Goal: Task Accomplishment & Management: Use online tool/utility

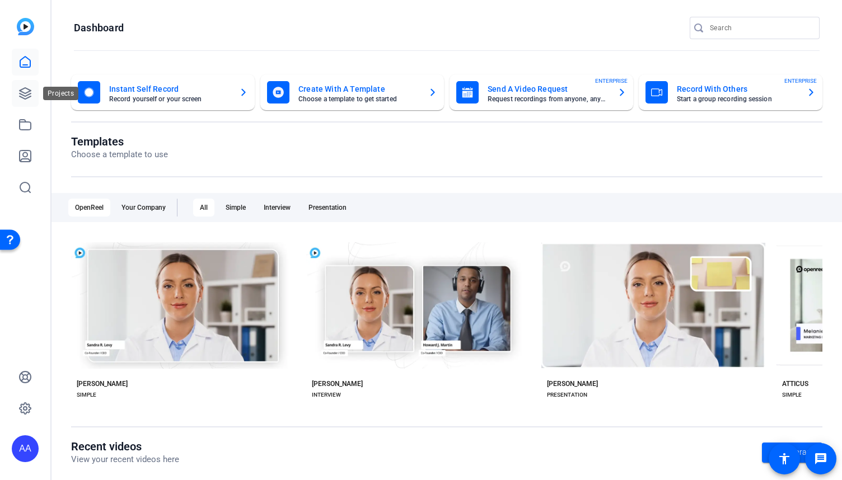
click at [27, 101] on link at bounding box center [25, 93] width 27 height 27
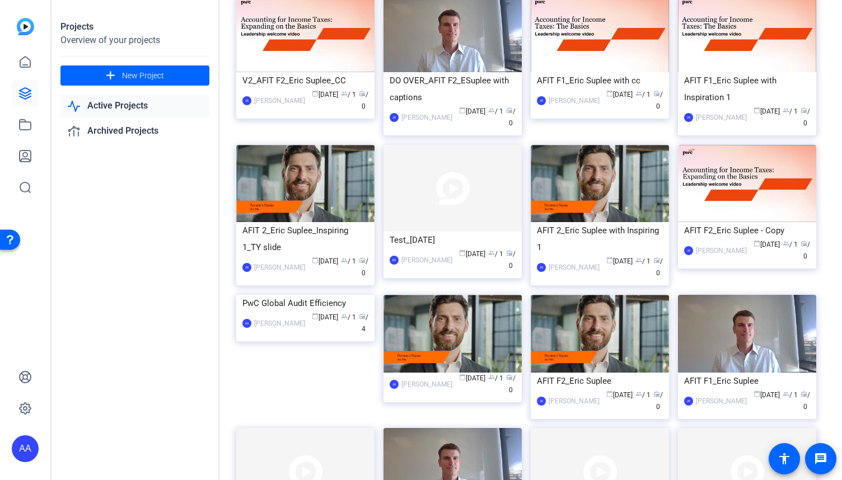
scroll to position [392, 0]
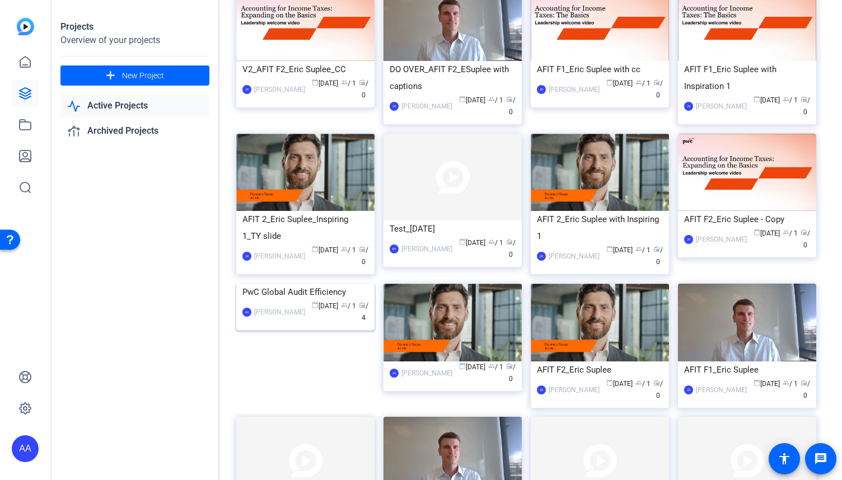
click at [293, 301] on div "PwC Global Audit Efficiency" at bounding box center [305, 292] width 126 height 17
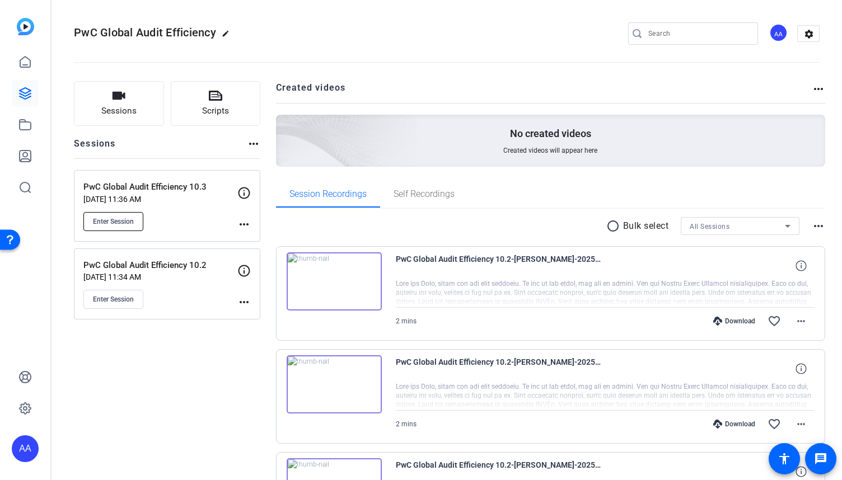
click at [117, 217] on span "Enter Session" at bounding box center [113, 221] width 41 height 9
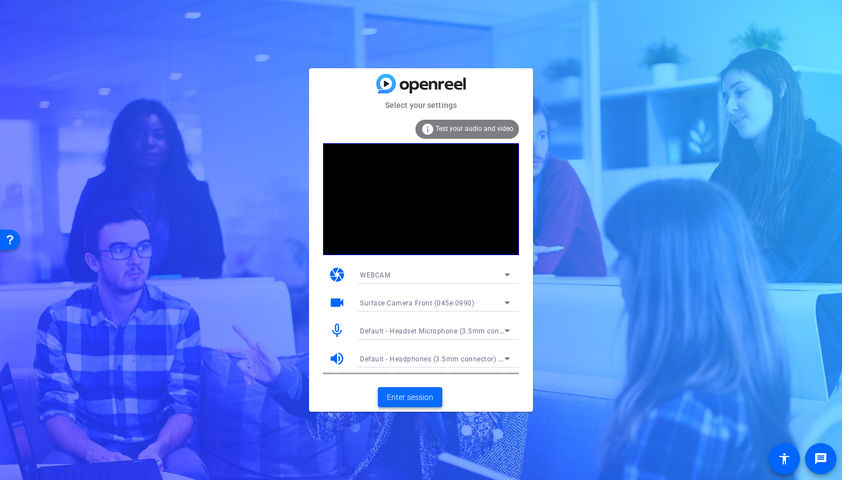
click at [420, 399] on span "Enter session" at bounding box center [410, 398] width 46 height 12
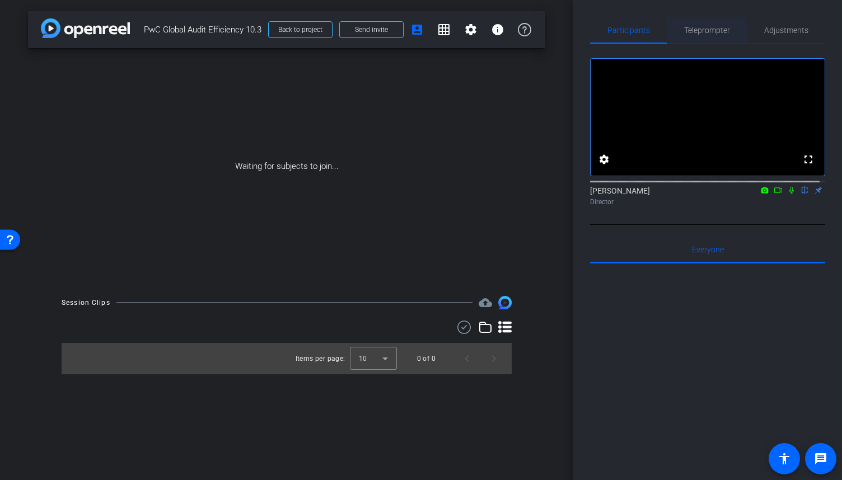
click at [708, 27] on span "Teleprompter" at bounding box center [707, 30] width 46 height 8
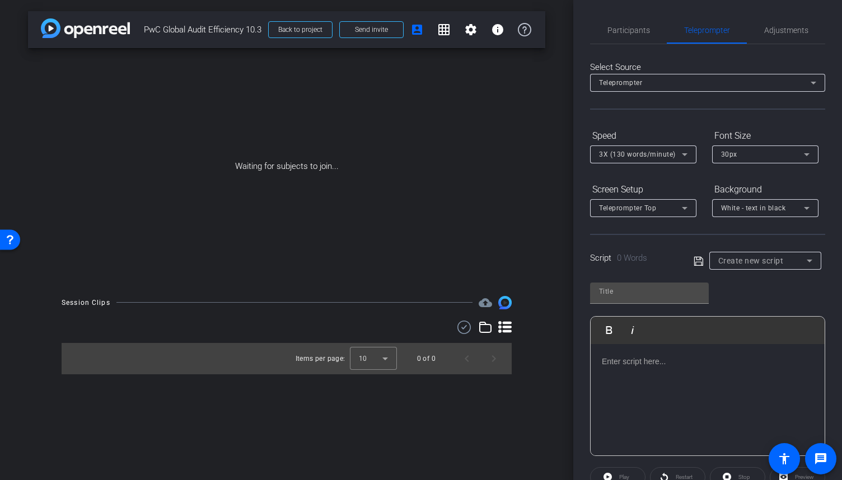
click at [636, 362] on p at bounding box center [708, 362] width 212 height 12
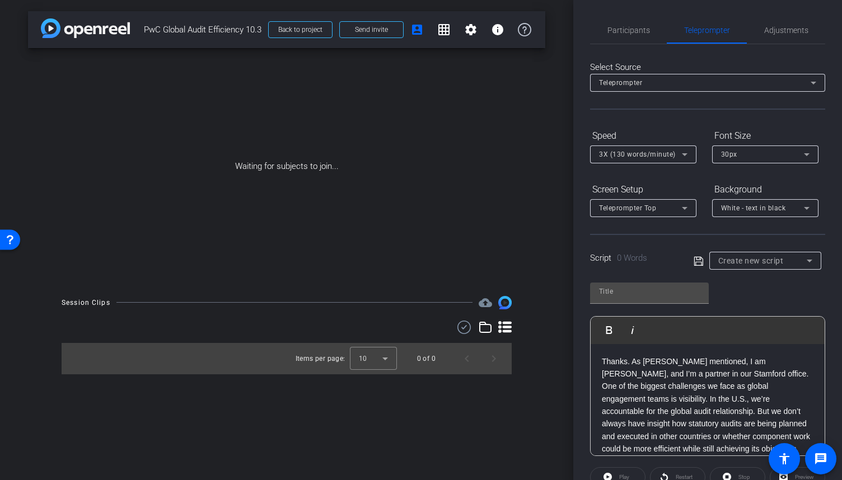
scroll to position [338, 0]
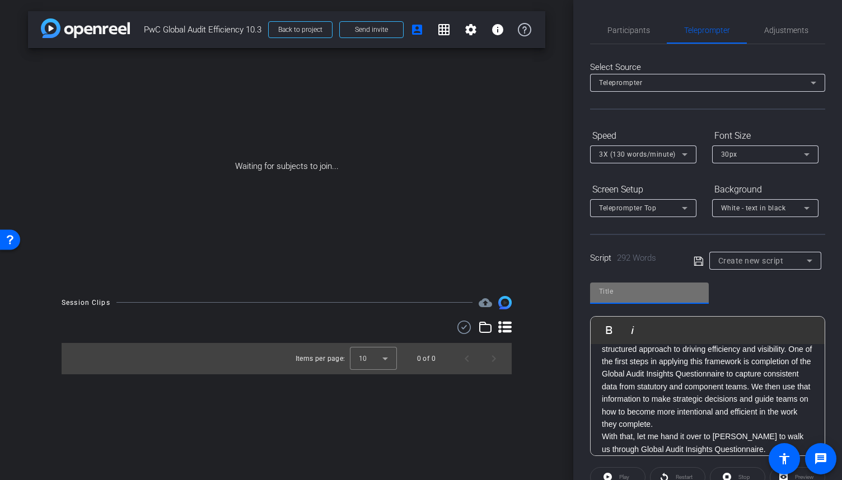
click at [655, 292] on input "text" at bounding box center [649, 291] width 101 height 13
click at [697, 264] on icon at bounding box center [699, 261] width 10 height 13
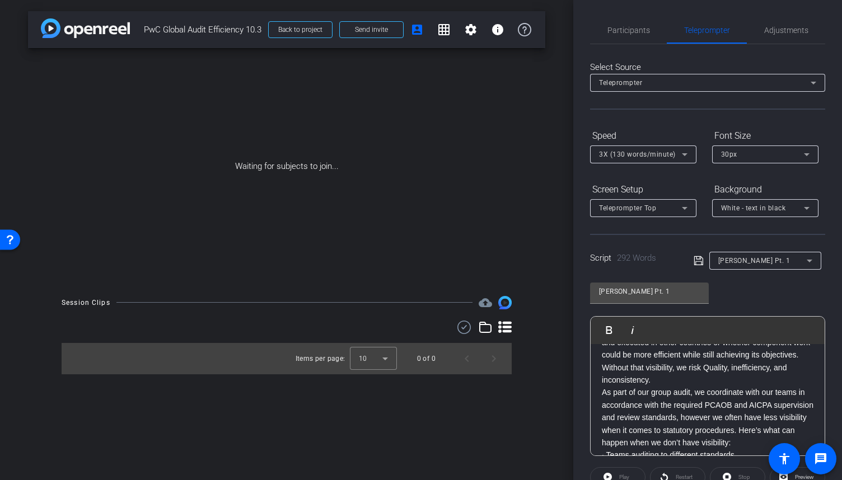
scroll to position [112, 0]
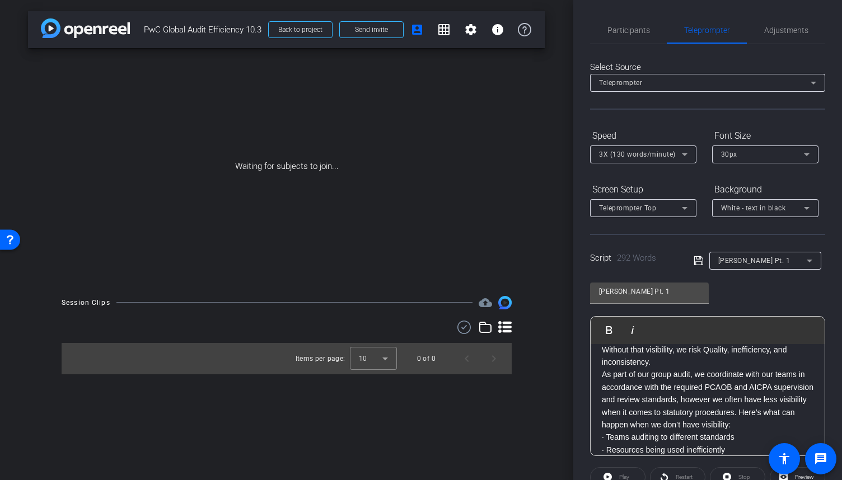
click at [801, 398] on p "As part of our group audit, we coordinate with our teams in accordance with the…" at bounding box center [708, 399] width 212 height 63
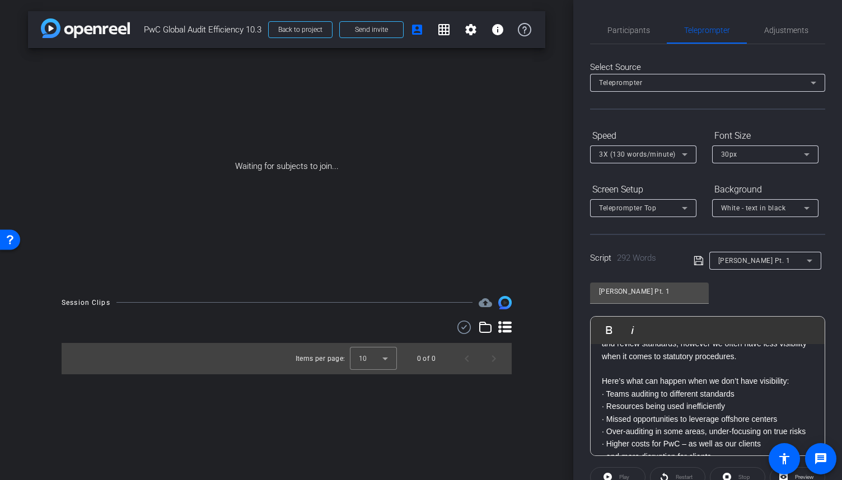
scroll to position [224, 0]
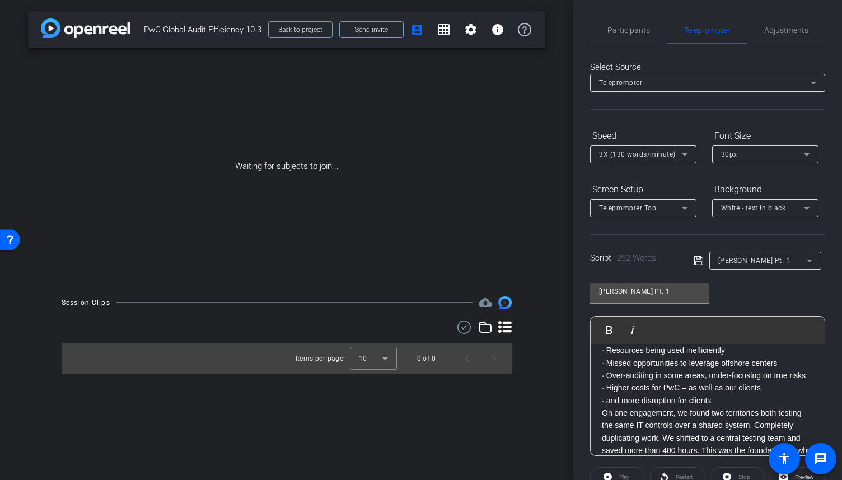
click at [601, 410] on div "Thanks. As [PERSON_NAME] mentioned, I am [PERSON_NAME], and I’m a partner in ou…" at bounding box center [708, 357] width 234 height 474
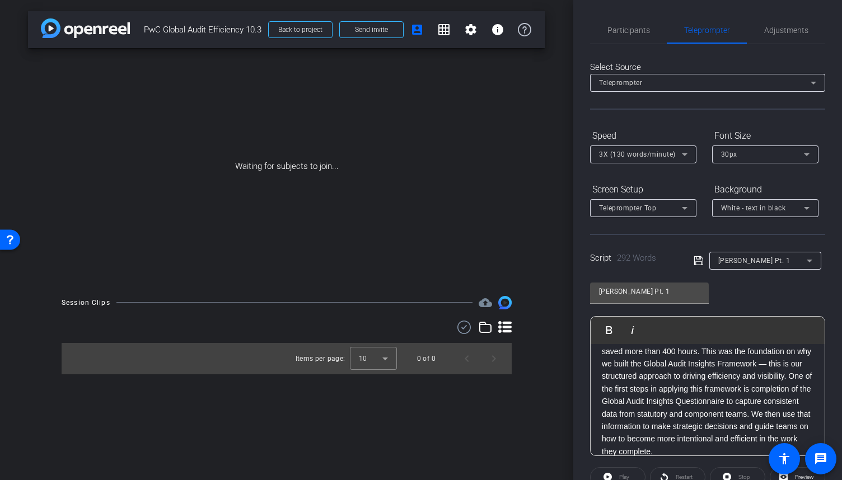
scroll to position [374, 0]
click at [684, 156] on icon at bounding box center [684, 154] width 13 height 13
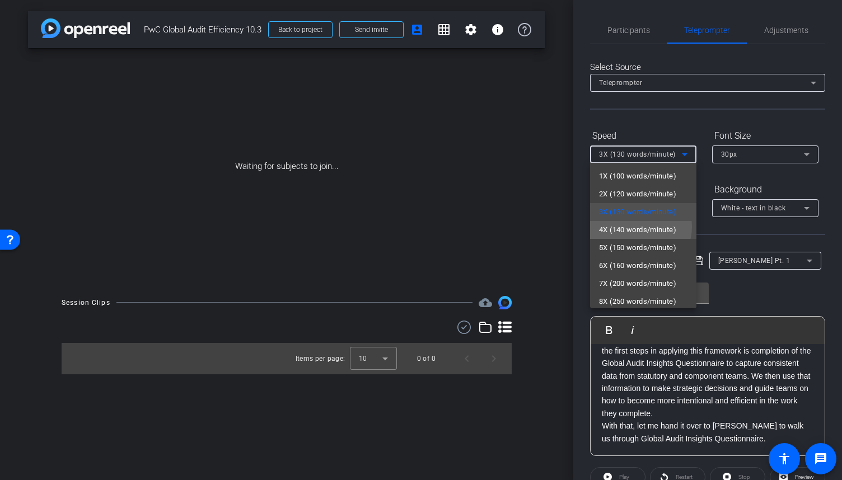
click at [636, 227] on span "4X (140 words/minute)" at bounding box center [637, 229] width 77 height 13
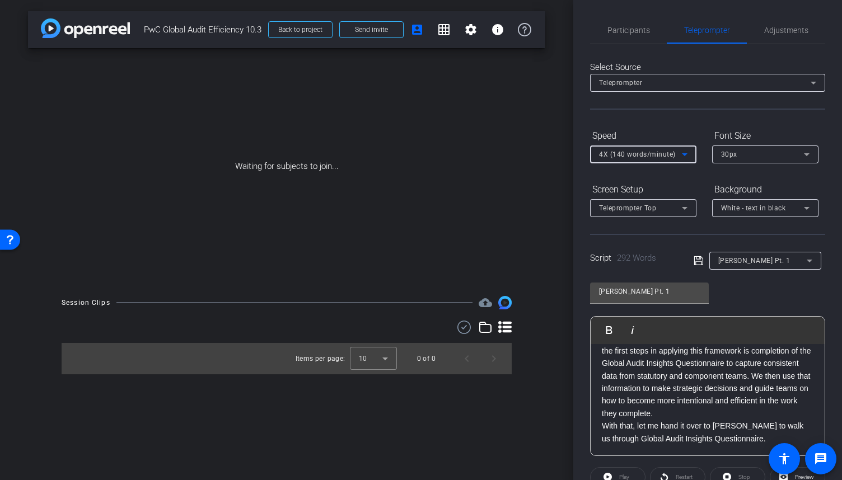
click at [682, 208] on icon at bounding box center [684, 208] width 13 height 13
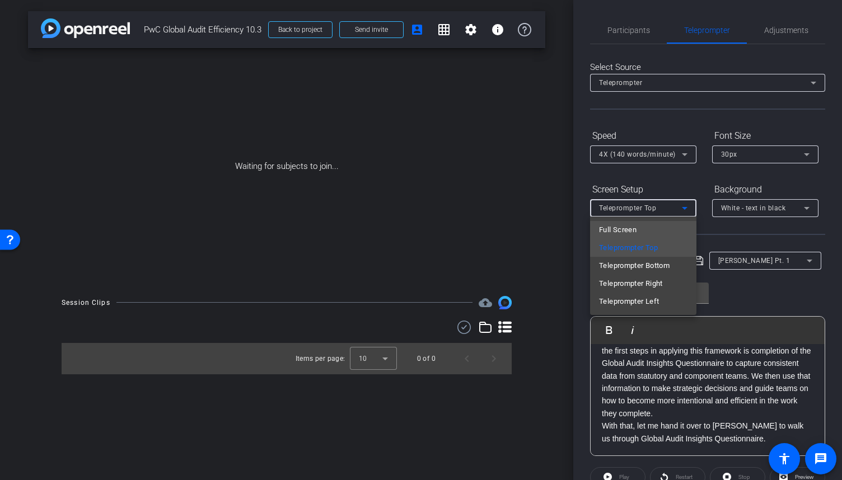
click at [669, 227] on mat-option "Full Screen" at bounding box center [643, 230] width 106 height 18
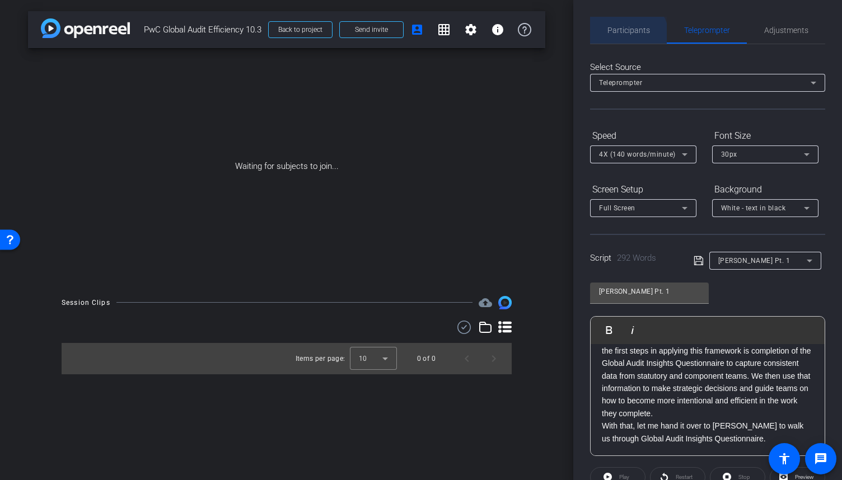
click at [623, 38] on span "Participants" at bounding box center [629, 30] width 43 height 27
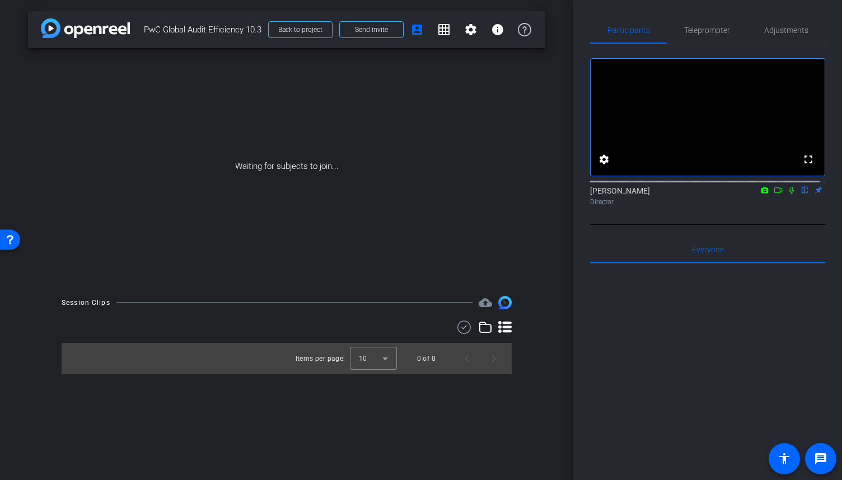
click at [774, 194] on icon at bounding box center [778, 190] width 9 height 8
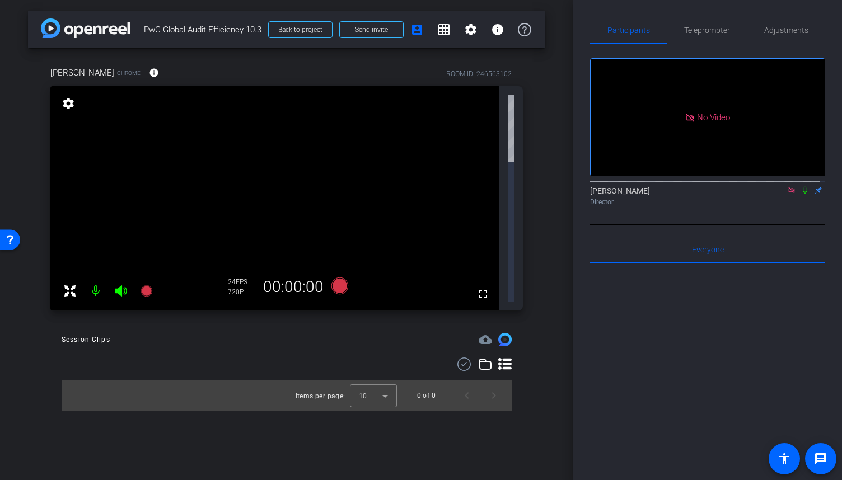
click at [787, 194] on icon at bounding box center [791, 190] width 9 height 8
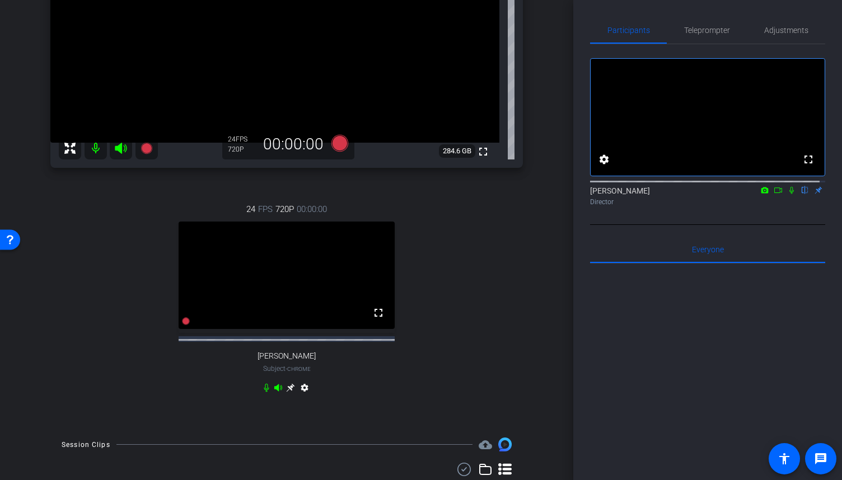
scroll to position [56, 0]
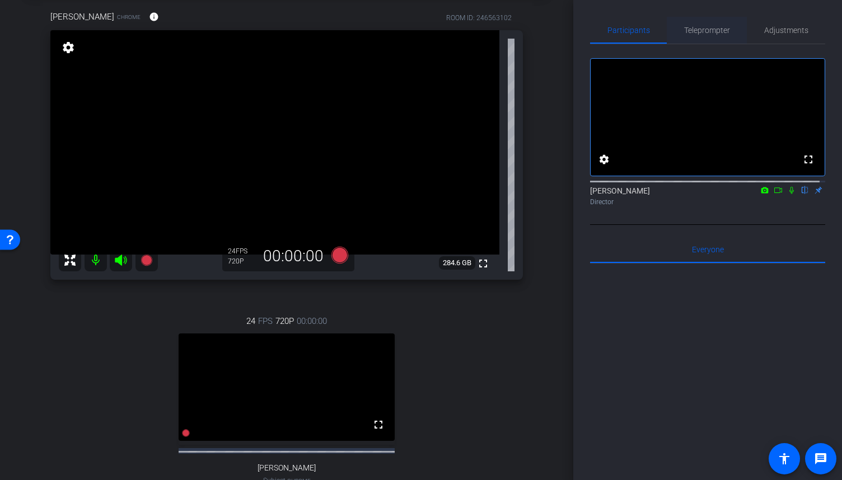
click at [715, 27] on span "Teleprompter" at bounding box center [707, 30] width 46 height 8
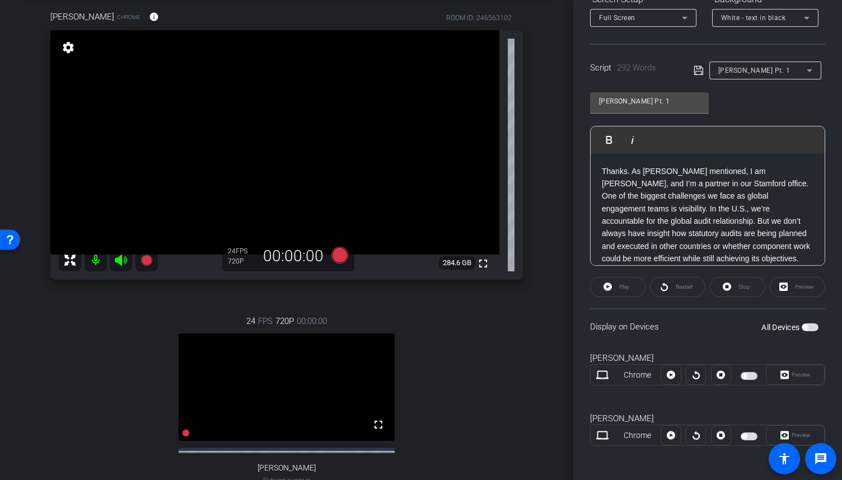
scroll to position [190, 0]
click at [744, 434] on span "button" at bounding box center [749, 437] width 17 height 8
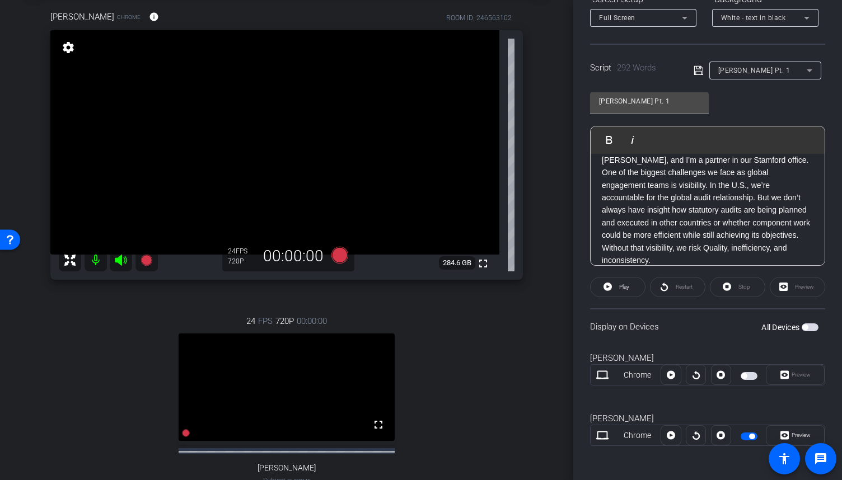
scroll to position [0, 0]
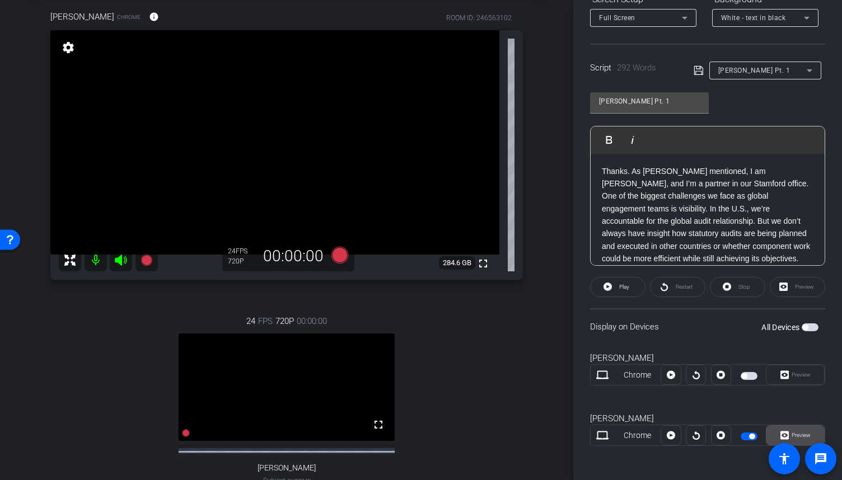
click at [795, 432] on span "Preview" at bounding box center [801, 435] width 19 height 6
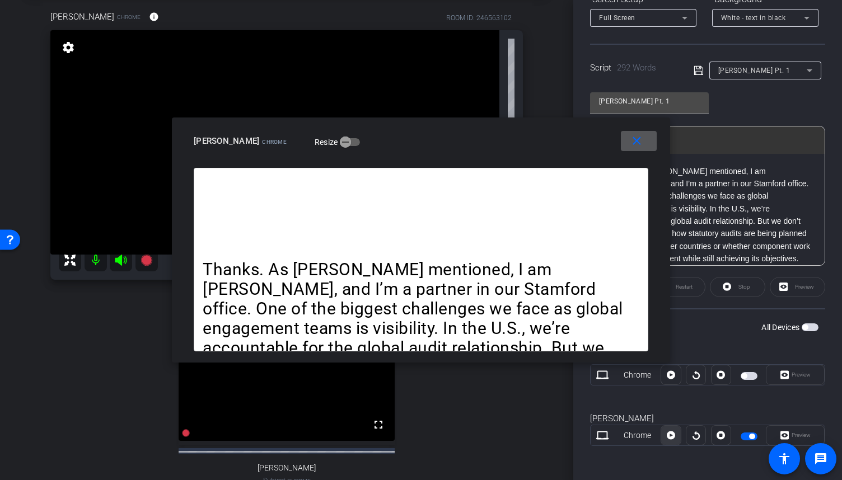
click at [668, 433] on icon at bounding box center [671, 436] width 8 height 8
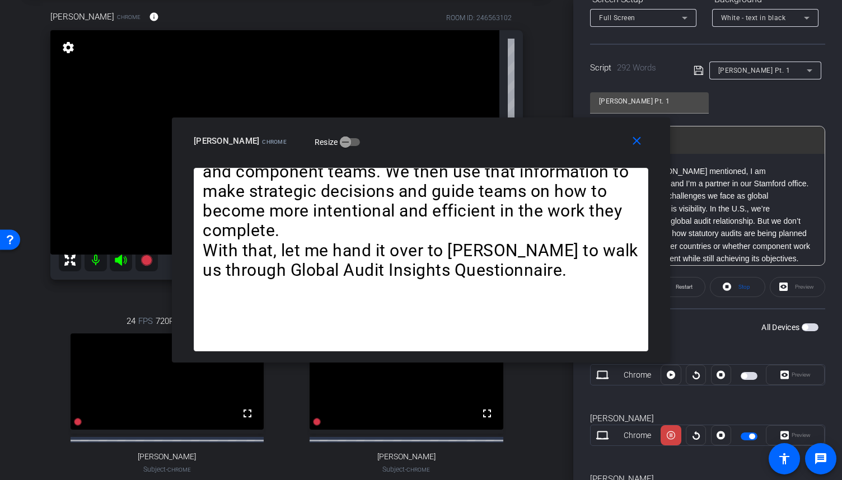
click at [668, 433] on icon at bounding box center [671, 435] width 8 height 17
click at [718, 432] on icon at bounding box center [721, 436] width 8 height 8
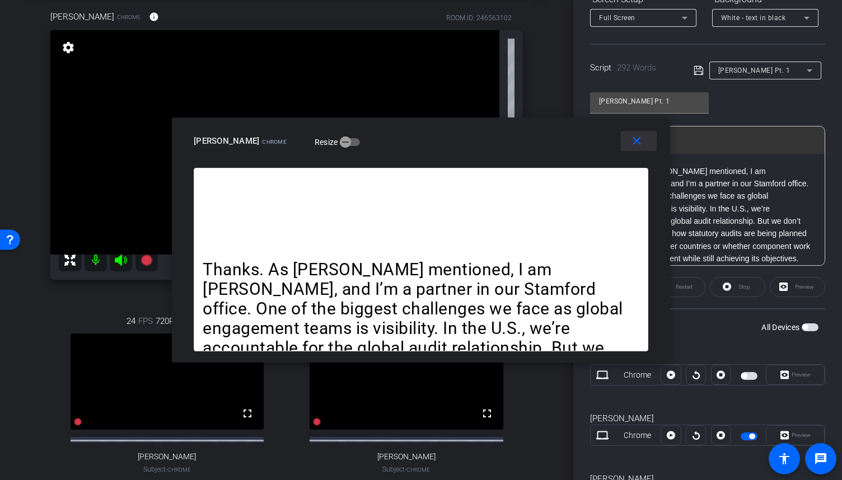
click at [636, 148] on span at bounding box center [639, 141] width 36 height 27
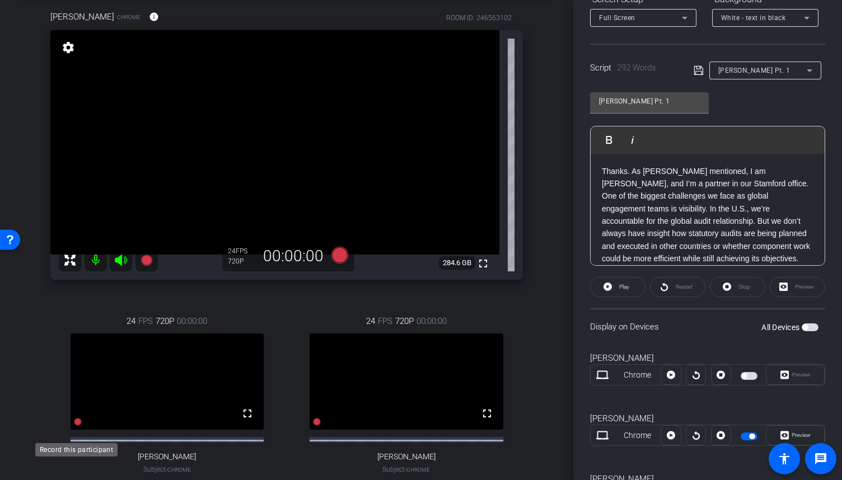
click at [74, 427] on icon at bounding box center [78, 423] width 8 height 8
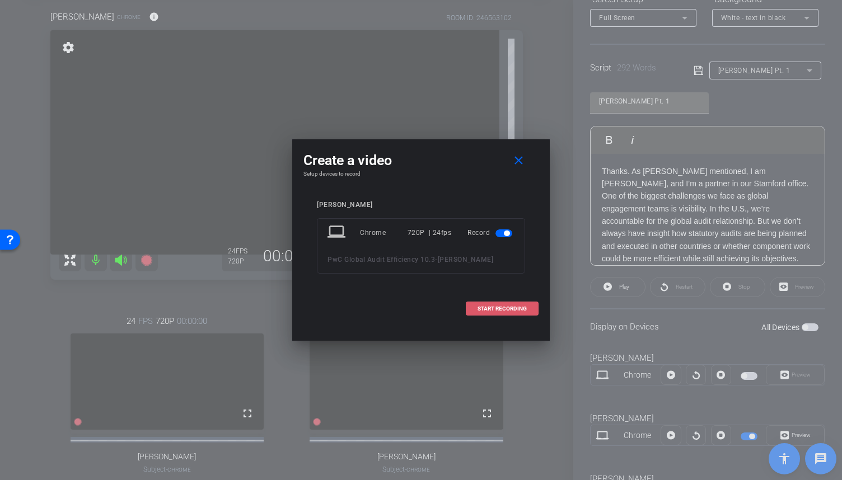
click at [504, 311] on span "START RECORDING" at bounding box center [502, 309] width 49 height 6
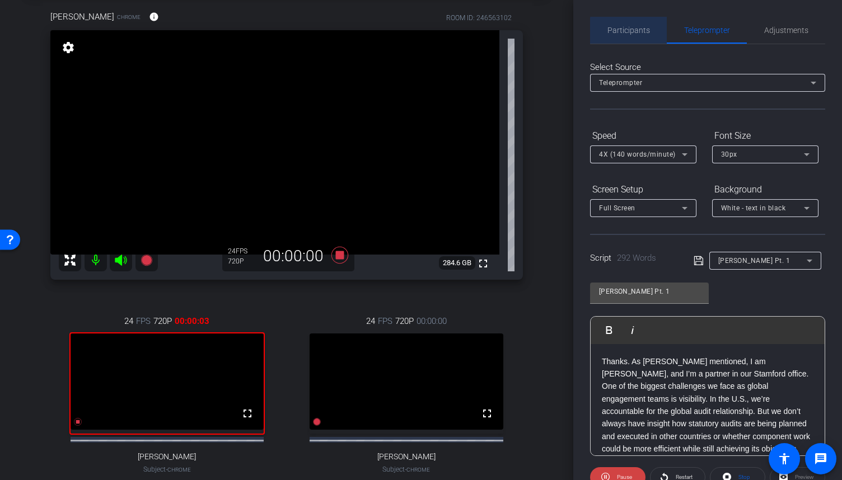
click at [652, 32] on div "Participants" at bounding box center [628, 30] width 77 height 27
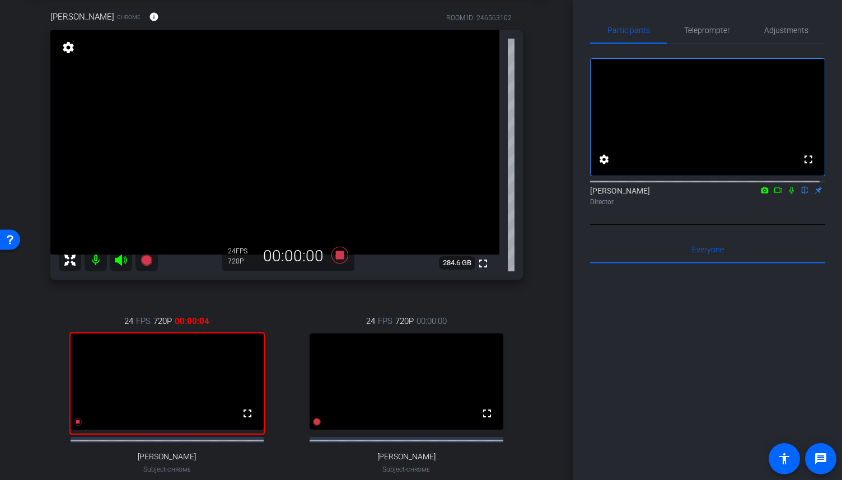
click at [777, 194] on icon at bounding box center [778, 190] width 9 height 8
click at [801, 194] on icon at bounding box center [805, 190] width 9 height 8
click at [702, 35] on span "Teleprompter" at bounding box center [707, 30] width 46 height 27
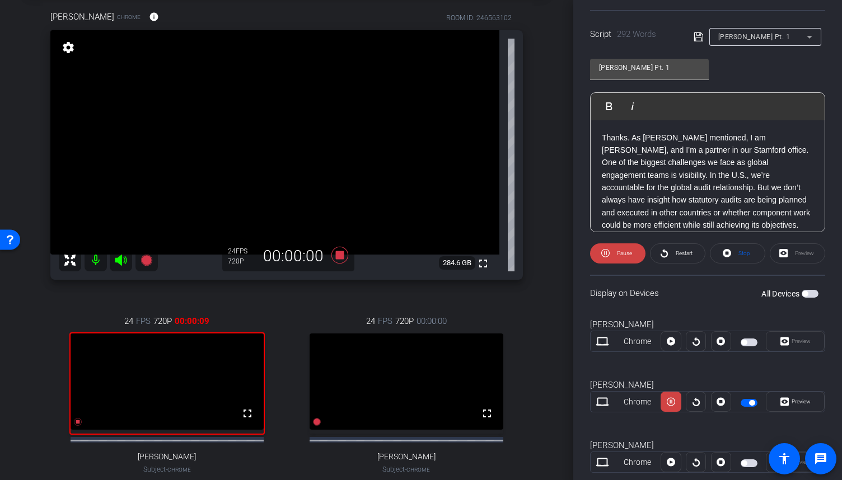
scroll to position [251, 0]
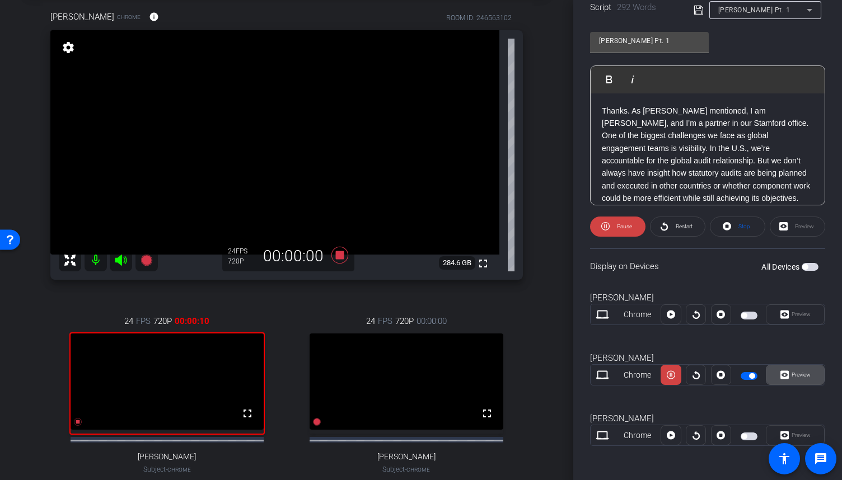
click at [810, 373] on span at bounding box center [796, 375] width 58 height 27
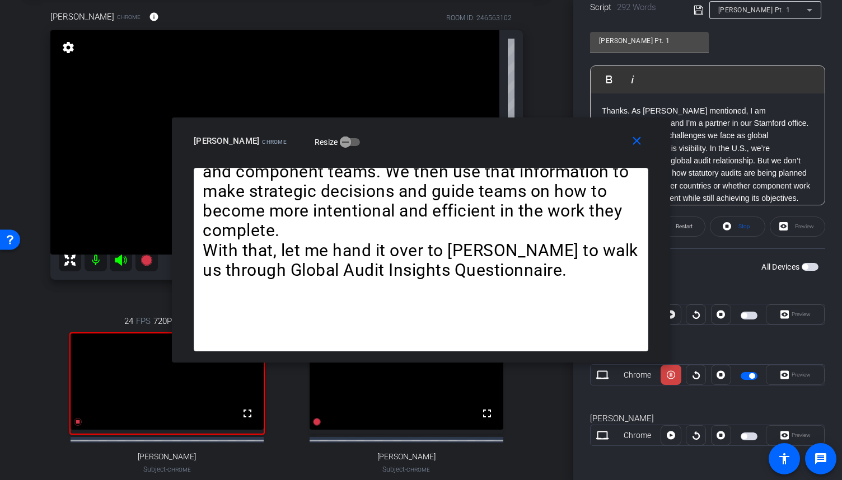
click at [91, 262] on mat-icon at bounding box center [96, 260] width 22 height 22
click at [641, 143] on mat-icon "close" at bounding box center [637, 141] width 14 height 14
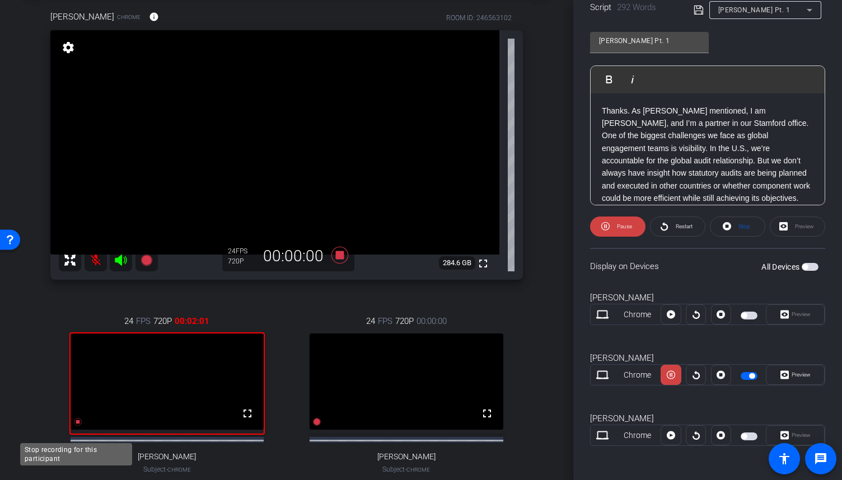
click at [77, 427] on icon at bounding box center [78, 423] width 8 height 8
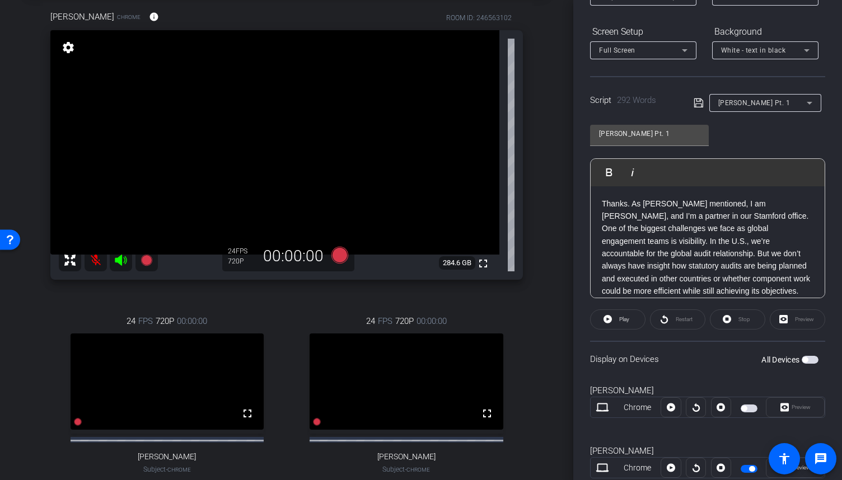
scroll to position [0, 0]
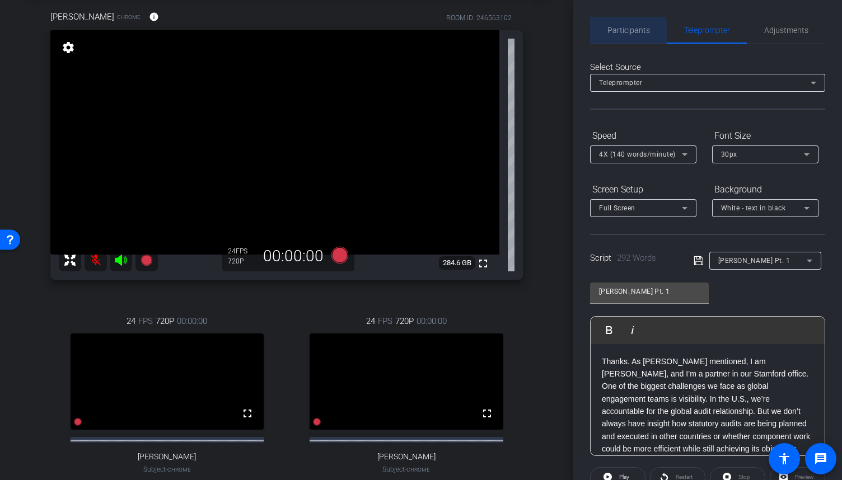
click at [627, 39] on span "Participants" at bounding box center [629, 30] width 43 height 27
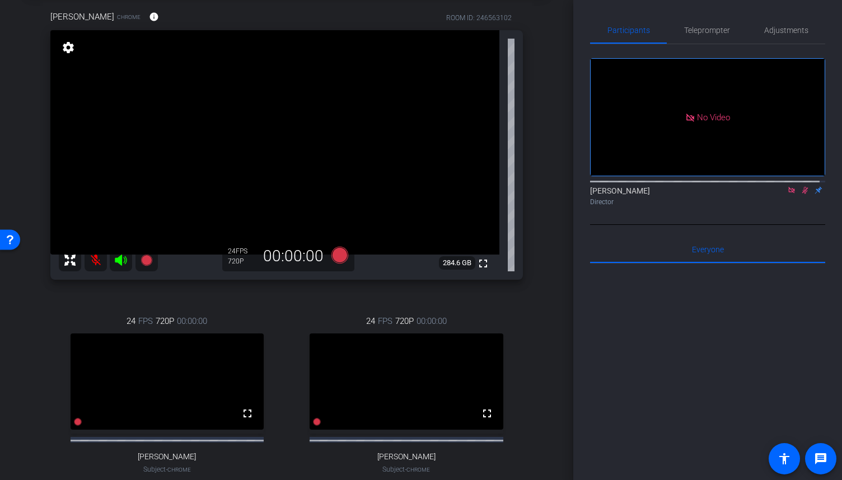
click at [787, 186] on icon at bounding box center [791, 190] width 9 height 8
click at [787, 194] on icon at bounding box center [791, 190] width 9 height 8
click at [103, 255] on mat-icon at bounding box center [96, 260] width 22 height 22
click at [688, 29] on span "Teleprompter" at bounding box center [707, 30] width 46 height 8
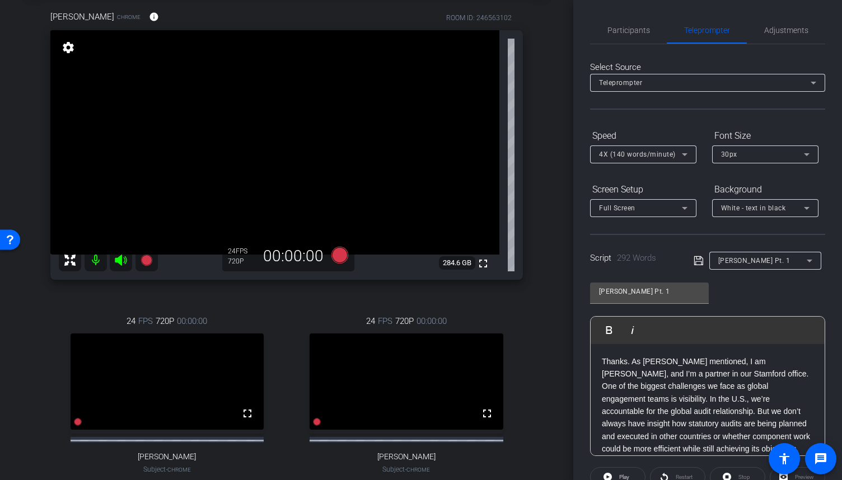
click at [674, 400] on p "Thanks. As [PERSON_NAME] mentioned, I am [PERSON_NAME], and I’m a partner in ou…" at bounding box center [708, 418] width 212 height 125
click at [676, 443] on p "<VISUAL: Show each tab of the excel doc>" at bounding box center [708, 449] width 212 height 12
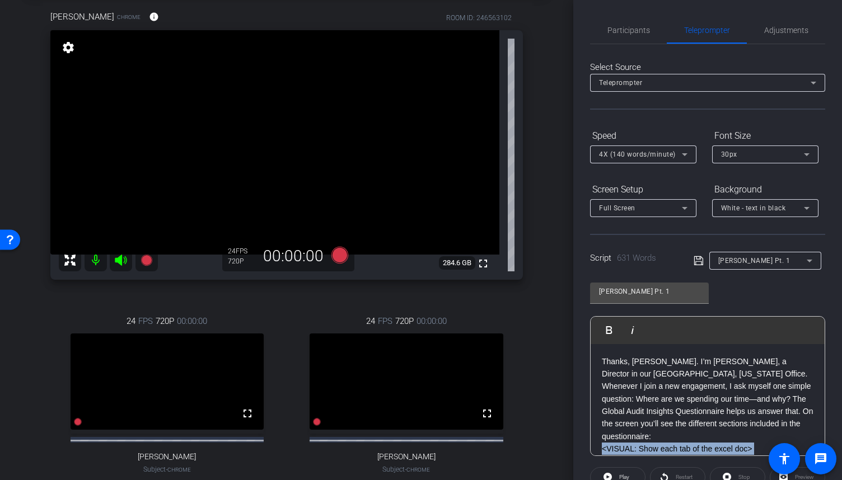
click at [676, 443] on p "<VISUAL: Show each tab of the excel doc>" at bounding box center [708, 449] width 212 height 12
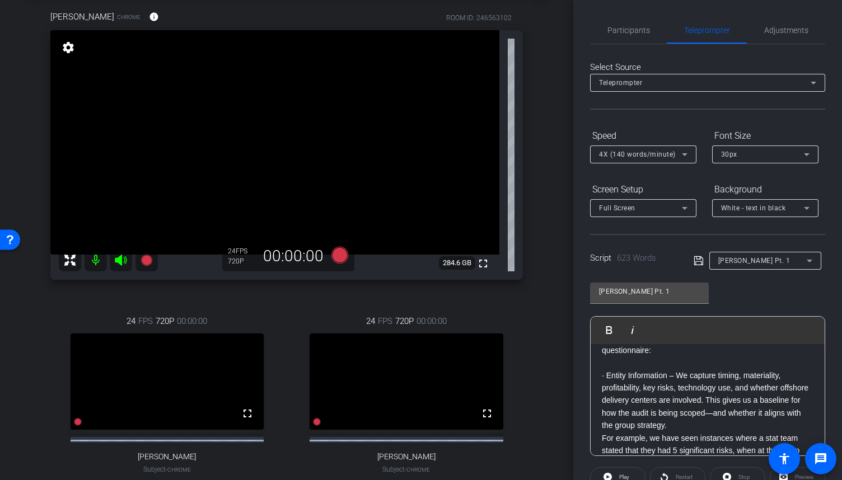
scroll to position [112, 0]
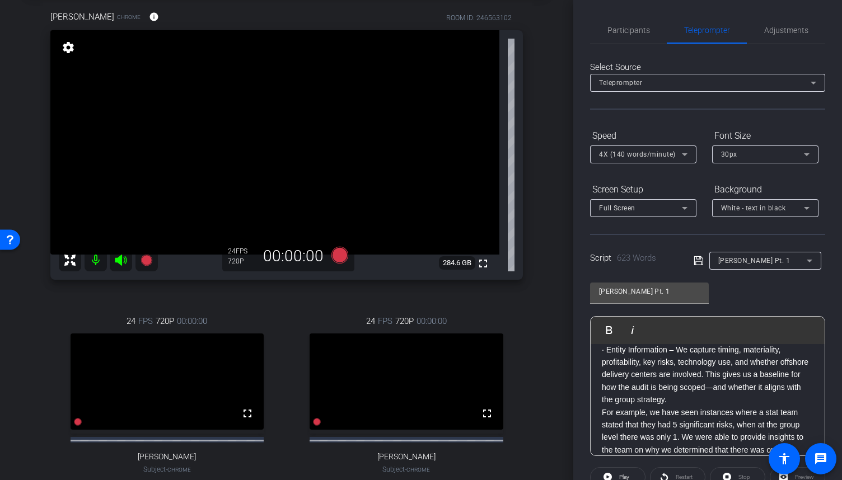
click at [731, 385] on p "· Entity Information – We capture timing, materiality, profitability, key risks…" at bounding box center [708, 375] width 212 height 63
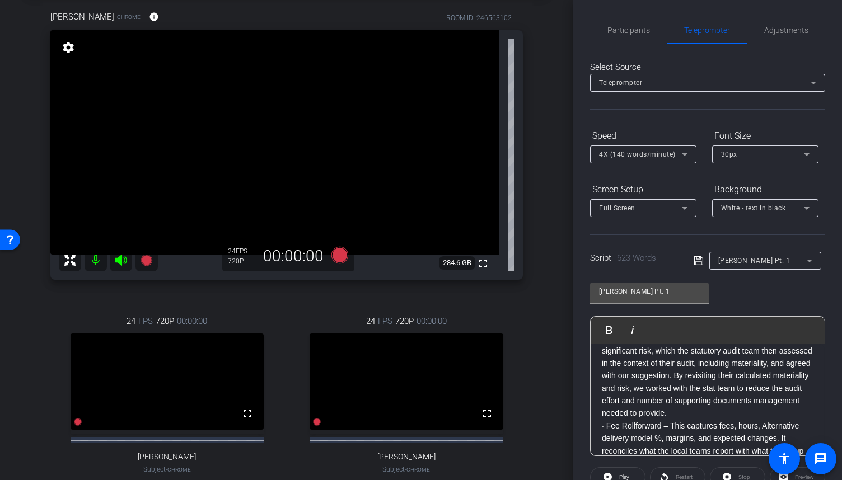
scroll to position [236, 0]
click at [796, 396] on p "For example, we have seen instances where a stat team stated that they had 5 si…" at bounding box center [708, 357] width 212 height 125
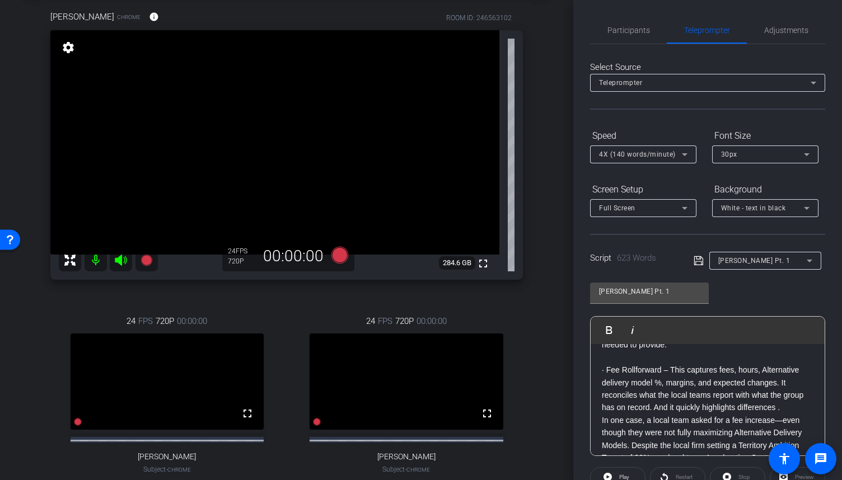
scroll to position [417, 0]
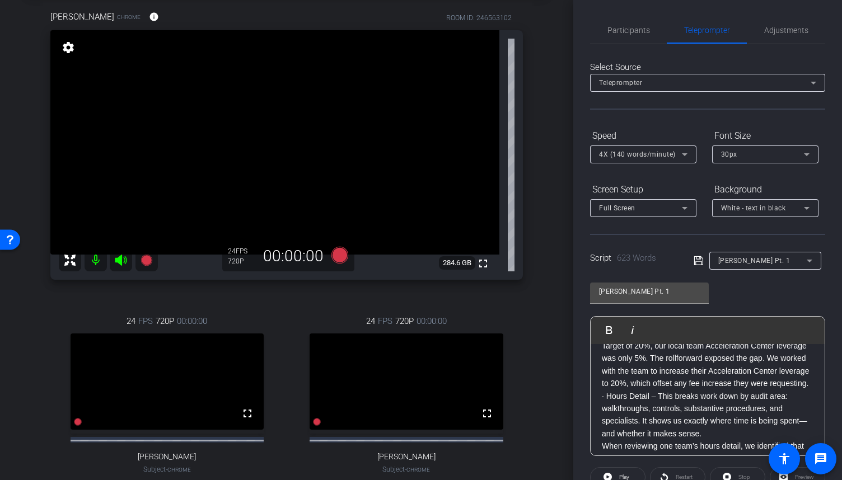
click at [736, 380] on p "In one case, a local team asked for a fee increase—even though they were not fu…" at bounding box center [708, 346] width 212 height 88
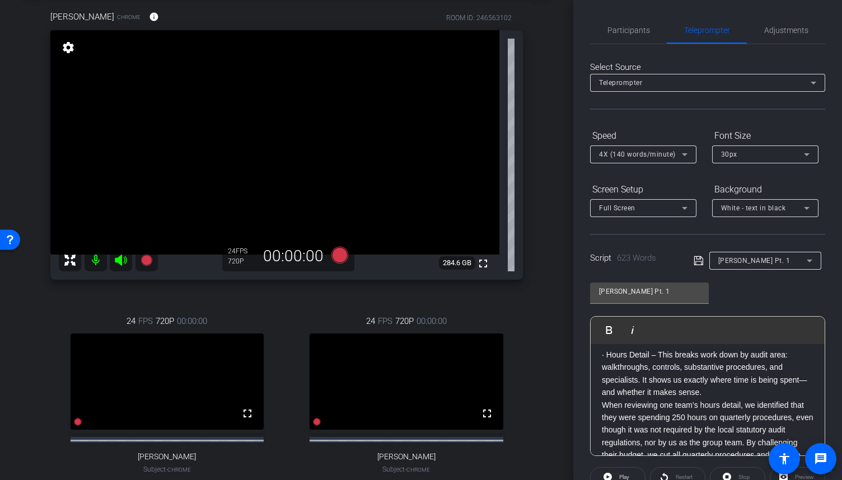
scroll to position [486, 0]
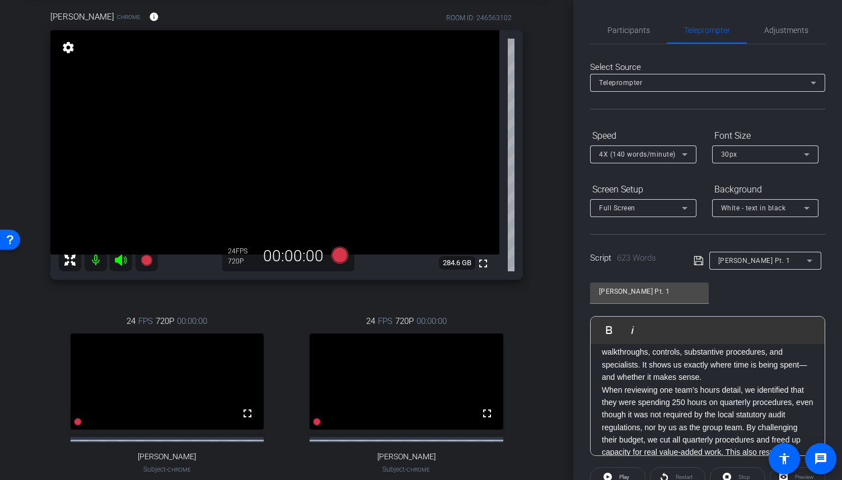
click at [731, 374] on p "· Hours Detail – This breaks work down by audit area: walkthroughs, controls, s…" at bounding box center [708, 359] width 212 height 50
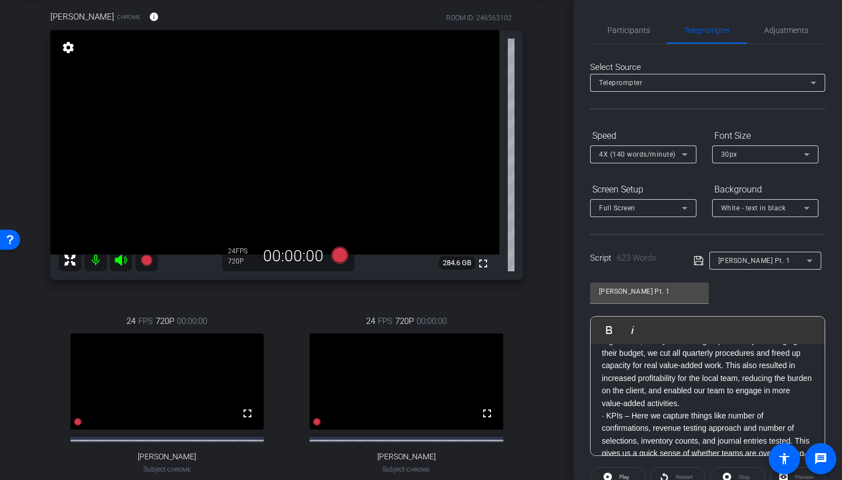
scroll to position [598, 0]
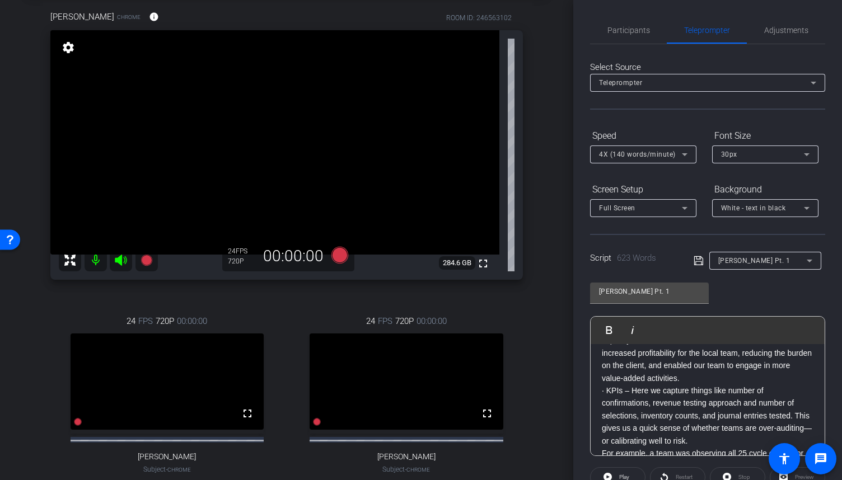
click at [668, 385] on p "When reviewing one team’s hours detail, we identified that they were spending 2…" at bounding box center [708, 328] width 212 height 113
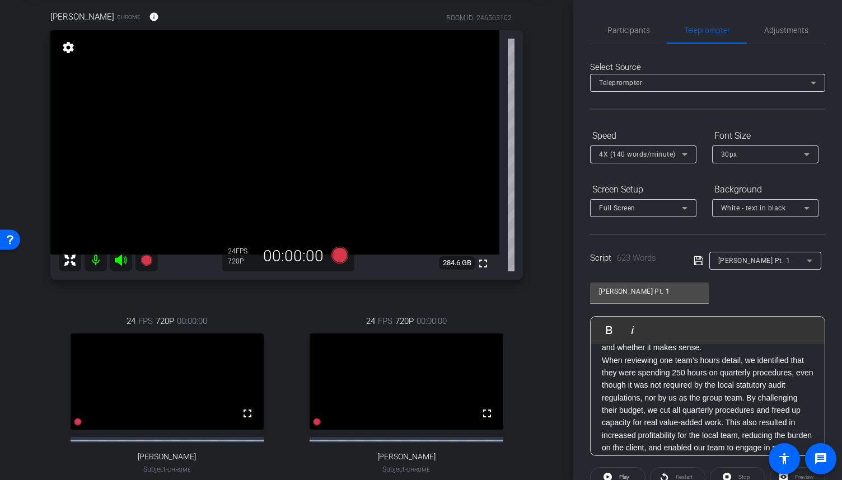
scroll to position [498, 0]
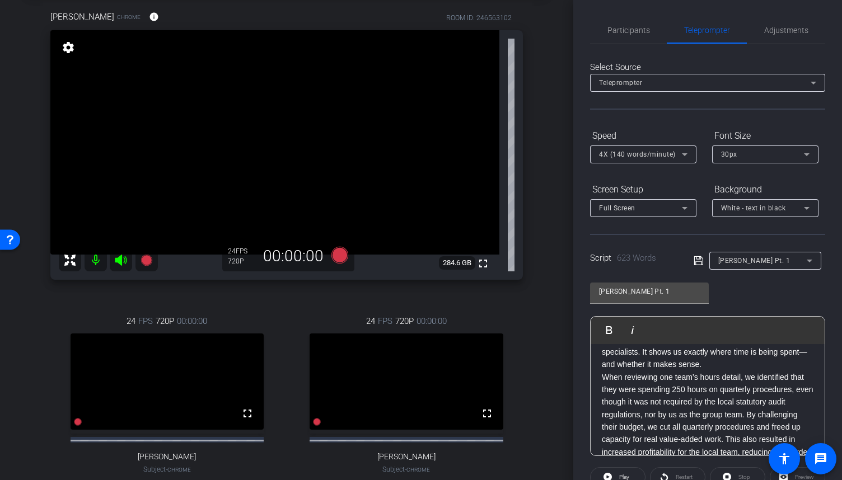
click at [734, 362] on p "· Hours Detail – This breaks work down by audit area: walkthroughs, controls, s…" at bounding box center [708, 346] width 212 height 50
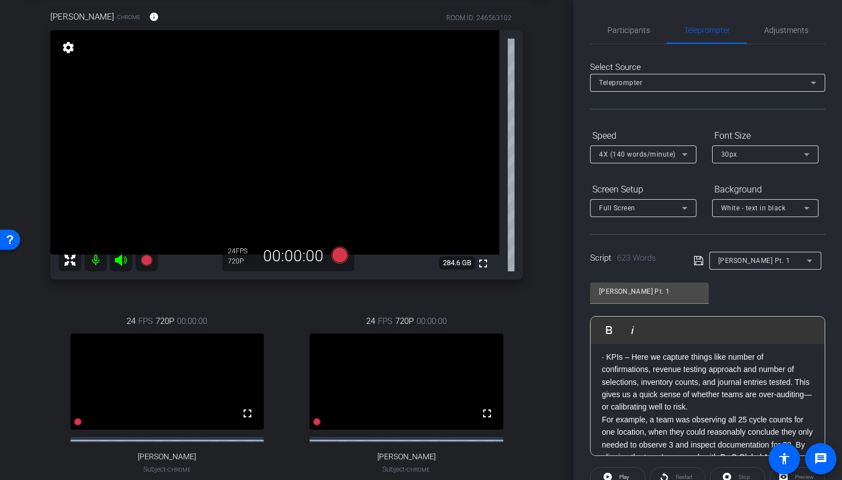
scroll to position [679, 0]
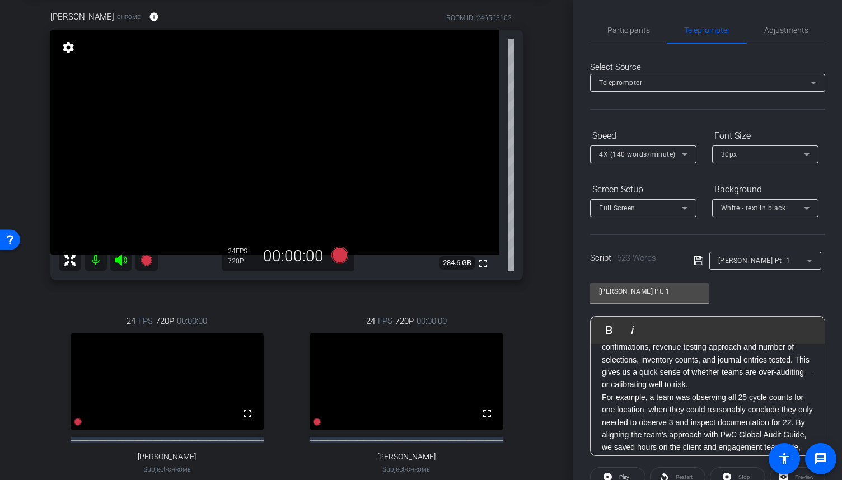
click at [745, 391] on p "· KPIs – Here we capture things like number of confirmations, revenue testing a…" at bounding box center [708, 360] width 212 height 63
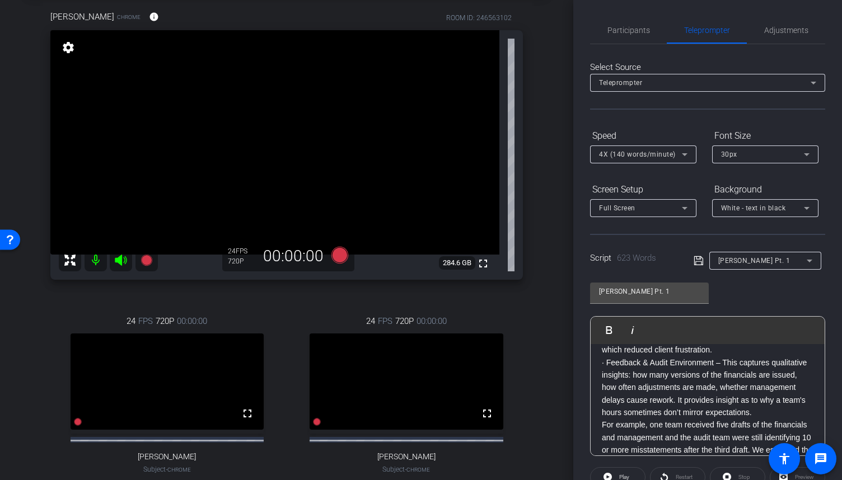
scroll to position [804, 0]
click at [655, 354] on p "For example, a team was observing all 25 cycle counts for one location, when th…" at bounding box center [708, 316] width 212 height 75
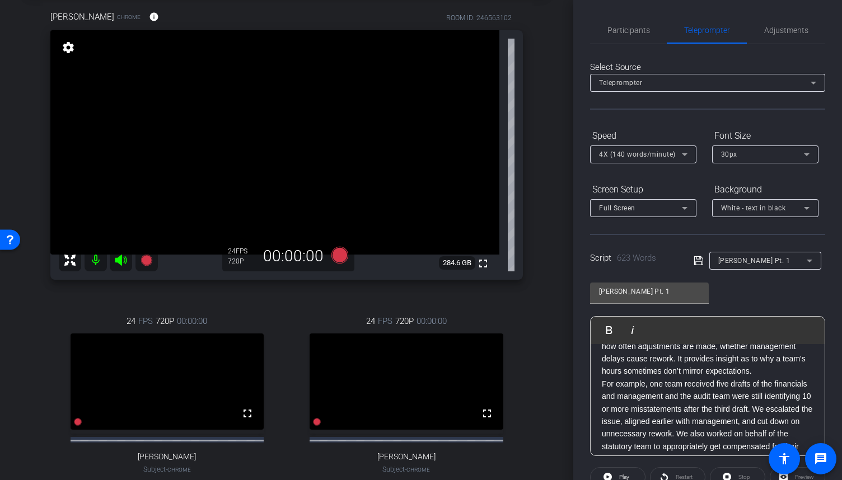
scroll to position [872, 0]
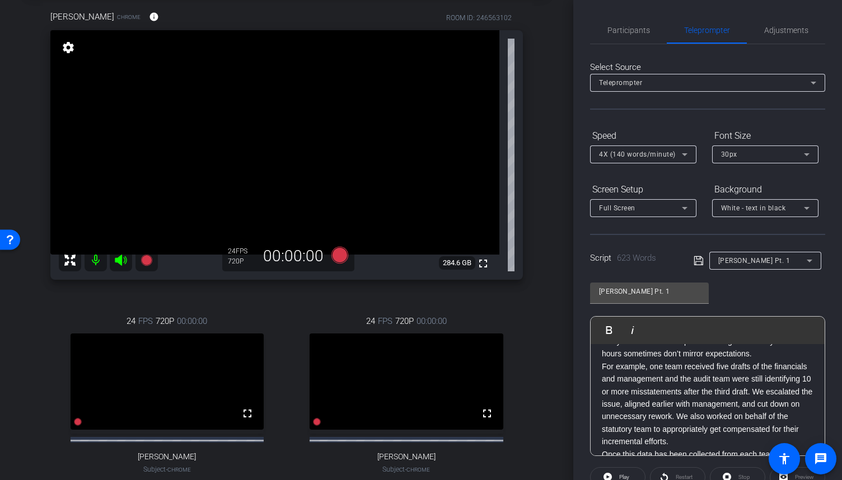
click at [657, 361] on p "· Feedback & Audit Environment – This captures qualitative insights: how many v…" at bounding box center [708, 329] width 212 height 63
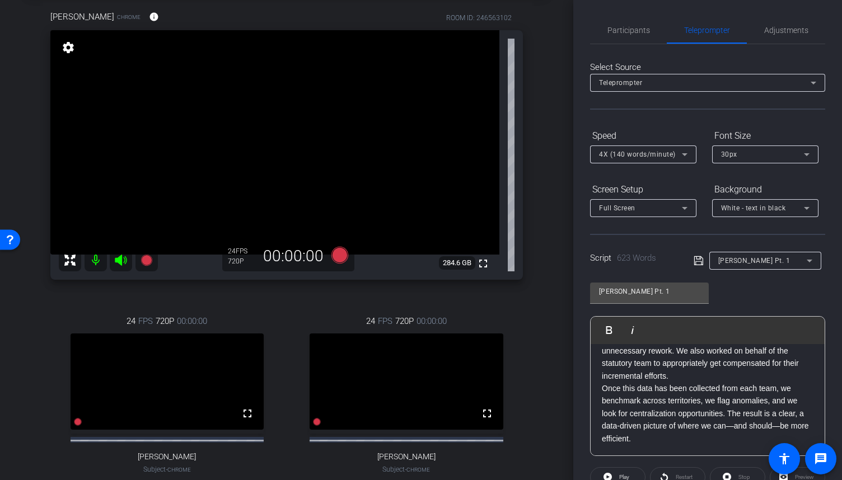
scroll to position [989, 0]
click at [759, 378] on p "For example, one team received five drafts of the financials and management and…" at bounding box center [708, 339] width 212 height 88
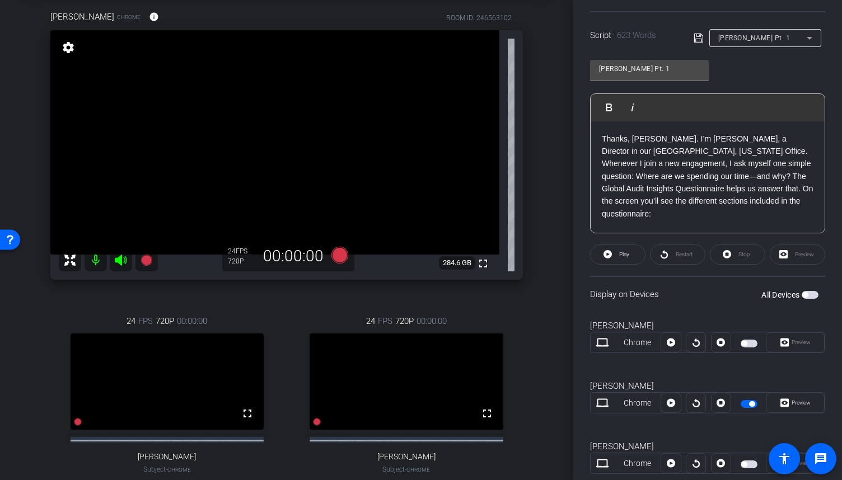
scroll to position [224, 0]
click at [749, 402] on span "button" at bounding box center [752, 403] width 6 height 6
click at [748, 340] on span "button" at bounding box center [749, 343] width 17 height 8
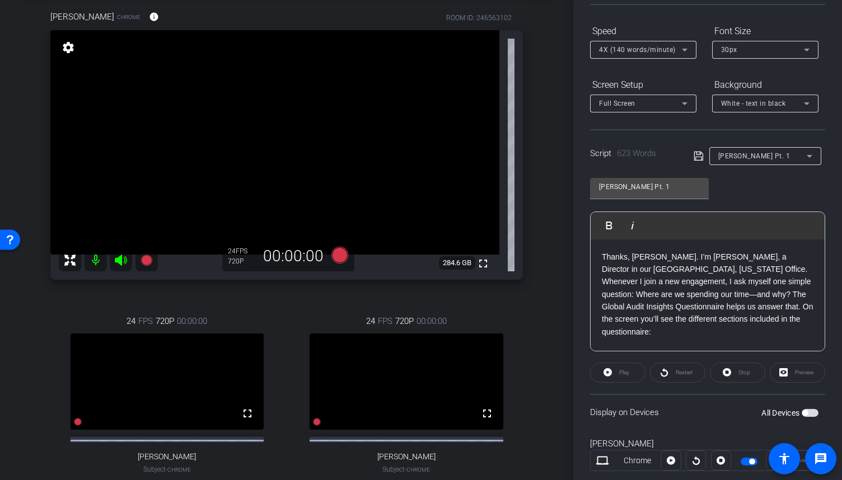
scroll to position [0, 0]
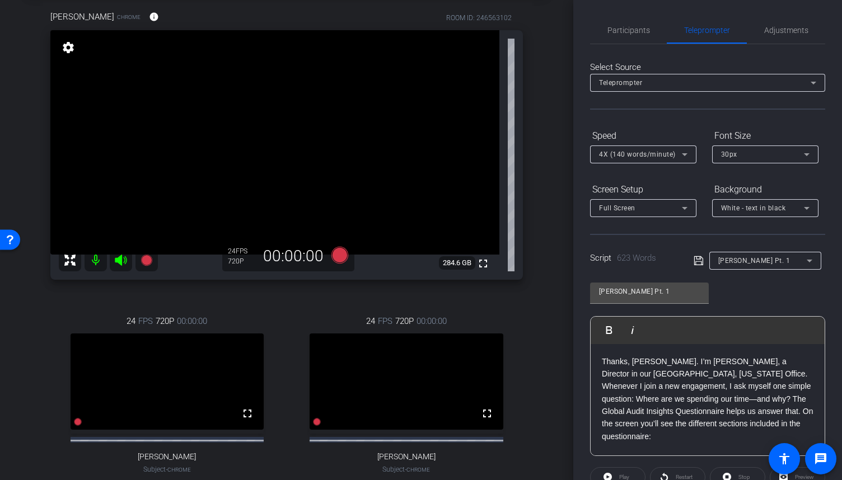
click at [603, 362] on p "Thanks, [PERSON_NAME]. I’m [PERSON_NAME], a Director in our [GEOGRAPHIC_DATA], …" at bounding box center [708, 400] width 212 height 88
drag, startPoint x: 613, startPoint y: 290, endPoint x: 578, endPoint y: 290, distance: 35.3
click at [578, 290] on div "Participants Teleprompter Adjustments settings [PERSON_NAME] flip Director Ever…" at bounding box center [707, 240] width 269 height 480
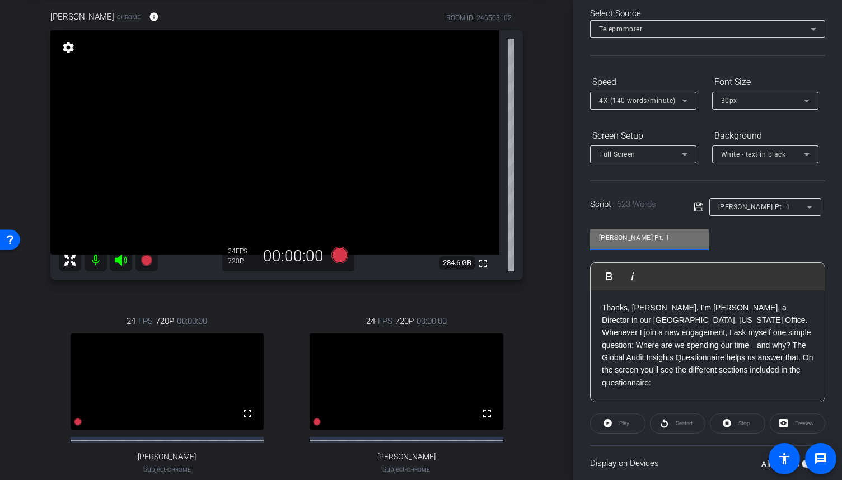
scroll to position [251, 0]
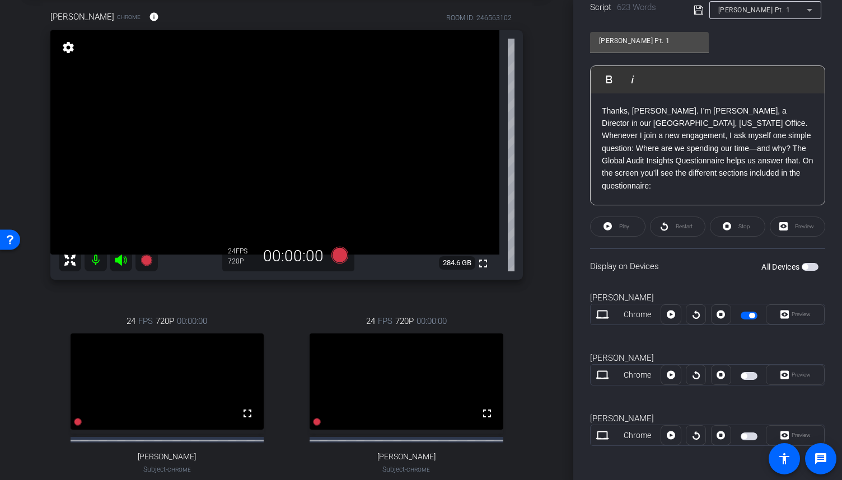
click at [750, 312] on span "button" at bounding box center [749, 316] width 17 height 8
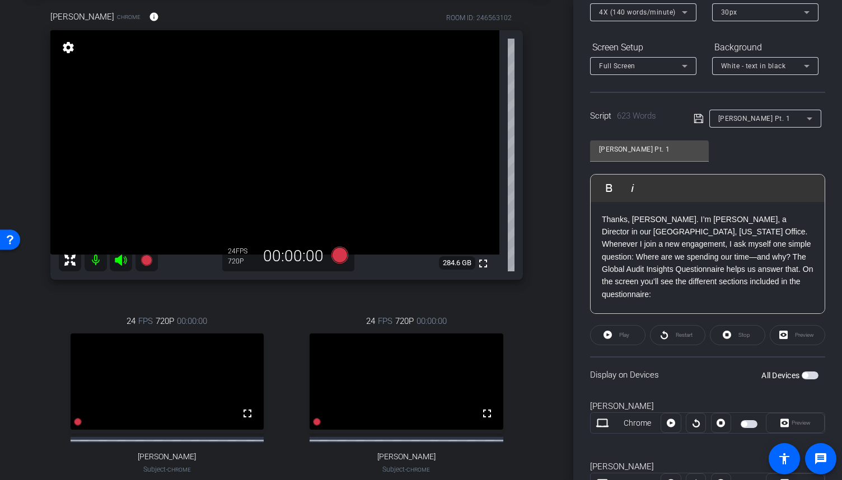
scroll to position [139, 0]
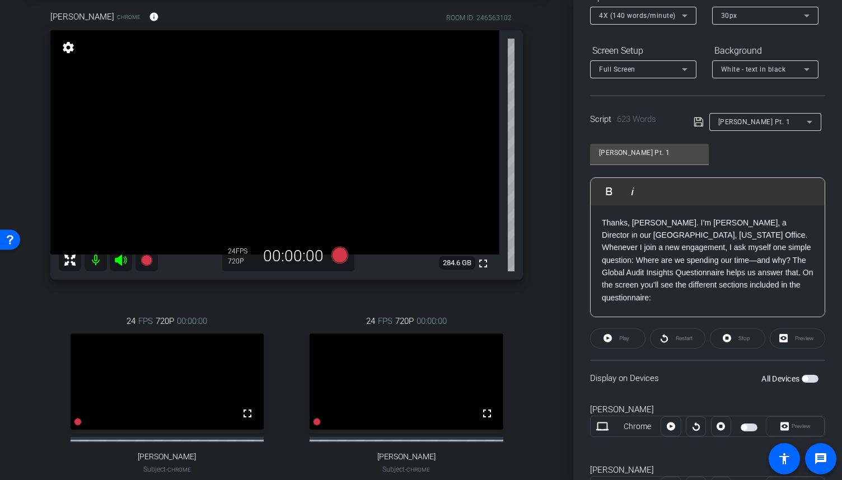
click at [696, 123] on icon at bounding box center [699, 121] width 10 height 13
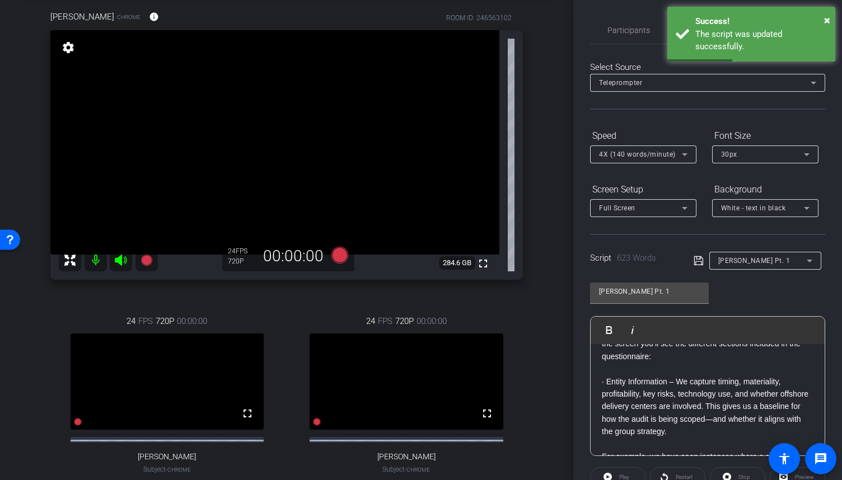
scroll to position [0, 0]
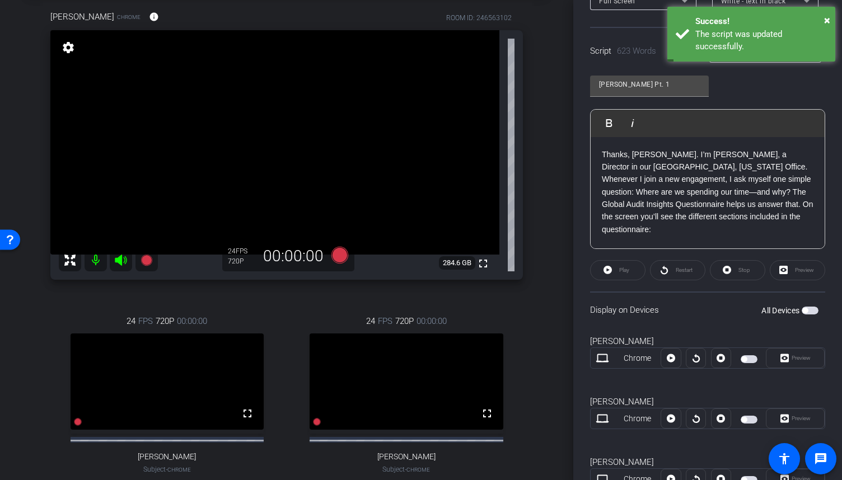
scroll to position [251, 0]
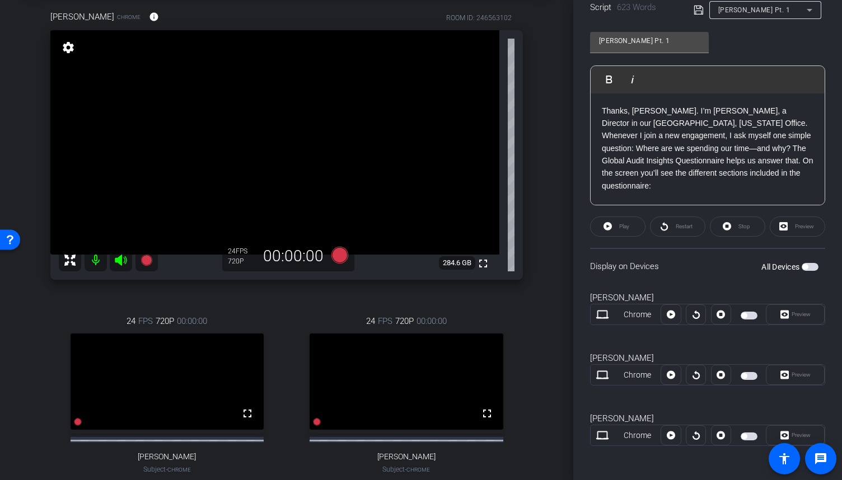
click at [747, 313] on span "button" at bounding box center [749, 316] width 17 height 8
click at [667, 317] on icon at bounding box center [671, 314] width 8 height 17
click at [792, 313] on span "Preview" at bounding box center [801, 314] width 19 height 6
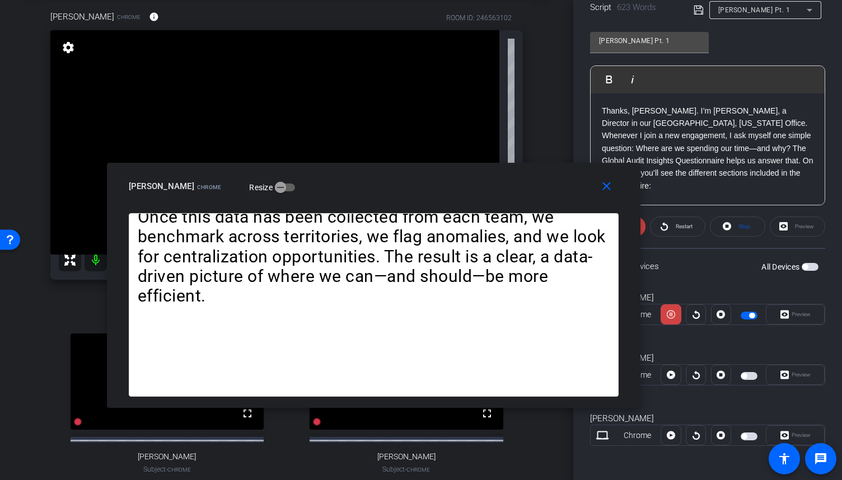
drag, startPoint x: 399, startPoint y: 142, endPoint x: 352, endPoint y: 187, distance: 65.8
click at [352, 187] on div "[PERSON_NAME] Chrome Resize" at bounding box center [378, 186] width 498 height 20
click at [667, 316] on icon at bounding box center [671, 315] width 8 height 8
click at [718, 315] on icon at bounding box center [721, 314] width 8 height 17
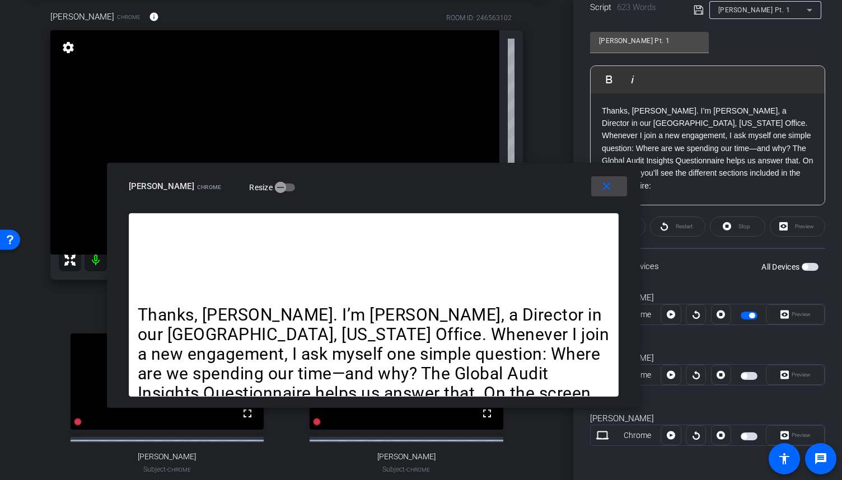
click at [606, 189] on mat-icon "close" at bounding box center [607, 187] width 14 height 14
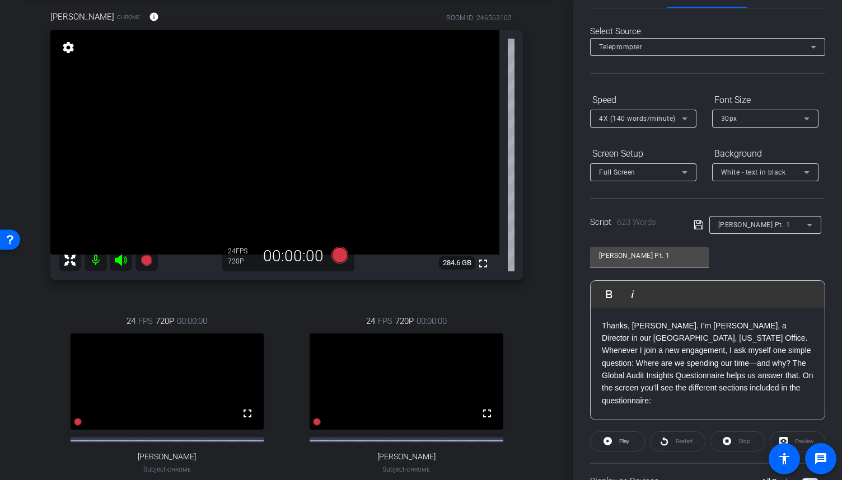
scroll to position [27, 0]
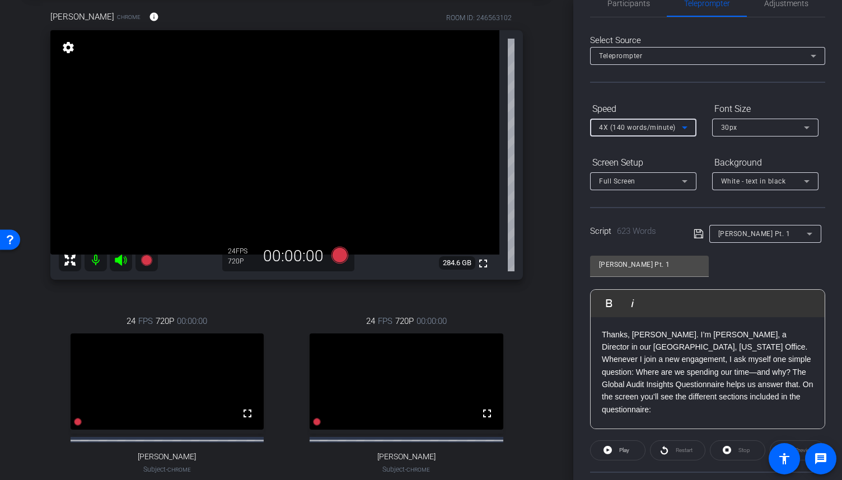
click at [684, 129] on icon at bounding box center [684, 127] width 13 height 13
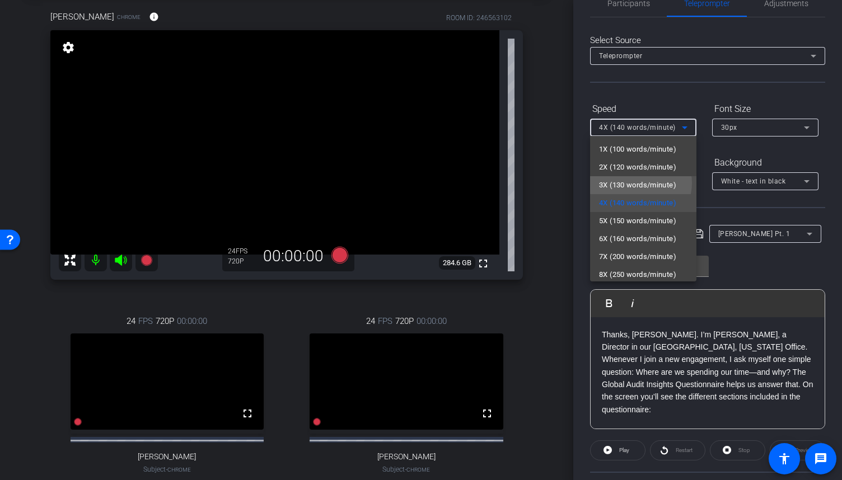
click at [641, 183] on span "3X (130 words/minute)" at bounding box center [637, 185] width 77 height 13
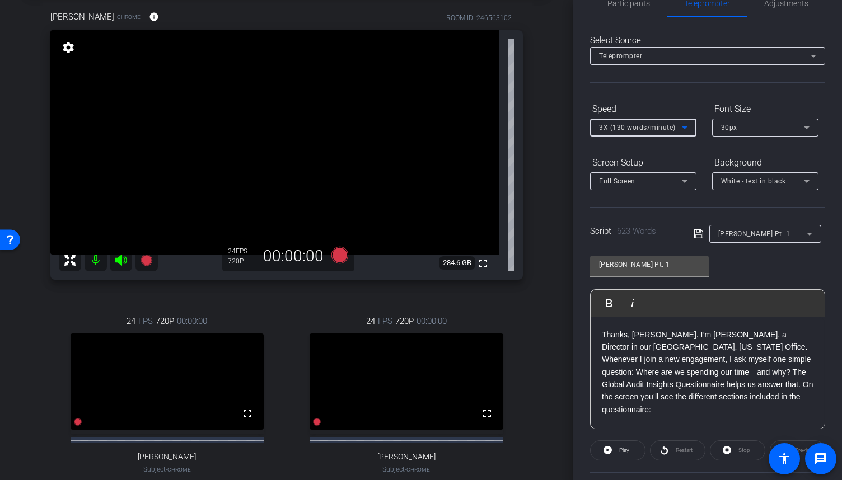
click at [684, 130] on icon at bounding box center [684, 127] width 13 height 13
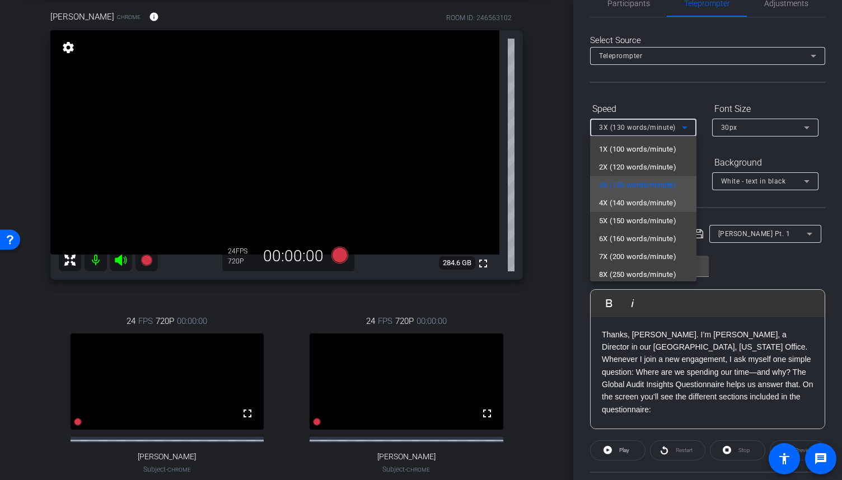
click at [637, 202] on span "4X (140 words/minute)" at bounding box center [637, 203] width 77 height 13
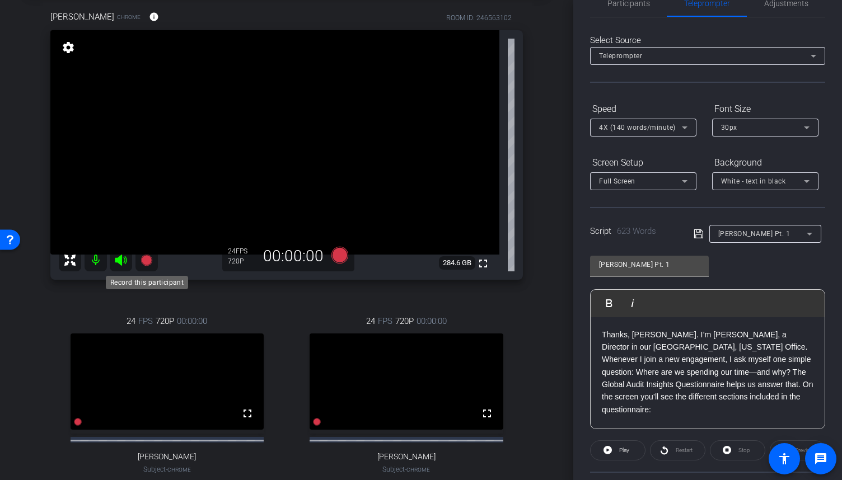
click at [149, 261] on icon at bounding box center [146, 259] width 11 height 11
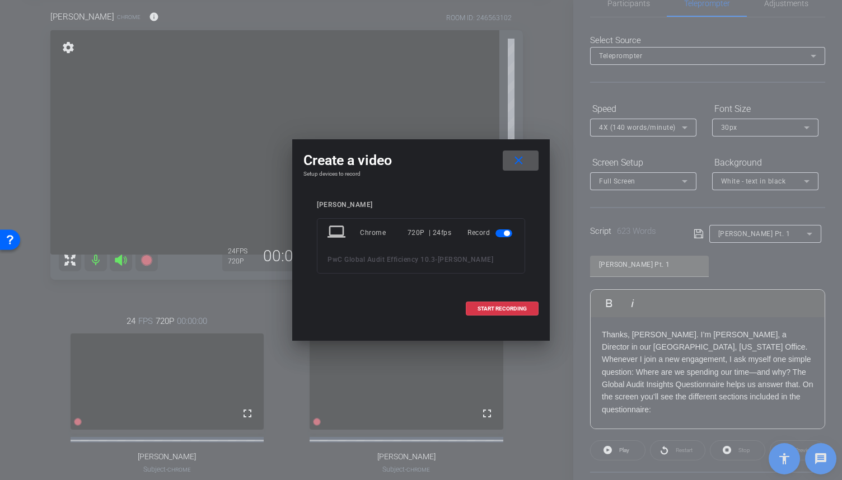
click at [530, 165] on span at bounding box center [521, 160] width 36 height 27
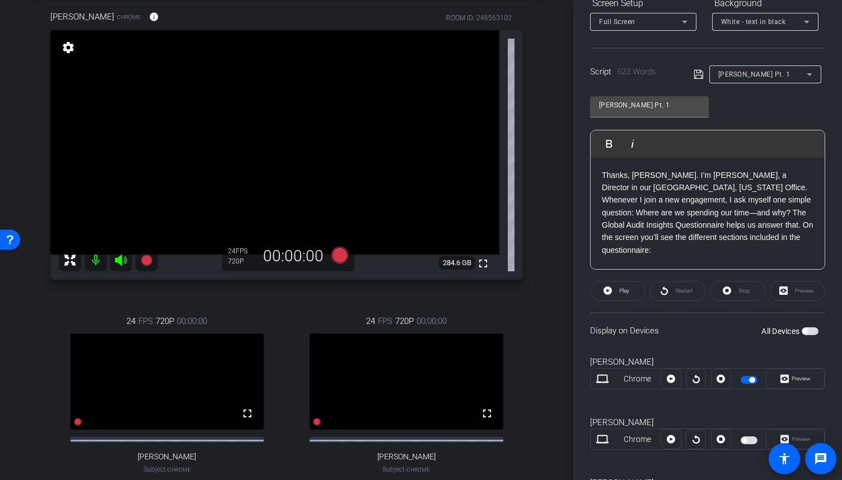
scroll to position [195, 0]
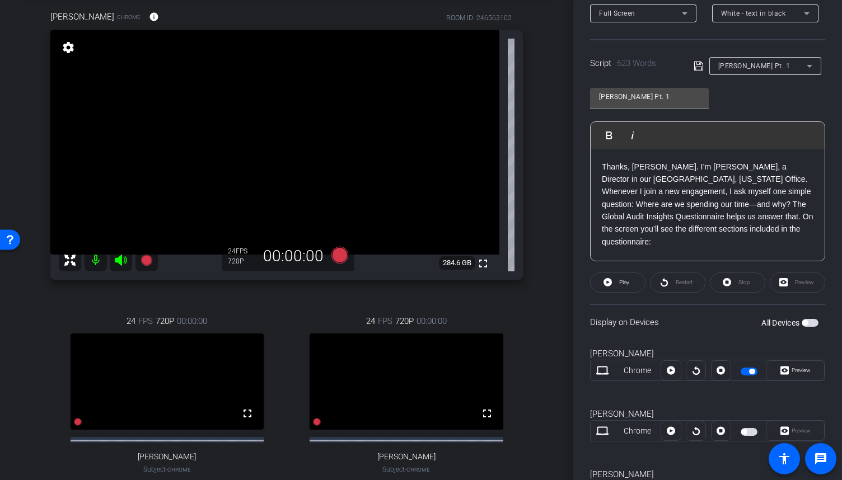
click at [749, 370] on span "button" at bounding box center [752, 372] width 6 height 6
click at [746, 370] on span "button" at bounding box center [749, 372] width 17 height 8
click at [150, 262] on icon at bounding box center [146, 259] width 11 height 11
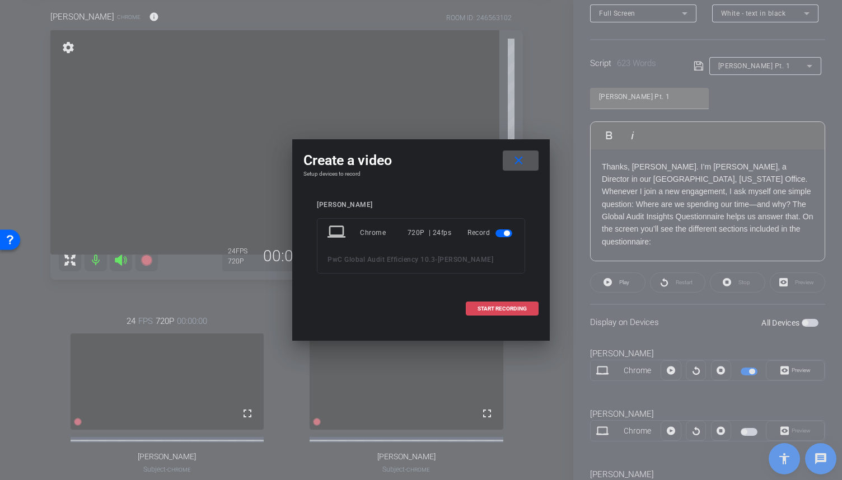
click at [515, 310] on span "START RECORDING" at bounding box center [502, 309] width 49 height 6
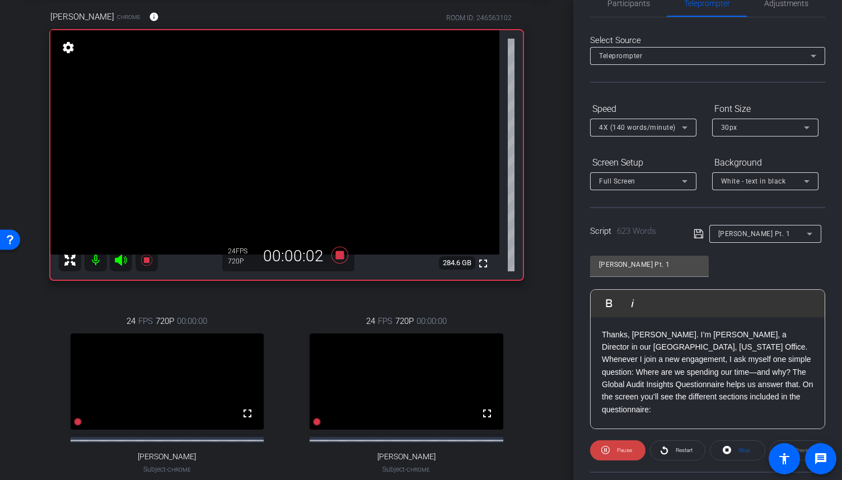
scroll to position [0, 0]
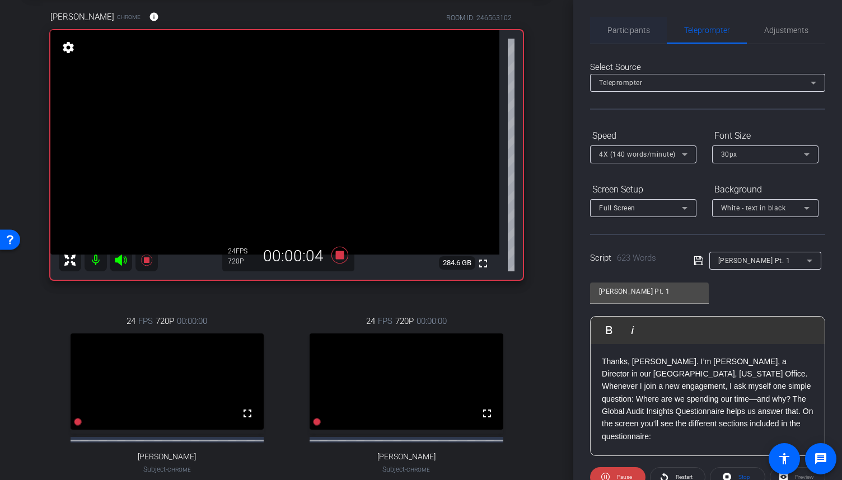
click at [650, 26] on div "Participants" at bounding box center [628, 30] width 77 height 27
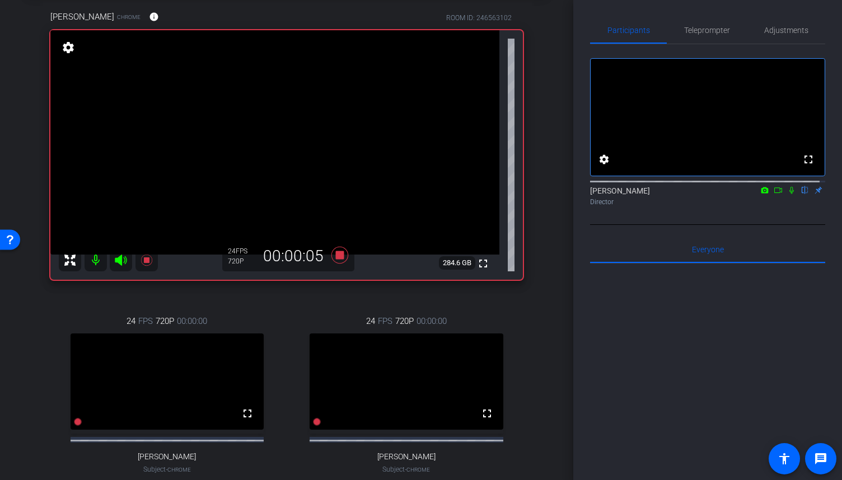
click at [774, 193] on icon at bounding box center [778, 191] width 8 height 6
click at [801, 194] on icon at bounding box center [805, 190] width 9 height 8
click at [718, 29] on span "Teleprompter" at bounding box center [707, 30] width 46 height 8
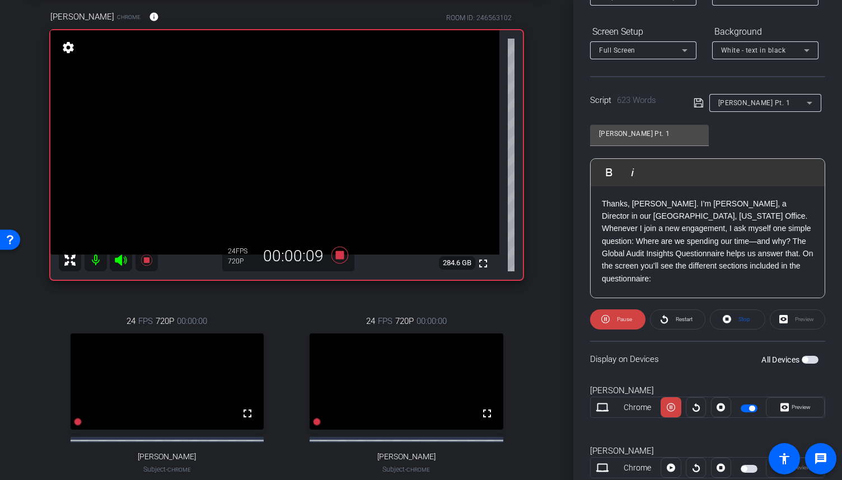
scroll to position [168, 0]
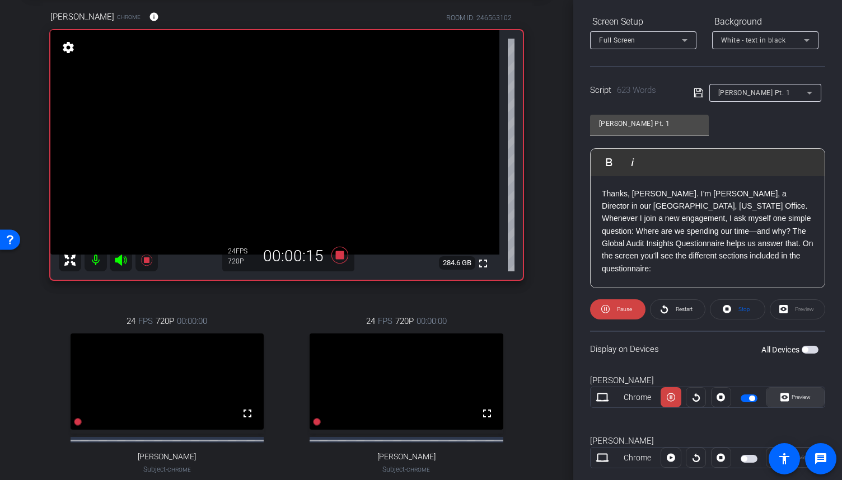
click at [805, 396] on span "Preview" at bounding box center [801, 397] width 19 height 6
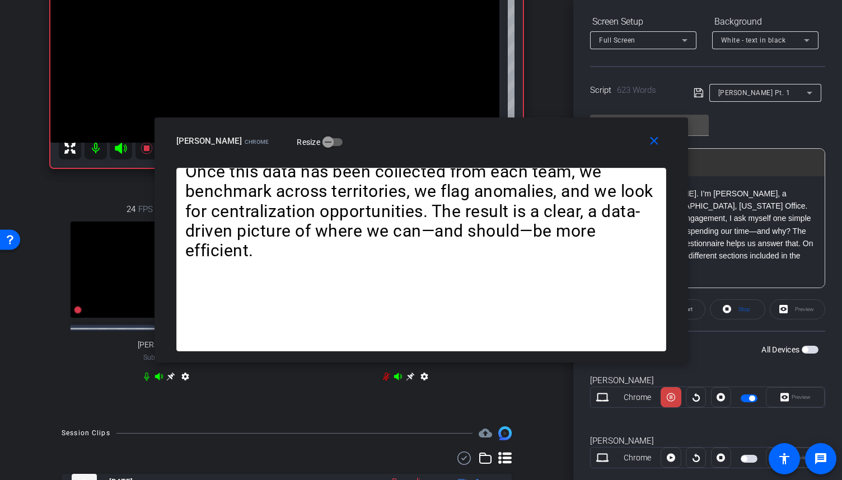
click at [144, 381] on icon at bounding box center [146, 377] width 5 height 8
click at [663, 146] on span at bounding box center [657, 141] width 36 height 27
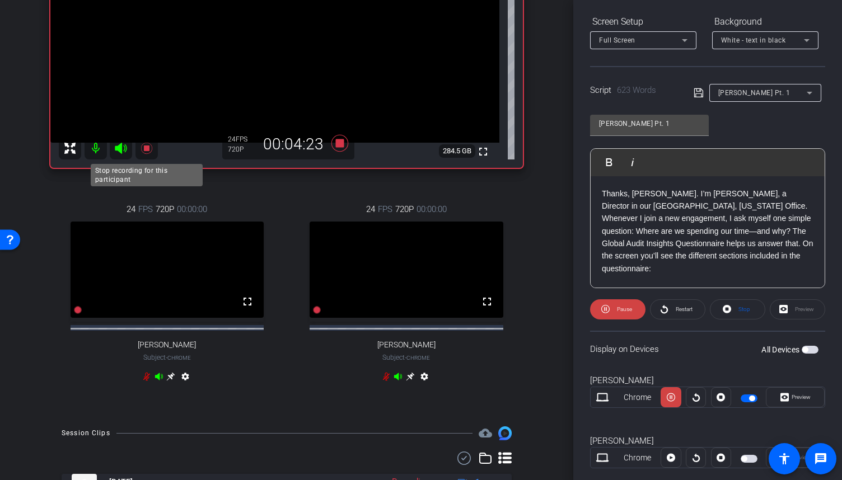
click at [151, 150] on icon at bounding box center [146, 148] width 13 height 13
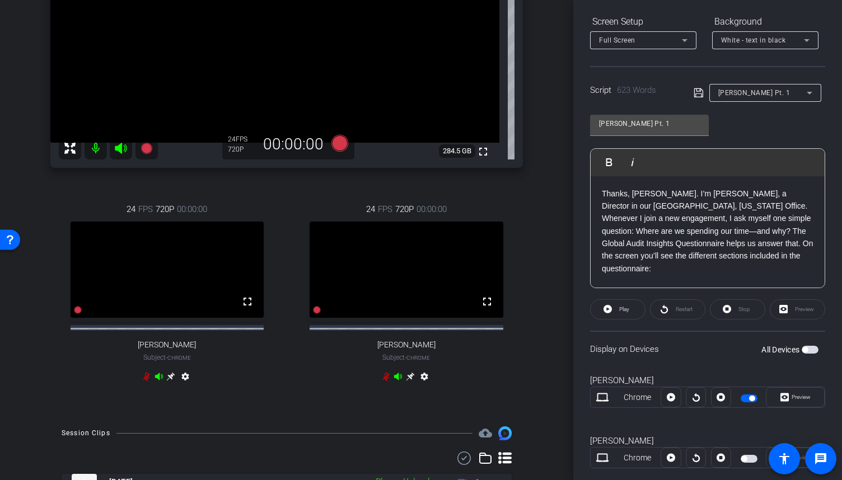
click at [147, 381] on icon at bounding box center [146, 377] width 7 height 8
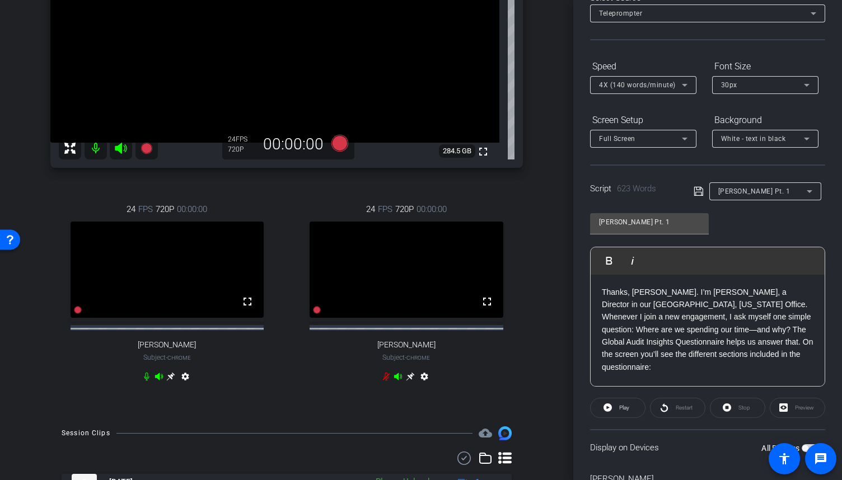
scroll to position [0, 0]
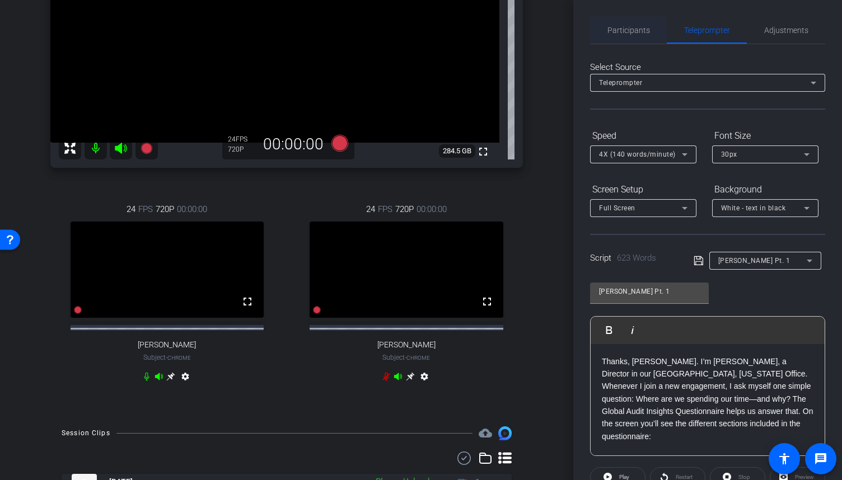
click at [650, 30] on div "Participants" at bounding box center [628, 30] width 77 height 27
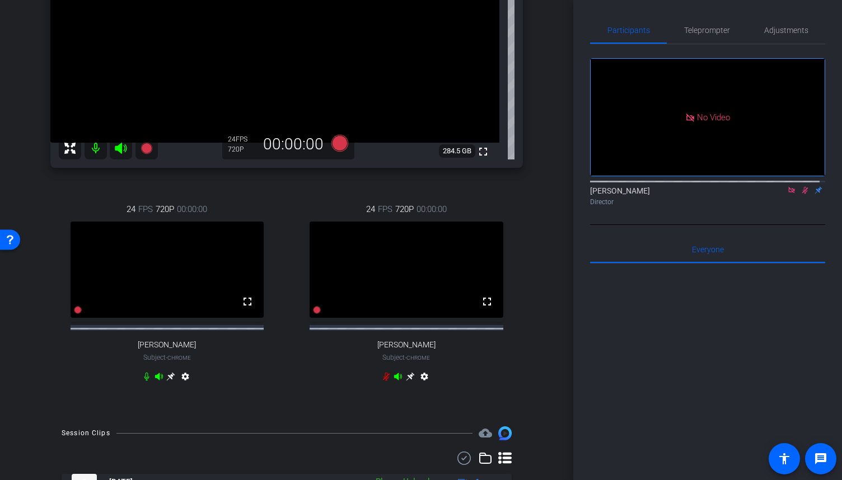
click at [802, 187] on icon at bounding box center [805, 190] width 6 height 7
click at [788, 187] on icon at bounding box center [791, 190] width 6 height 6
click at [709, 32] on span "Teleprompter" at bounding box center [707, 30] width 46 height 8
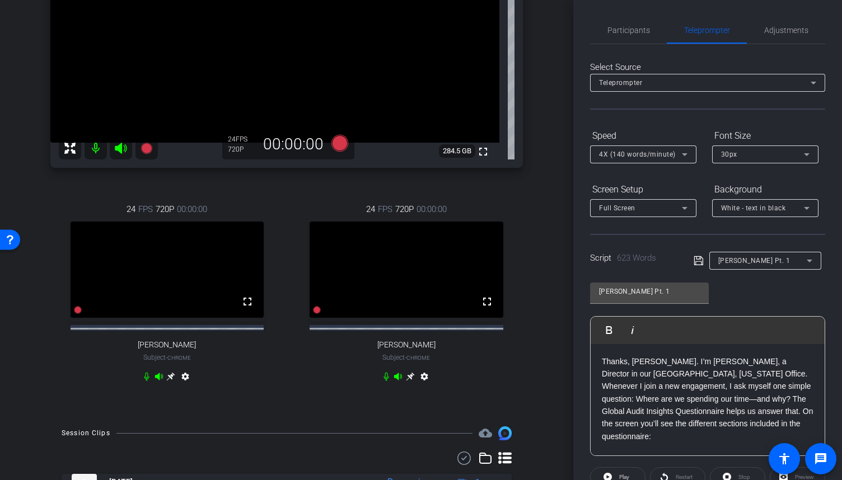
click at [678, 419] on p "Thanks, [PERSON_NAME]. I’m [PERSON_NAME], a Director in our [GEOGRAPHIC_DATA], …" at bounding box center [708, 400] width 212 height 88
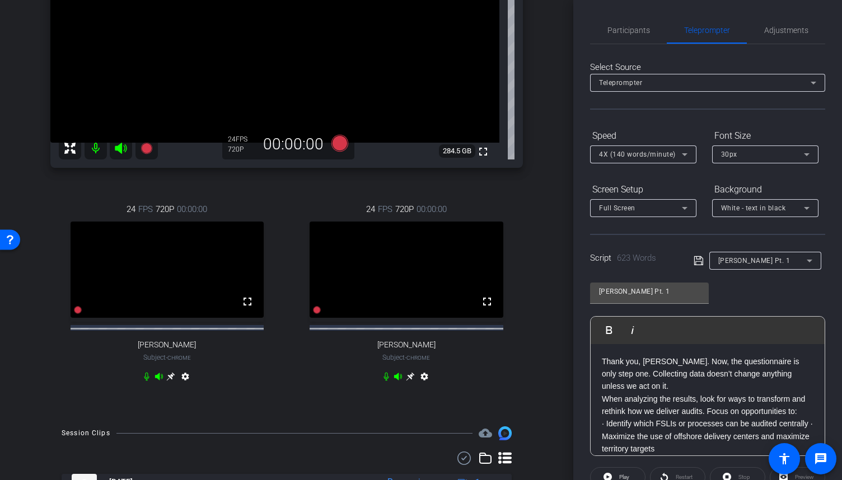
scroll to position [100, 0]
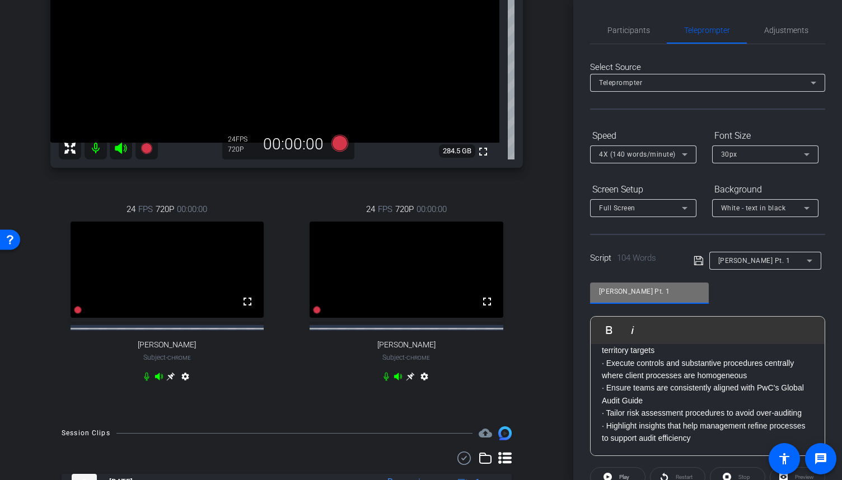
click at [628, 286] on input "[PERSON_NAME] Pt. 1" at bounding box center [649, 291] width 101 height 13
click at [699, 262] on icon at bounding box center [699, 260] width 10 height 13
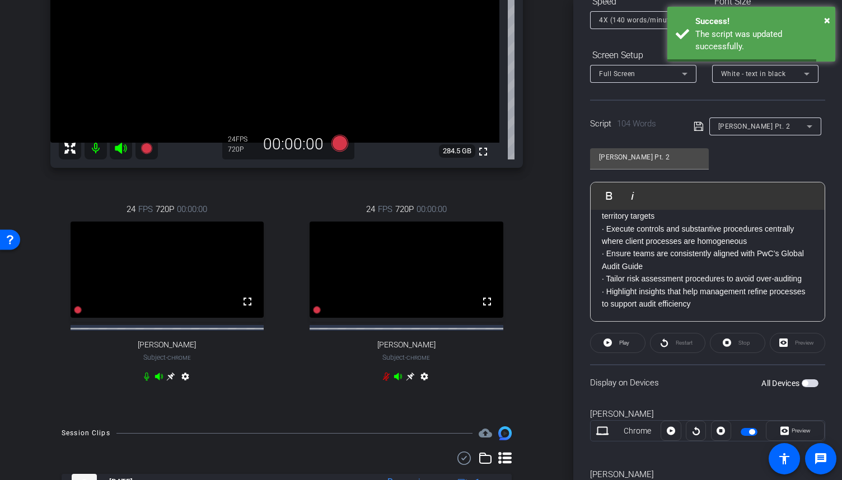
scroll to position [251, 0]
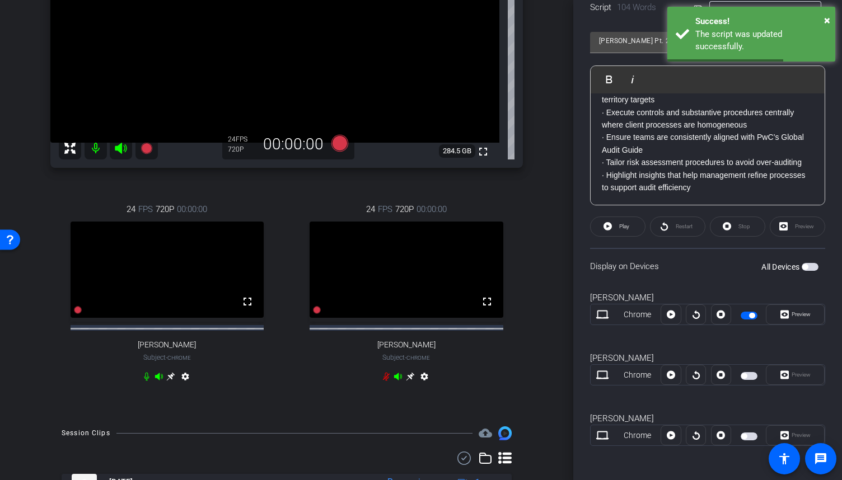
click at [750, 314] on span "button" at bounding box center [752, 316] width 6 height 6
click at [745, 376] on span "button" at bounding box center [749, 376] width 17 height 8
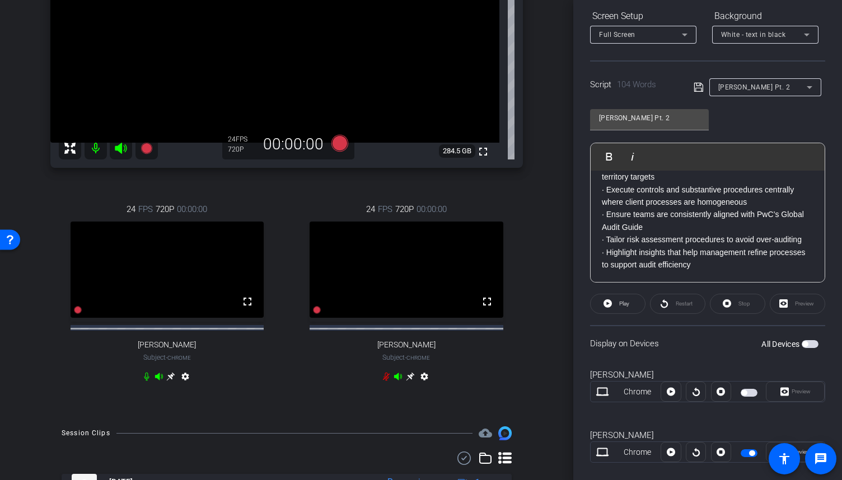
scroll to position [139, 0]
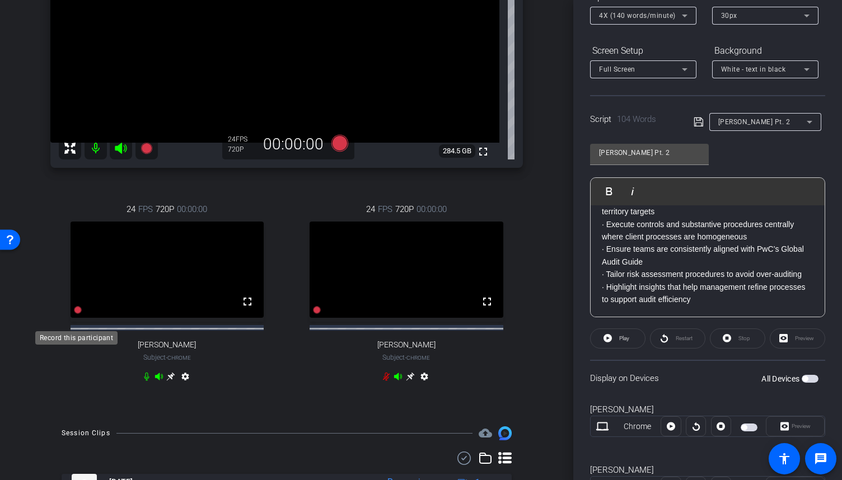
click at [74, 315] on icon at bounding box center [78, 311] width 8 height 8
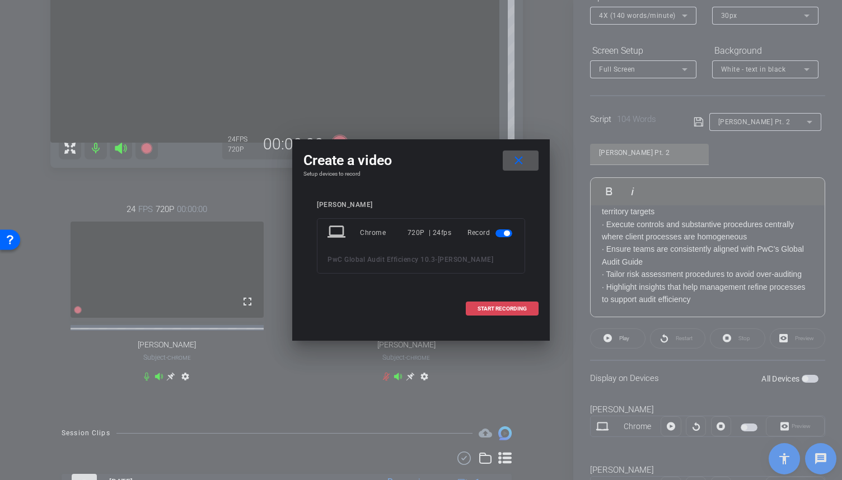
click at [498, 306] on span "START RECORDING" at bounding box center [502, 309] width 49 height 6
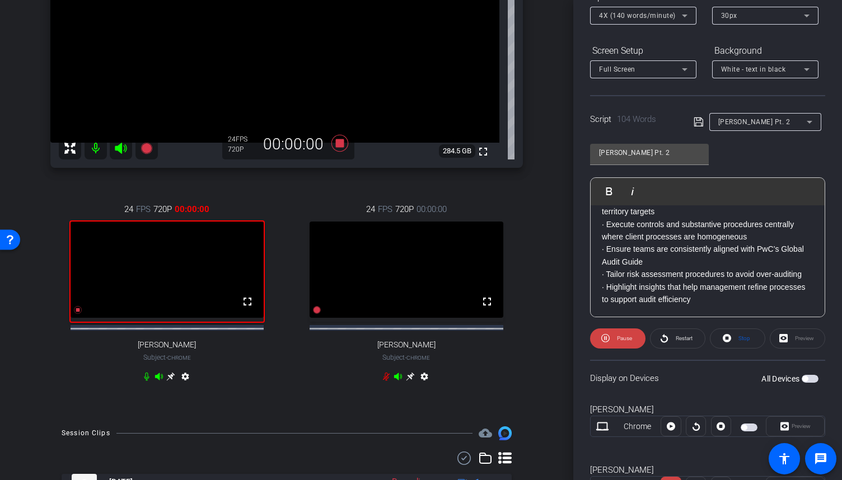
click at [93, 150] on mat-icon at bounding box center [96, 148] width 22 height 22
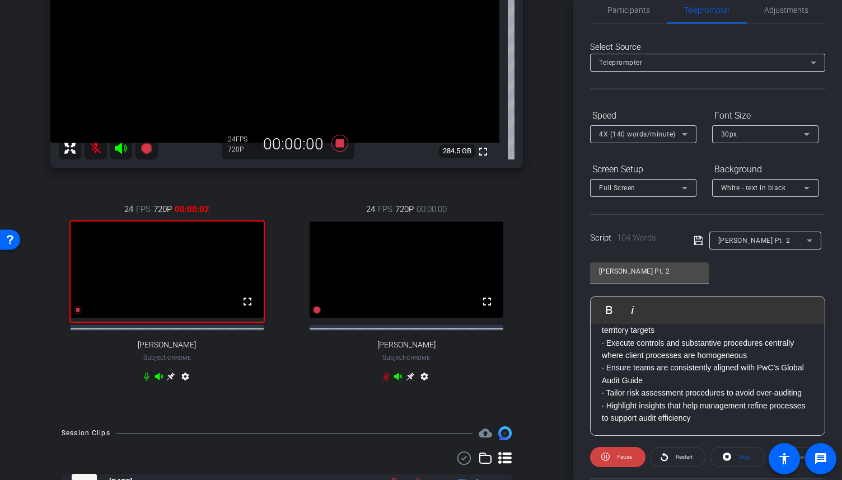
scroll to position [0, 0]
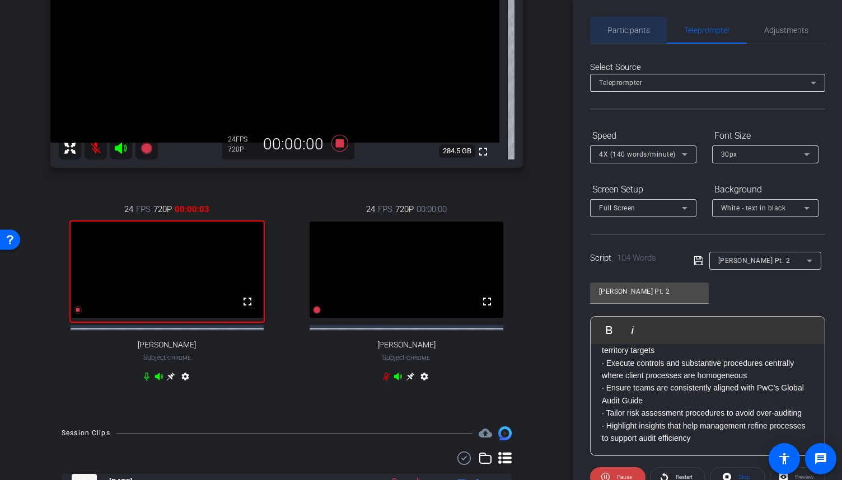
click at [632, 28] on span "Participants" at bounding box center [629, 30] width 43 height 8
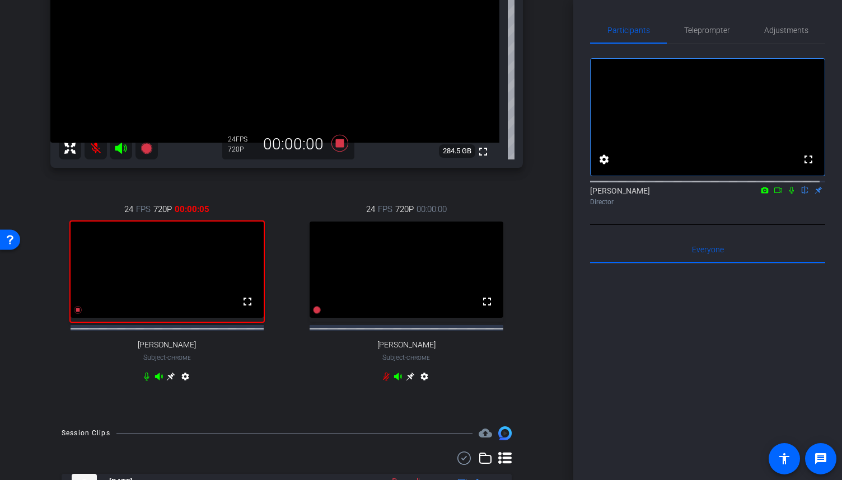
click at [787, 194] on icon at bounding box center [791, 190] width 9 height 8
click at [774, 194] on icon at bounding box center [778, 190] width 9 height 8
click at [704, 31] on span "Teleprompter" at bounding box center [707, 30] width 46 height 8
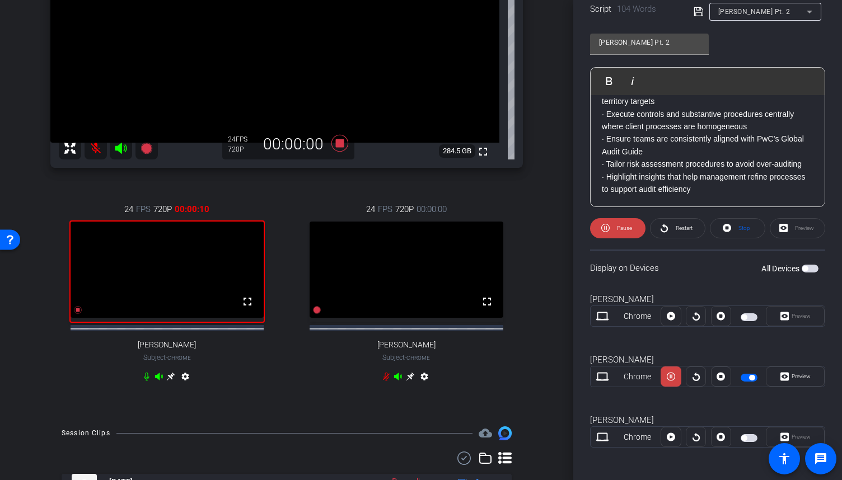
scroll to position [251, 0]
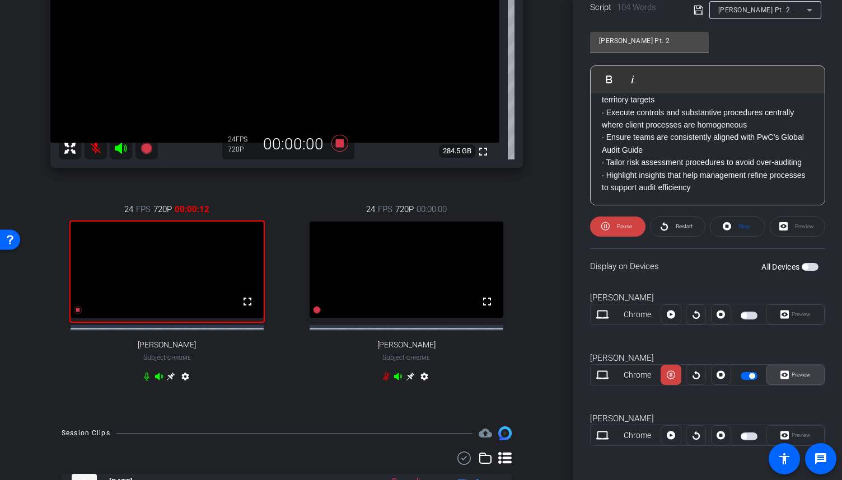
click at [796, 382] on span at bounding box center [796, 375] width 58 height 27
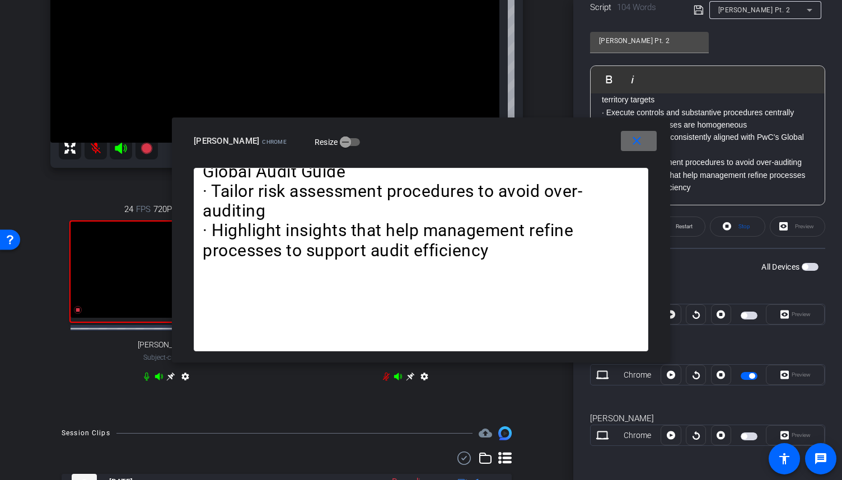
click at [638, 142] on mat-icon "close" at bounding box center [637, 141] width 14 height 14
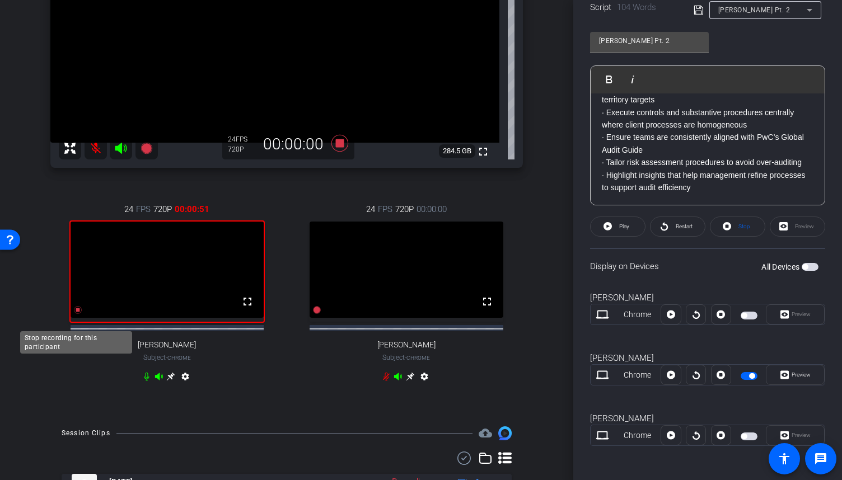
click at [73, 315] on icon at bounding box center [77, 310] width 9 height 9
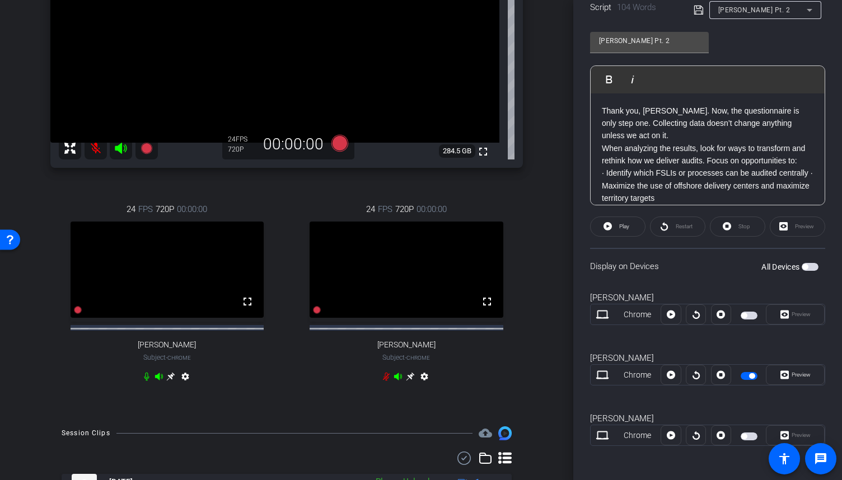
scroll to position [0, 0]
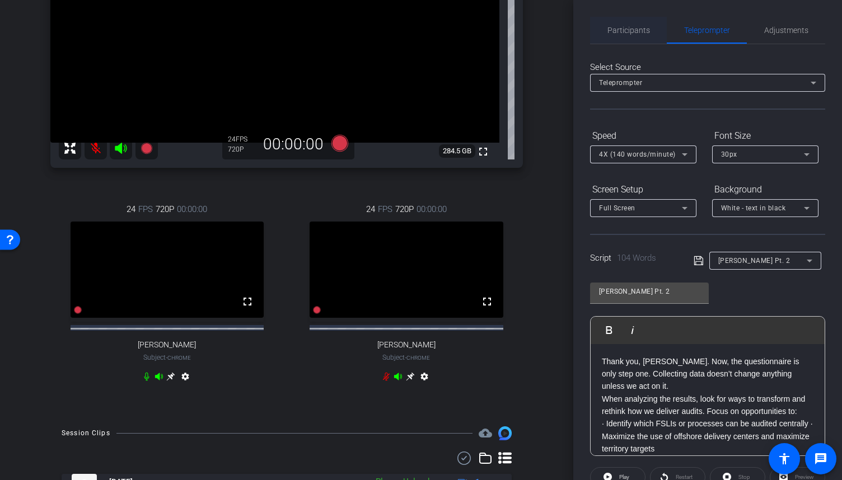
click at [643, 31] on span "Participants" at bounding box center [629, 30] width 43 height 8
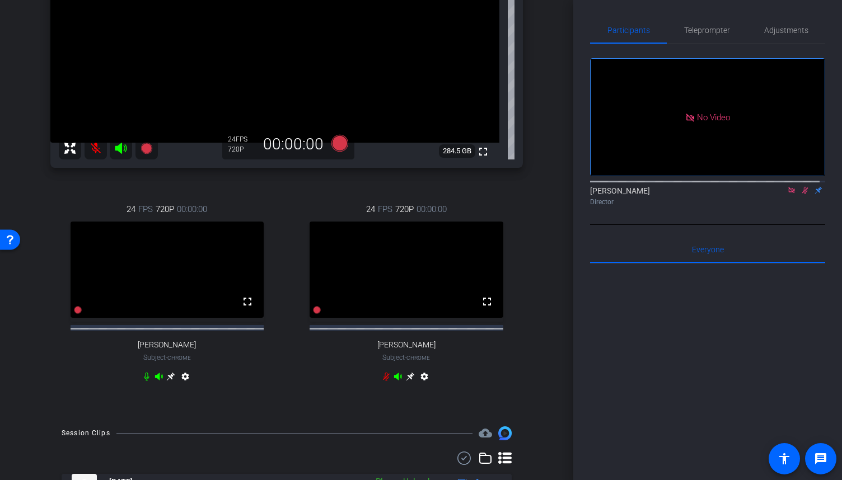
click at [788, 187] on icon at bounding box center [791, 190] width 6 height 6
click at [787, 194] on icon at bounding box center [791, 190] width 9 height 8
click at [719, 29] on span "Teleprompter" at bounding box center [707, 30] width 46 height 8
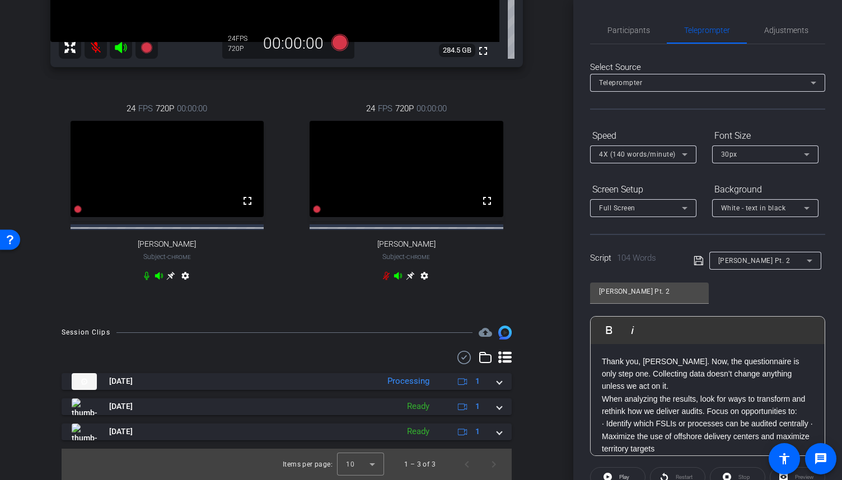
scroll to position [251, 0]
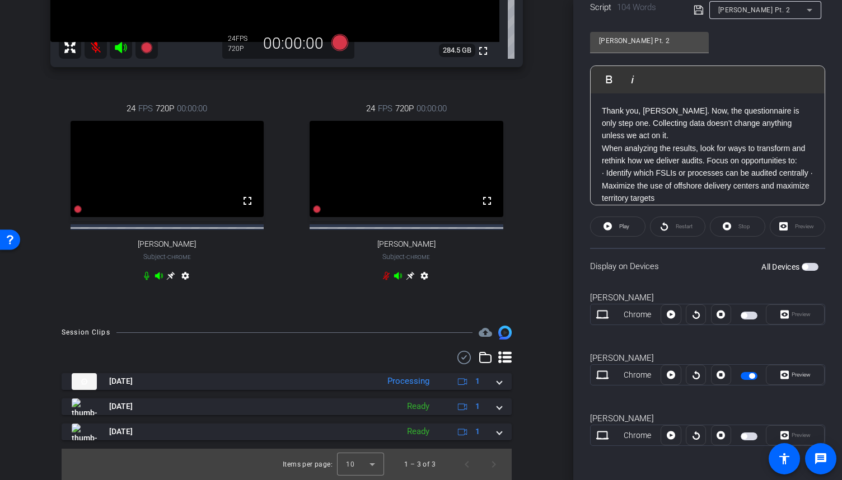
click at [749, 375] on span "button" at bounding box center [752, 377] width 6 height 6
click at [710, 146] on p "When analyzing the results, look for ways to transform and rethink how we deliv…" at bounding box center [708, 154] width 212 height 25
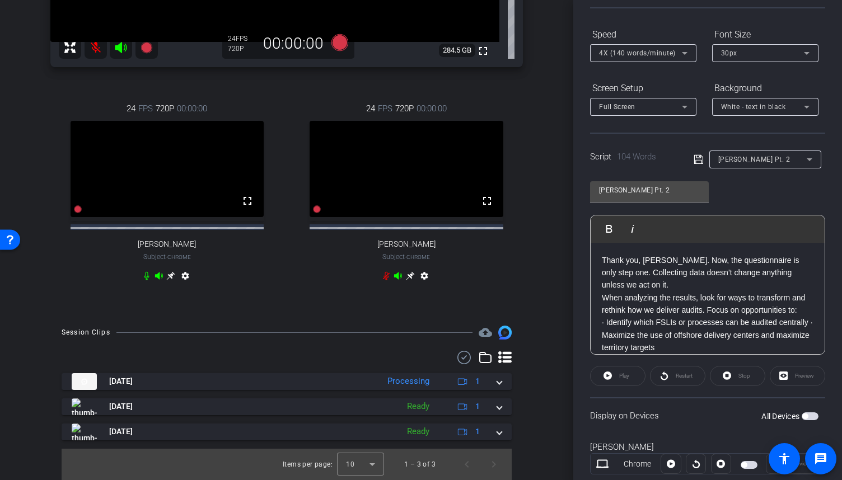
scroll to position [112, 0]
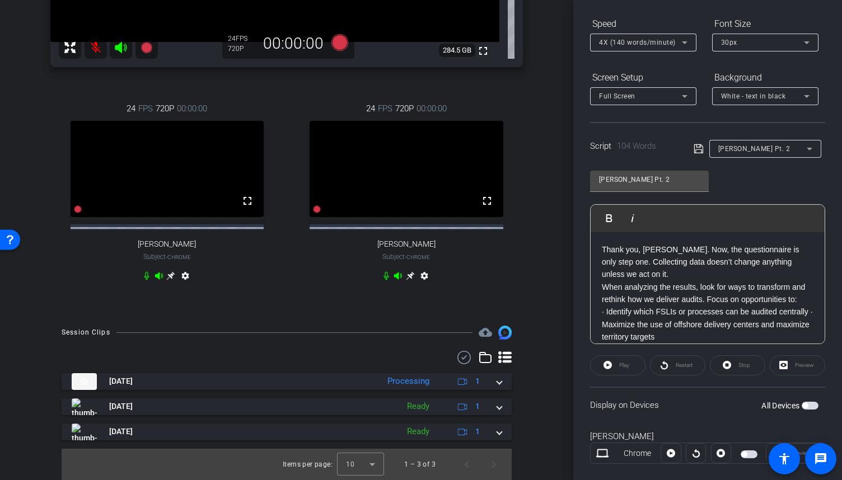
click at [750, 294] on p "When analyzing the results, look for ways to transform and rethink how we deliv…" at bounding box center [708, 293] width 212 height 25
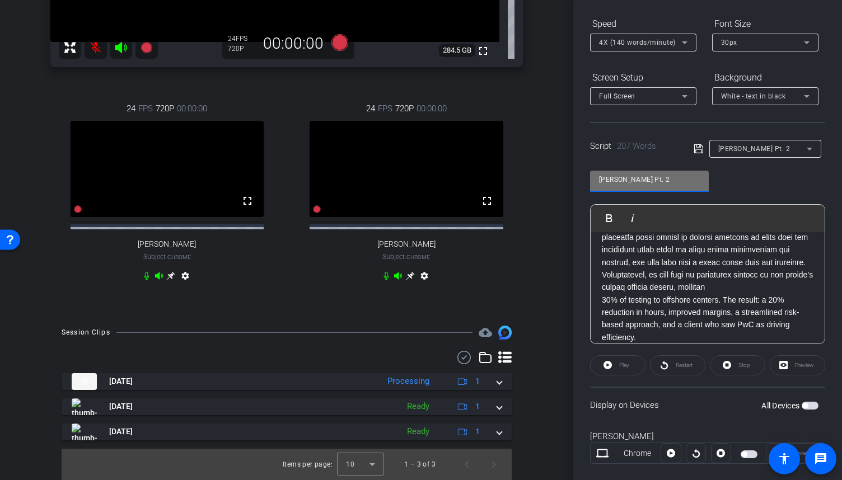
click at [625, 180] on input "[PERSON_NAME] Pt. 2" at bounding box center [649, 179] width 101 height 13
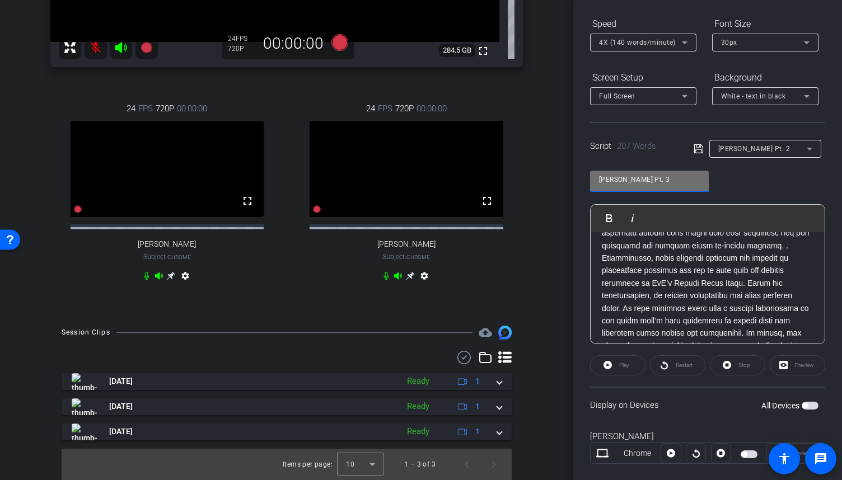
scroll to position [112, 0]
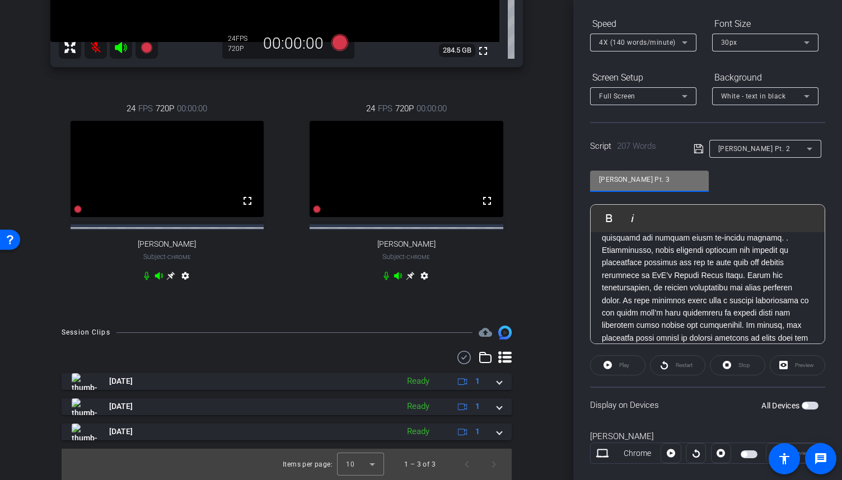
type input "[PERSON_NAME] Pt. 3"
click at [699, 150] on icon at bounding box center [698, 148] width 9 height 9
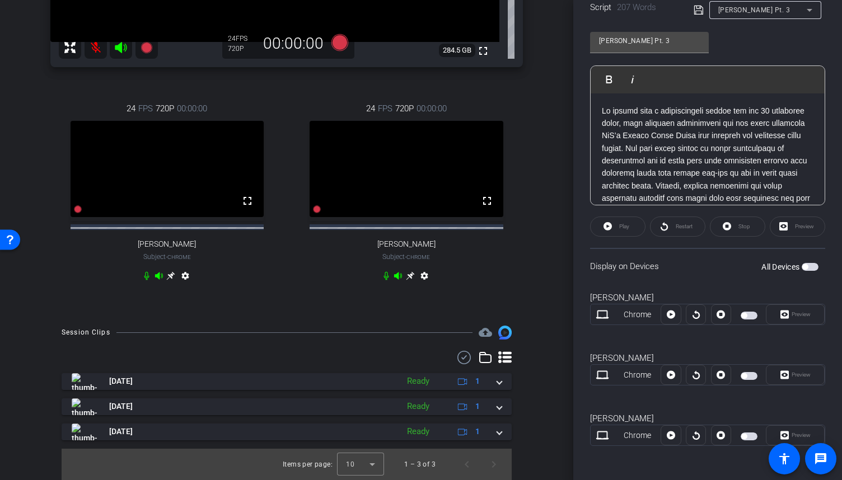
scroll to position [195, 0]
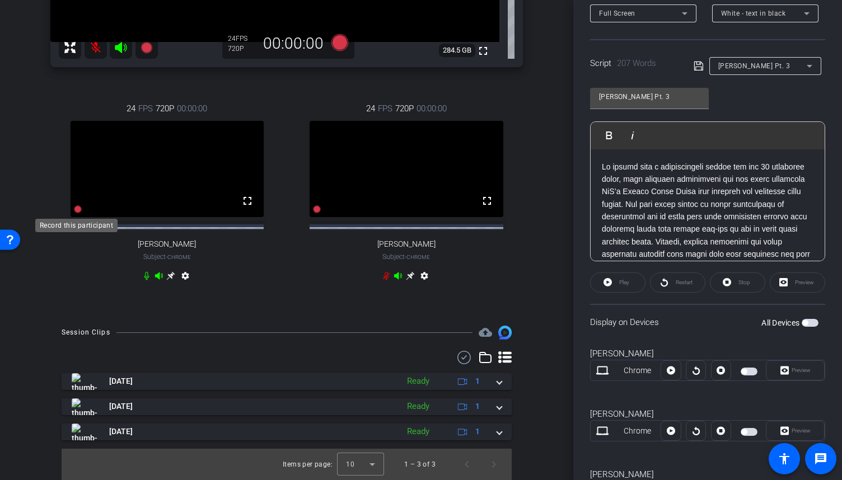
click at [76, 208] on icon at bounding box center [78, 210] width 8 height 8
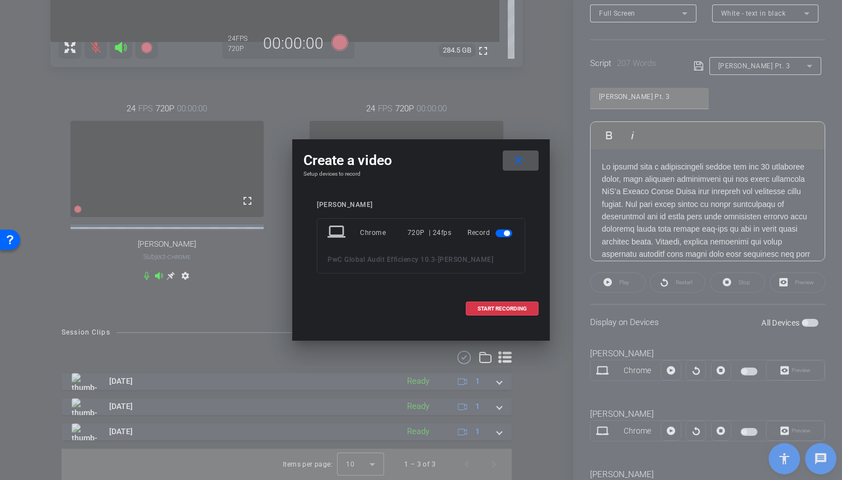
click at [531, 160] on span at bounding box center [521, 160] width 36 height 27
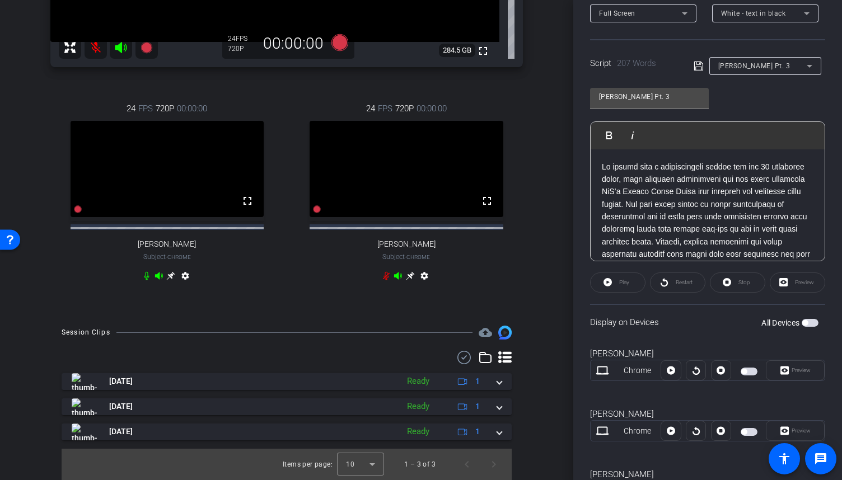
click at [741, 431] on span "button" at bounding box center [744, 433] width 6 height 6
click at [73, 211] on icon at bounding box center [77, 209] width 9 height 9
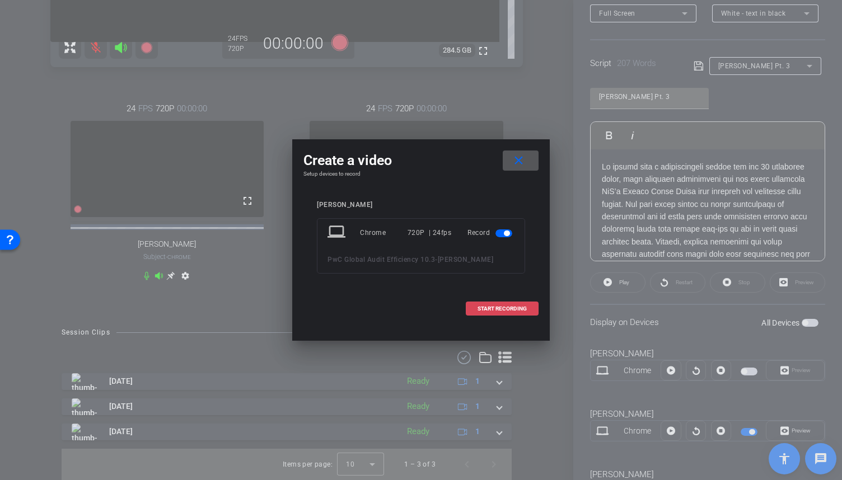
click at [501, 314] on span at bounding box center [502, 309] width 72 height 27
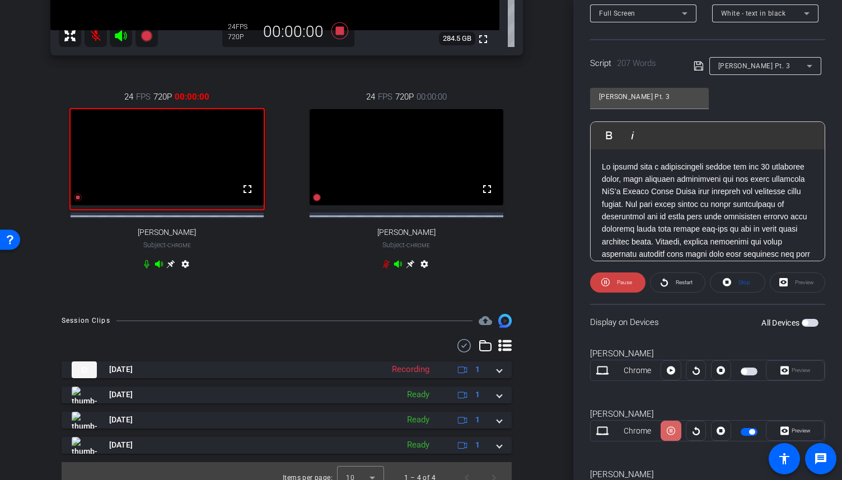
click at [673, 431] on icon at bounding box center [671, 431] width 8 height 8
click at [795, 435] on span "Preview" at bounding box center [800, 431] width 22 height 16
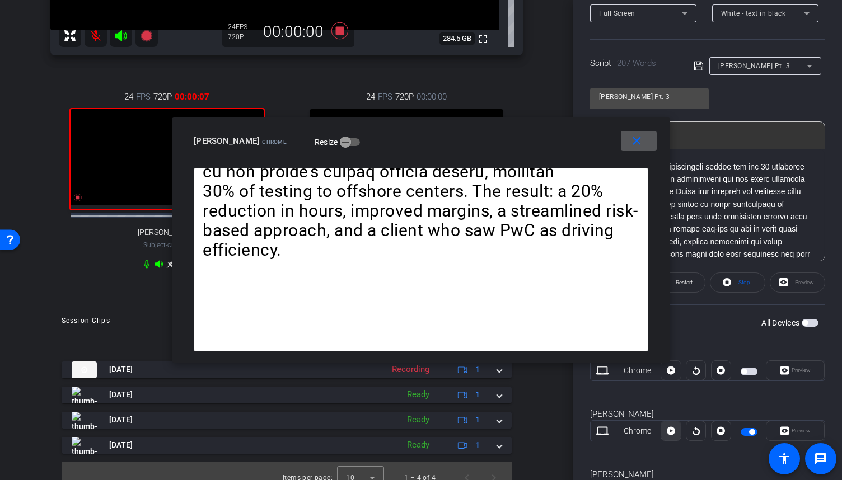
click at [670, 430] on icon at bounding box center [671, 431] width 8 height 17
click at [632, 147] on mat-icon "close" at bounding box center [637, 141] width 14 height 14
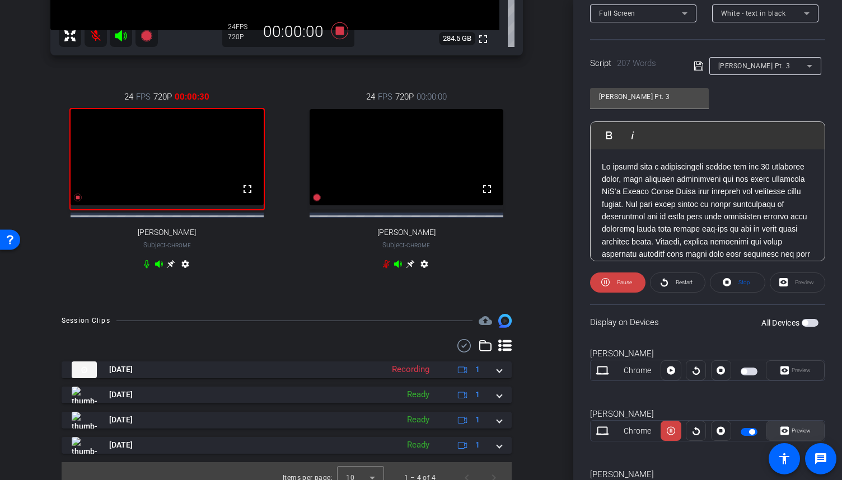
click at [802, 425] on span "Preview" at bounding box center [800, 431] width 22 height 16
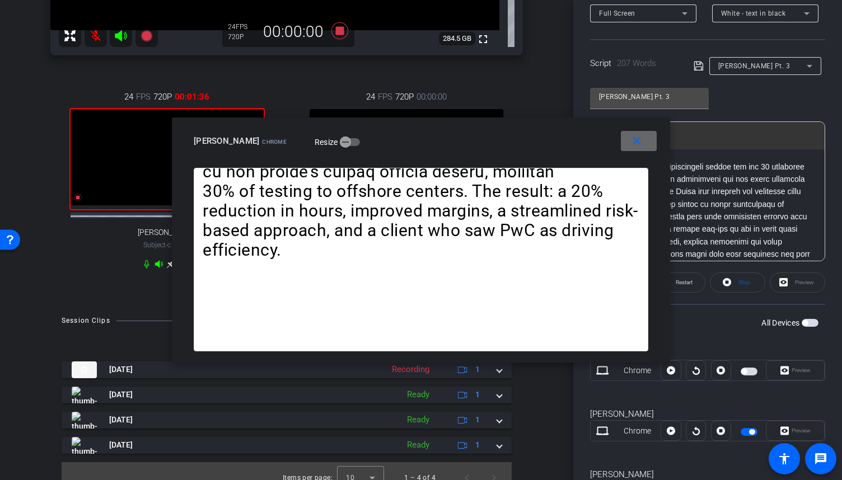
click at [627, 148] on span at bounding box center [639, 141] width 36 height 27
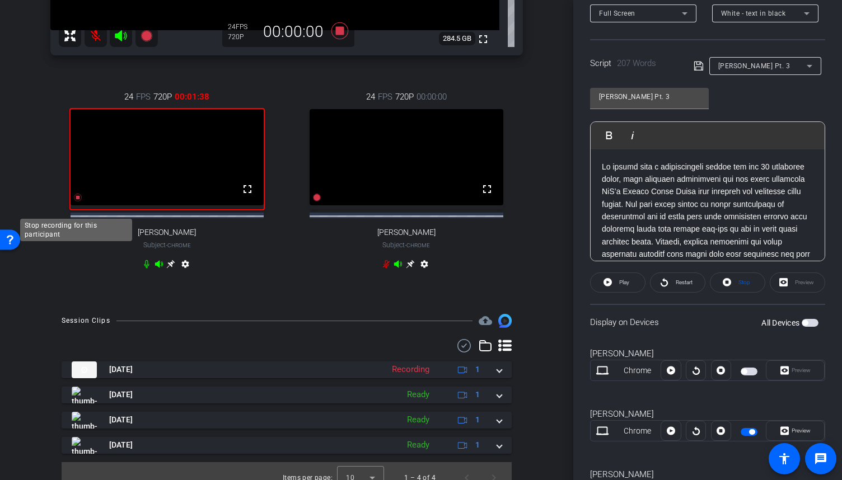
click at [76, 202] on icon at bounding box center [78, 198] width 8 height 8
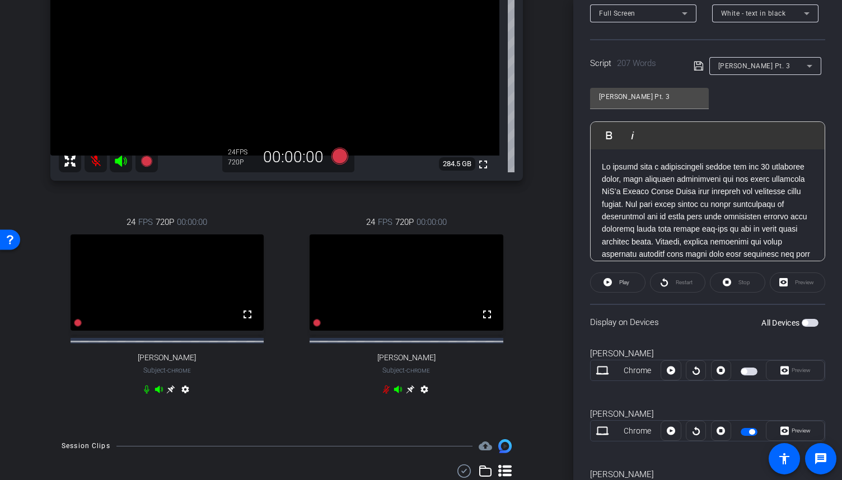
scroll to position [113, 0]
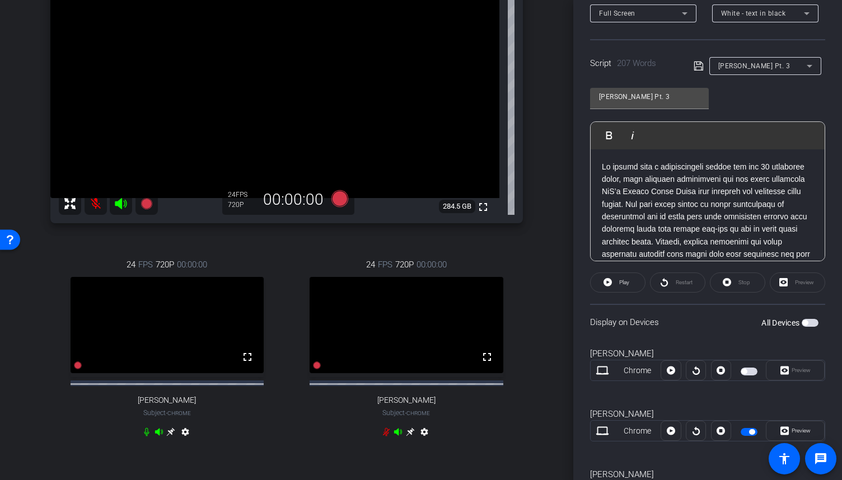
click at [101, 205] on mat-icon at bounding box center [96, 204] width 22 height 22
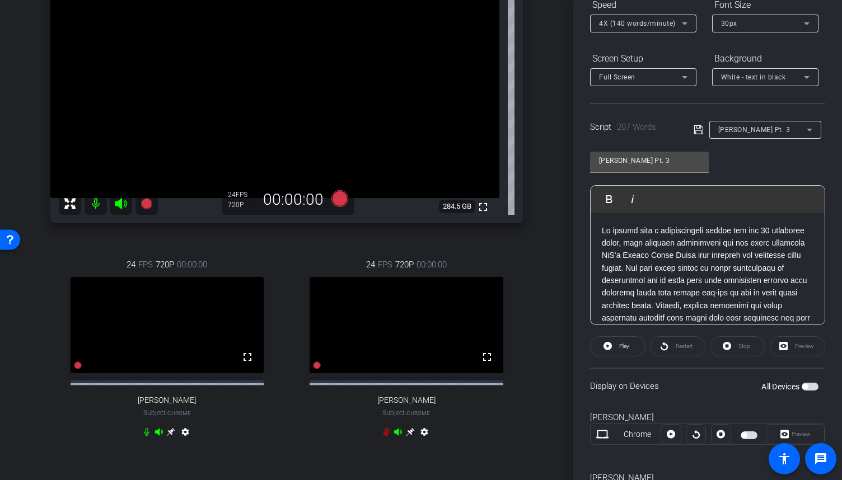
scroll to position [0, 0]
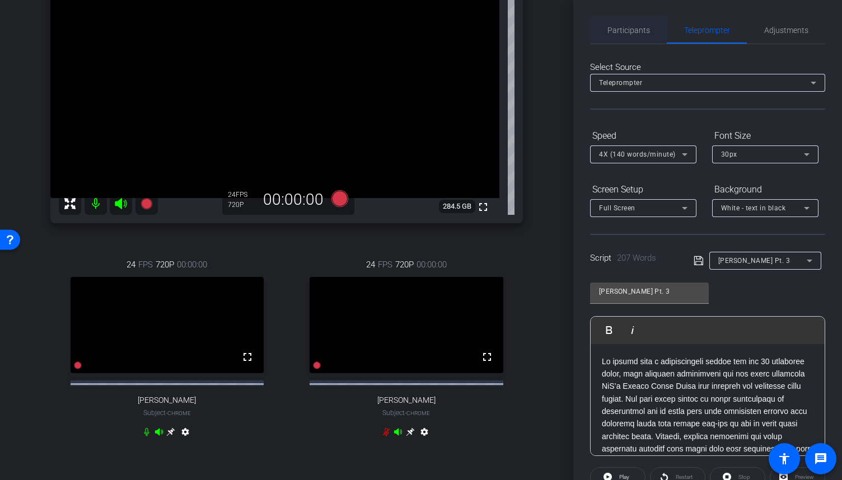
click at [640, 34] on span "Participants" at bounding box center [629, 30] width 43 height 8
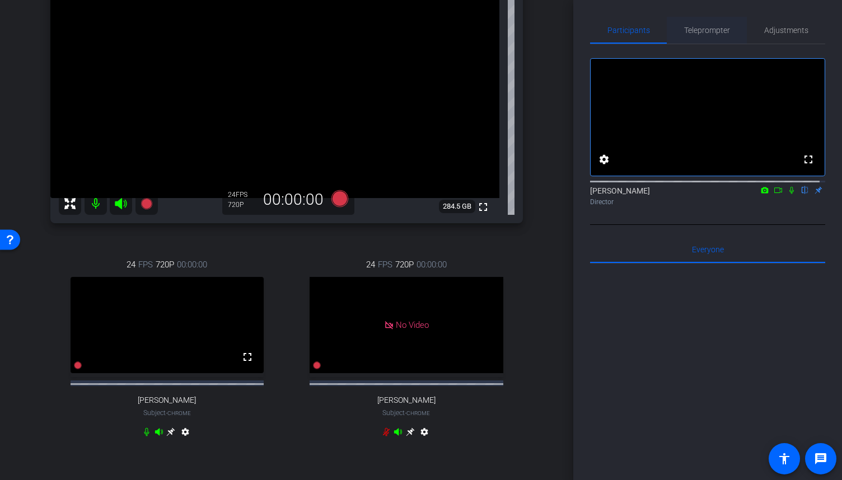
click at [699, 29] on span "Teleprompter" at bounding box center [707, 30] width 46 height 8
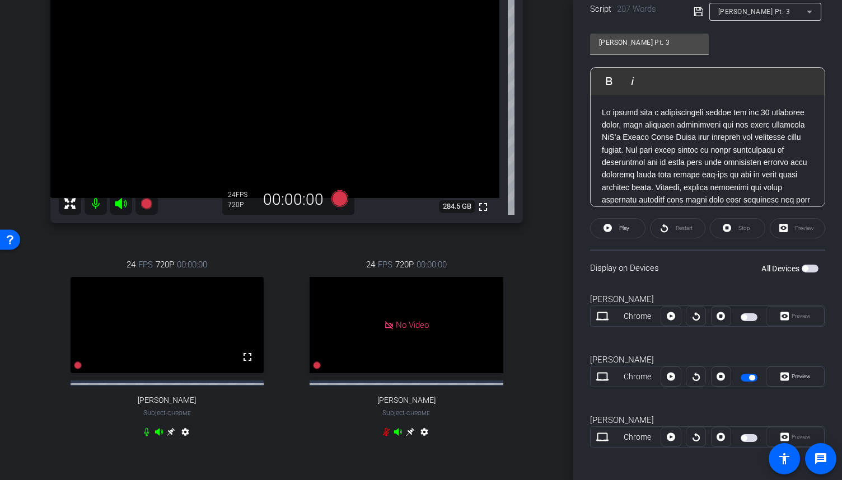
scroll to position [251, 0]
click at [748, 380] on mat-slide-toggle at bounding box center [750, 374] width 19 height 13
click at [748, 379] on mat-slide-toggle at bounding box center [750, 374] width 19 height 13
click at [746, 372] on span "button" at bounding box center [749, 376] width 17 height 8
click at [690, 141] on p at bounding box center [708, 236] width 212 height 263
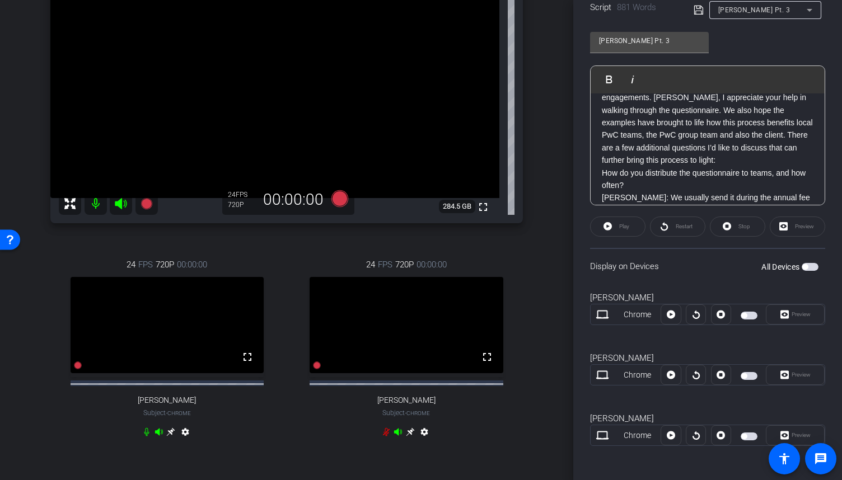
scroll to position [56, 0]
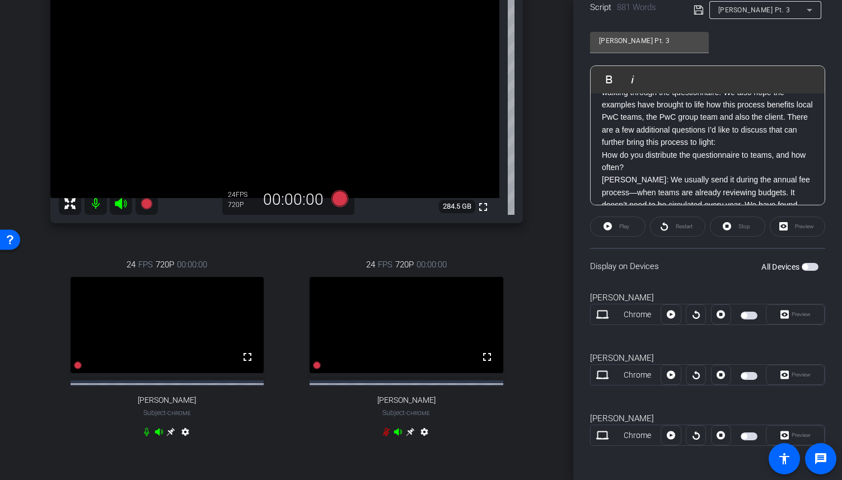
click at [659, 167] on p "How do you distribute the questionnaire to teams, and how often?" at bounding box center [708, 161] width 212 height 25
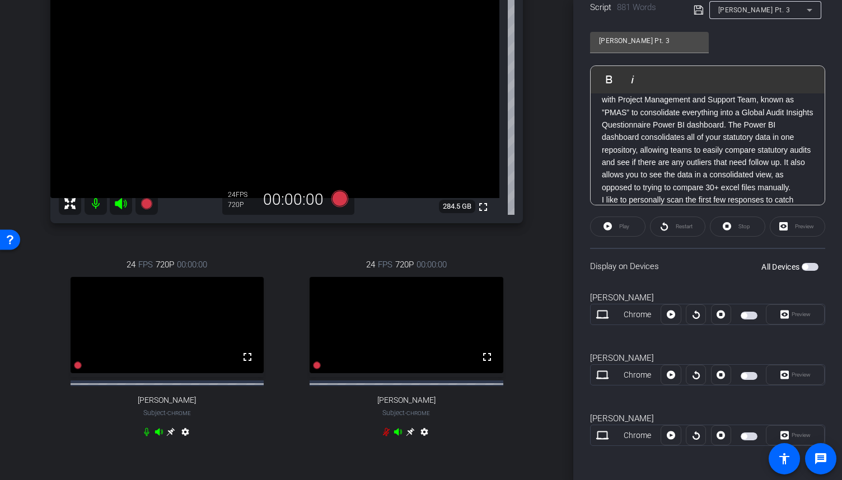
scroll to position [280, 0]
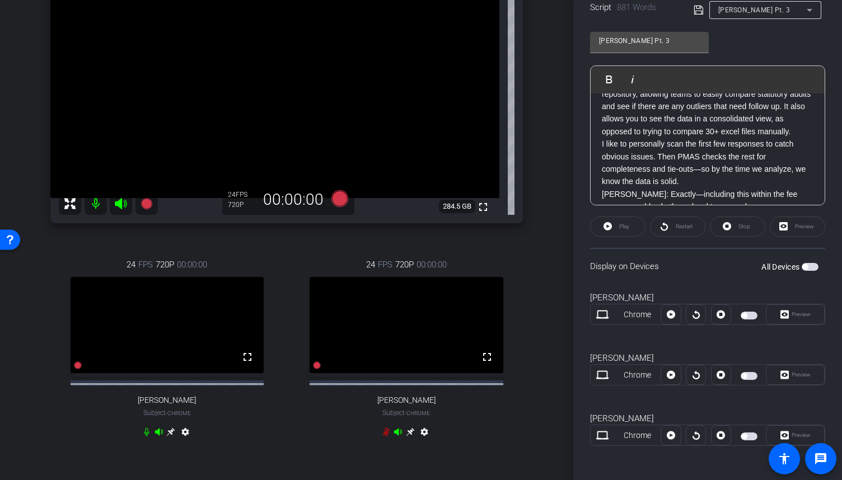
click at [685, 138] on p "[PERSON_NAME]: We usually send it during the annual fee process—when teams are …" at bounding box center [708, 49] width 212 height 175
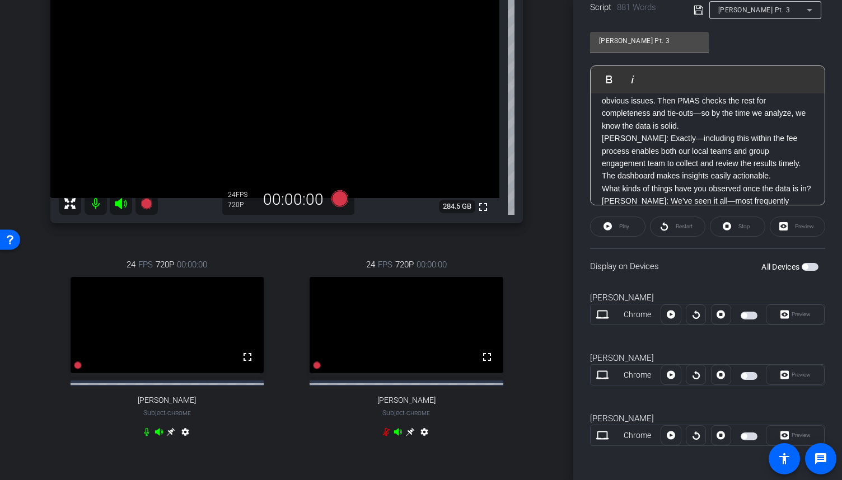
click at [702, 133] on p "I like to personally scan the first few responses to catch obvious issues. Then…" at bounding box center [708, 107] width 212 height 50
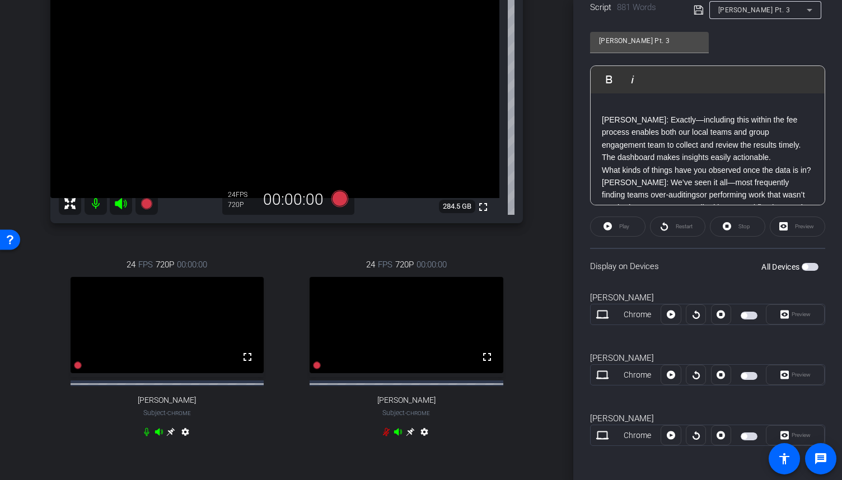
scroll to position [404, 0]
click at [632, 164] on p "What kinds of things have you observed once the data is in?" at bounding box center [708, 158] width 212 height 12
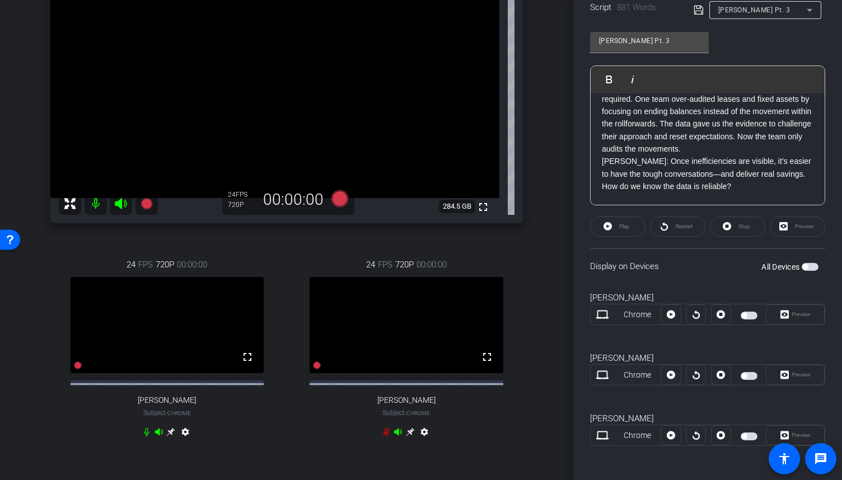
scroll to position [582, 0]
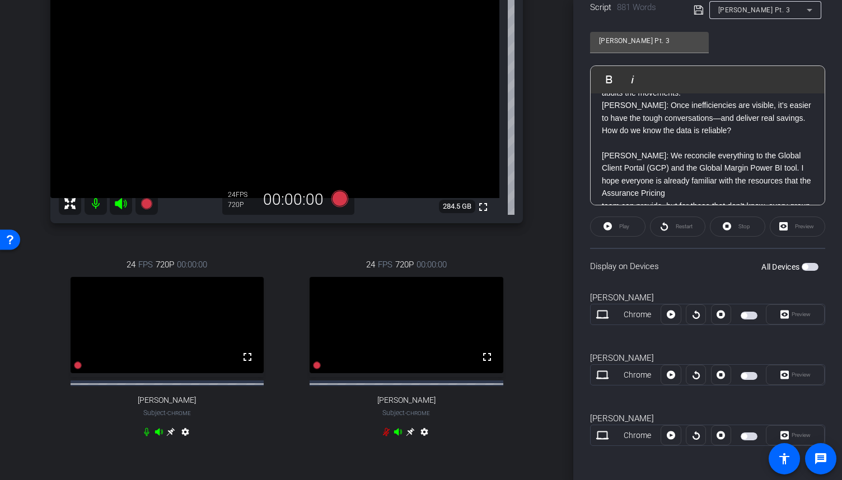
click at [732, 100] on p "[PERSON_NAME]: We’ve seen it all—most frequently finding teams over-auditingsor…" at bounding box center [708, 56] width 212 height 88
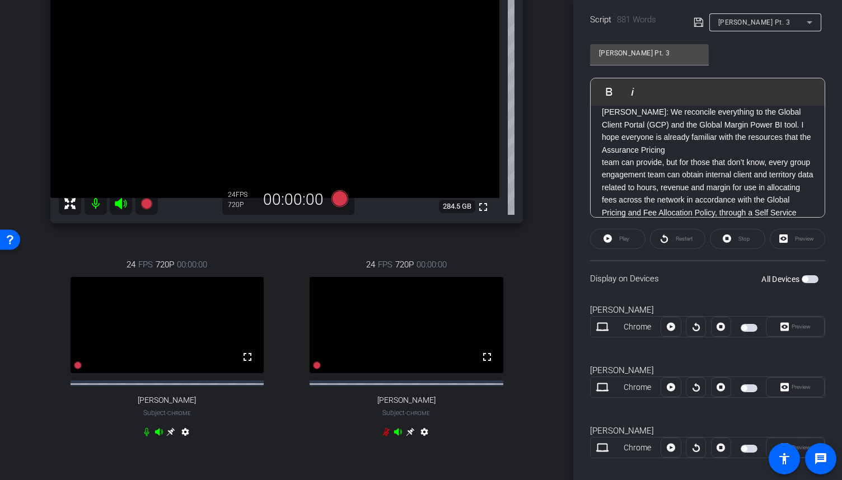
scroll to position [706, 0]
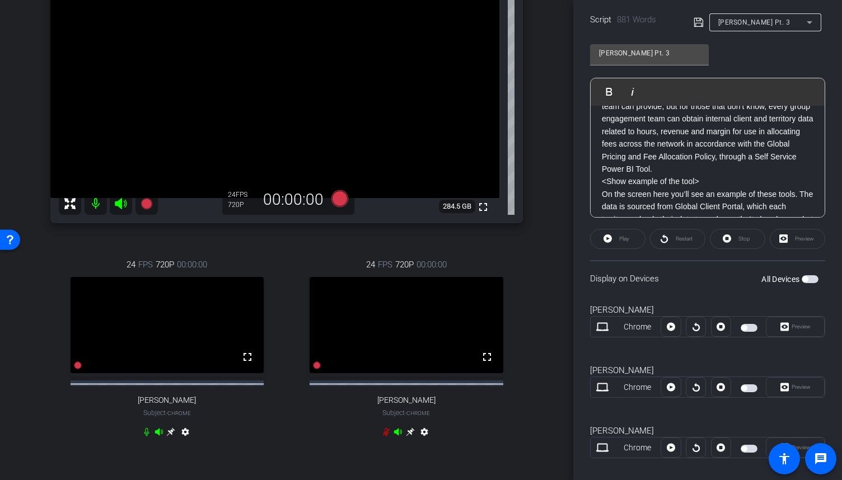
click at [676, 100] on p "[PERSON_NAME]: We reconcile everything to the Global Client Portal (GCP) and th…" at bounding box center [708, 75] width 212 height 50
click at [602, 130] on p "team can provide, but for those that don’t know, every group engagement team ca…" at bounding box center [708, 137] width 212 height 75
click at [695, 175] on p "<Show example of the tool>" at bounding box center [708, 169] width 212 height 12
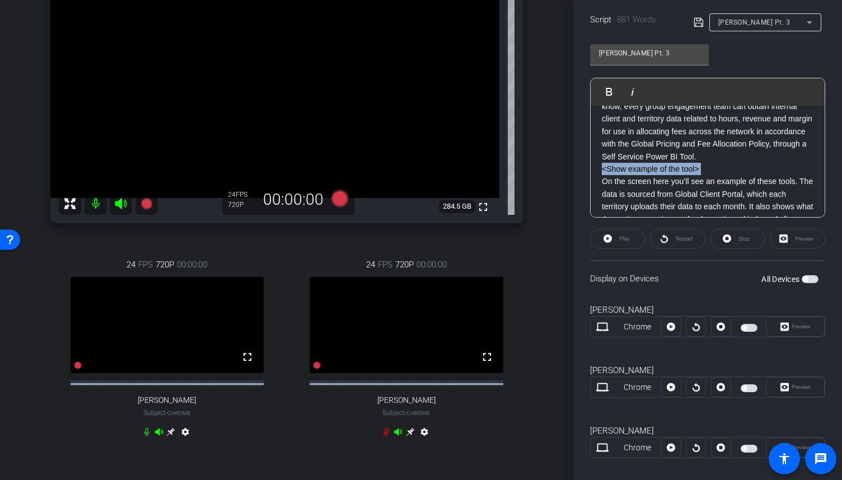
click at [695, 175] on p "<Show example of the tool>" at bounding box center [708, 169] width 212 height 12
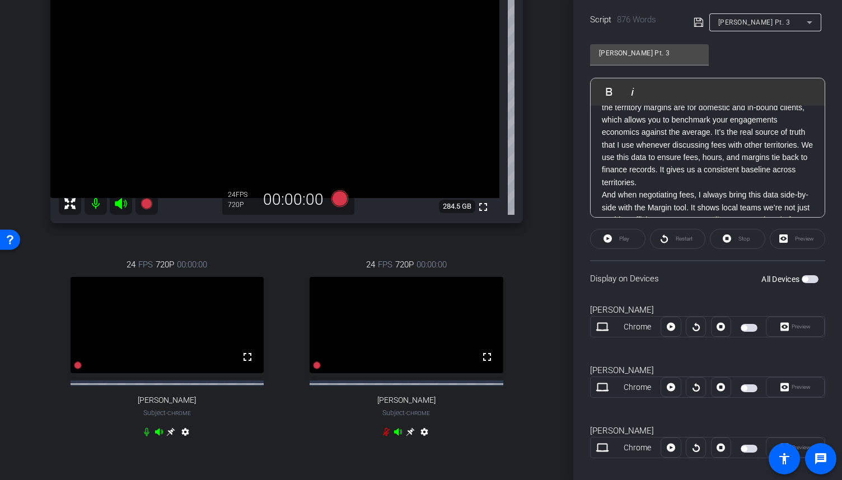
scroll to position [874, 0]
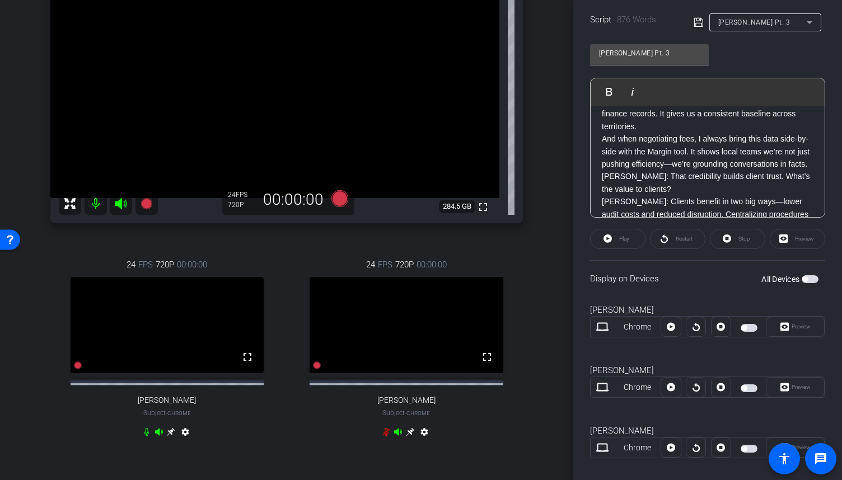
click at [741, 133] on p "On the screen here you’ll see an example of these tools. The data is sourced fr…" at bounding box center [708, 69] width 212 height 125
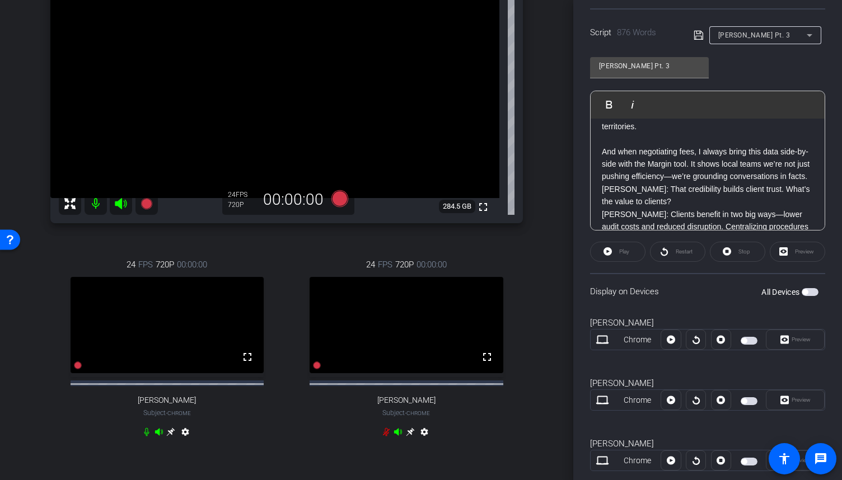
click at [699, 183] on p "And when negotiating fees, I always bring this data side-by-side with the Margi…" at bounding box center [708, 165] width 212 height 38
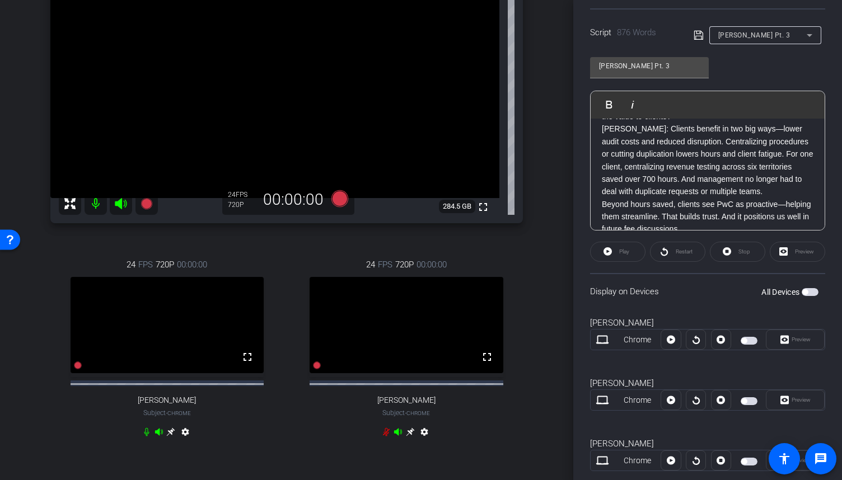
scroll to position [1015, 0]
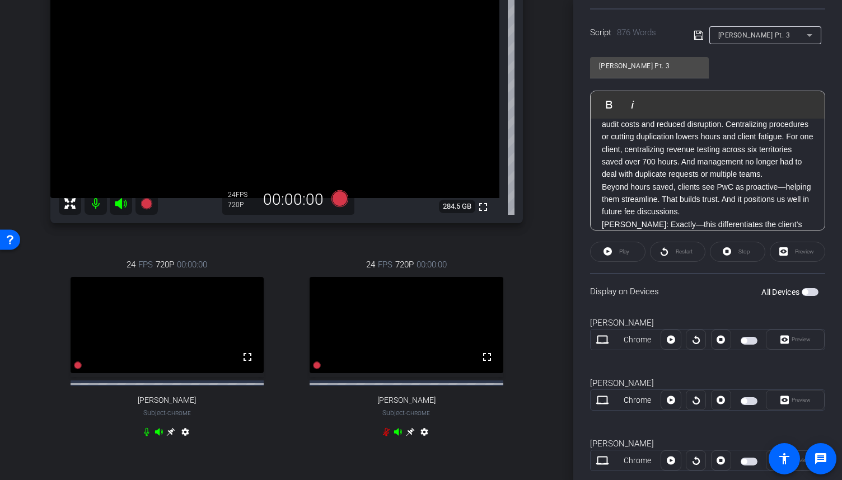
click at [651, 106] on p "[PERSON_NAME]: That credibility builds client trust. What’s the value to client…" at bounding box center [708, 93] width 212 height 25
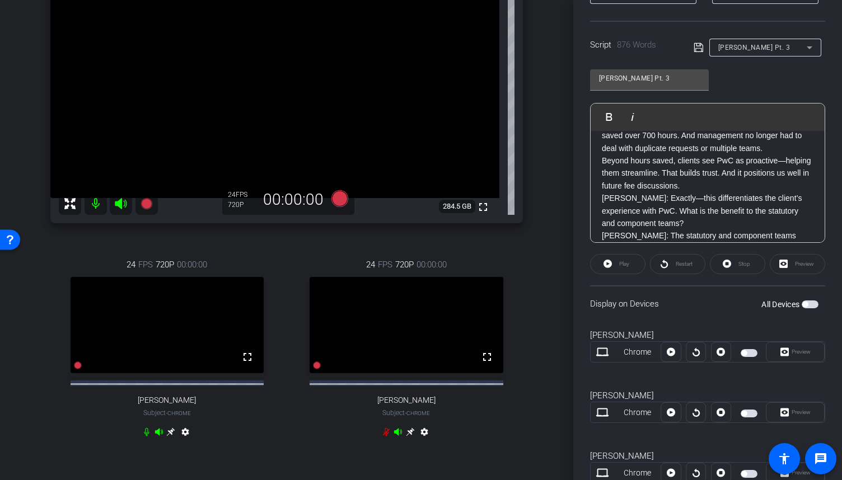
scroll to position [1083, 0]
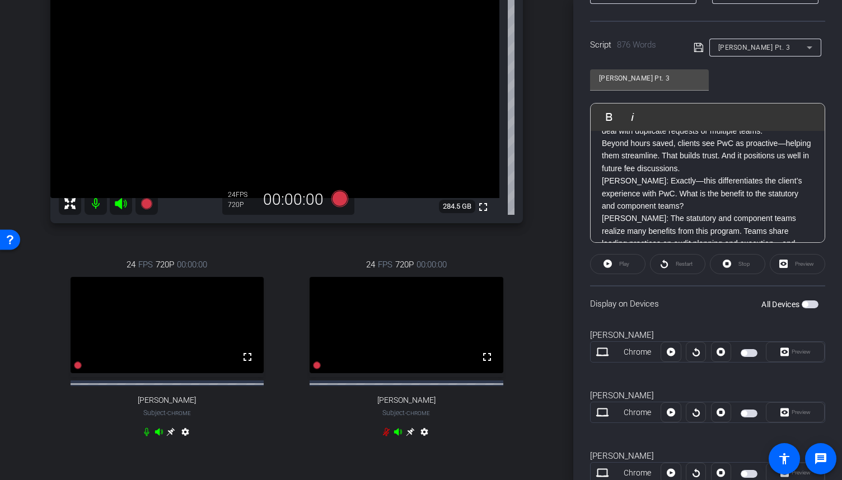
click at [672, 137] on p "[PERSON_NAME]: Clients benefit in two big ways—lower audit costs and reduced di…" at bounding box center [708, 99] width 212 height 75
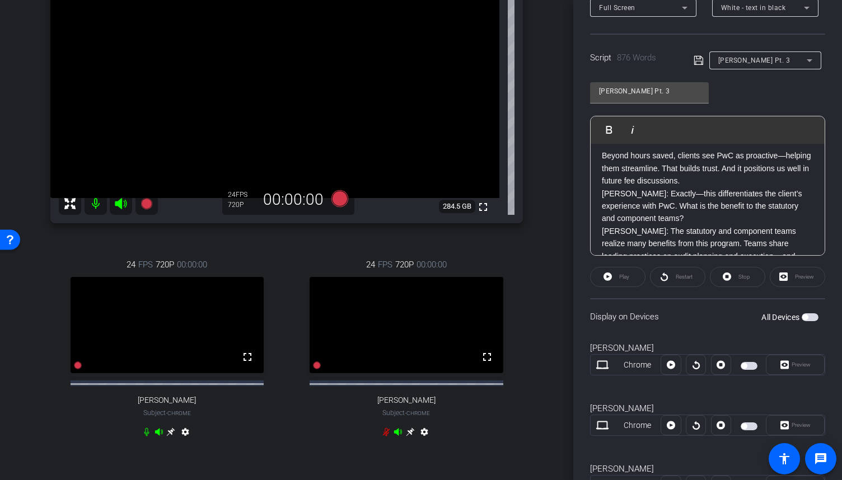
scroll to position [1152, 0]
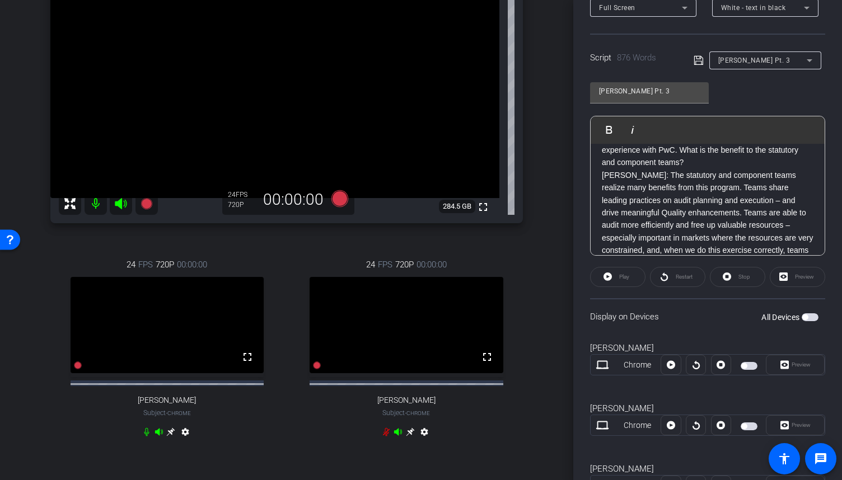
click at [719, 131] on p "Beyond hours saved, clients see PwC as proactive—helping them streamline. That …" at bounding box center [708, 113] width 212 height 38
click at [713, 181] on p "[PERSON_NAME]: Exactly—this differentiates the client’s experience with PwC. Wh…" at bounding box center [708, 163] width 212 height 38
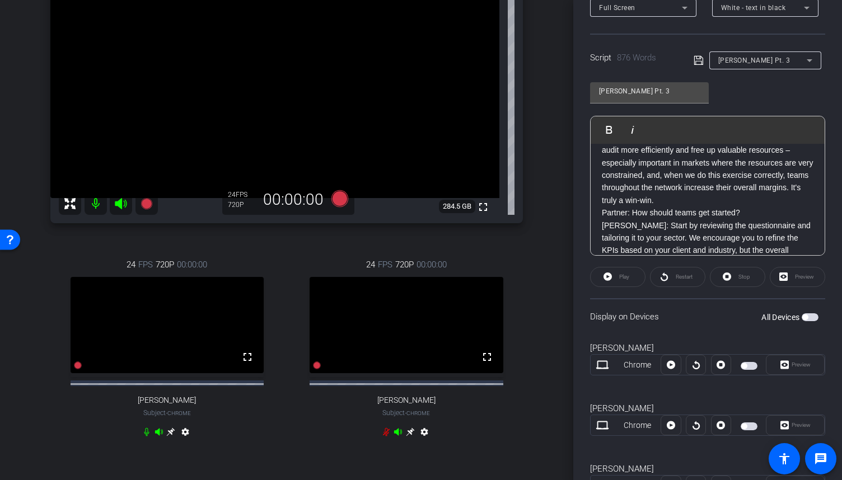
scroll to position [1264, 0]
click at [707, 195] on p "[PERSON_NAME]: The statutory and component teams realize many benefits from thi…" at bounding box center [708, 138] width 212 height 113
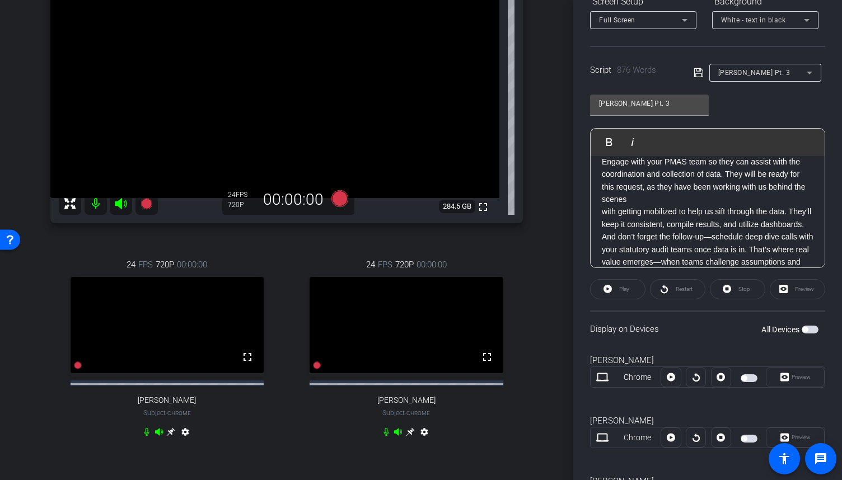
scroll to position [1389, 0]
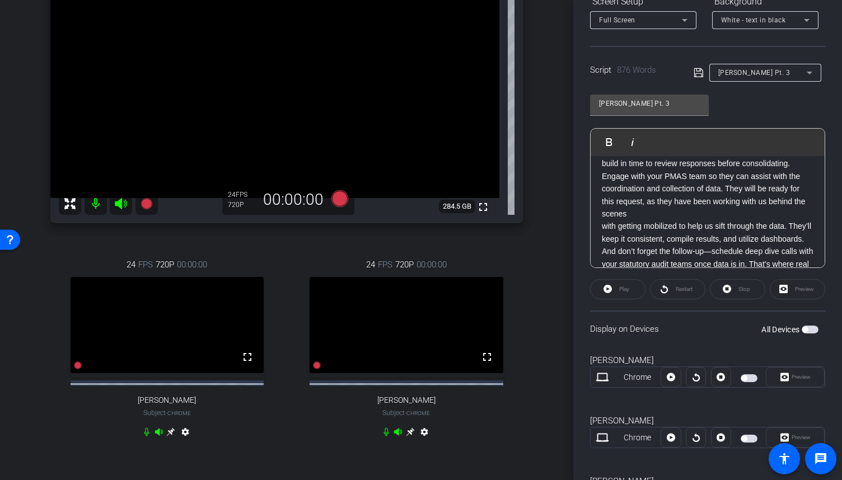
click at [772, 170] on p "[PERSON_NAME]: Start by reviewing the questionnaire and tailoring it to your se…" at bounding box center [708, 139] width 212 height 63
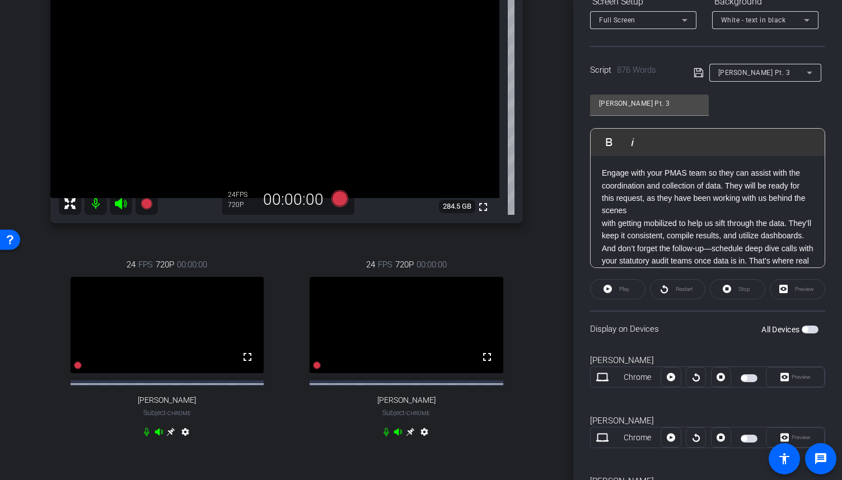
scroll to position [1445, 0]
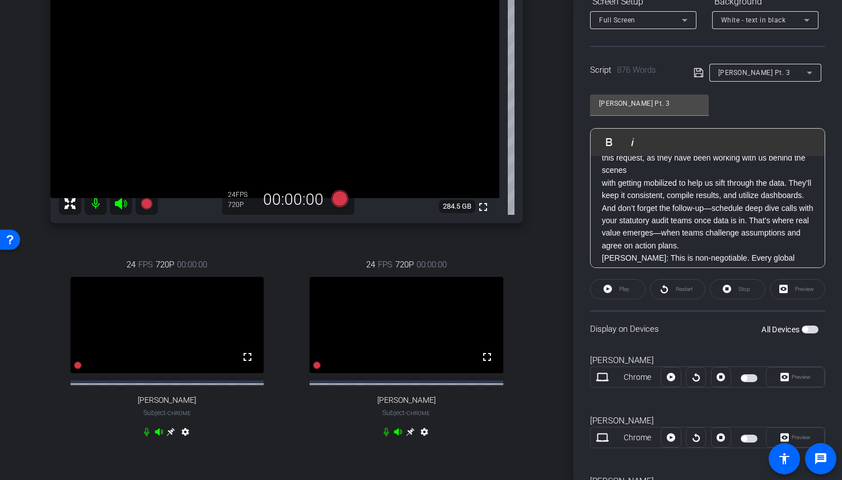
click at [603, 235] on p "with getting mobilized to help us sift through the data. They’ll keep it consis…" at bounding box center [708, 214] width 212 height 75
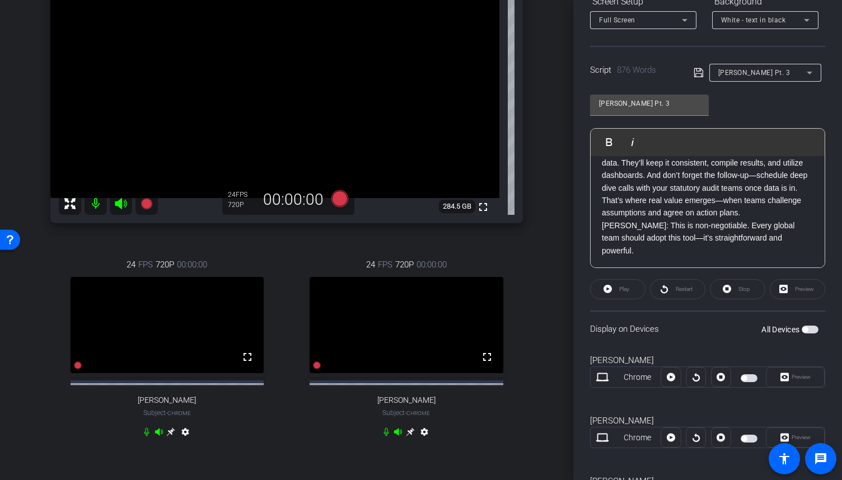
scroll to position [1503, 0]
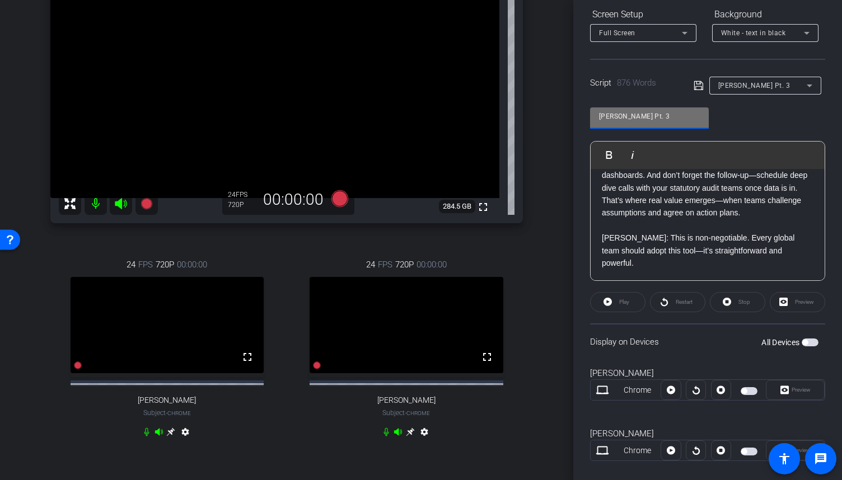
click at [628, 121] on input "[PERSON_NAME] Pt. 3" at bounding box center [649, 116] width 101 height 13
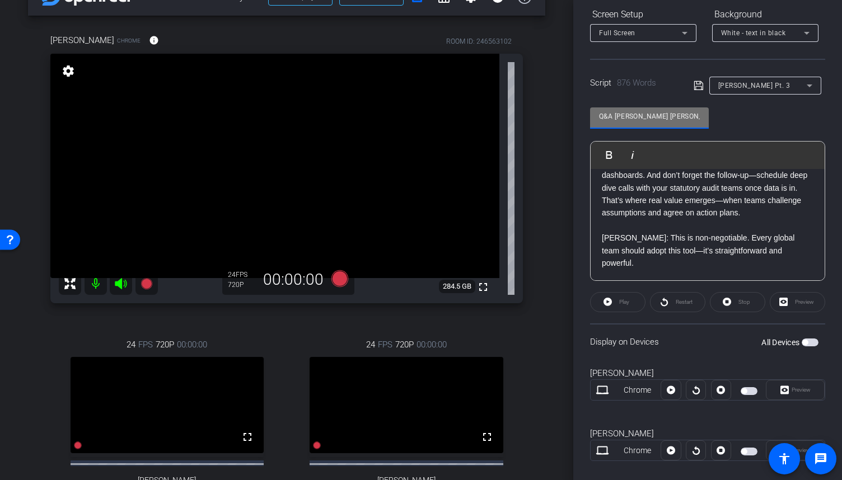
scroll to position [1, 0]
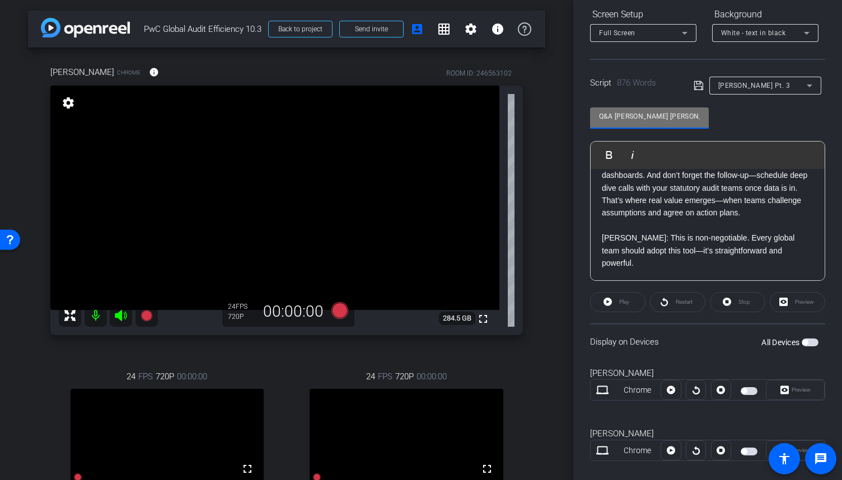
type input "Q&A [PERSON_NAME] [PERSON_NAME]"
click at [699, 85] on icon at bounding box center [699, 85] width 10 height 13
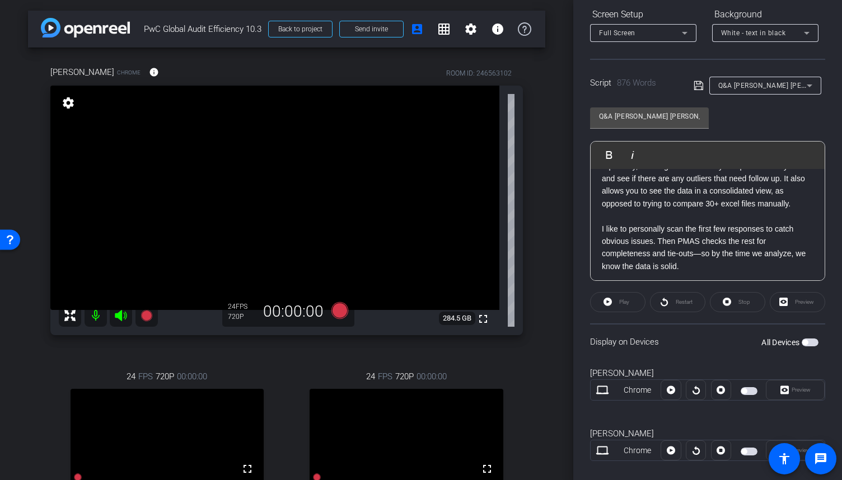
scroll to position [339, 0]
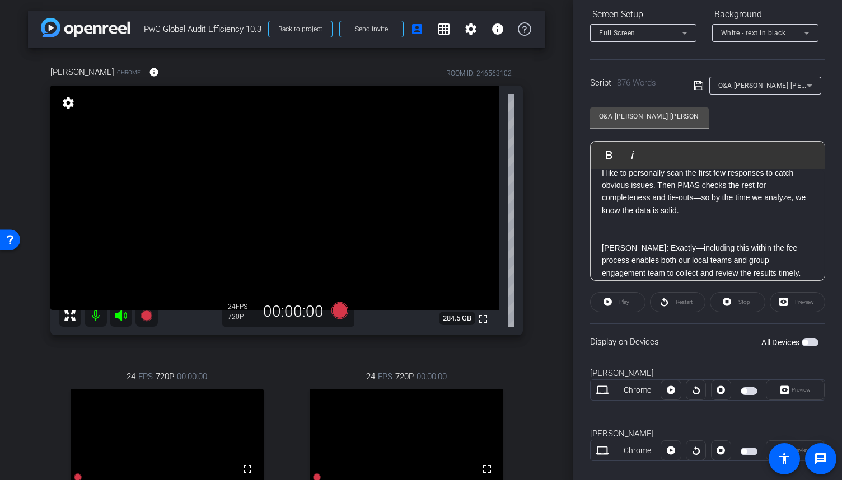
click at [662, 242] on p at bounding box center [708, 236] width 212 height 12
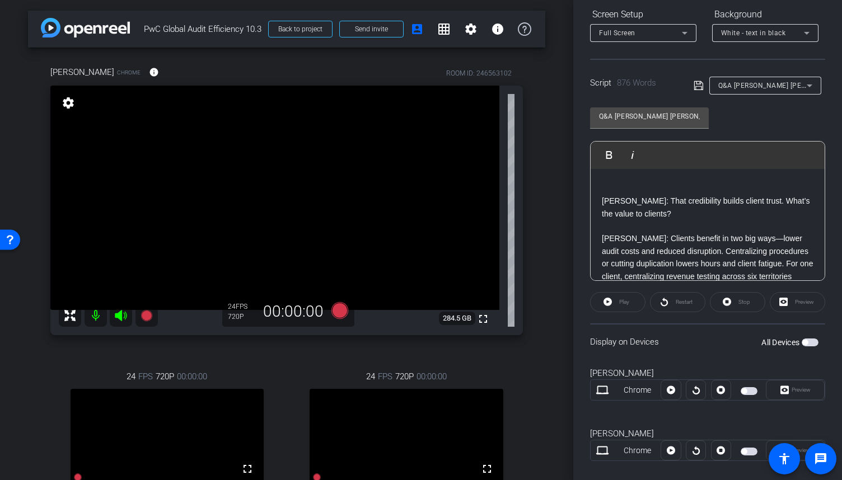
scroll to position [955, 0]
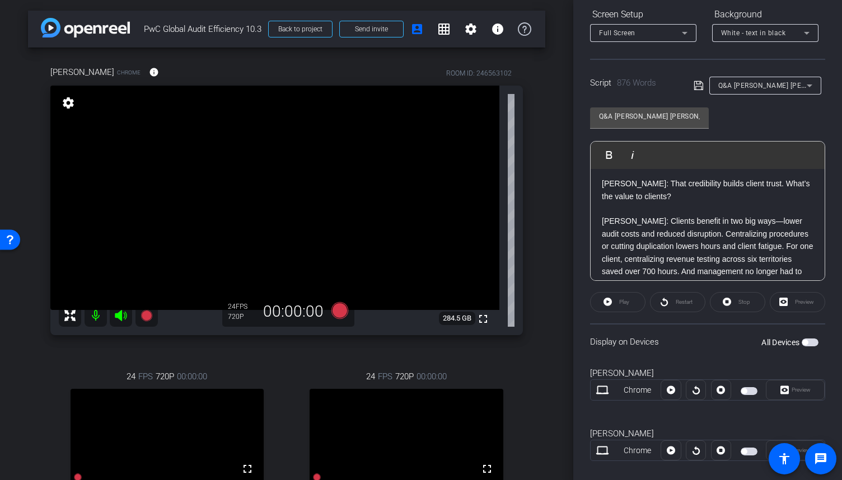
click at [636, 178] on p at bounding box center [708, 171] width 212 height 12
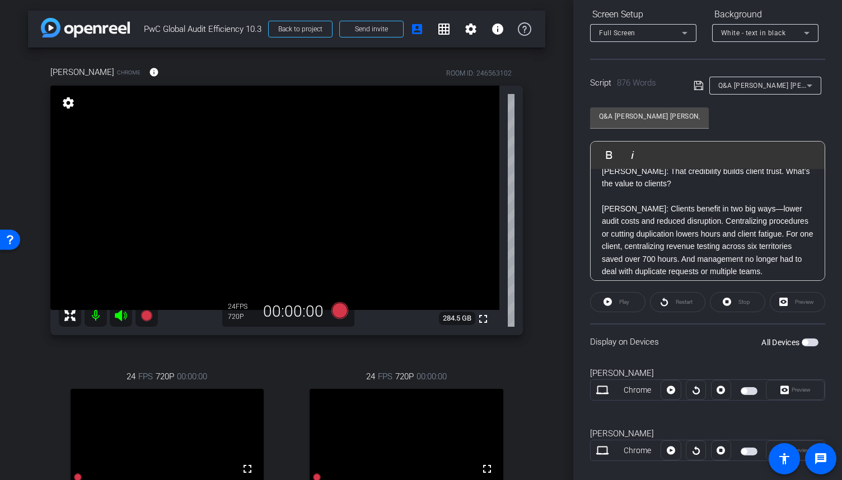
click at [696, 91] on icon at bounding box center [699, 85] width 10 height 13
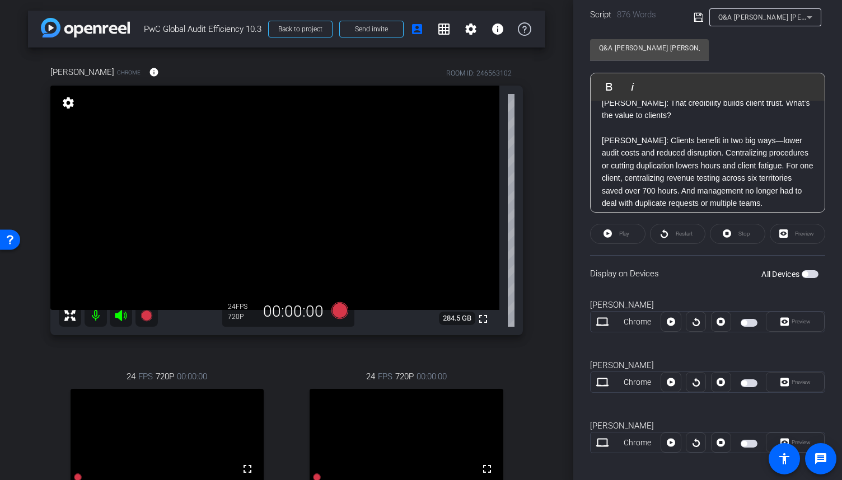
scroll to position [251, 0]
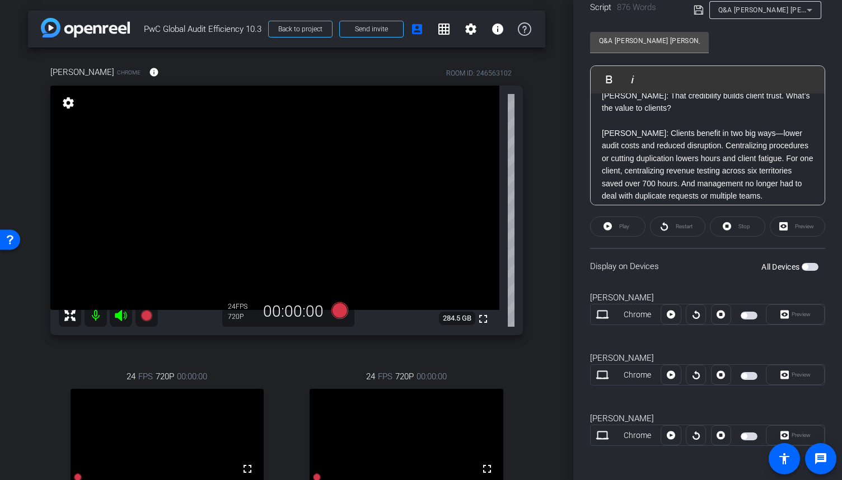
click at [743, 313] on span "button" at bounding box center [744, 316] width 6 height 6
click at [741, 380] on mat-slide-toggle at bounding box center [750, 374] width 19 height 13
click at [746, 369] on mat-slide-toggle at bounding box center [750, 374] width 19 height 13
click at [745, 374] on span "button" at bounding box center [749, 376] width 17 height 8
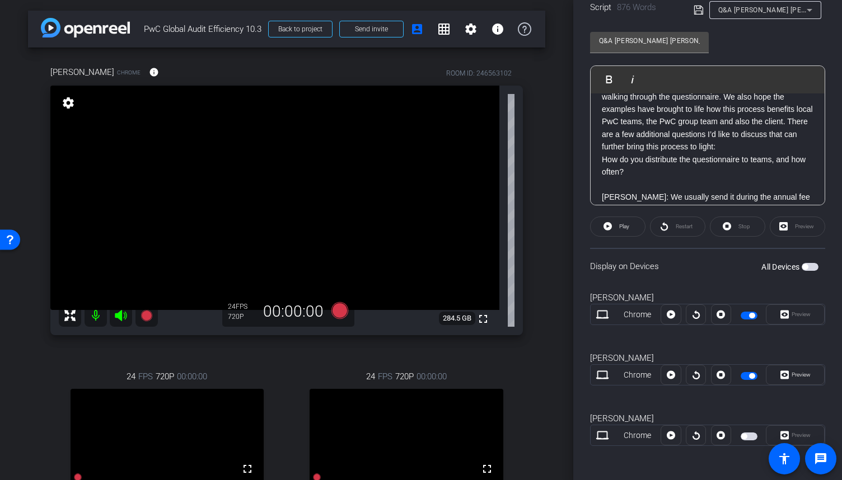
scroll to position [0, 0]
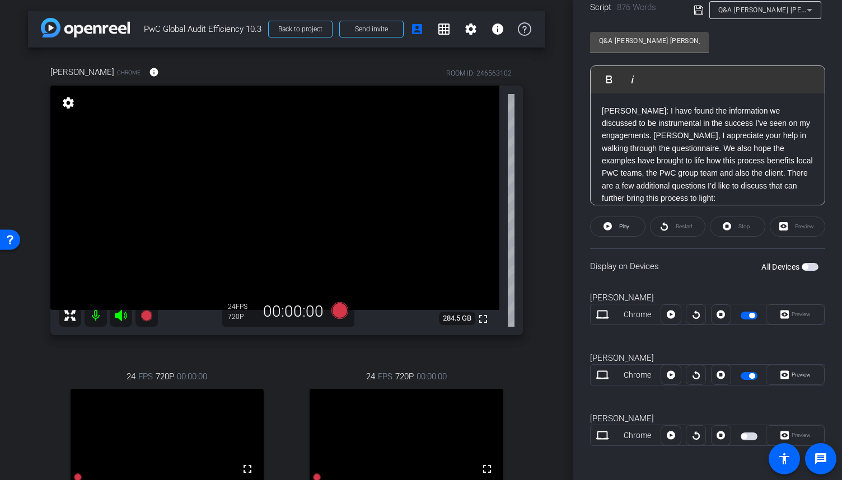
click at [749, 316] on span "button" at bounding box center [752, 316] width 6 height 6
click at [748, 316] on span "button" at bounding box center [749, 316] width 17 height 8
click at [344, 311] on icon at bounding box center [340, 310] width 17 height 17
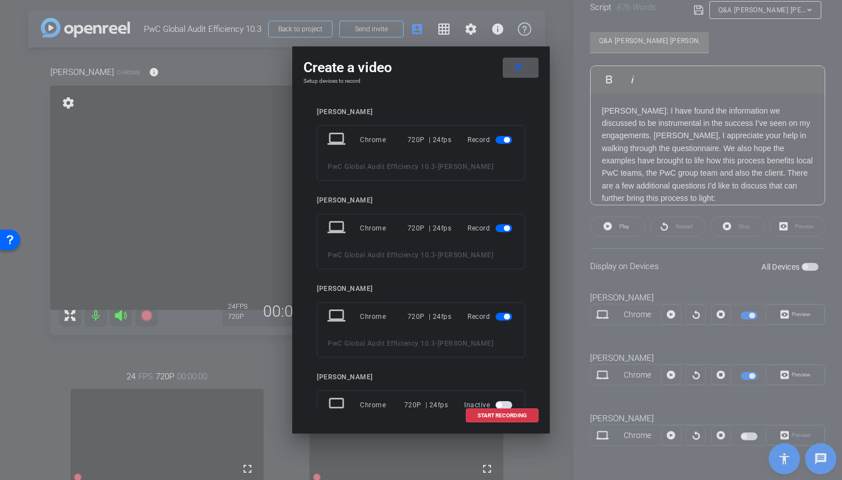
click at [504, 316] on span "button" at bounding box center [507, 317] width 6 height 6
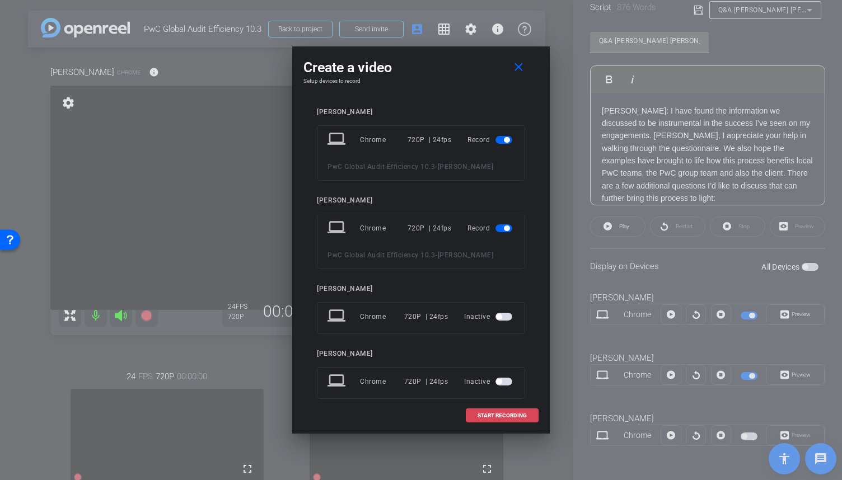
click at [512, 417] on span "START RECORDING" at bounding box center [502, 416] width 49 height 6
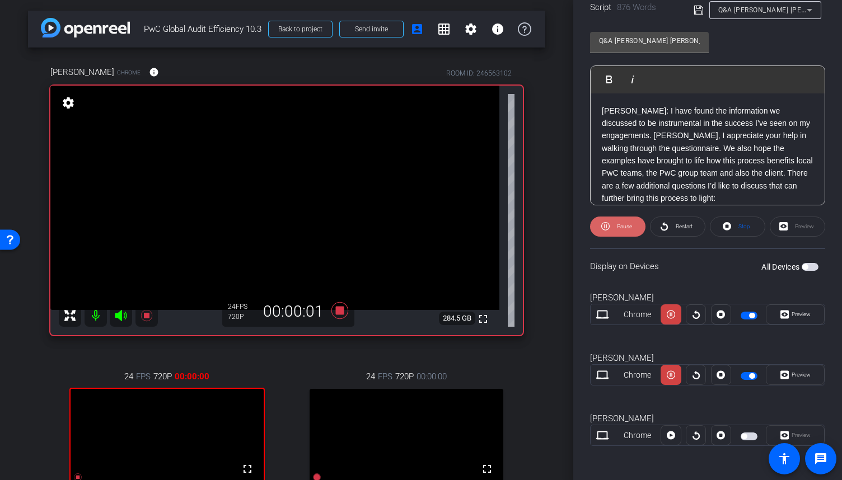
click at [619, 229] on span "Pause" at bounding box center [623, 227] width 18 height 16
click at [619, 229] on span "Play" at bounding box center [623, 227] width 13 height 16
click at [794, 377] on span "Preview" at bounding box center [801, 375] width 19 height 6
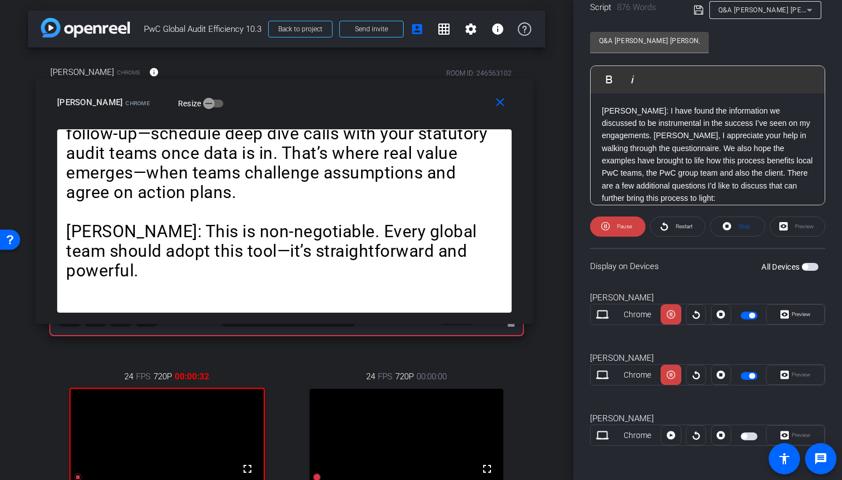
drag, startPoint x: 454, startPoint y: 144, endPoint x: 317, endPoint y: 106, distance: 142.0
click at [317, 106] on div "[PERSON_NAME] Chrome Resize" at bounding box center [288, 102] width 463 height 20
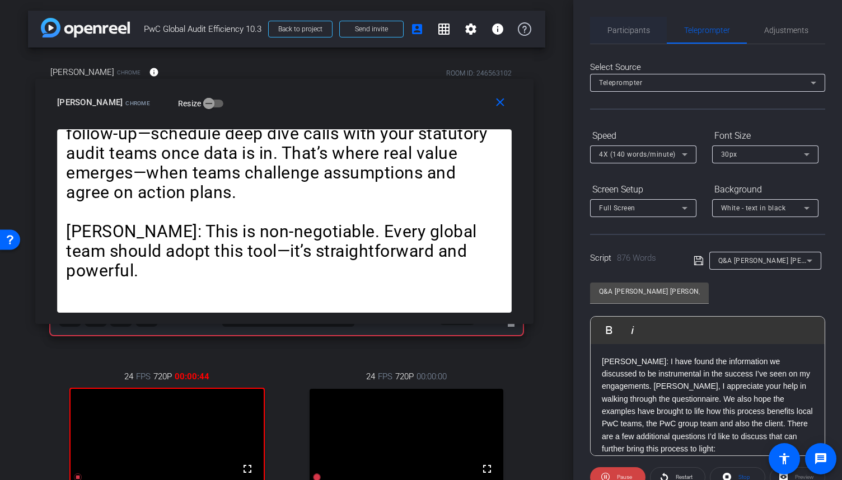
click at [619, 32] on span "Participants" at bounding box center [629, 30] width 43 height 8
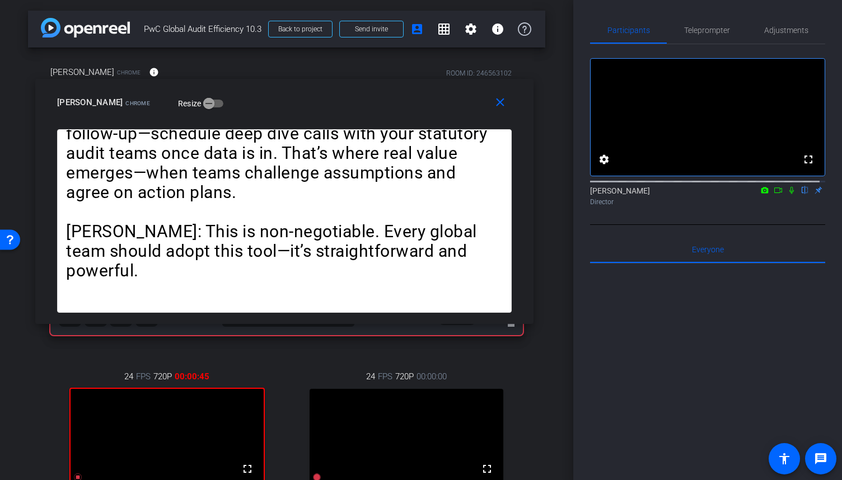
click at [775, 193] on icon at bounding box center [778, 191] width 8 height 6
click at [801, 194] on icon at bounding box center [805, 190] width 9 height 8
click at [701, 32] on span "Teleprompter" at bounding box center [707, 30] width 46 height 8
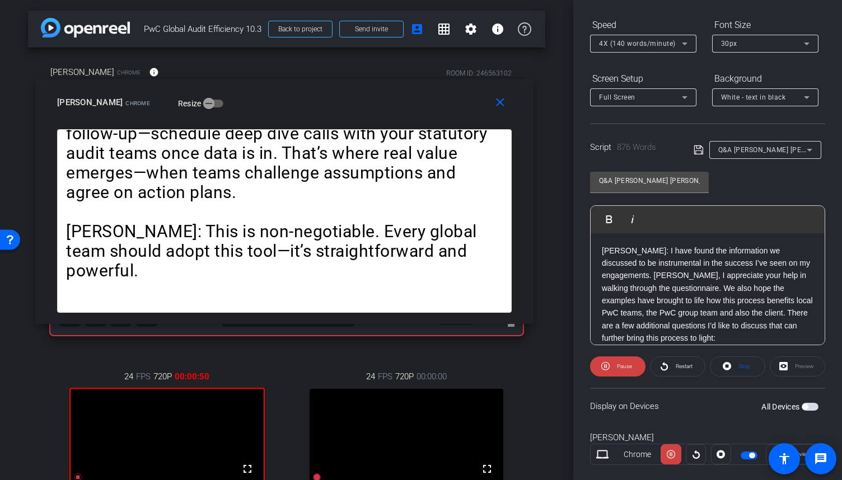
scroll to position [112, 0]
click at [631, 362] on span "Pause" at bounding box center [624, 365] width 15 height 6
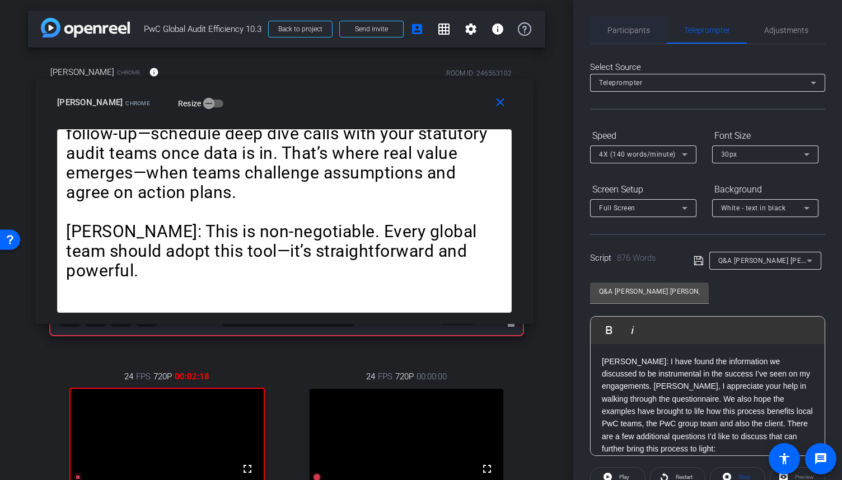
click at [645, 32] on span "Participants" at bounding box center [629, 30] width 43 height 8
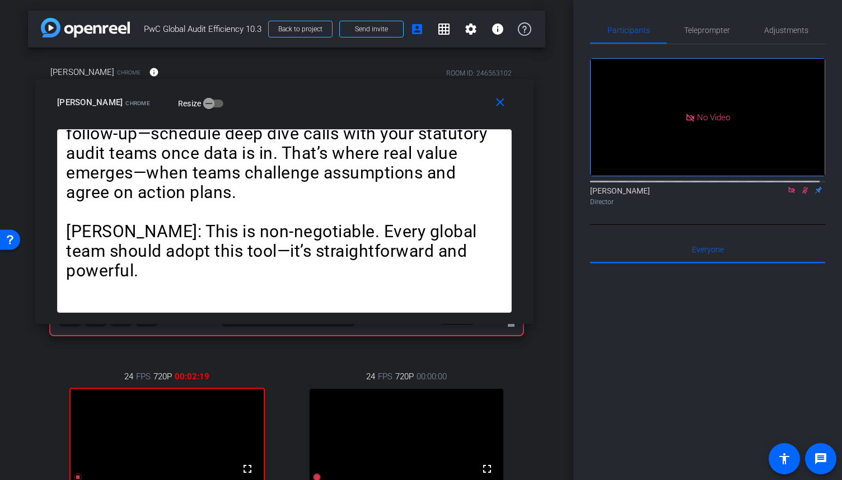
click at [802, 187] on icon at bounding box center [805, 190] width 6 height 7
click at [803, 187] on icon at bounding box center [805, 190] width 4 height 7
click at [702, 29] on span "Teleprompter" at bounding box center [707, 30] width 46 height 8
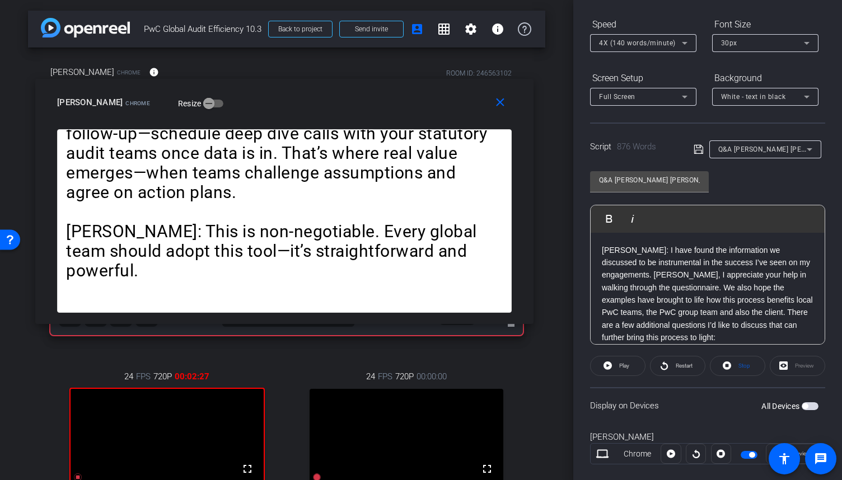
scroll to position [112, 0]
click at [618, 367] on span "Play" at bounding box center [623, 366] width 13 height 16
click at [613, 364] on span at bounding box center [617, 365] width 55 height 27
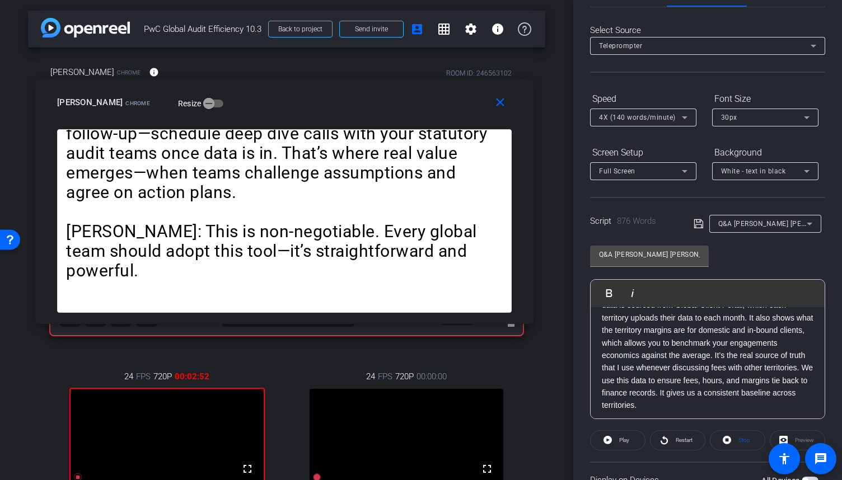
scroll to position [0, 0]
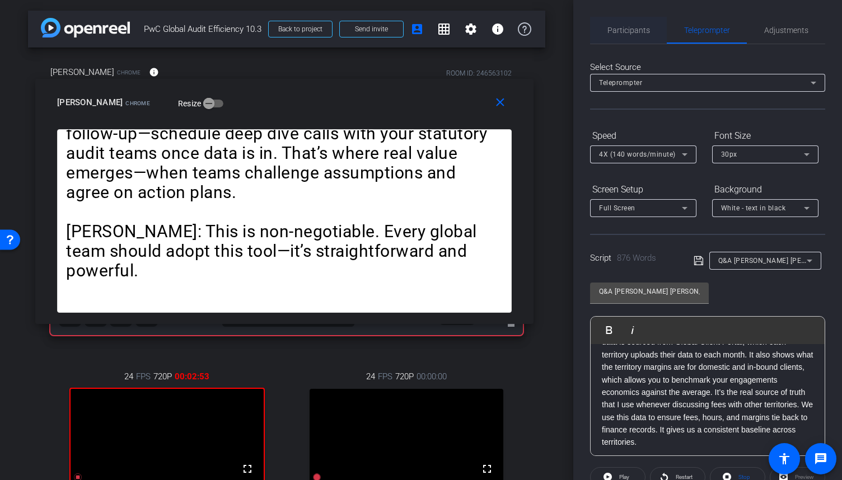
click at [648, 26] on div "Participants" at bounding box center [628, 30] width 77 height 27
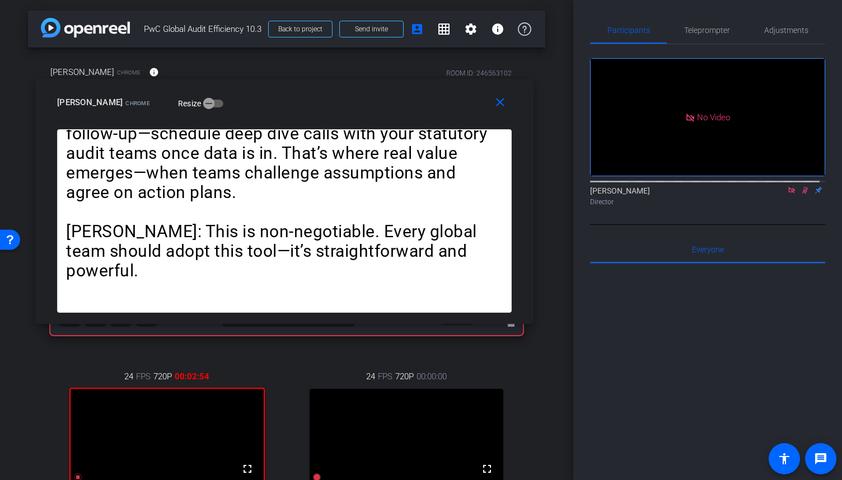
click at [801, 186] on icon at bounding box center [805, 190] width 9 height 8
click at [709, 32] on span "Teleprompter" at bounding box center [707, 30] width 46 height 8
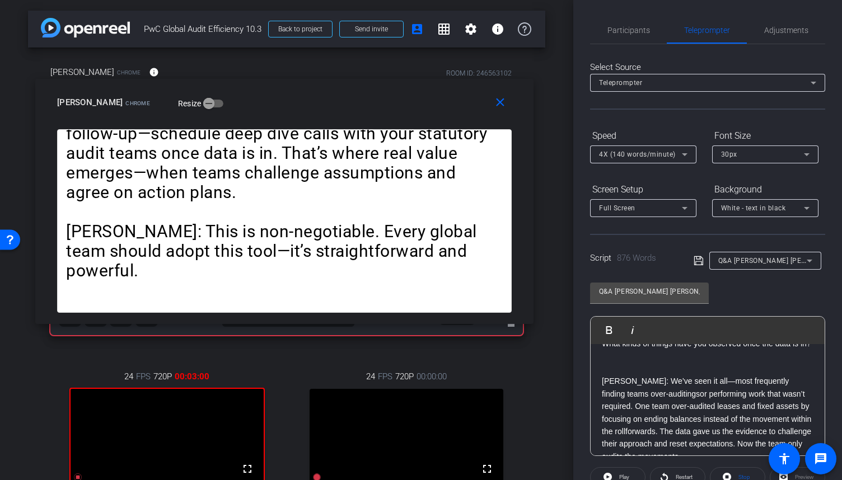
scroll to position [448, 0]
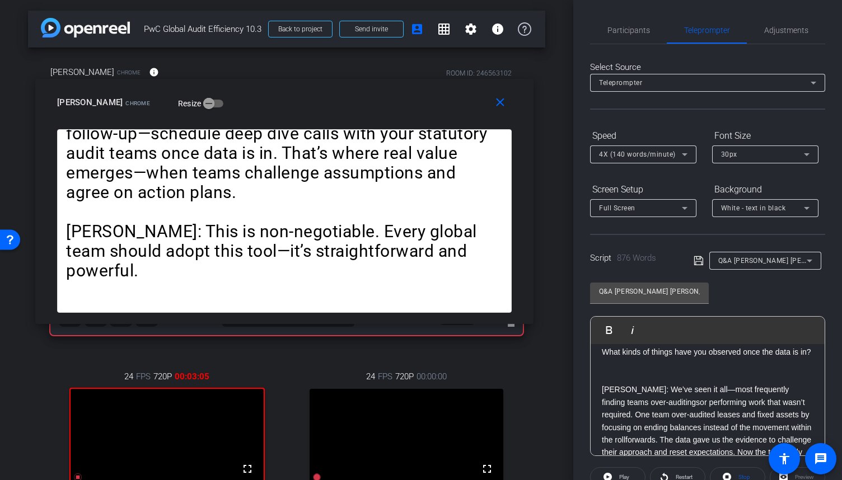
click at [652, 426] on p "[PERSON_NAME]: We’ve seen it all—most frequently finding teams over-auditingsor…" at bounding box center [708, 428] width 212 height 88
click at [650, 427] on p "[PERSON_NAME]: We’ve seen it all—most frequently finding teams over-auditings o…" at bounding box center [708, 428] width 212 height 88
click at [790, 427] on p "[PERSON_NAME]: We’ve seen it all—most frequently finding teams over-auditing or…" at bounding box center [708, 428] width 212 height 88
click at [603, 438] on p "[PERSON_NAME]: We’ve seen it all—most frequently finding teams over-auditing or…" at bounding box center [708, 428] width 212 height 88
drag, startPoint x: 699, startPoint y: 416, endPoint x: 687, endPoint y: 414, distance: 12.9
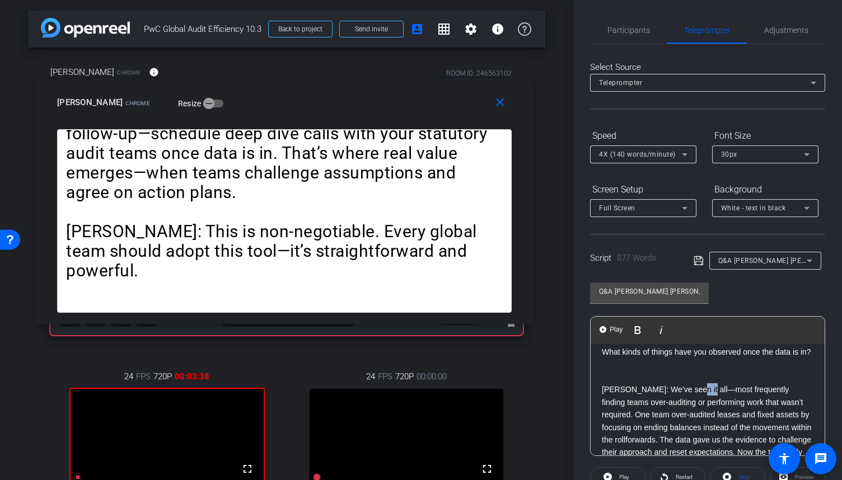
click at [687, 414] on p "[PERSON_NAME]: We’ve seen it all—most frequently finding teams over-auditing or…" at bounding box center [708, 428] width 212 height 88
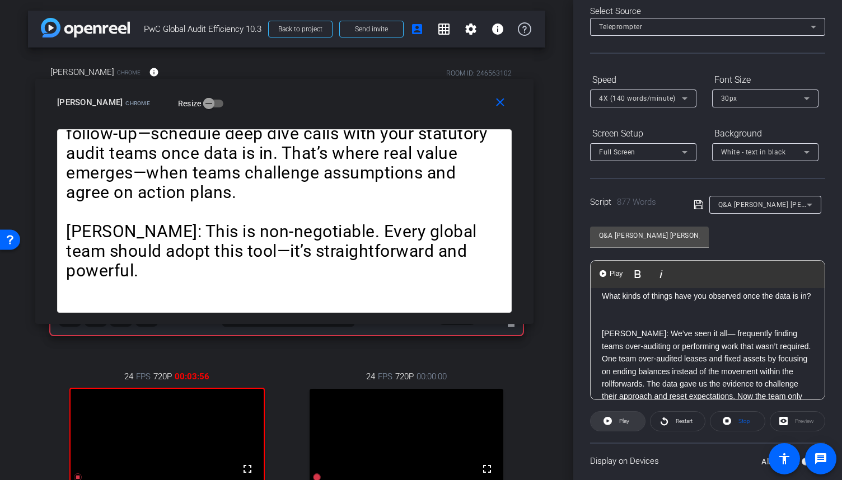
click at [625, 421] on span "Play" at bounding box center [624, 421] width 10 height 6
click at [625, 421] on span "Pause" at bounding box center [624, 421] width 15 height 6
click at [736, 423] on span "Stop" at bounding box center [743, 422] width 15 height 16
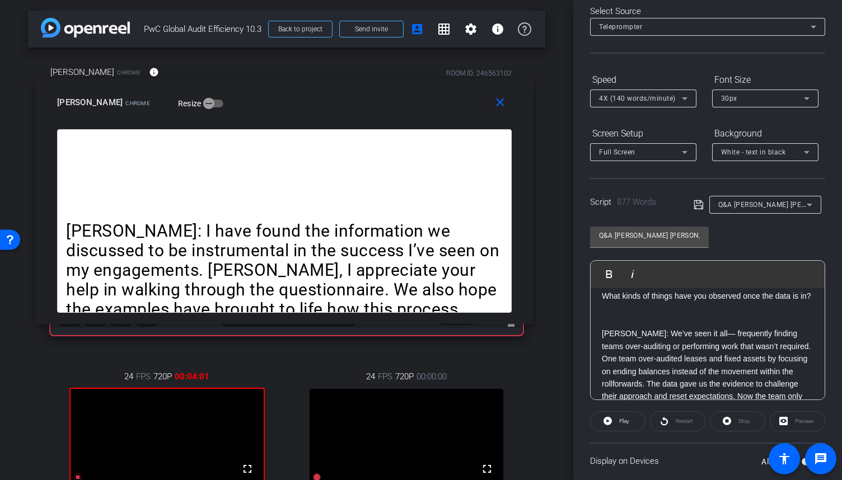
click at [602, 360] on p "[PERSON_NAME]: We’ve seen it all— frequently finding teams over-auditing or per…" at bounding box center [708, 372] width 212 height 88
click at [622, 419] on span "Play" at bounding box center [624, 421] width 10 height 6
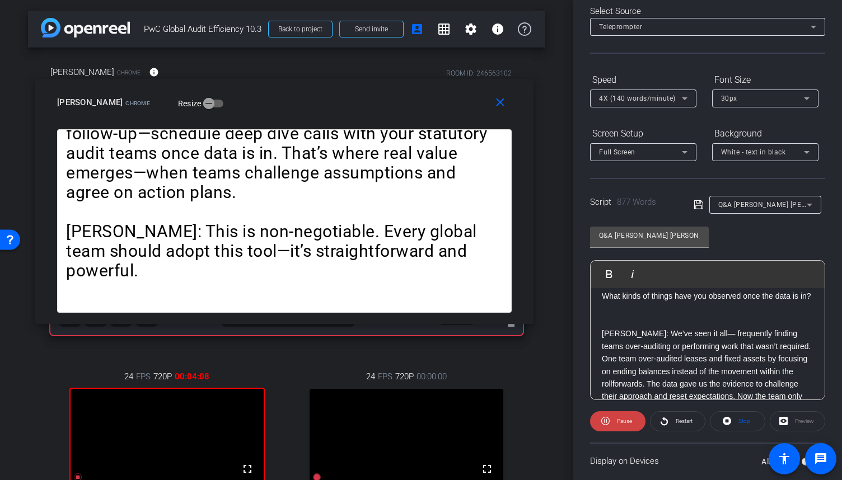
click at [598, 419] on span at bounding box center [617, 421] width 55 height 27
click at [619, 421] on span "Play" at bounding box center [623, 422] width 13 height 16
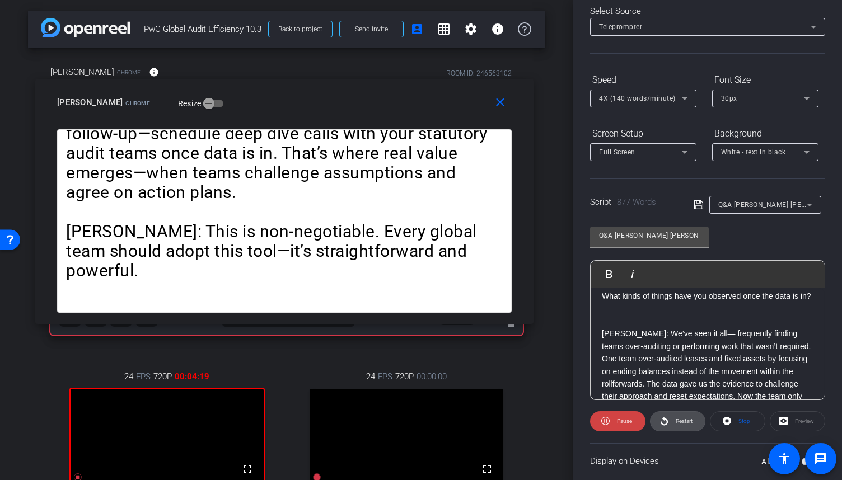
click at [684, 415] on span "Restart" at bounding box center [683, 422] width 20 height 16
click at [603, 361] on p "[PERSON_NAME]: We’ve seen it all— frequently finding teams over-auditing or per…" at bounding box center [708, 372] width 212 height 88
click at [619, 424] on span "Pause" at bounding box center [624, 421] width 15 height 6
click at [619, 424] on span "Play" at bounding box center [624, 421] width 10 height 6
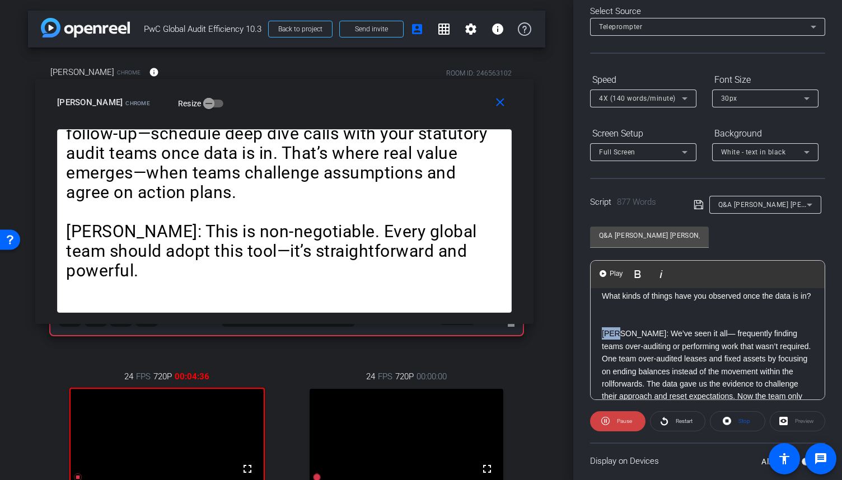
click at [603, 278] on button "Play Play from this location" at bounding box center [612, 274] width 26 height 22
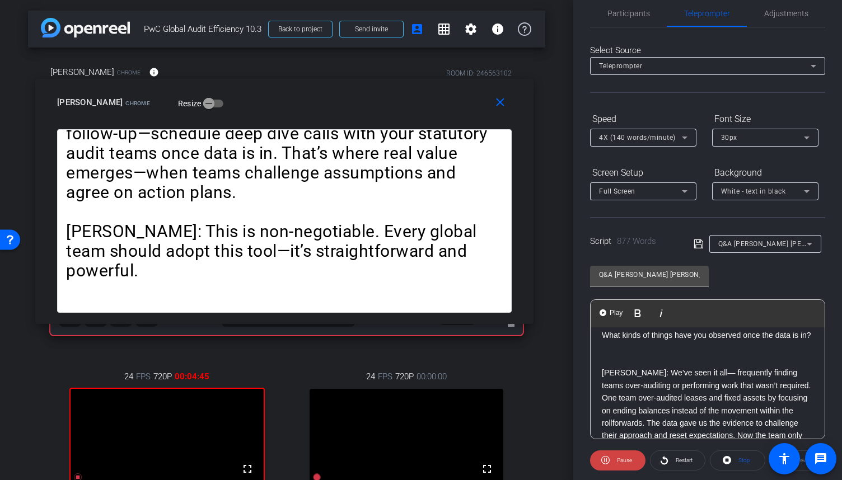
scroll to position [0, 0]
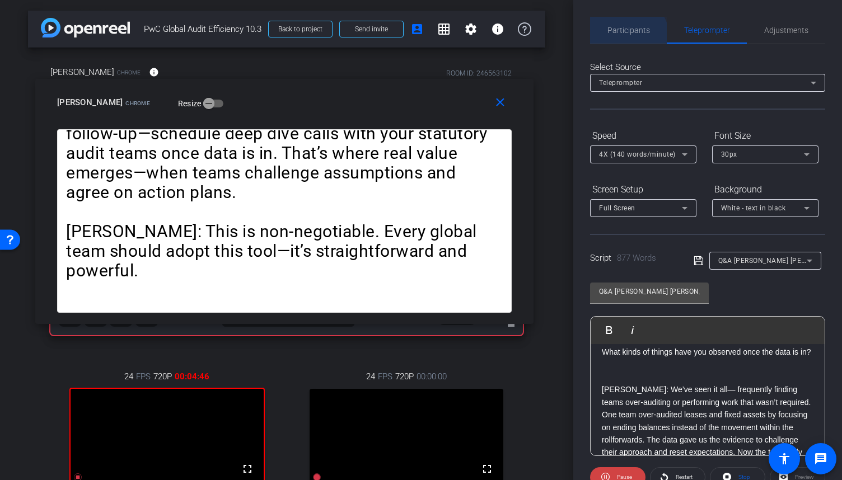
click at [625, 38] on span "Participants" at bounding box center [629, 30] width 43 height 27
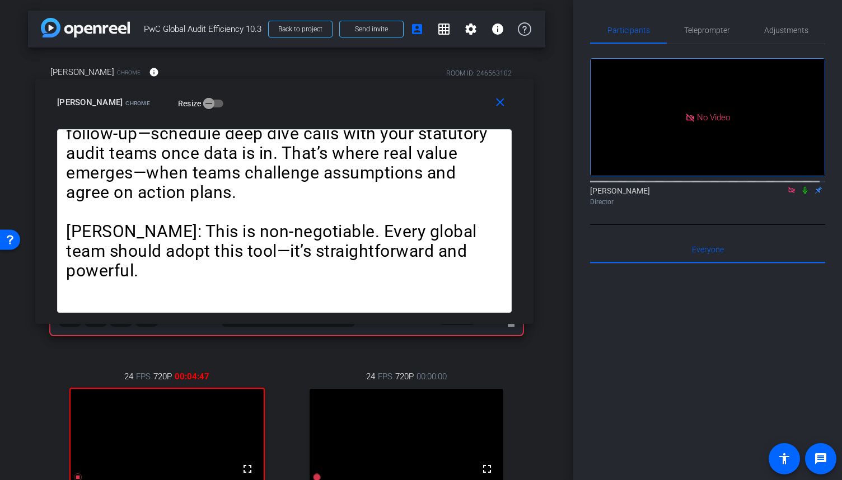
click at [799, 185] on div "[PERSON_NAME] Director" at bounding box center [707, 196] width 235 height 22
click at [801, 186] on icon at bounding box center [805, 190] width 9 height 8
click at [719, 32] on span "Teleprompter" at bounding box center [707, 30] width 46 height 8
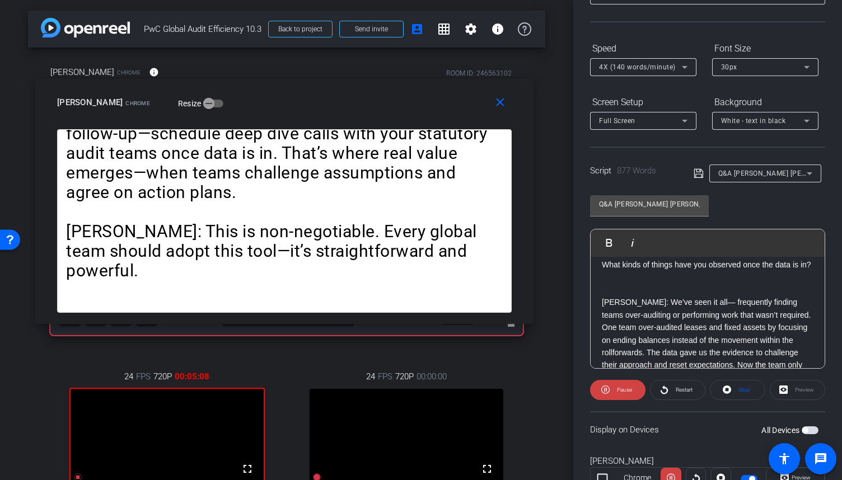
scroll to position [112, 0]
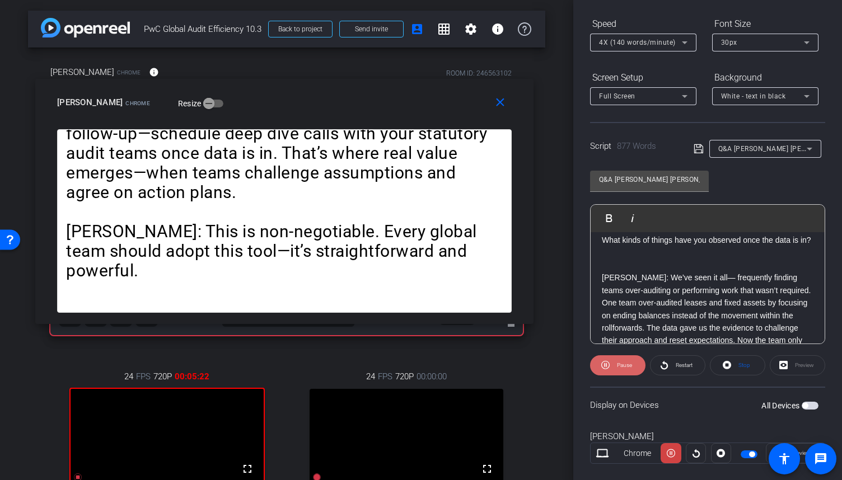
click at [605, 363] on icon at bounding box center [605, 365] width 8 height 8
click at [605, 363] on icon at bounding box center [608, 365] width 8 height 8
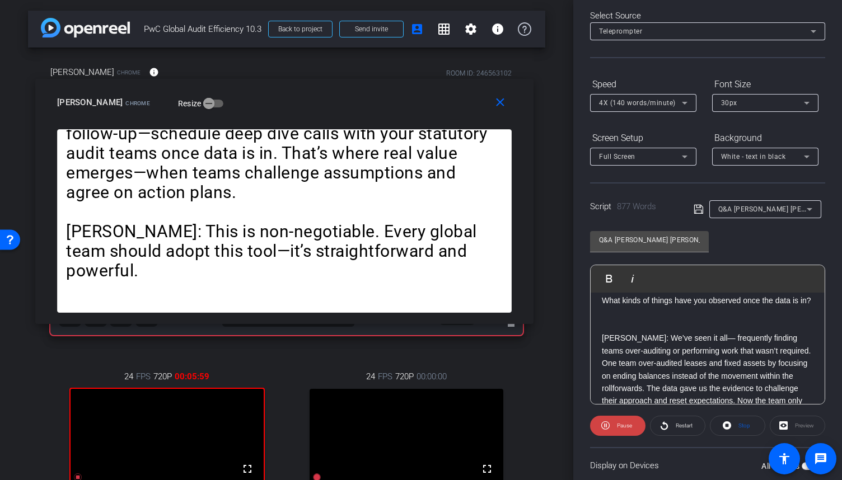
scroll to position [0, 0]
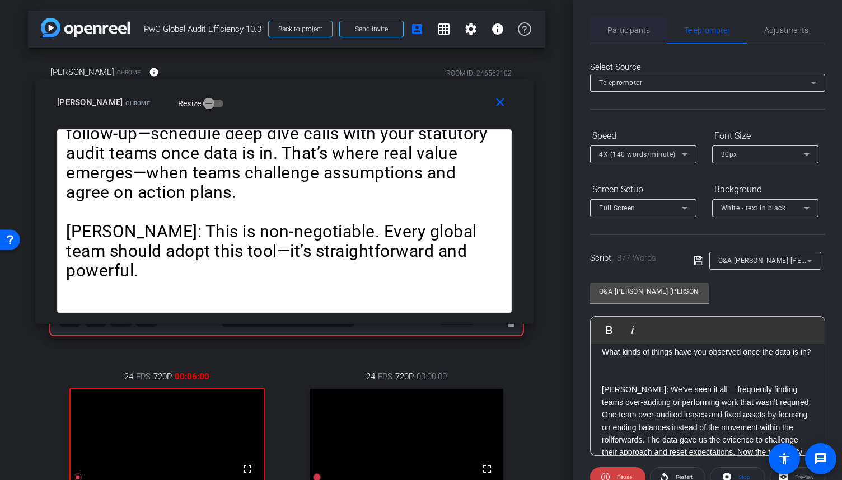
click at [643, 34] on span "Participants" at bounding box center [629, 30] width 43 height 8
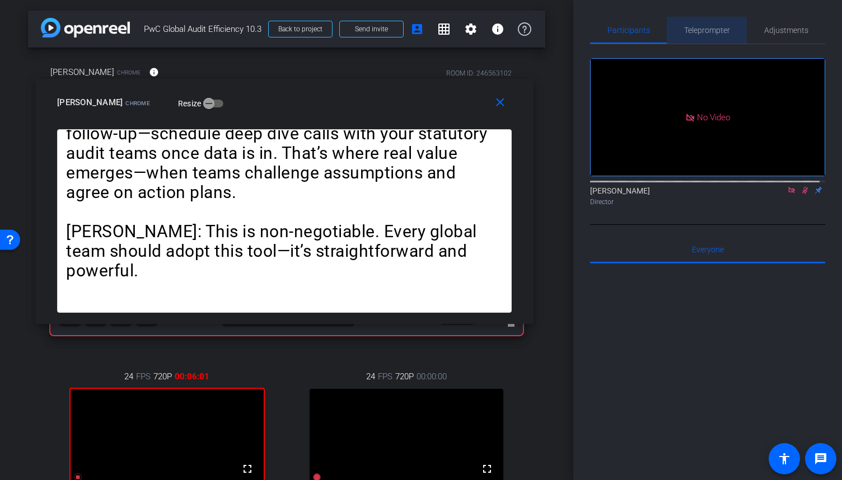
click at [710, 30] on span "Teleprompter" at bounding box center [707, 30] width 46 height 8
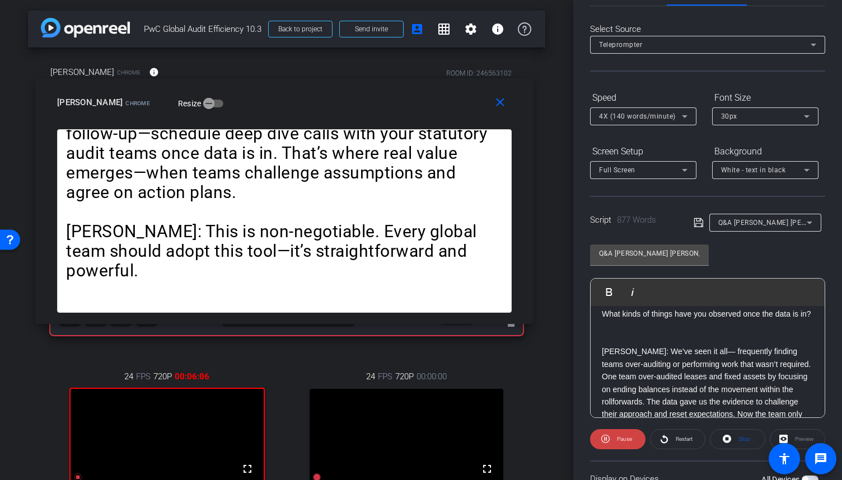
scroll to position [56, 0]
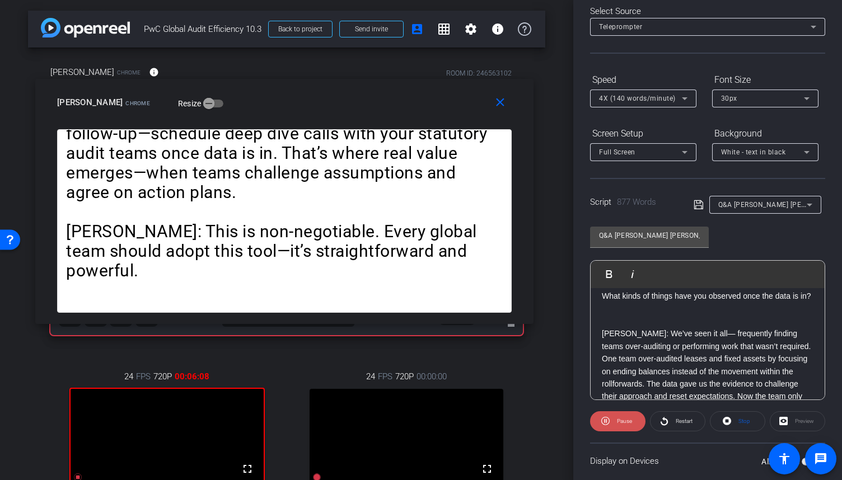
click at [606, 416] on icon at bounding box center [605, 421] width 8 height 14
click at [606, 416] on icon at bounding box center [608, 421] width 8 height 14
click at [629, 418] on span "Pause" at bounding box center [624, 421] width 15 height 6
click at [629, 418] on span "Play" at bounding box center [623, 422] width 13 height 16
click at [629, 418] on span "Pause" at bounding box center [624, 421] width 15 height 6
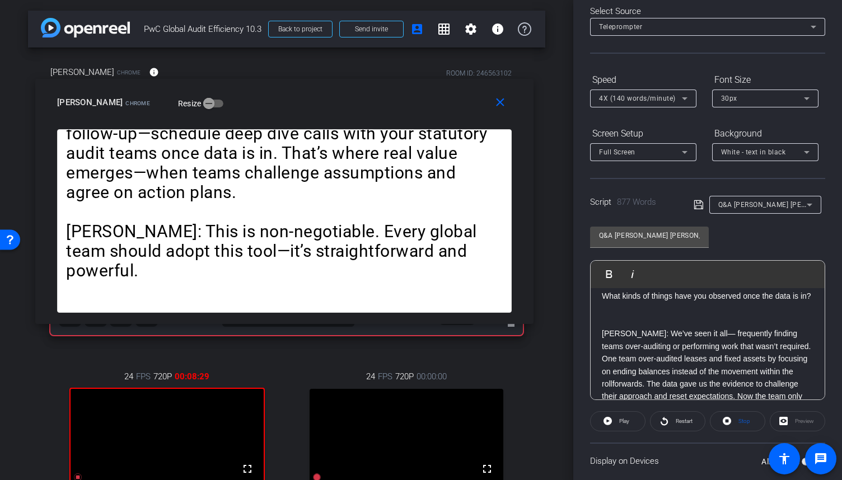
click at [629, 418] on span "Play" at bounding box center [623, 422] width 13 height 16
click at [500, 108] on mat-icon "close" at bounding box center [500, 103] width 14 height 14
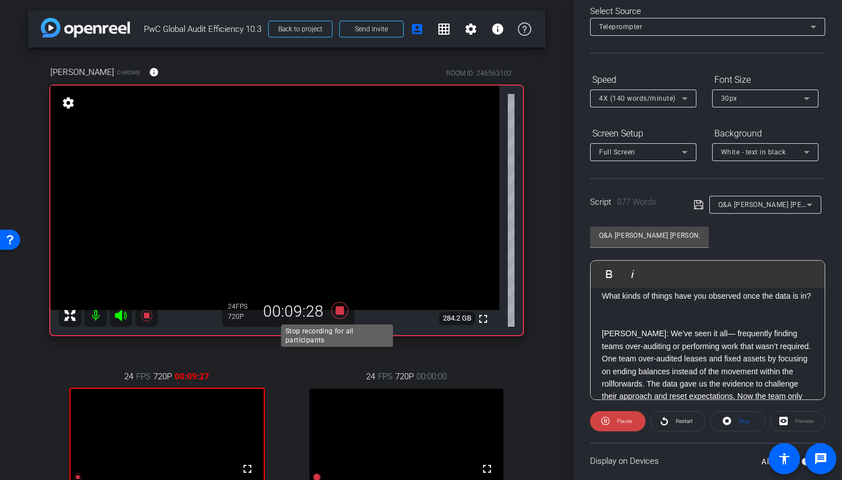
click at [343, 308] on icon at bounding box center [339, 311] width 27 height 20
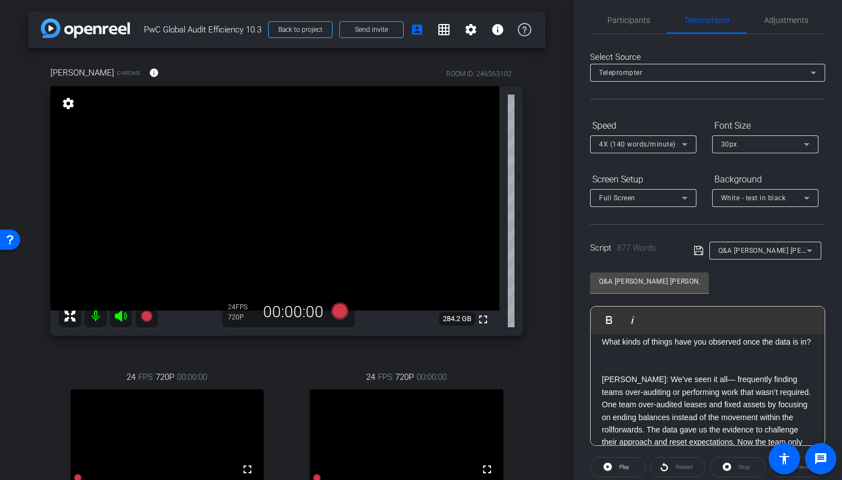
scroll to position [0, 0]
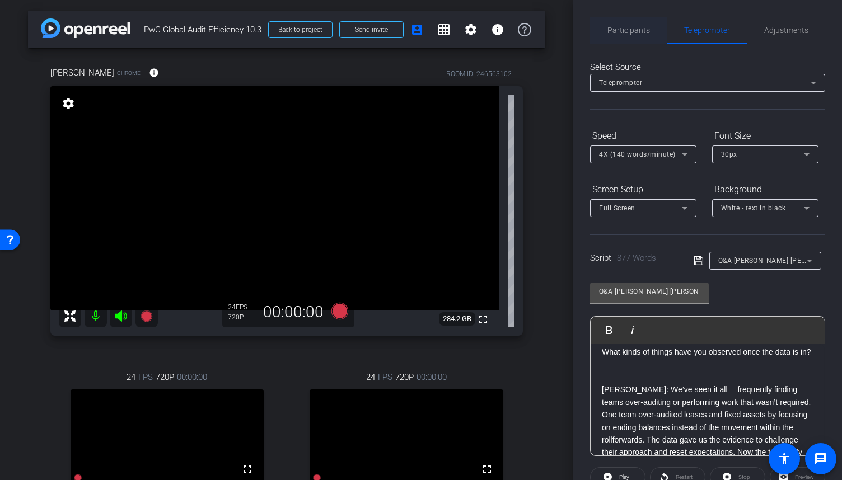
click at [628, 31] on span "Participants" at bounding box center [629, 30] width 43 height 8
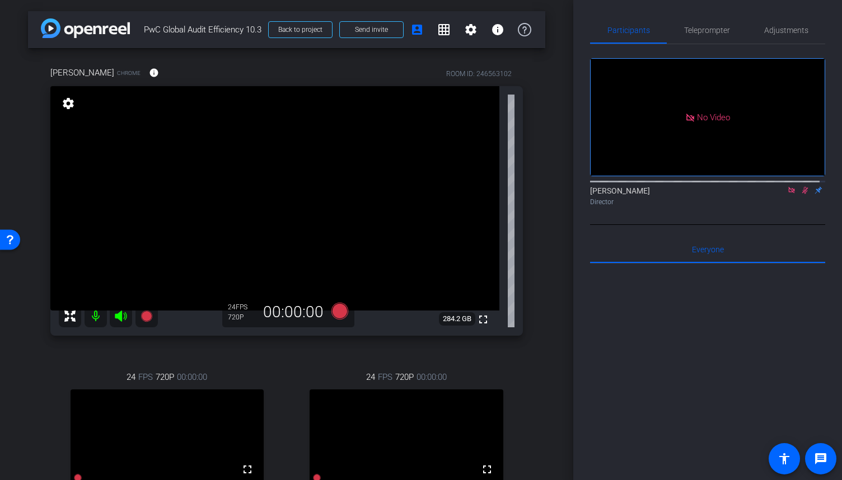
click at [788, 185] on mat-icon at bounding box center [791, 190] width 13 height 10
click at [787, 194] on icon at bounding box center [791, 190] width 9 height 8
click at [712, 30] on span "Teleprompter" at bounding box center [707, 30] width 46 height 8
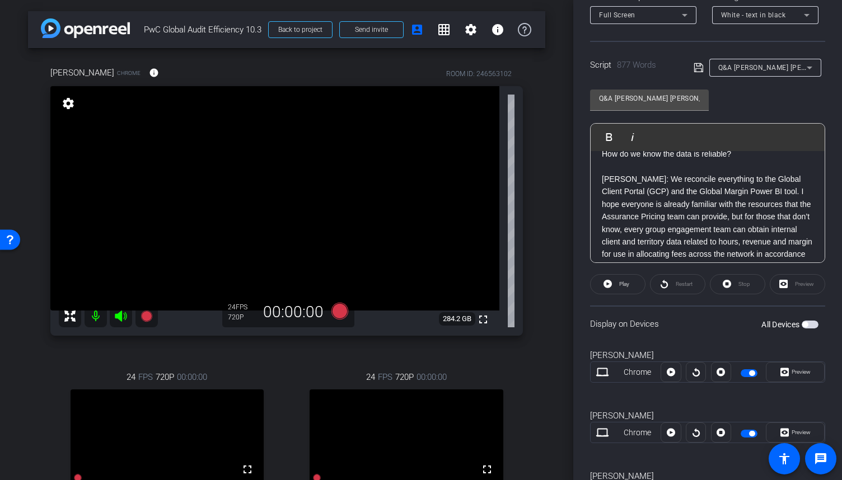
scroll to position [251, 0]
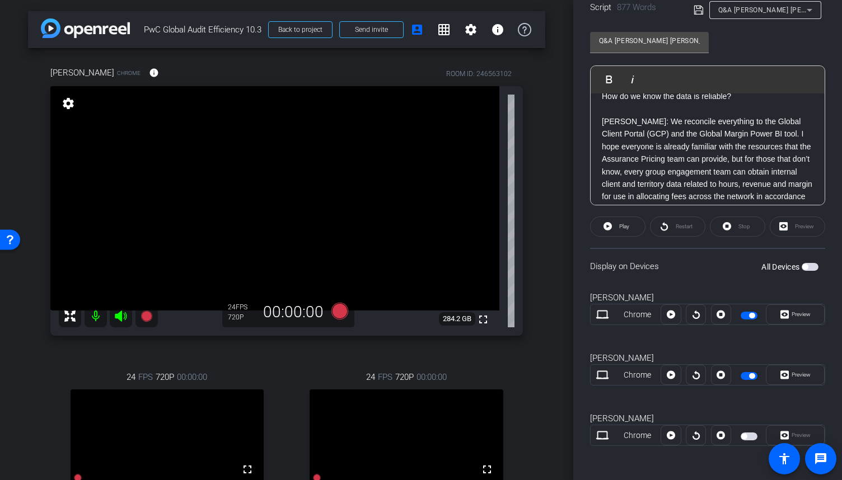
click at [749, 317] on span "button" at bounding box center [752, 316] width 6 height 6
click at [749, 376] on span "button" at bounding box center [752, 377] width 6 height 6
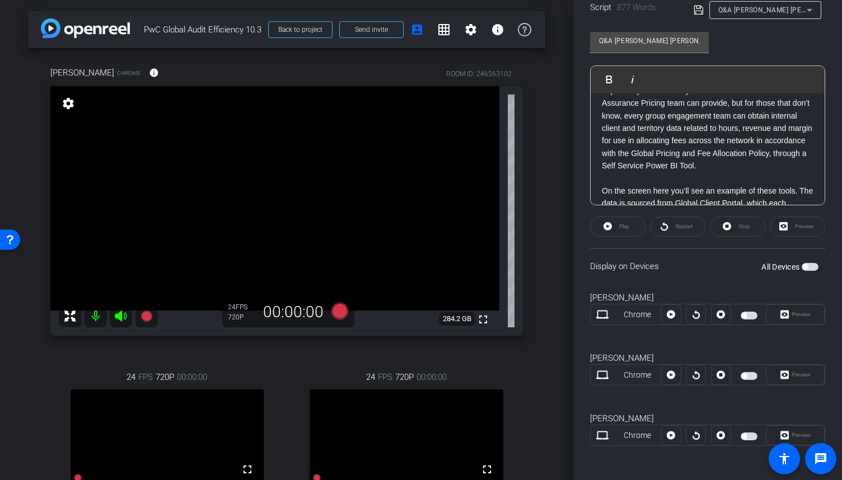
scroll to position [616, 0]
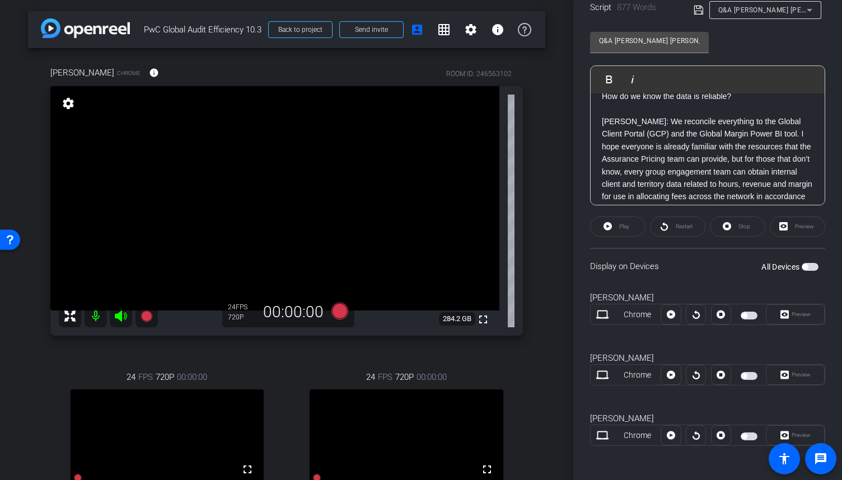
click at [755, 160] on p "[PERSON_NAME]: We reconcile everything to the Global Client Portal (GCP) and th…" at bounding box center [708, 171] width 212 height 113
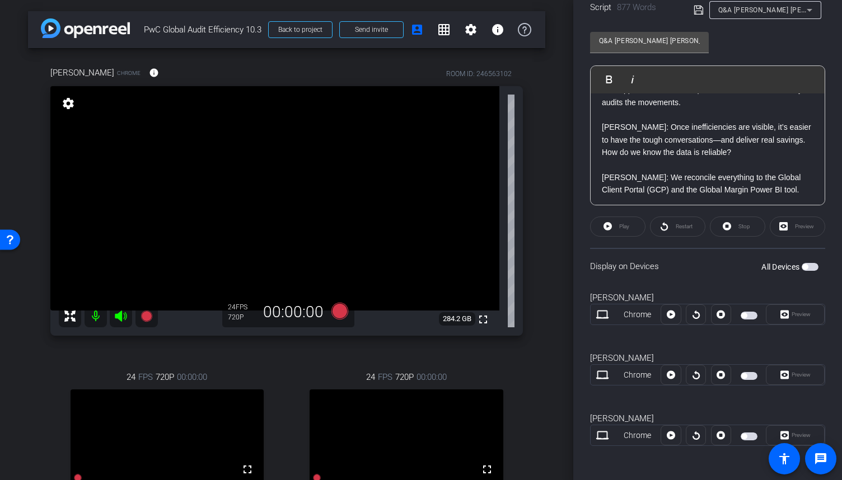
click at [602, 146] on p "[PERSON_NAME]: Once inefficiencies are visible, it’s easier to have the tough c…" at bounding box center [708, 133] width 212 height 25
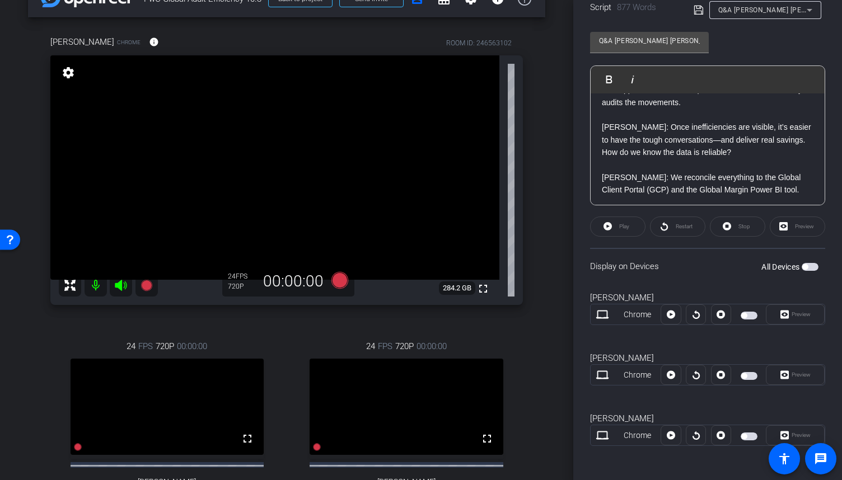
scroll to position [56, 0]
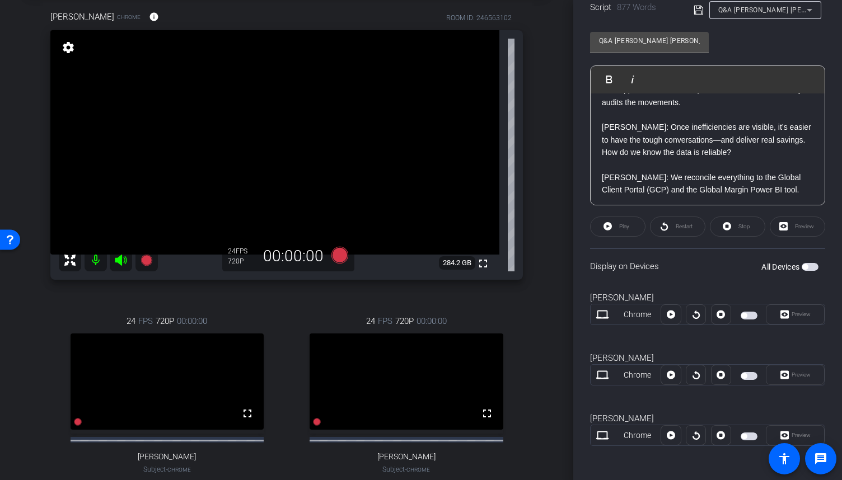
click at [747, 313] on span "button" at bounding box center [749, 316] width 17 height 8
click at [748, 376] on span "button" at bounding box center [749, 376] width 17 height 8
click at [338, 255] on icon at bounding box center [340, 254] width 17 height 17
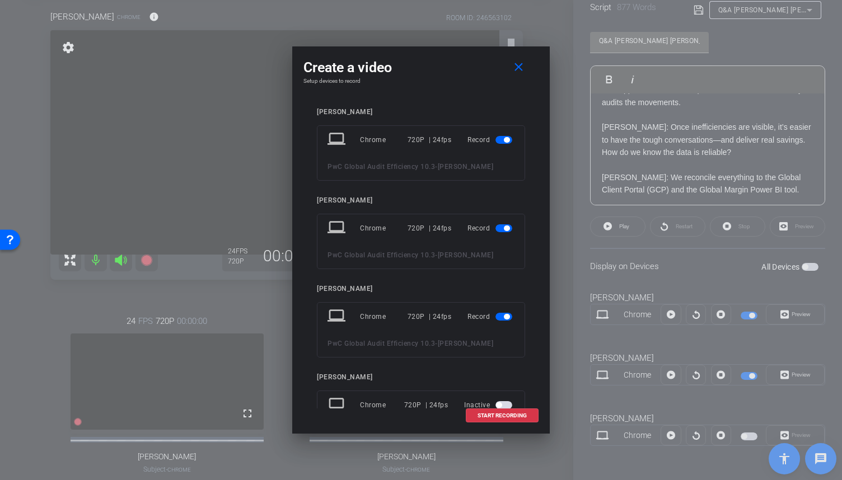
click at [505, 314] on span "button" at bounding box center [504, 317] width 17 height 8
click at [514, 414] on span "START RECORDING" at bounding box center [502, 416] width 49 height 6
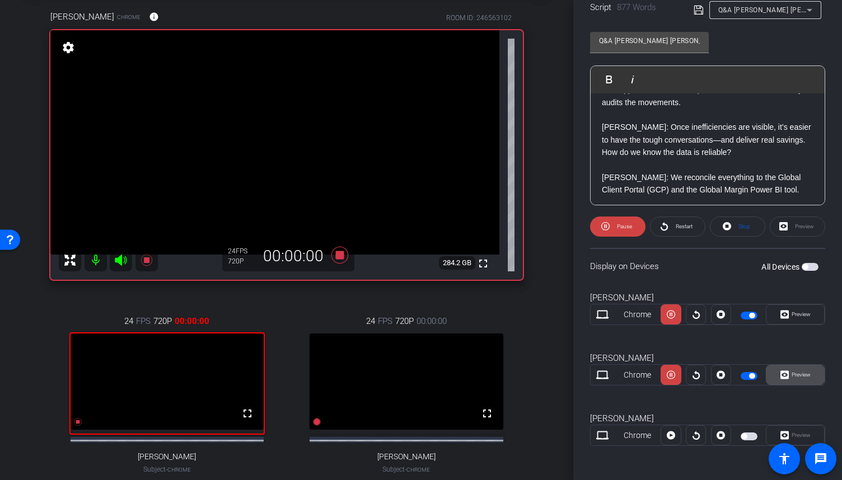
click at [789, 376] on span "Preview" at bounding box center [800, 375] width 22 height 16
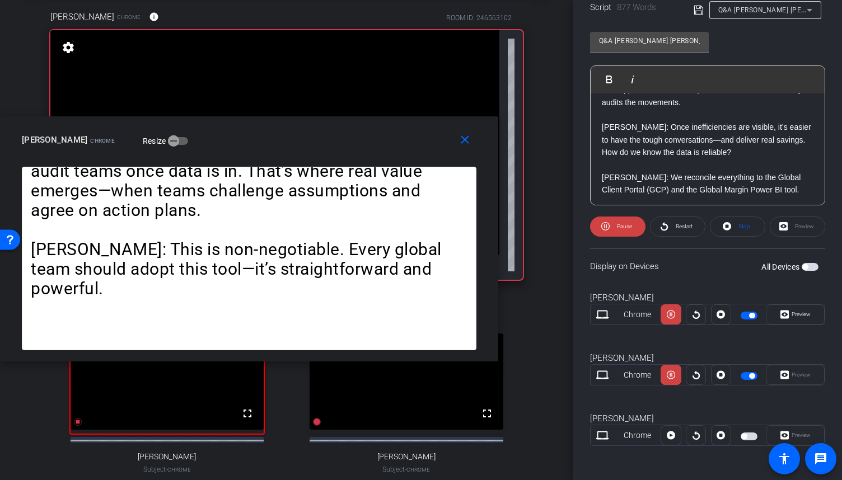
drag, startPoint x: 521, startPoint y: 138, endPoint x: 316, endPoint y: 135, distance: 205.0
click at [316, 135] on div "[PERSON_NAME] Chrome Resize" at bounding box center [253, 140] width 463 height 20
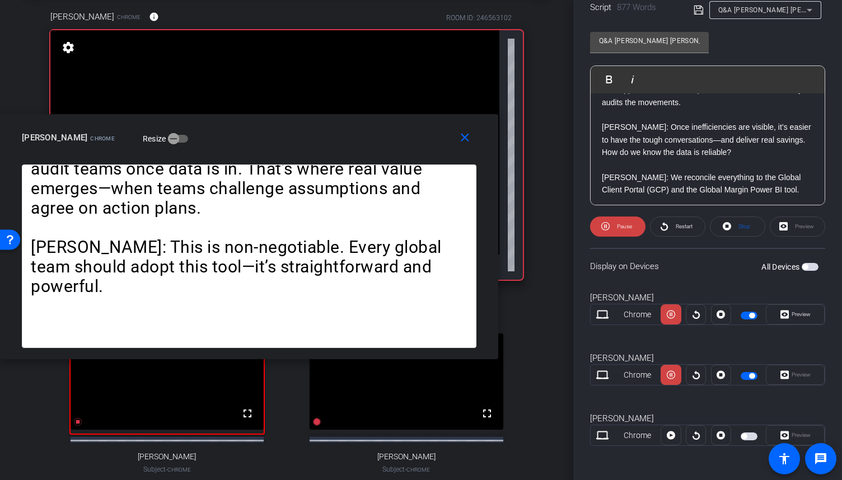
click at [600, 151] on div "[PERSON_NAME]: I have found the information we discussed to be instrumental in …" at bounding box center [708, 322] width 234 height 1577
click at [613, 77] on span "Play" at bounding box center [616, 79] width 17 height 10
click at [615, 227] on span "Pause" at bounding box center [623, 227] width 18 height 16
click at [615, 227] on span at bounding box center [618, 226] width 54 height 27
click at [615, 227] on span "Pause" at bounding box center [623, 227] width 18 height 16
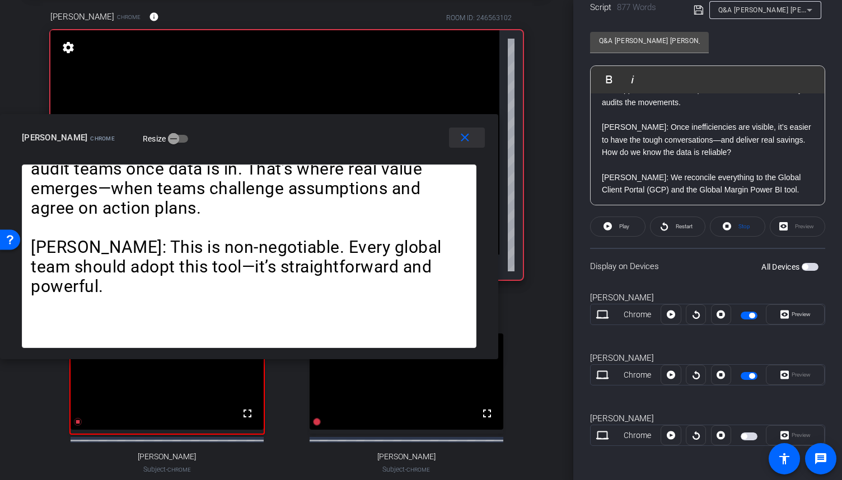
click at [460, 142] on mat-icon "close" at bounding box center [465, 138] width 14 height 14
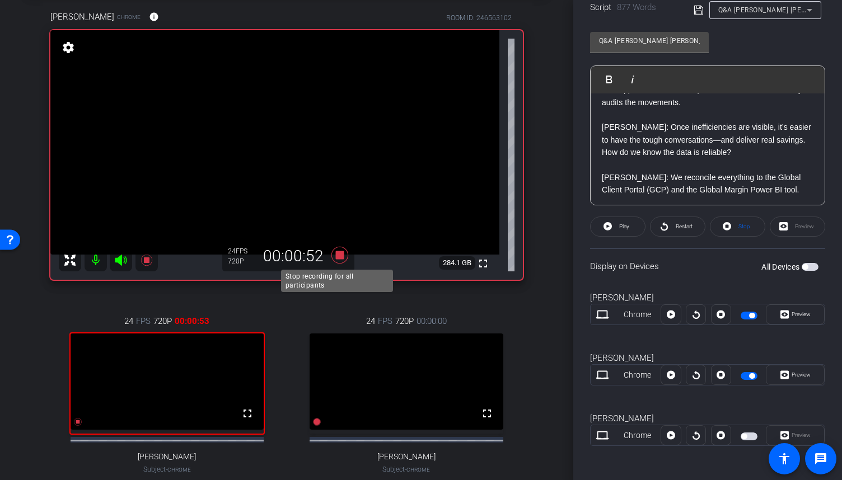
click at [334, 258] on icon at bounding box center [340, 254] width 17 height 17
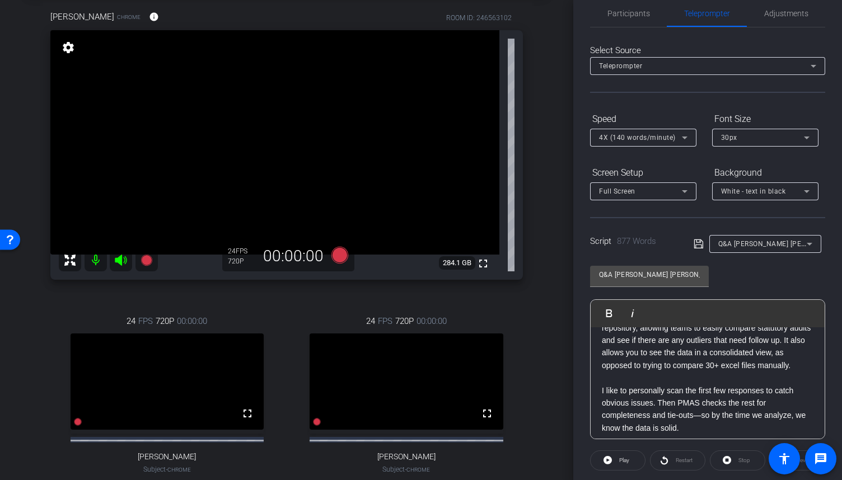
scroll to position [0, 0]
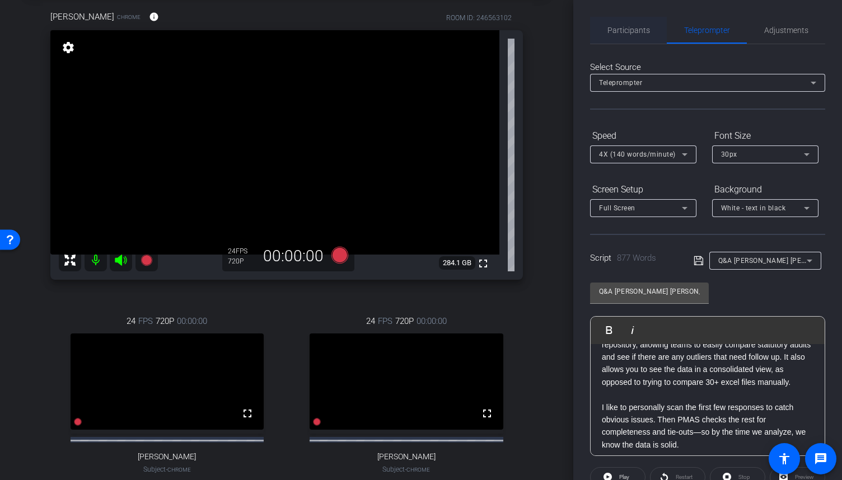
click at [635, 21] on span "Participants" at bounding box center [629, 30] width 43 height 27
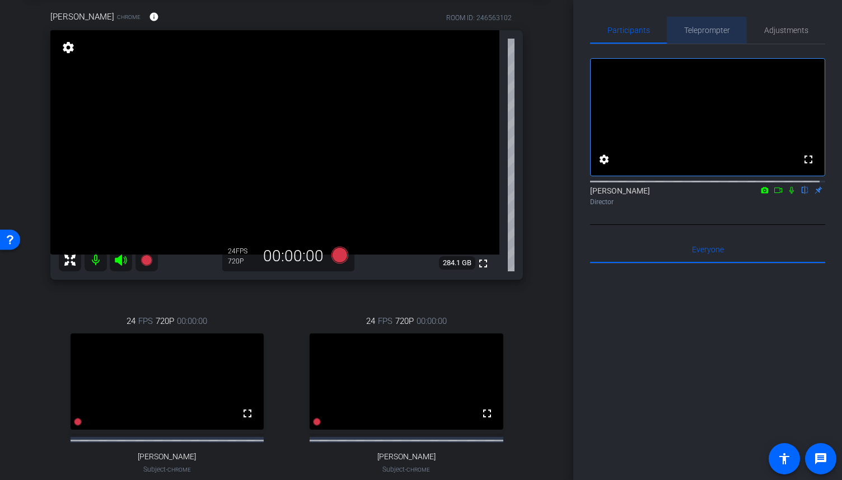
click at [684, 33] on span "Teleprompter" at bounding box center [707, 30] width 46 height 8
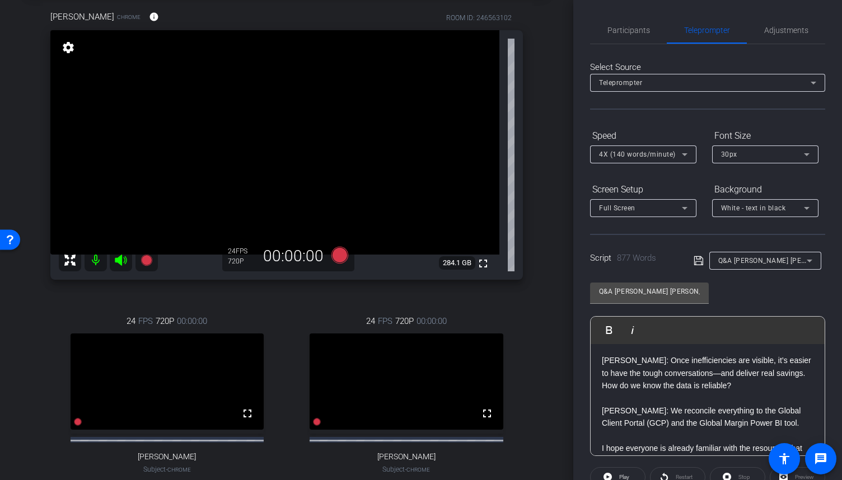
scroll to position [560, 0]
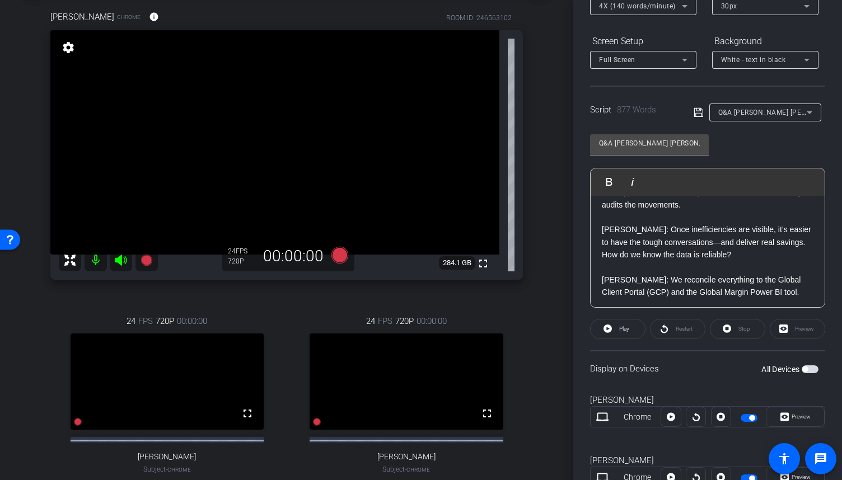
scroll to position [168, 0]
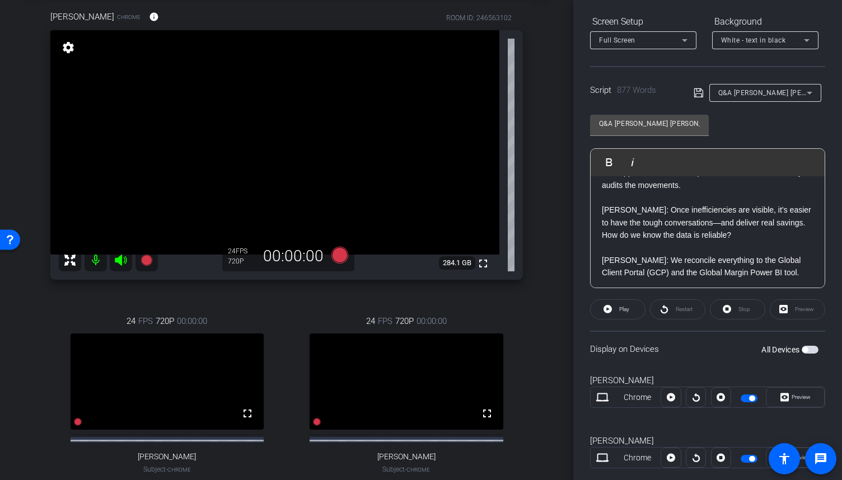
click at [745, 399] on span "button" at bounding box center [749, 399] width 17 height 8
click at [750, 459] on span "button" at bounding box center [752, 459] width 6 height 6
click at [752, 396] on span "button" at bounding box center [749, 399] width 17 height 8
click at [750, 459] on span "button" at bounding box center [749, 459] width 17 height 8
click at [341, 256] on icon at bounding box center [340, 254] width 17 height 17
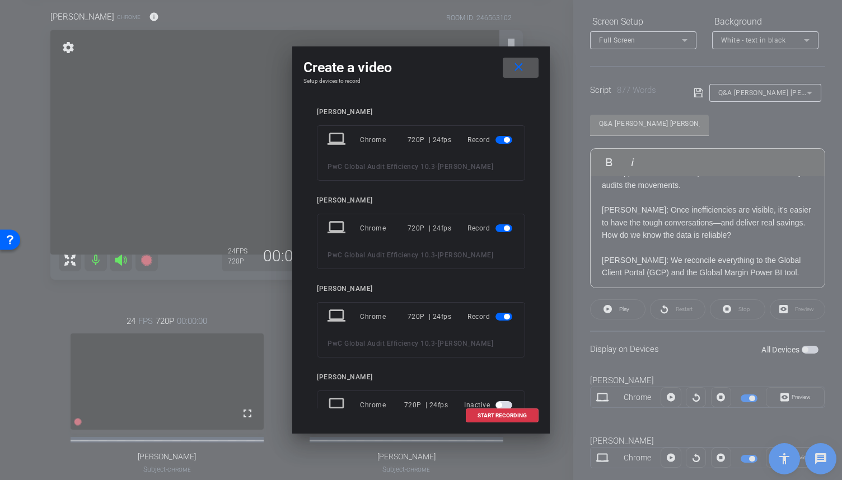
click at [504, 316] on span "button" at bounding box center [507, 317] width 6 height 6
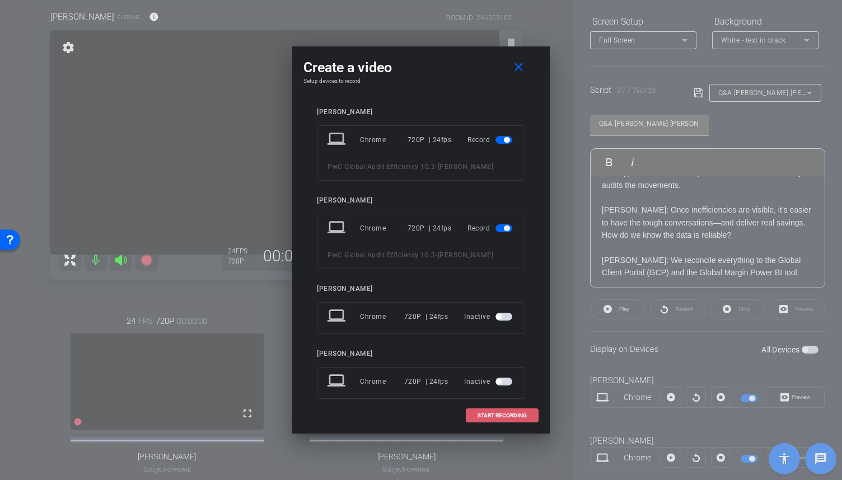
click at [497, 415] on span "START RECORDING" at bounding box center [502, 416] width 49 height 6
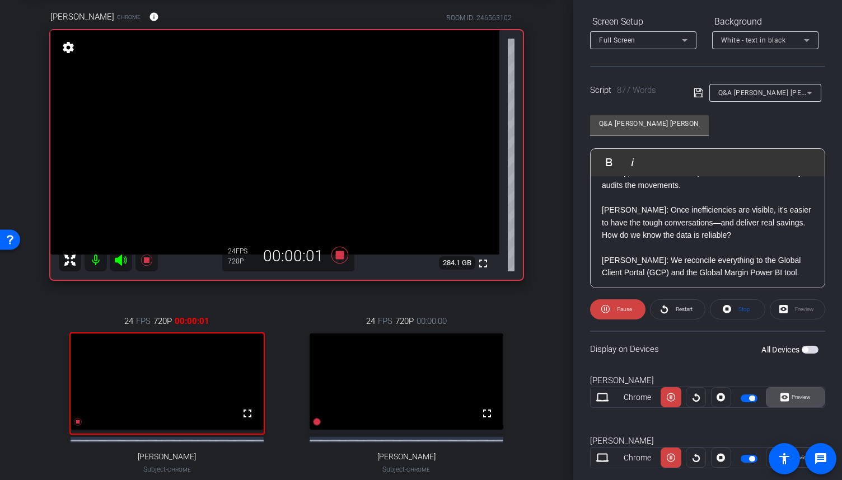
click at [800, 396] on span "Preview" at bounding box center [801, 397] width 19 height 6
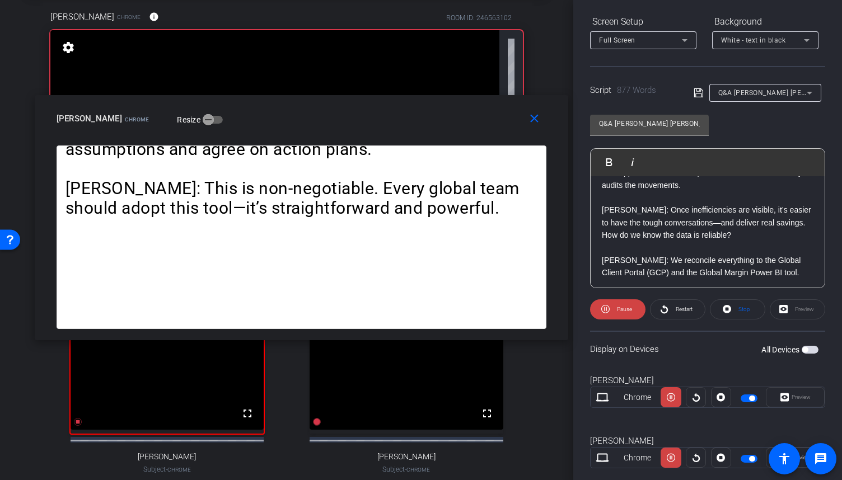
drag, startPoint x: 454, startPoint y: 147, endPoint x: 334, endPoint y: 125, distance: 121.9
click at [334, 125] on div "[PERSON_NAME] Chrome Resize" at bounding box center [306, 119] width 498 height 20
click at [598, 233] on div "[PERSON_NAME]: I have found the information we discussed to be instrumental in …" at bounding box center [708, 404] width 234 height 1577
click at [598, 162] on div "Play Play from this location Play Selected Play and display the selected text o…" at bounding box center [636, 162] width 76 height 27
click at [600, 161] on img "button" at bounding box center [603, 161] width 7 height 7
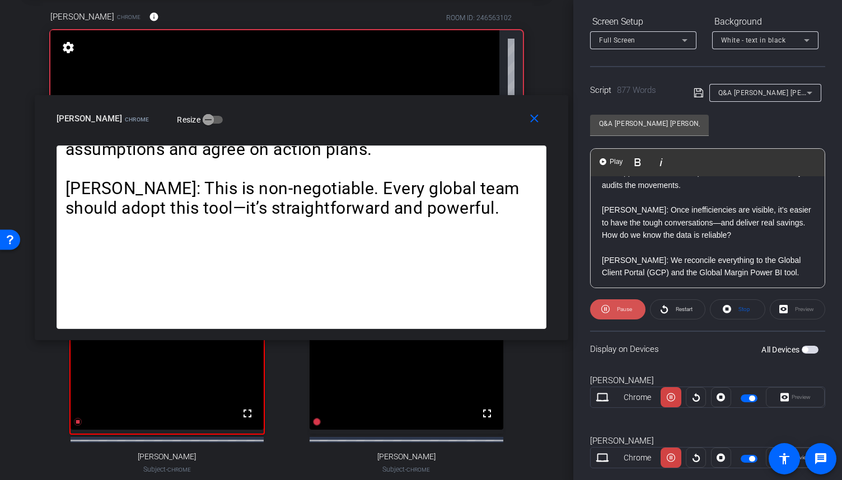
click at [623, 307] on span "Pause" at bounding box center [624, 309] width 15 height 6
click at [623, 307] on span "Play" at bounding box center [624, 309] width 10 height 6
click at [622, 306] on span "Pause" at bounding box center [624, 309] width 15 height 6
click at [531, 122] on mat-icon "close" at bounding box center [535, 119] width 14 height 14
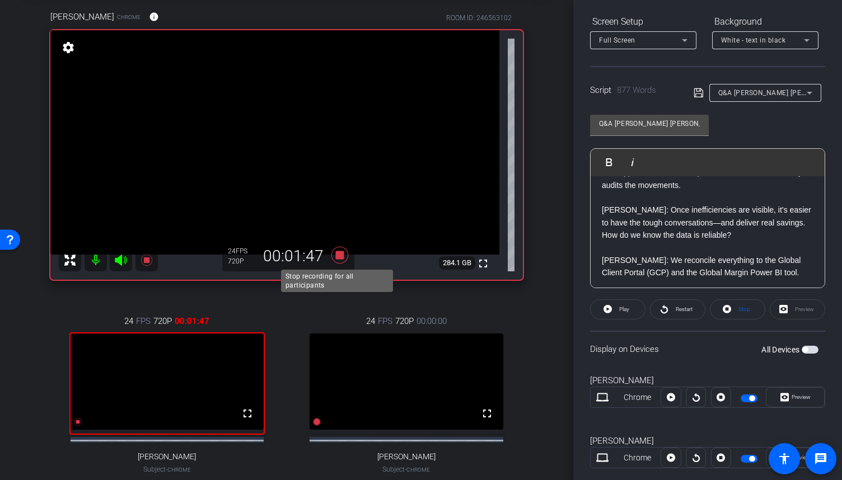
click at [335, 248] on icon at bounding box center [339, 255] width 27 height 20
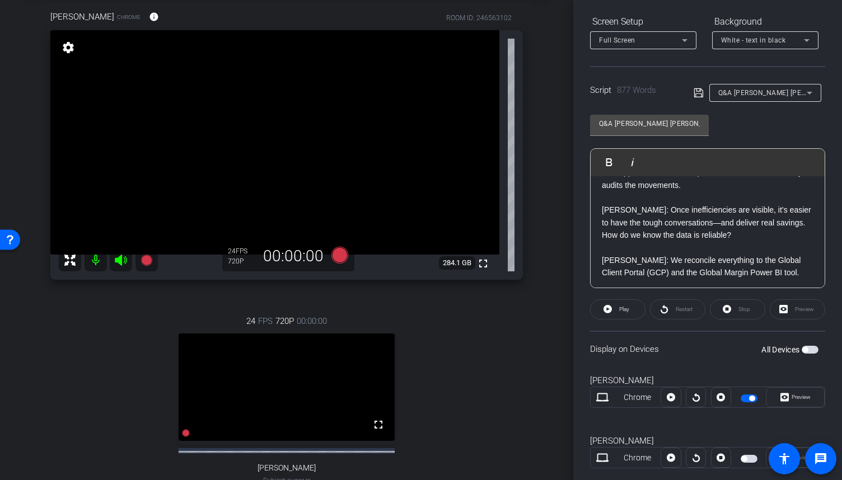
click at [750, 398] on span "button" at bounding box center [752, 399] width 6 height 6
click at [750, 398] on span "button" at bounding box center [749, 399] width 17 height 8
click at [750, 396] on span "button" at bounding box center [752, 399] width 6 height 6
click at [792, 97] on div "Q&A [PERSON_NAME] [PERSON_NAME]" at bounding box center [762, 93] width 88 height 14
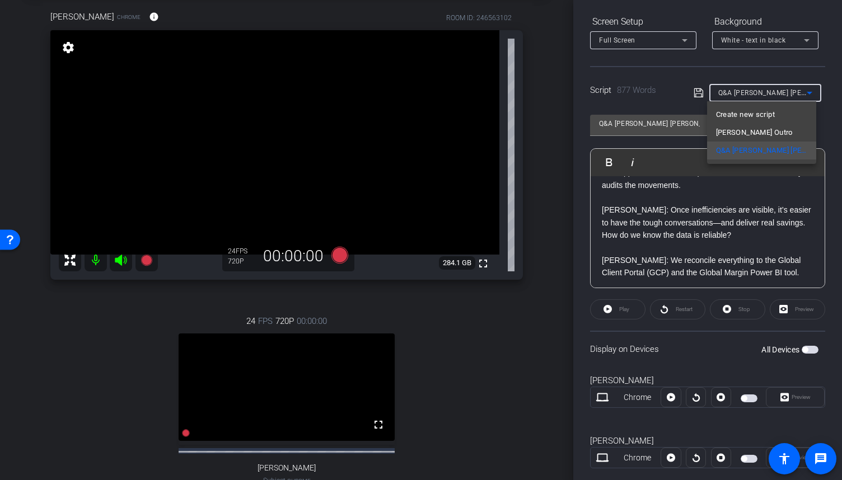
click at [645, 229] on div at bounding box center [421, 240] width 842 height 480
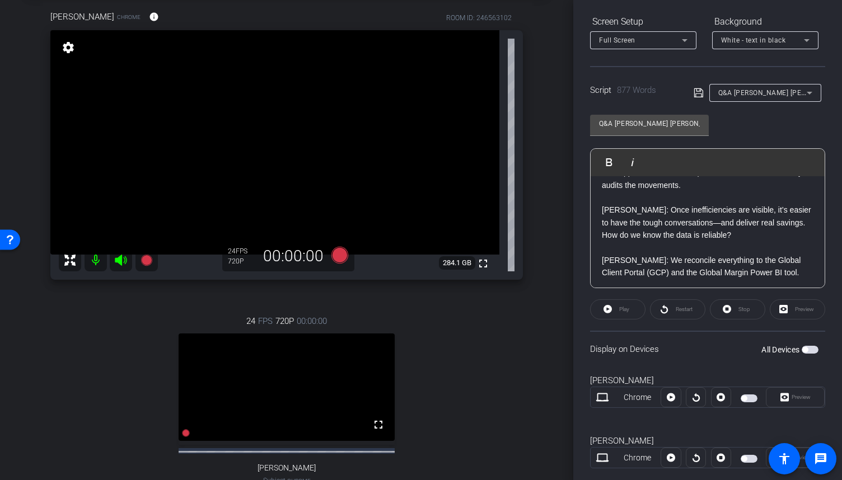
click at [669, 229] on p "[PERSON_NAME]: Once inefficiencies are visible, it’s easier to have the tough c…" at bounding box center [708, 216] width 212 height 25
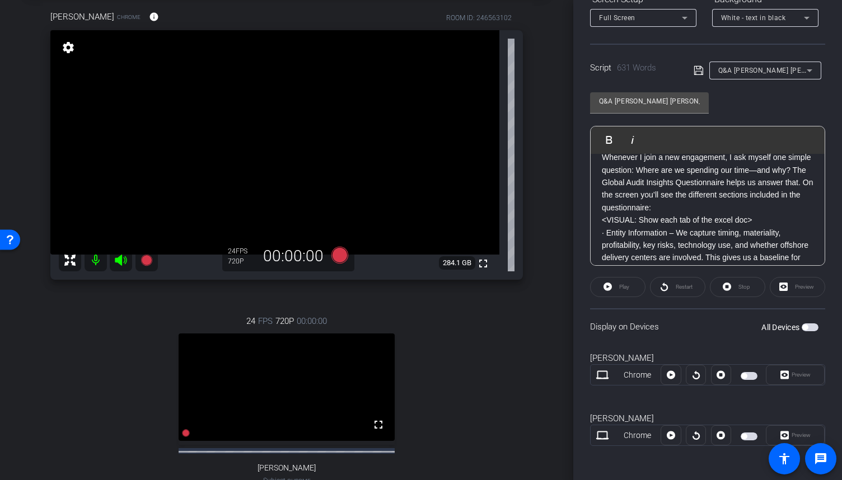
scroll to position [38, 0]
click at [703, 214] on p "<VISUAL: Show each tab of the excel doc>" at bounding box center [708, 220] width 212 height 12
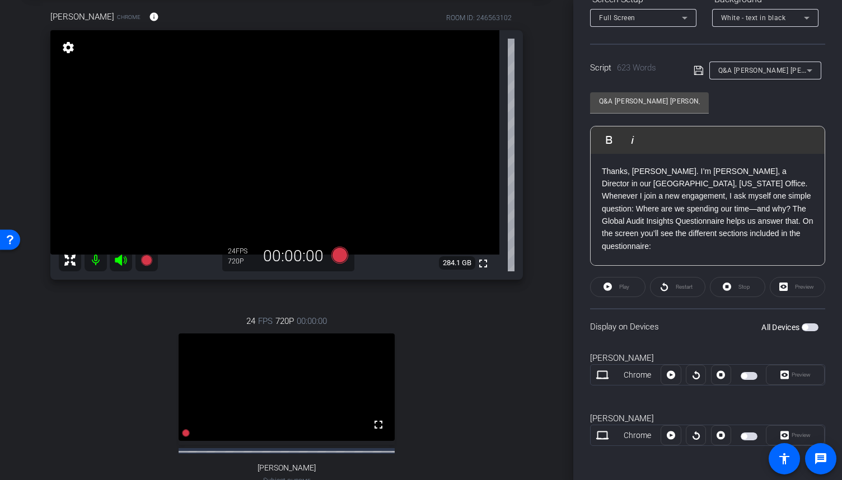
click at [775, 208] on p "Thanks, [PERSON_NAME]. I’m [PERSON_NAME], a Director in our [GEOGRAPHIC_DATA], …" at bounding box center [708, 209] width 212 height 88
click at [675, 209] on p "Thanks, [PERSON_NAME]. I’m [PERSON_NAME], a Director in our [GEOGRAPHIC_DATA], …" at bounding box center [708, 209] width 212 height 88
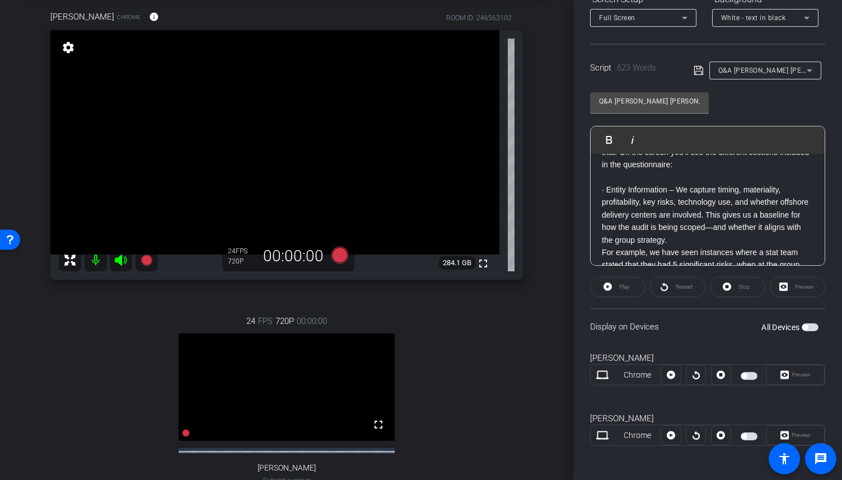
scroll to position [112, 0]
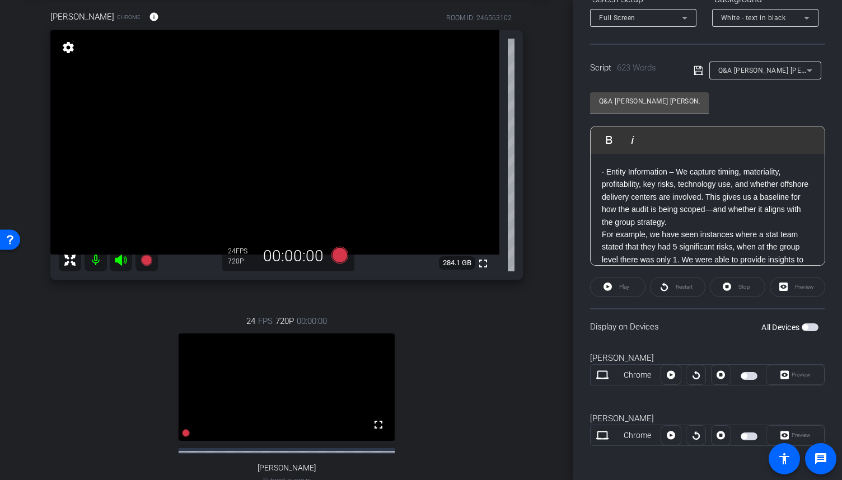
click at [715, 223] on p "· Entity Information – We capture timing, materiality, profitability, key risks…" at bounding box center [708, 197] width 212 height 63
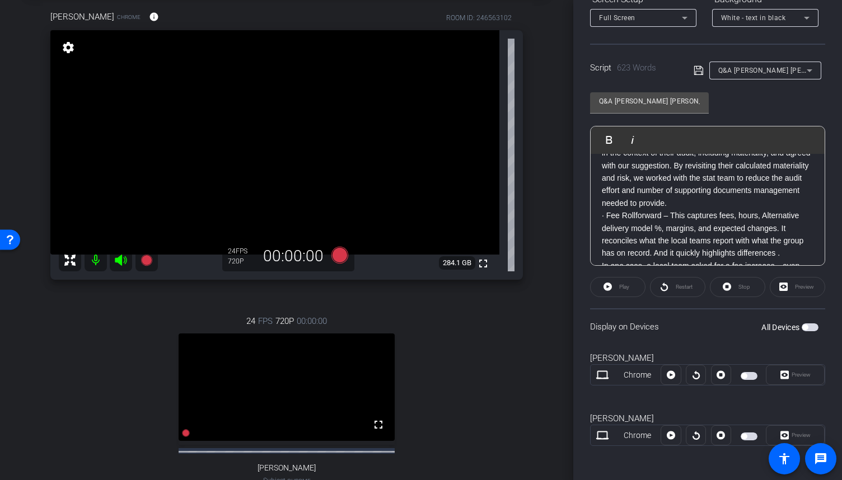
scroll to position [280, 0]
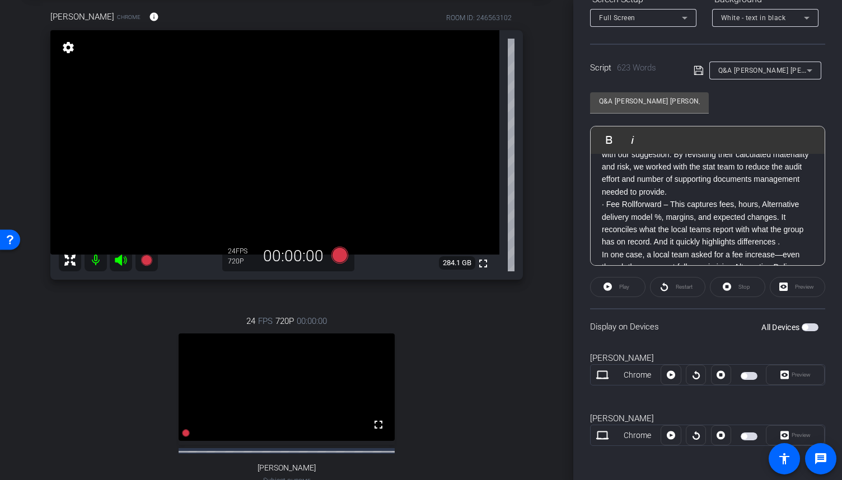
click at [796, 192] on p "For example, we have seen instances where a stat team stated that they had 5 si…" at bounding box center [708, 135] width 212 height 125
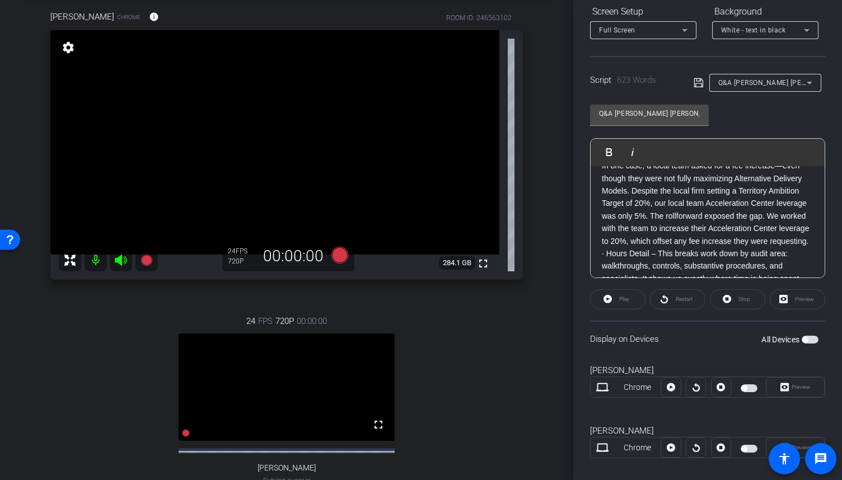
scroll to position [404, 0]
click at [713, 237] on p "In one case, a local team asked for a fee increase—even though they were not fu…" at bounding box center [708, 193] width 212 height 88
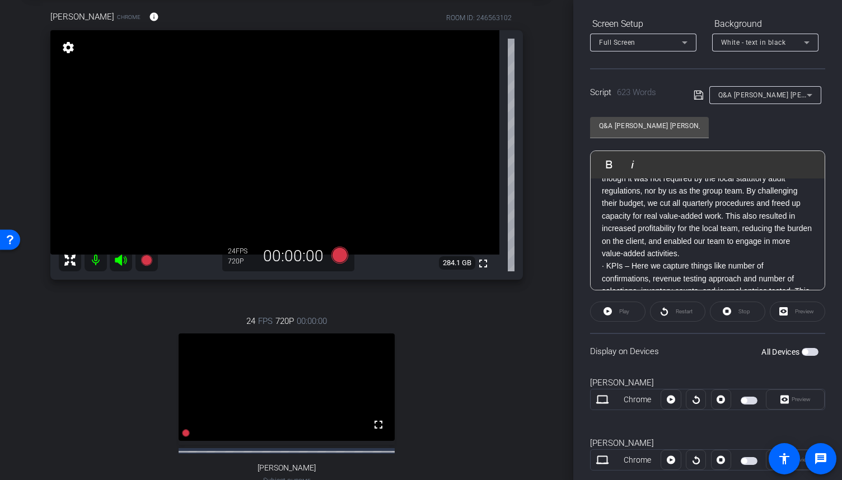
scroll to position [585, 0]
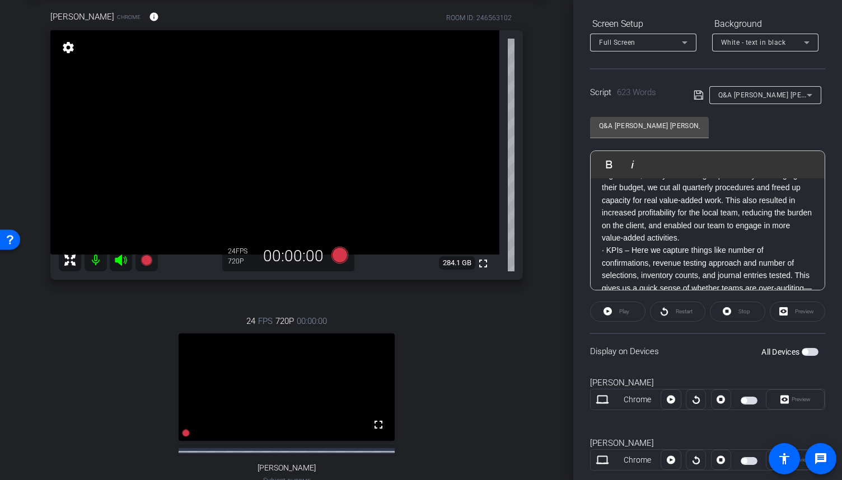
click at [655, 245] on p "When reviewing one team’s hours detail, we identified that they were spending 2…" at bounding box center [708, 188] width 212 height 113
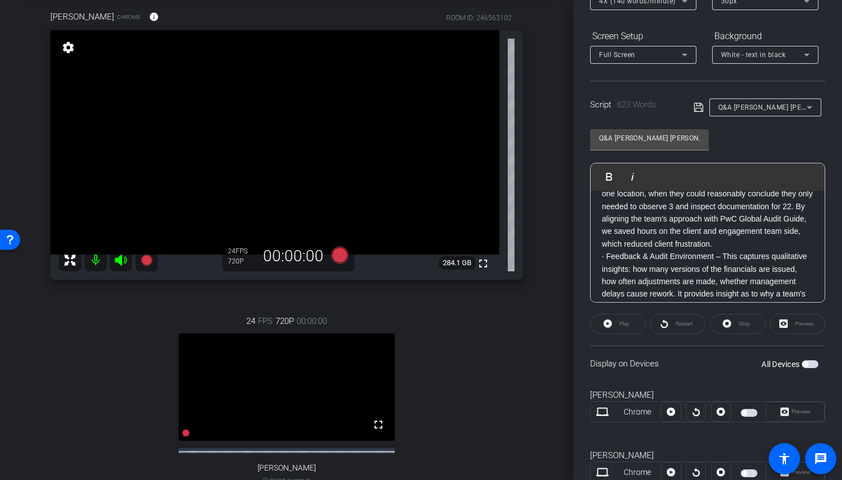
scroll to position [765, 0]
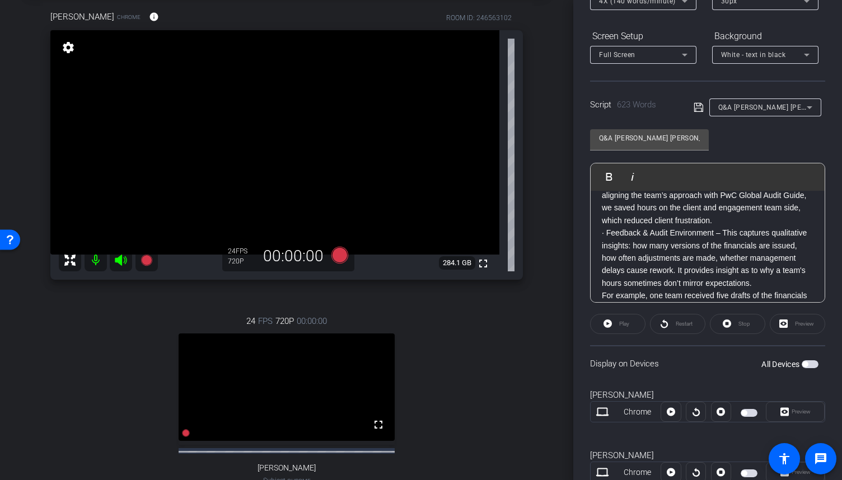
click at [661, 227] on p "For example, a team was observing all 25 cycle counts for one location, when th…" at bounding box center [708, 189] width 212 height 75
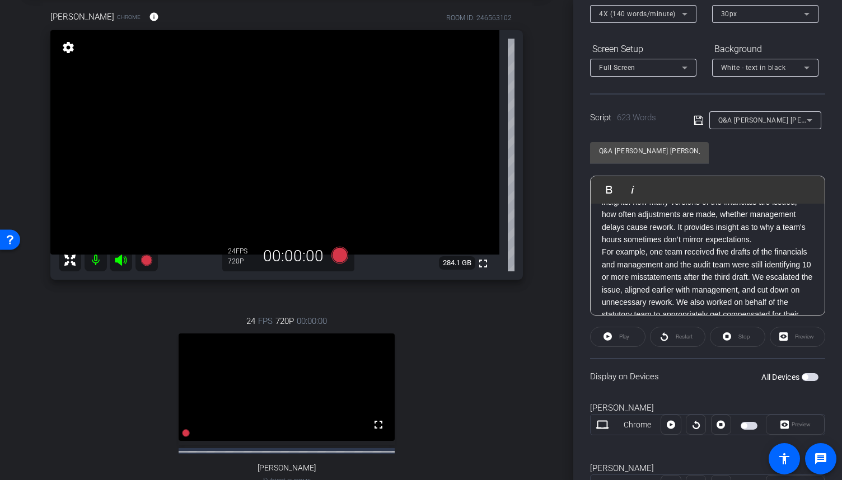
scroll to position [890, 0]
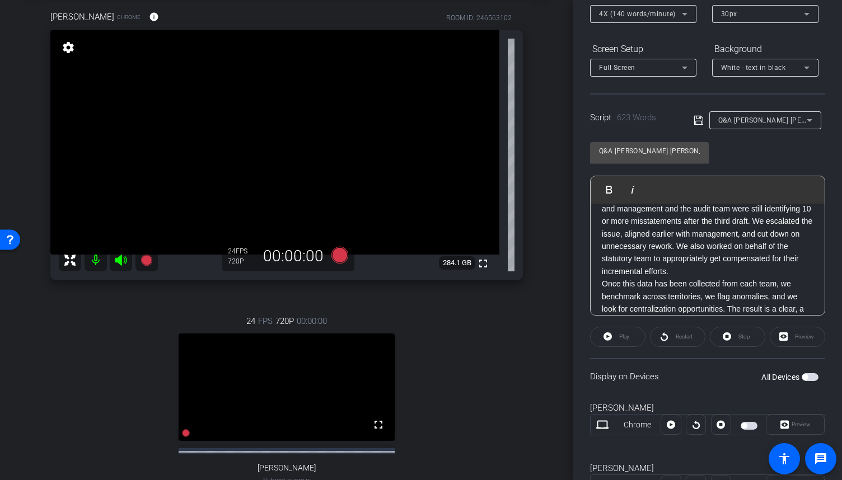
click at [662, 190] on p "· Feedback & Audit Environment – This captures qualitative insights: how many v…" at bounding box center [708, 159] width 212 height 63
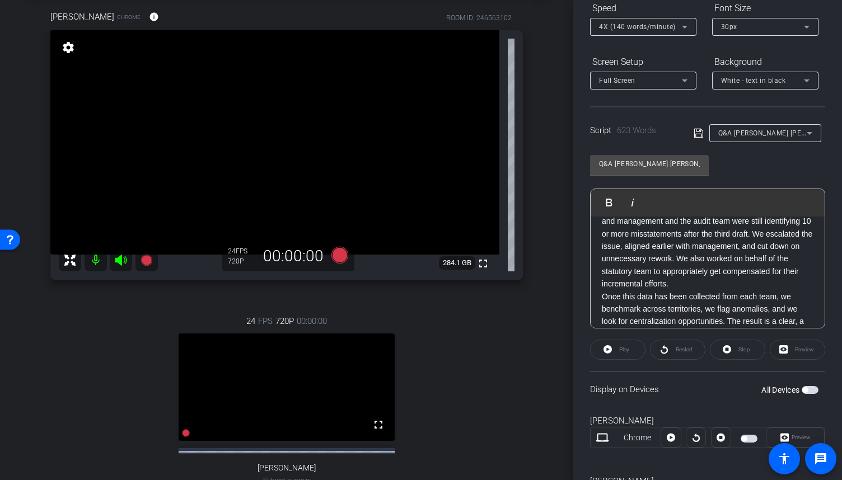
click at [734, 291] on p "For example, one team received five drafts of the financials and management and…" at bounding box center [708, 247] width 212 height 88
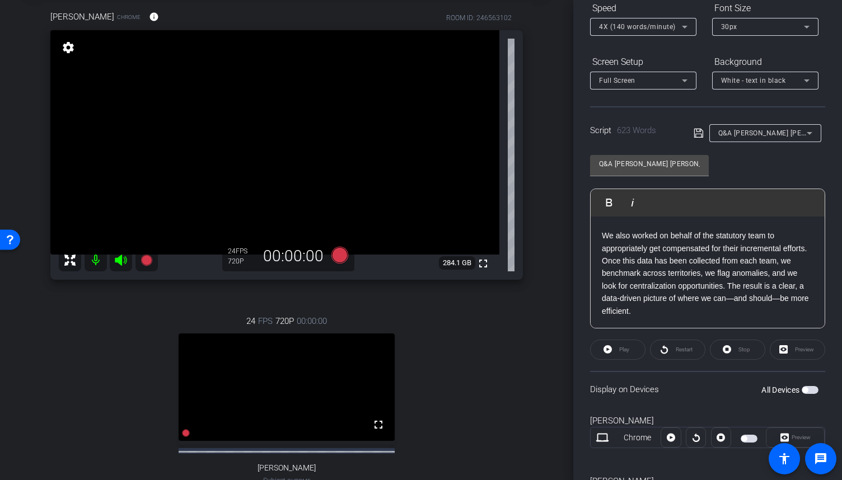
scroll to position [1014, 0]
click at [684, 251] on p "We also worked on behalf of the statutory team to appropriately get compensated…" at bounding box center [708, 242] width 212 height 25
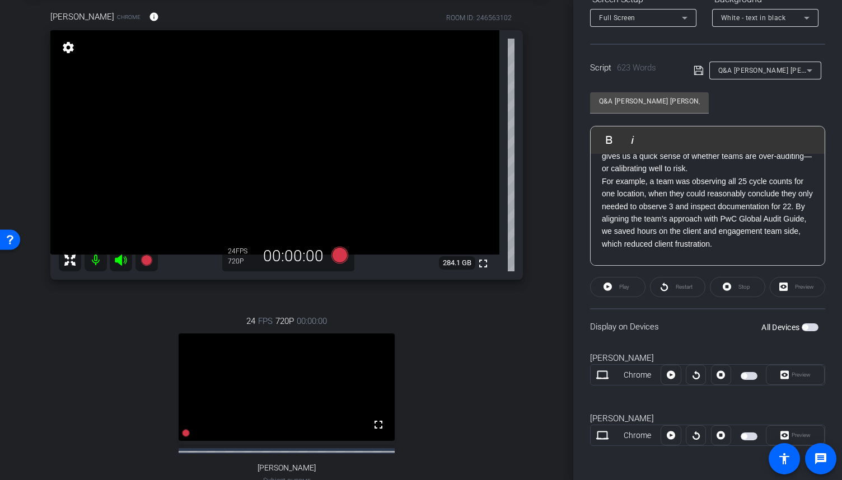
scroll to position [690, 0]
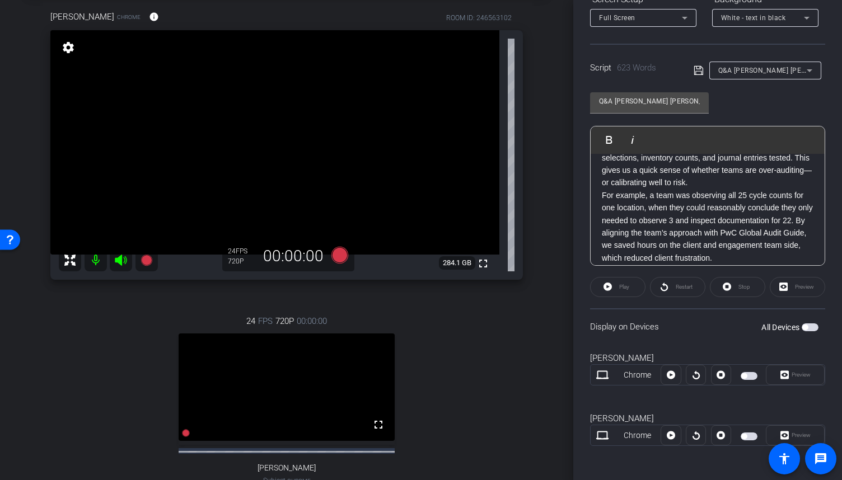
click at [746, 189] on p "· KPIs – Here we capture things like number of confirmations, revenue testing a…" at bounding box center [708, 158] width 212 height 63
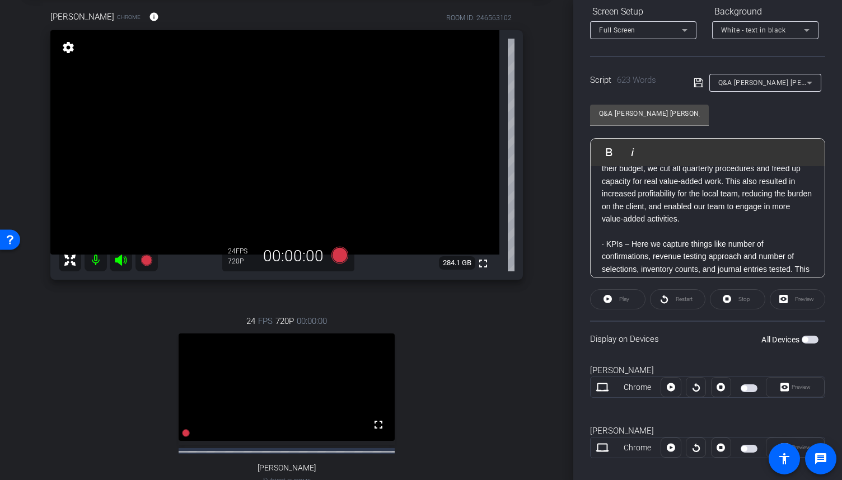
scroll to position [535, 0]
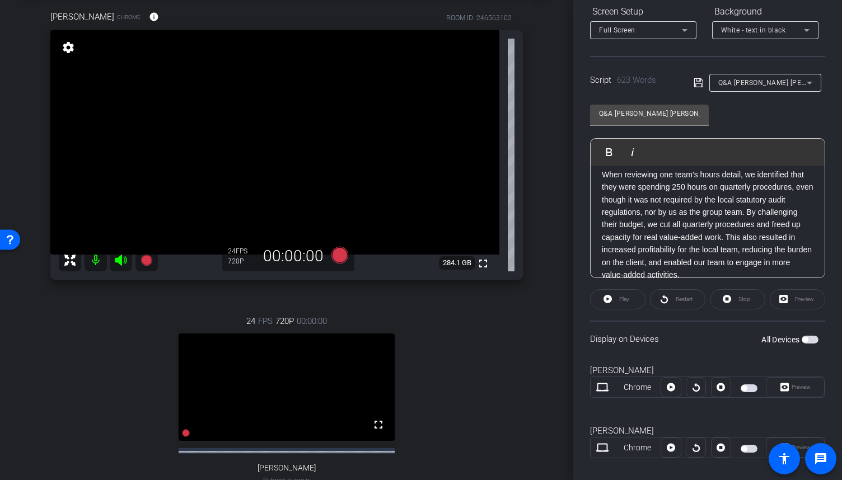
click at [729, 169] on p "· Hours Detail – This breaks work down by audit area: walkthroughs, controls, s…" at bounding box center [708, 143] width 212 height 50
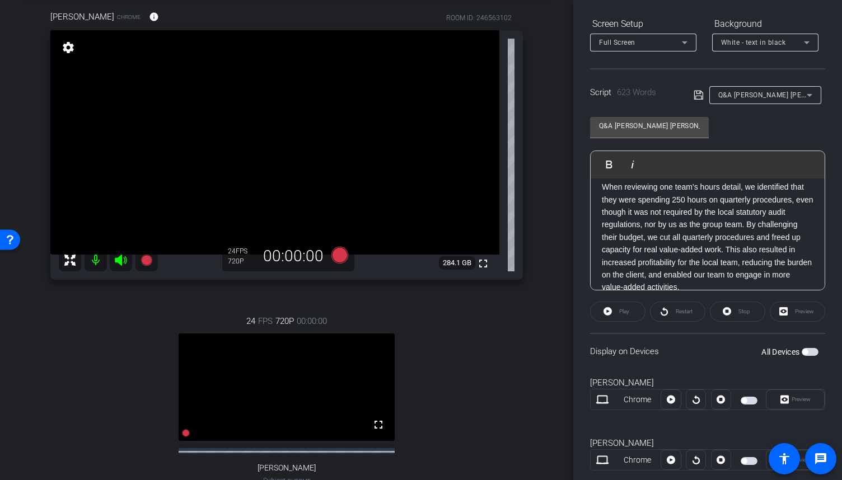
click at [796, 237] on p "When reviewing one team’s hours detail, we identified that they were spending 2…" at bounding box center [708, 237] width 212 height 113
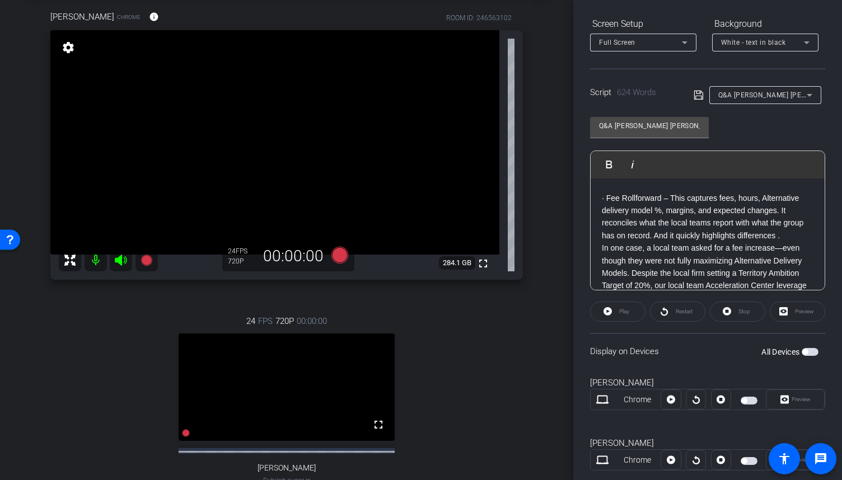
click at [601, 248] on div "Thanks, [PERSON_NAME]. I’m [PERSON_NAME], a Director in our [GEOGRAPHIC_DATA], …" at bounding box center [708, 411] width 234 height 1113
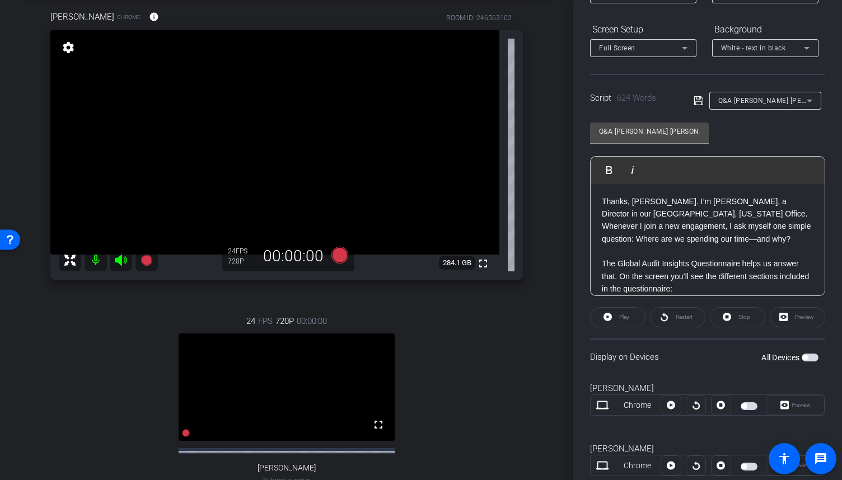
scroll to position [166, 0]
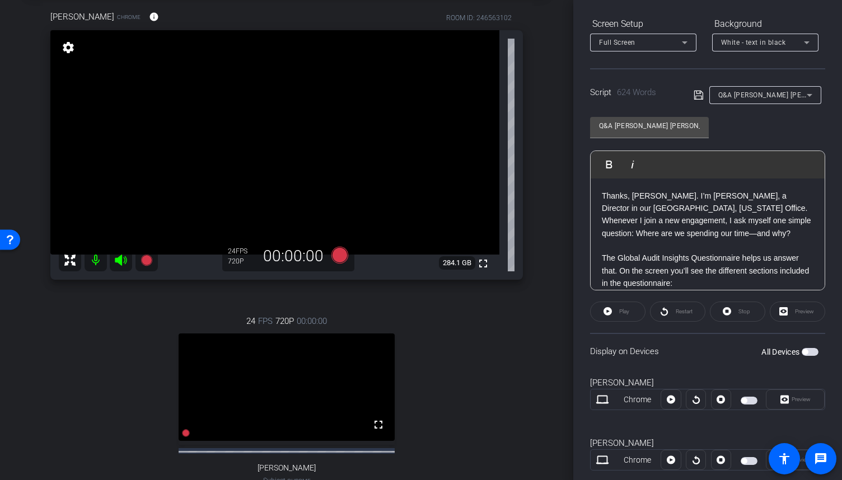
click at [747, 401] on span "button" at bounding box center [749, 401] width 17 height 8
click at [146, 262] on icon at bounding box center [146, 259] width 11 height 11
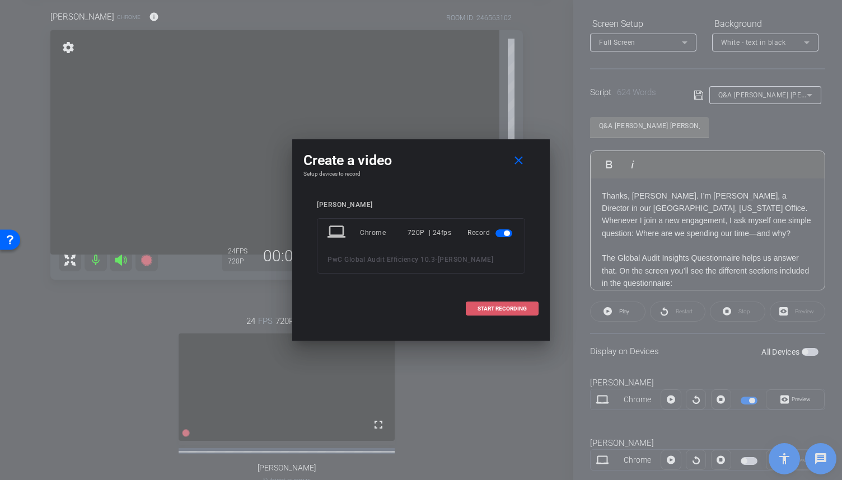
click at [489, 310] on span "START RECORDING" at bounding box center [502, 309] width 49 height 6
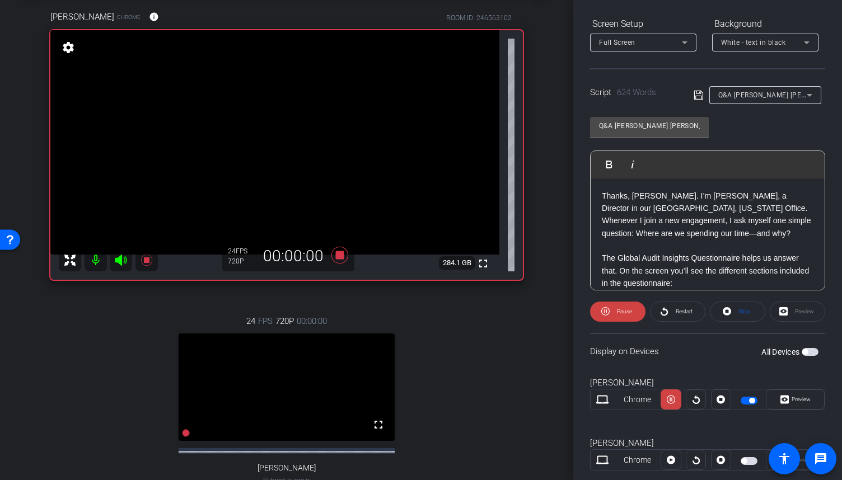
scroll to position [0, 0]
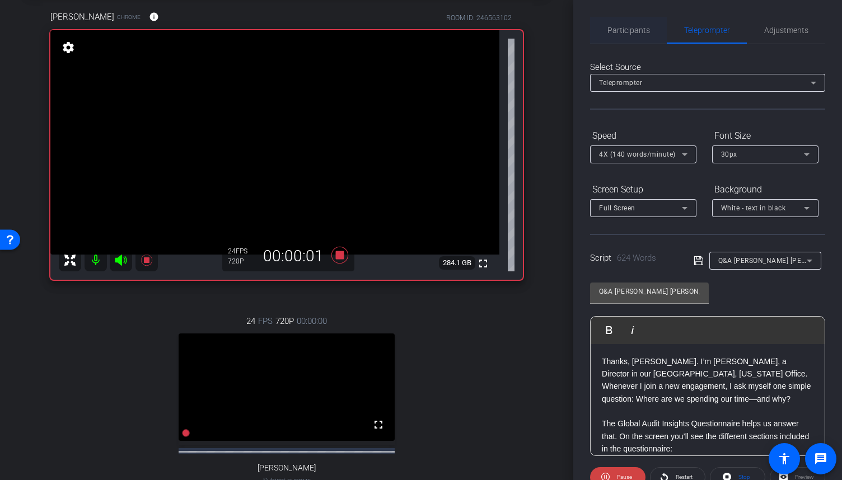
click at [646, 32] on span "Participants" at bounding box center [629, 30] width 43 height 8
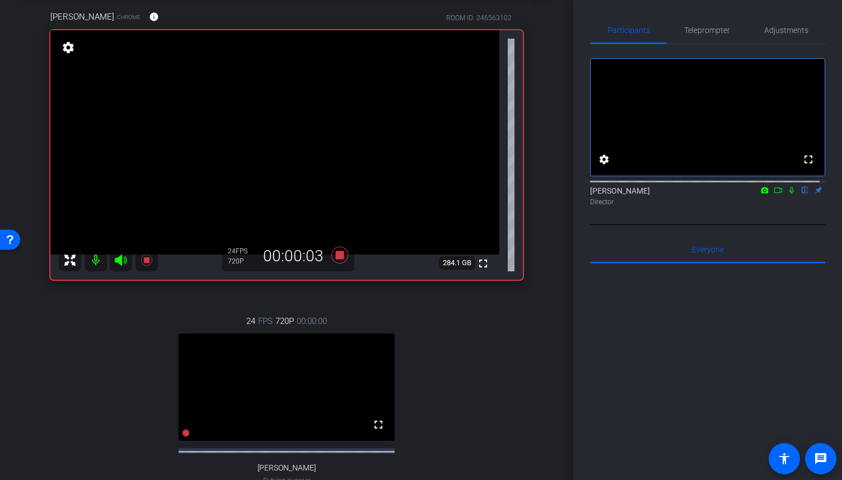
click at [774, 194] on icon at bounding box center [778, 190] width 9 height 8
click at [801, 194] on icon at bounding box center [805, 190] width 9 height 8
click at [704, 34] on span "Teleprompter" at bounding box center [707, 30] width 46 height 8
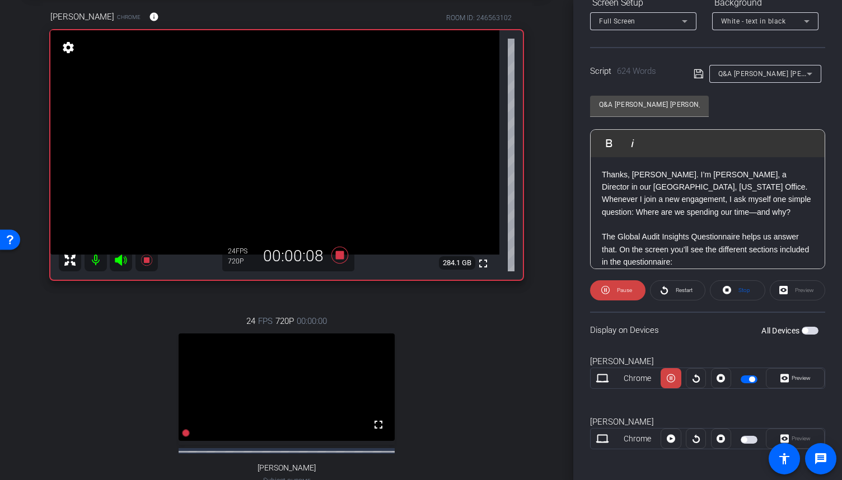
scroll to position [190, 0]
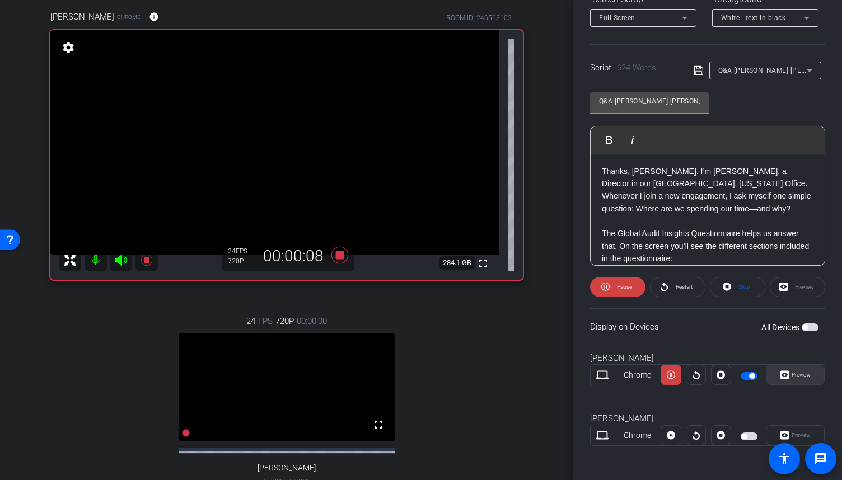
click at [800, 375] on span "Preview" at bounding box center [801, 375] width 19 height 6
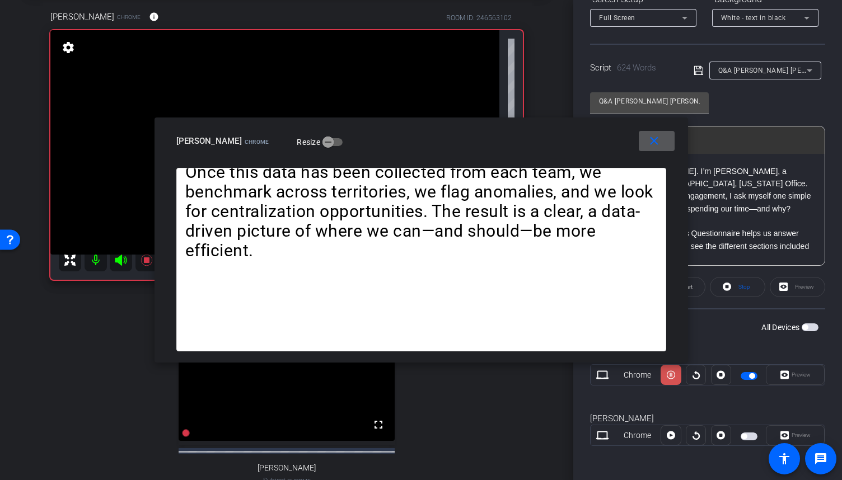
click at [675, 375] on span at bounding box center [671, 375] width 20 height 27
click at [654, 144] on mat-icon "close" at bounding box center [654, 141] width 14 height 14
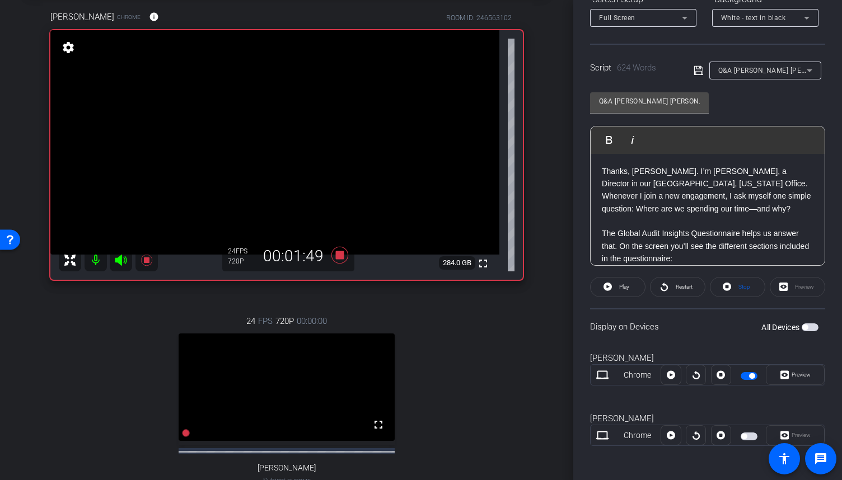
click at [749, 377] on span "button" at bounding box center [752, 377] width 6 height 6
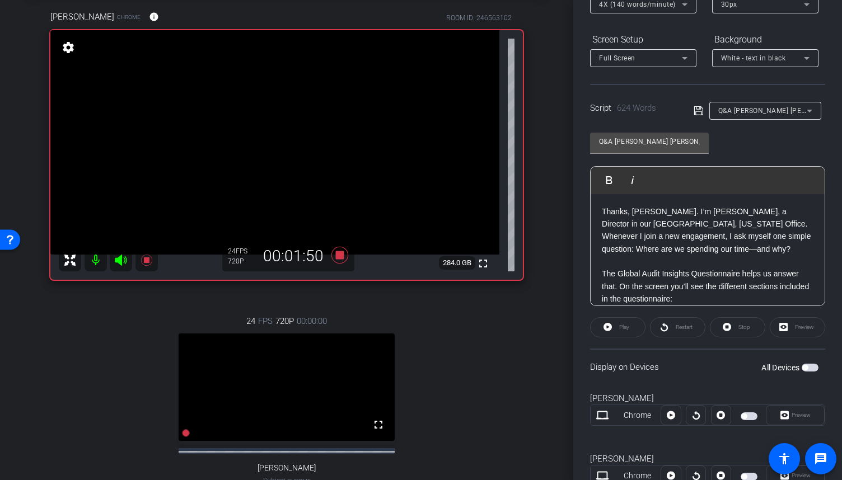
scroll to position [0, 0]
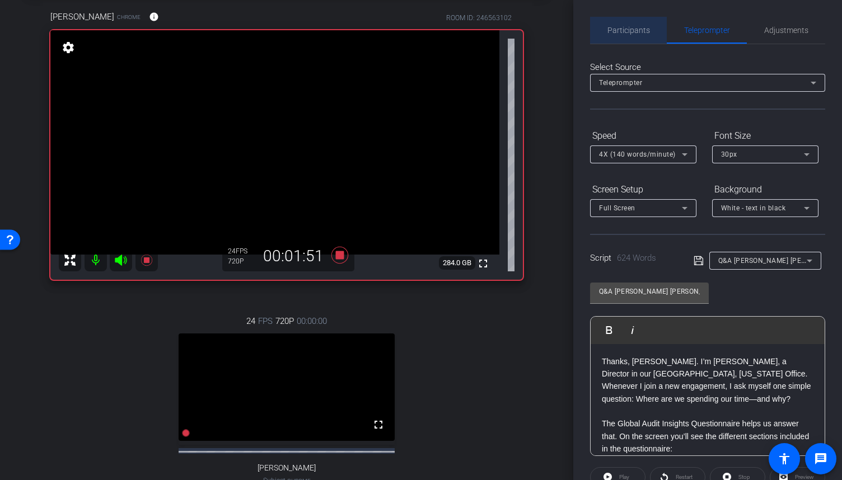
click at [633, 38] on span "Participants" at bounding box center [629, 30] width 43 height 27
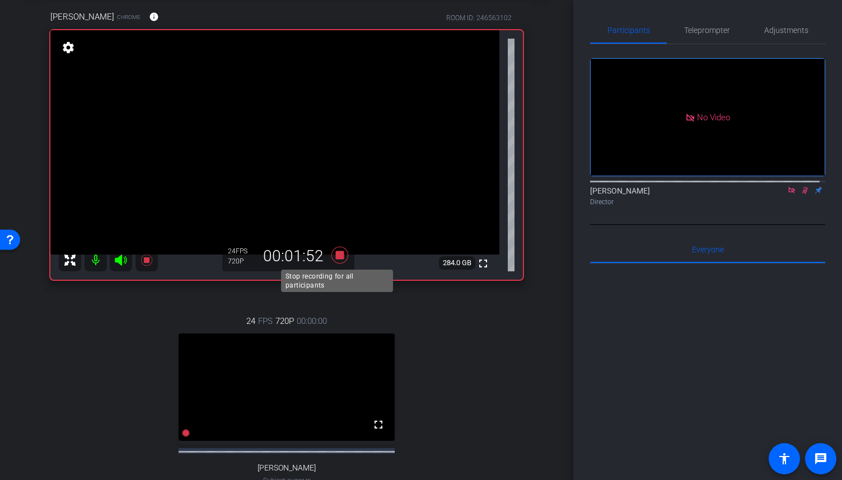
click at [334, 260] on icon at bounding box center [339, 255] width 27 height 20
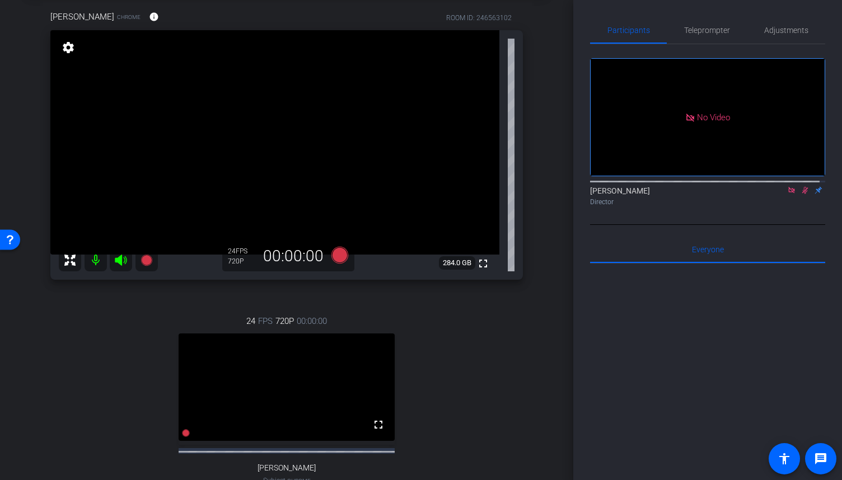
click at [801, 186] on icon at bounding box center [805, 190] width 9 height 8
click at [790, 186] on icon at bounding box center [791, 190] width 9 height 8
click at [701, 34] on span "Teleprompter" at bounding box center [707, 30] width 46 height 8
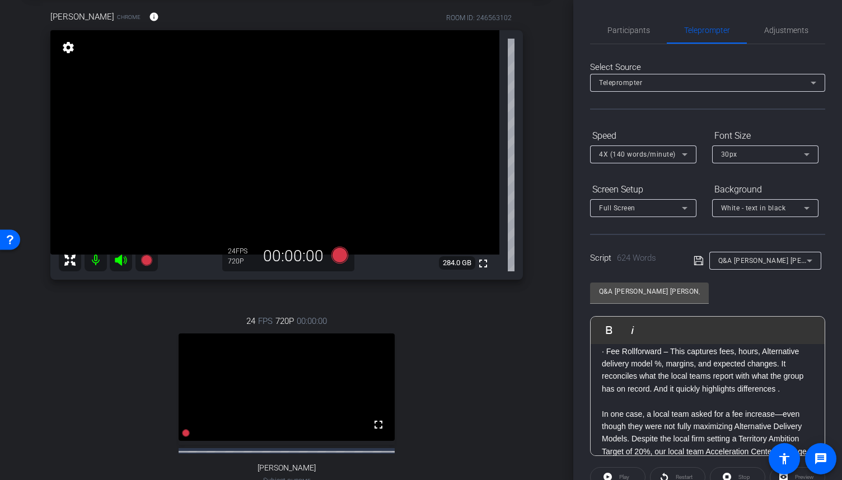
scroll to position [336, 0]
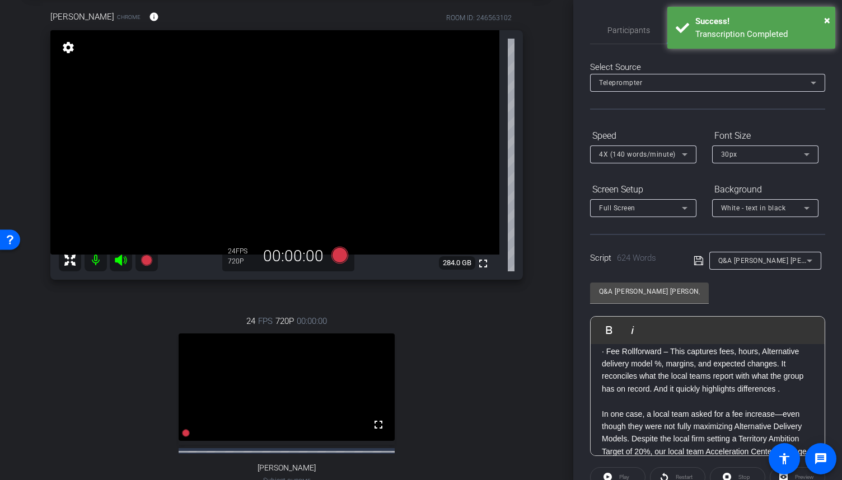
click at [657, 362] on p "· Fee Rollforward – This captures fees, hours, Alternative delivery model %, ma…" at bounding box center [708, 371] width 212 height 50
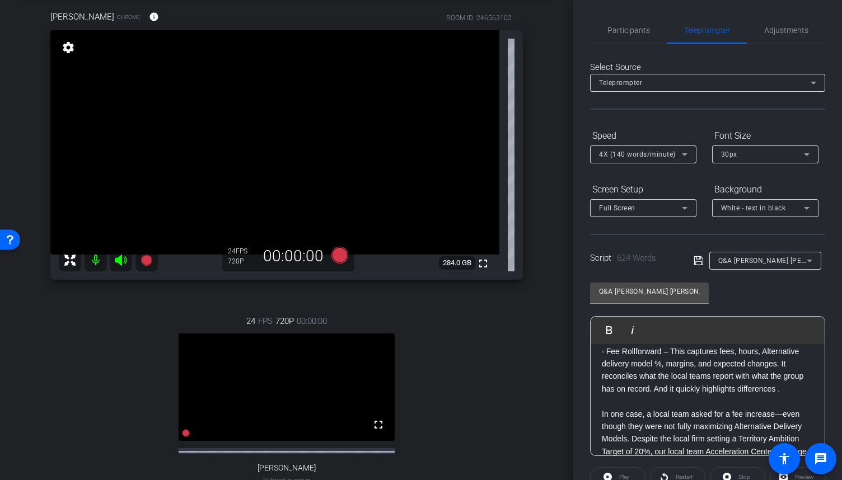
click at [660, 363] on p "· Fee Rollforward – This captures fees, hours, Alternative delivery model %, ma…" at bounding box center [708, 371] width 212 height 50
click at [659, 363] on p "· Fee Rollforward – This captures fees, hours, Alternative delivery model %, ma…" at bounding box center [708, 371] width 212 height 50
click at [657, 362] on p "· Fee Rollforward – This captures fees, hours, Alternative delivery model %, ma…" at bounding box center [708, 371] width 212 height 50
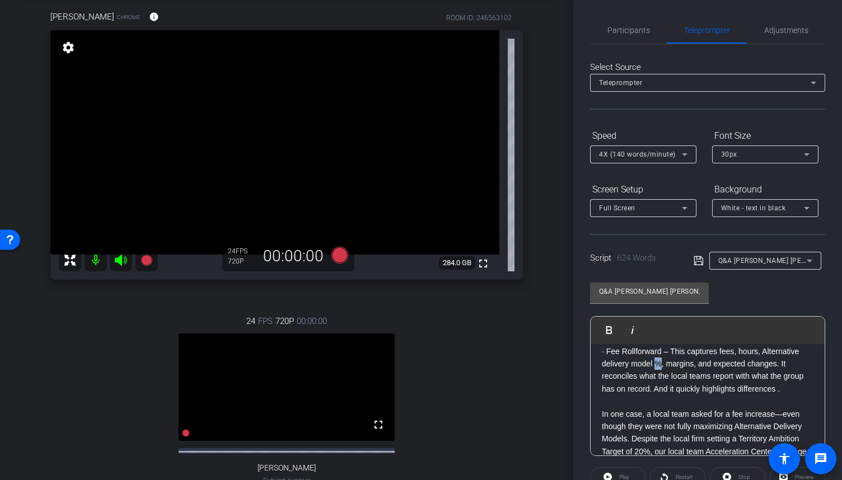
click at [657, 362] on p "· Fee Rollforward – This captures fees, hours, Alternative delivery model %, ma…" at bounding box center [708, 371] width 212 height 50
click at [766, 347] on p "· Fee Rollforward – This captures fees, hours, Alternative delivery model perce…" at bounding box center [708, 371] width 212 height 50
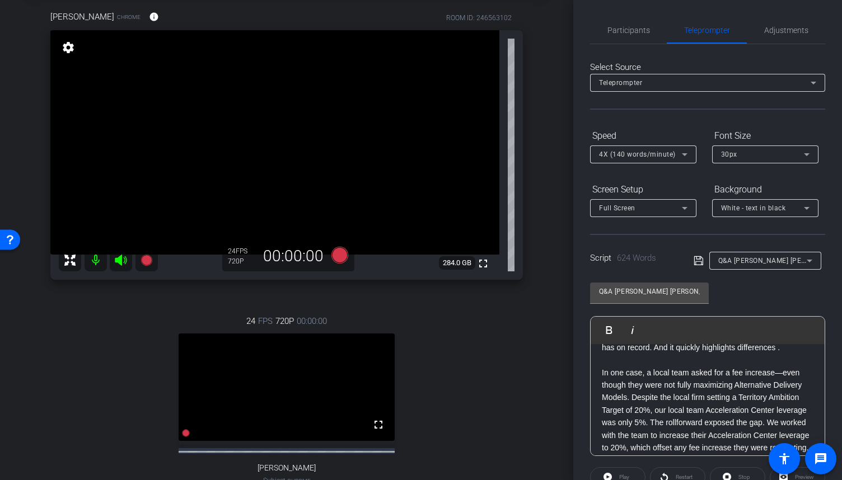
scroll to position [392, 0]
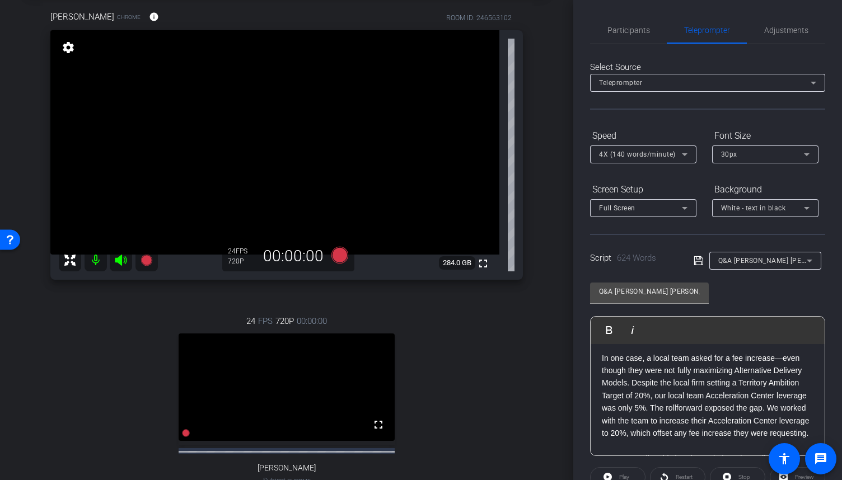
click at [632, 397] on p "In one case, a local team asked for a fee increase—even though they were not fu…" at bounding box center [708, 396] width 212 height 88
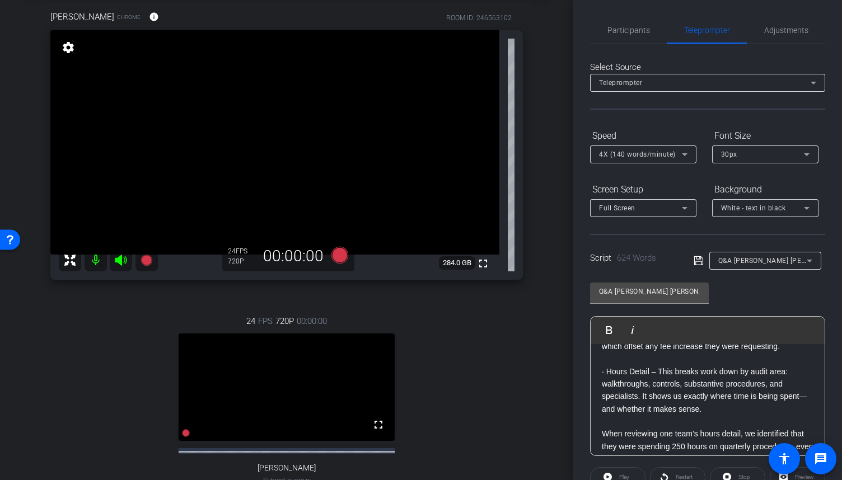
scroll to position [448, 0]
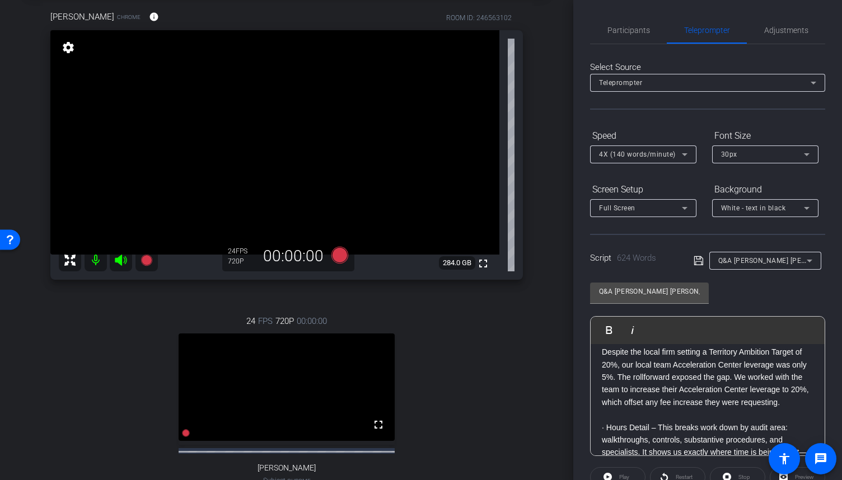
click at [749, 389] on p "Despite the local firm setting a Territory Ambition Target of 20%, our local te…" at bounding box center [708, 377] width 212 height 63
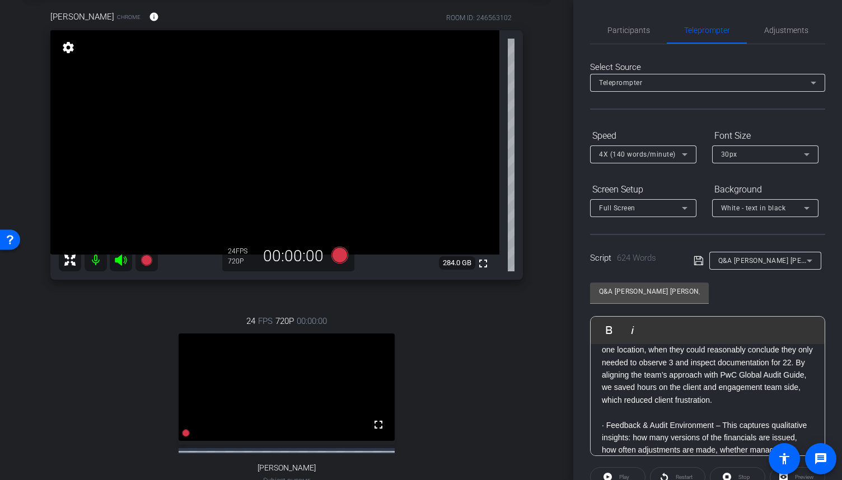
scroll to position [840, 0]
click at [680, 402] on p "For example, a team was observing all 25 cycle counts for one location, when th…" at bounding box center [708, 367] width 212 height 75
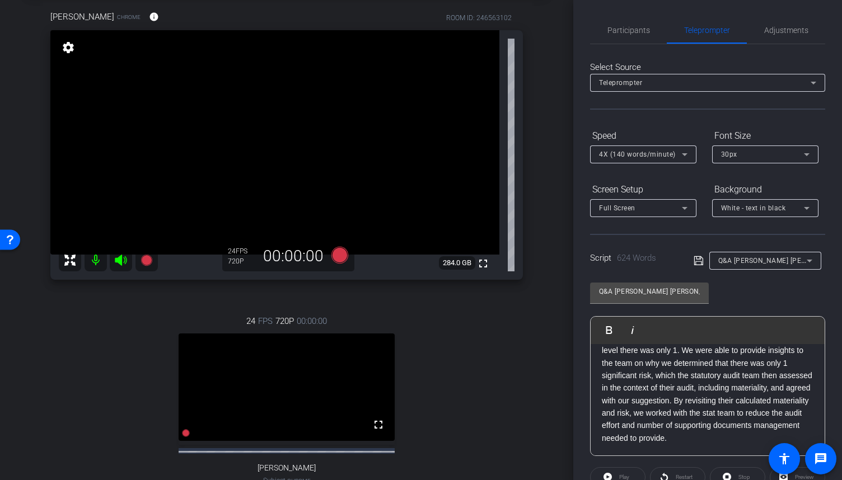
scroll to position [168, 0]
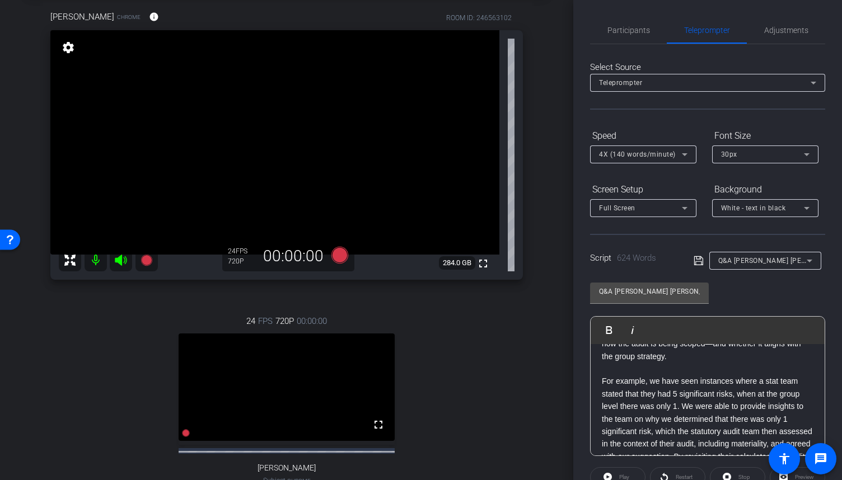
click at [682, 405] on p "For example, we have seen instances where a stat team stated that they had 5 si…" at bounding box center [708, 437] width 212 height 125
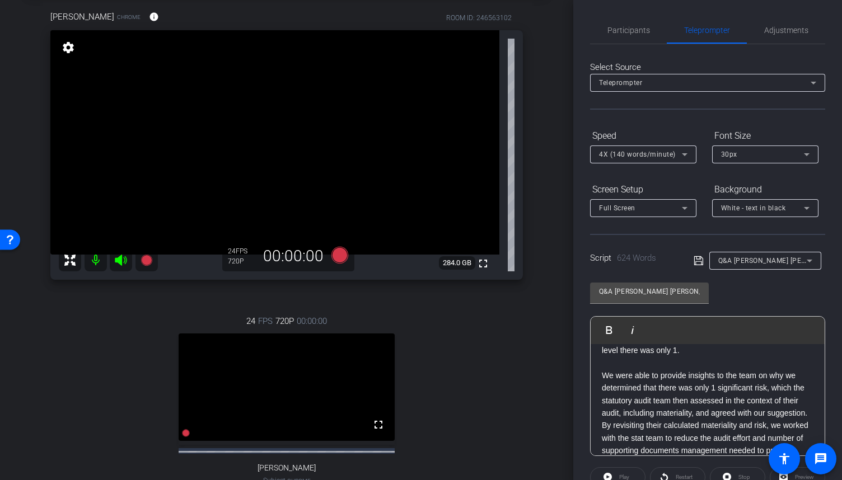
click at [646, 425] on p "We were able to provide insights to the team on why we determined that there wa…" at bounding box center [708, 414] width 212 height 88
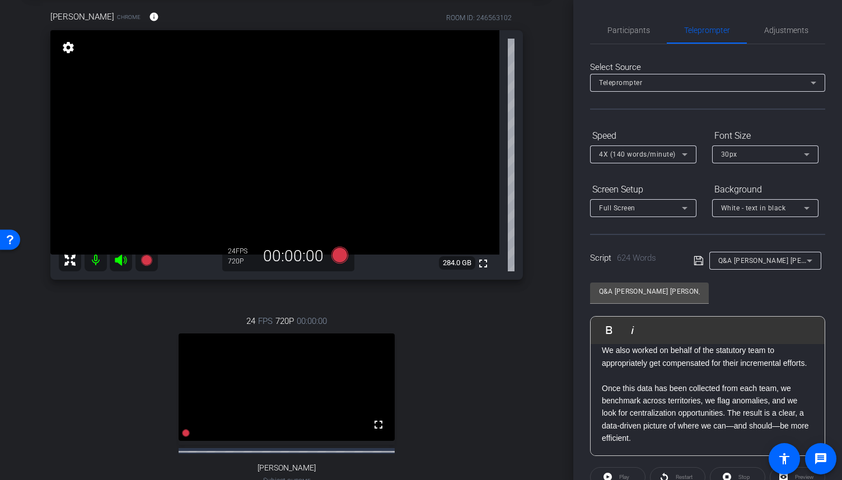
scroll to position [1189, 0]
click at [694, 264] on icon at bounding box center [699, 260] width 10 height 13
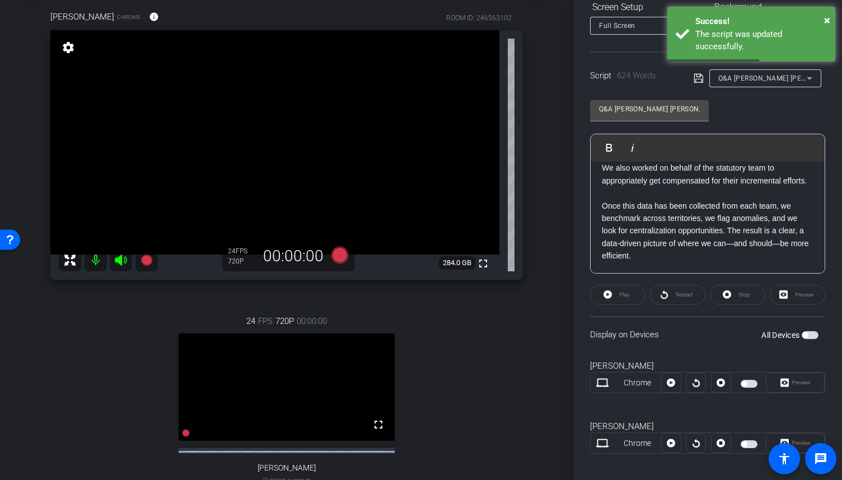
scroll to position [190, 0]
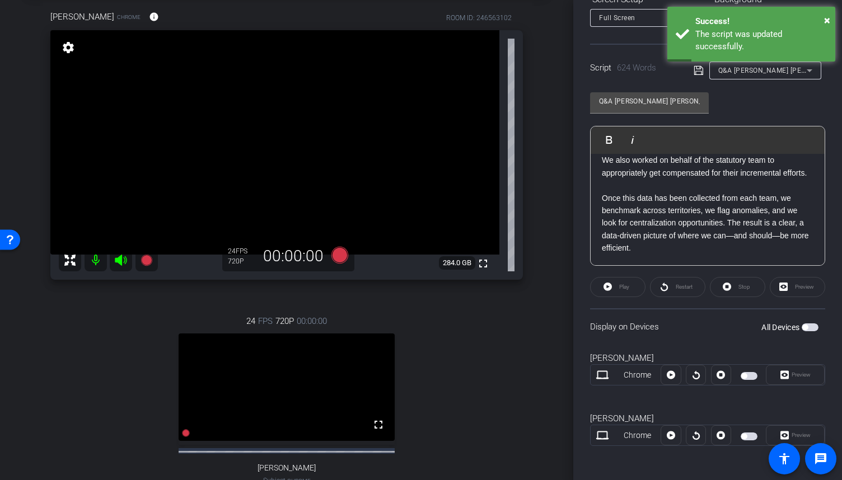
click at [746, 374] on span "button" at bounding box center [749, 376] width 17 height 8
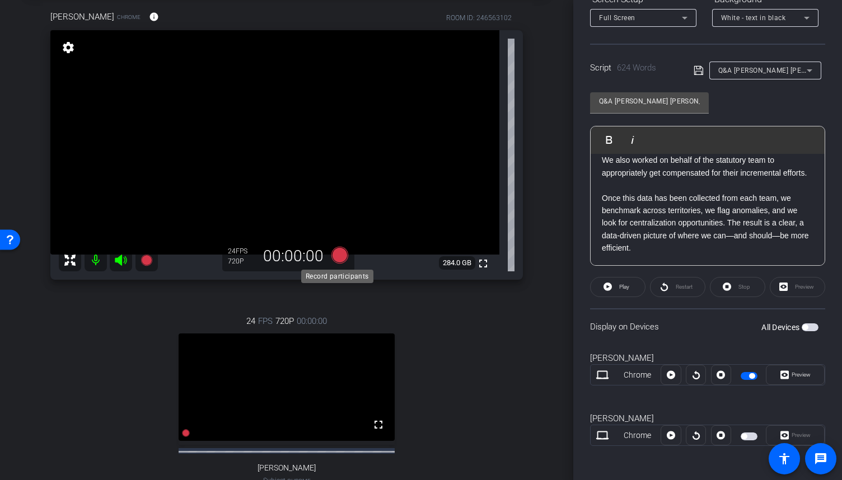
click at [338, 257] on icon at bounding box center [340, 254] width 17 height 17
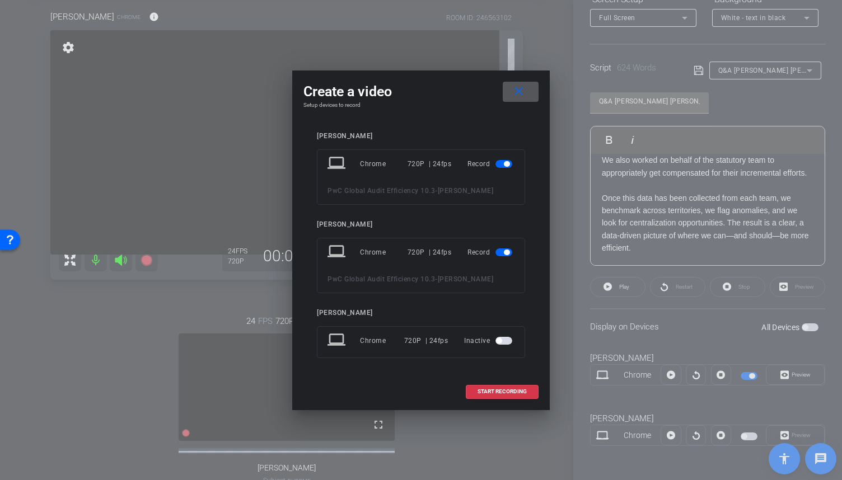
click at [524, 96] on mat-icon "close" at bounding box center [519, 92] width 14 height 14
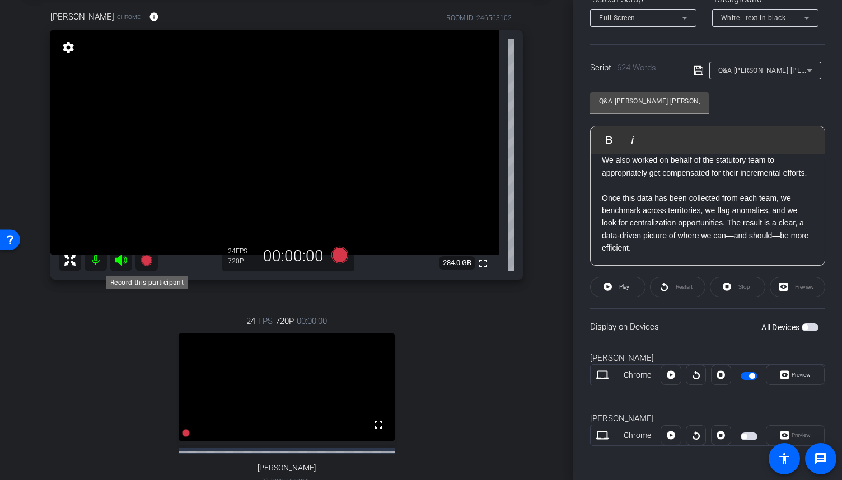
click at [150, 259] on icon at bounding box center [146, 259] width 11 height 11
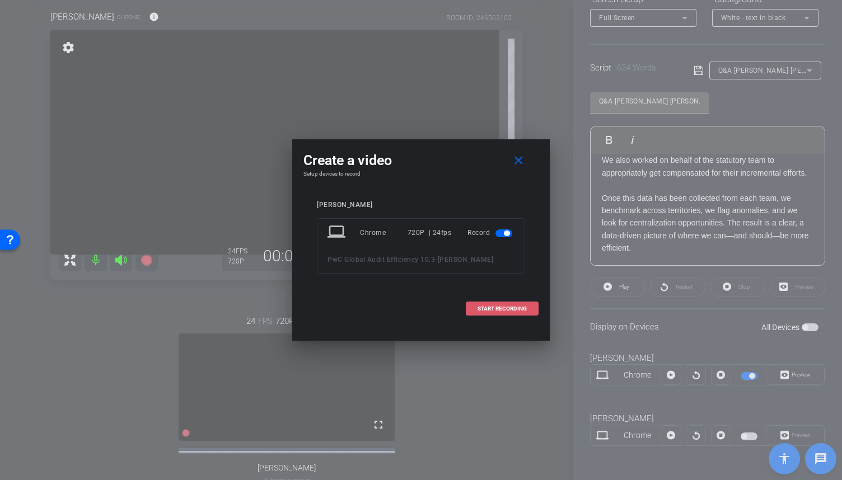
click at [485, 308] on span "START RECORDING" at bounding box center [502, 309] width 49 height 6
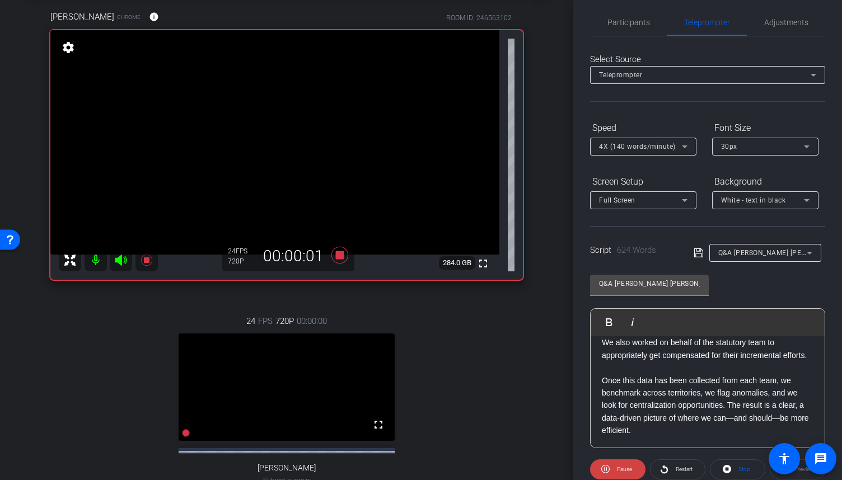
scroll to position [0, 0]
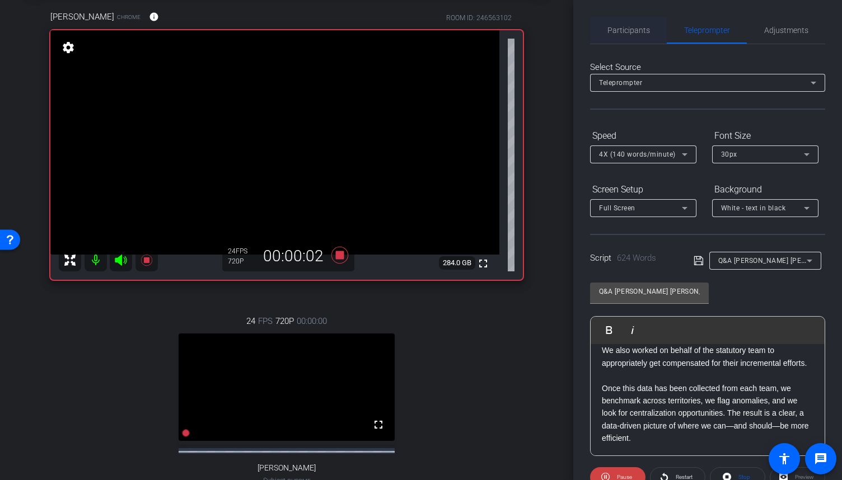
click at [645, 30] on span "Participants" at bounding box center [629, 30] width 43 height 8
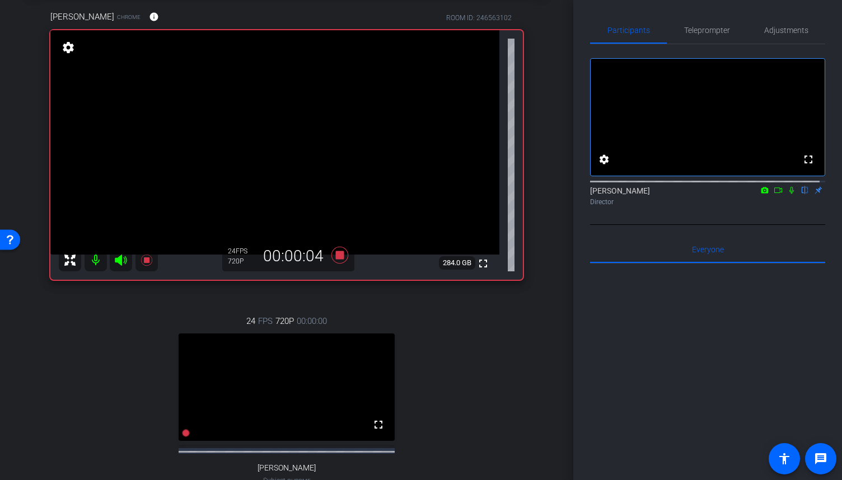
click at [778, 195] on mat-icon at bounding box center [778, 190] width 13 height 10
click at [801, 194] on icon at bounding box center [805, 190] width 9 height 8
click at [706, 31] on span "Teleprompter" at bounding box center [707, 30] width 46 height 8
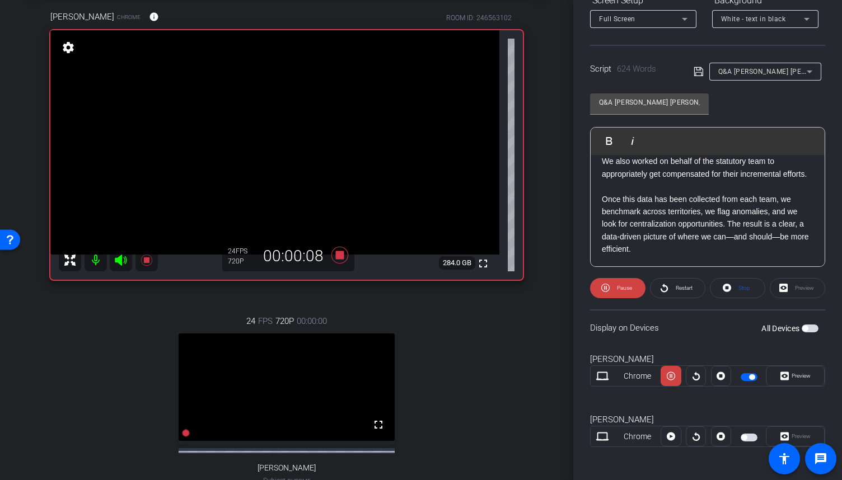
scroll to position [190, 0]
click at [807, 372] on span at bounding box center [796, 375] width 58 height 27
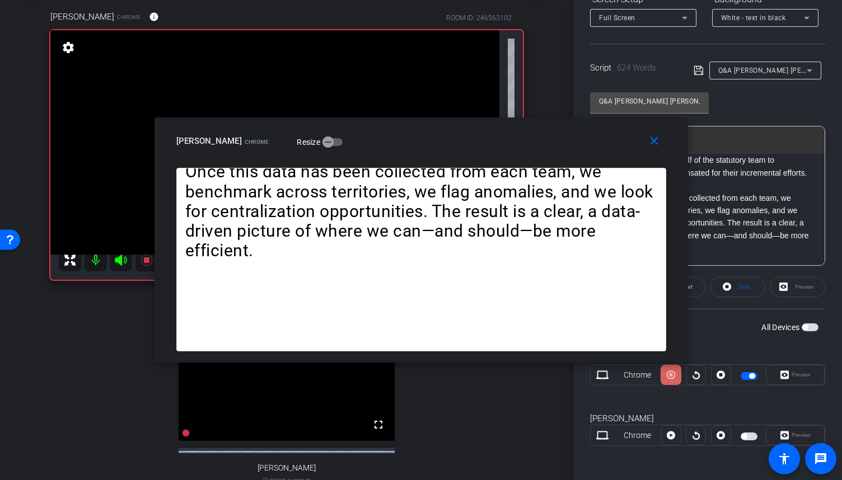
click at [674, 378] on span at bounding box center [671, 375] width 20 height 27
click at [674, 378] on span at bounding box center [670, 375] width 19 height 27
click at [673, 374] on span at bounding box center [671, 375] width 20 height 27
click at [659, 146] on mat-icon "close" at bounding box center [654, 141] width 14 height 14
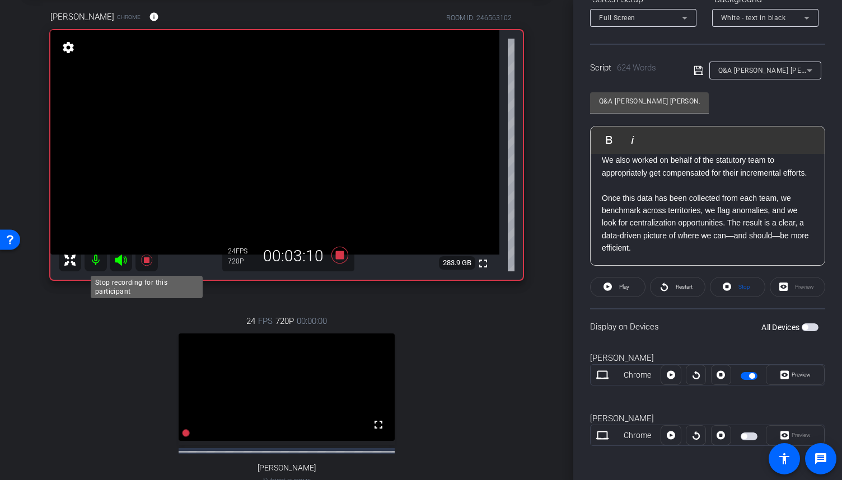
click at [151, 261] on icon at bounding box center [146, 260] width 13 height 13
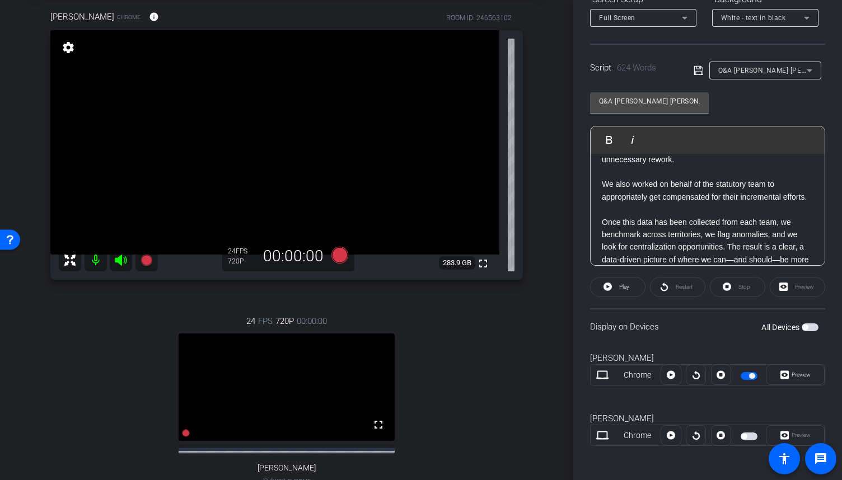
scroll to position [0, 0]
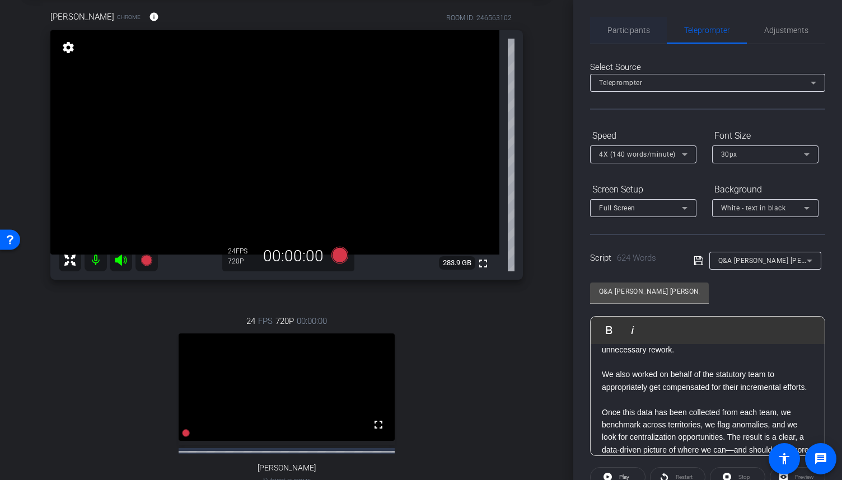
click at [643, 31] on span "Participants" at bounding box center [629, 30] width 43 height 8
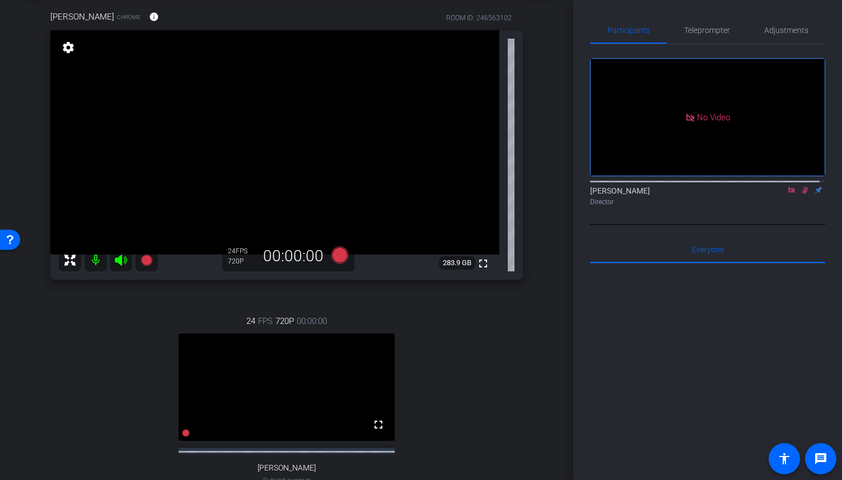
click at [802, 187] on icon at bounding box center [805, 190] width 6 height 7
click at [788, 187] on icon at bounding box center [791, 190] width 6 height 6
click at [712, 39] on span "Teleprompter" at bounding box center [707, 30] width 46 height 27
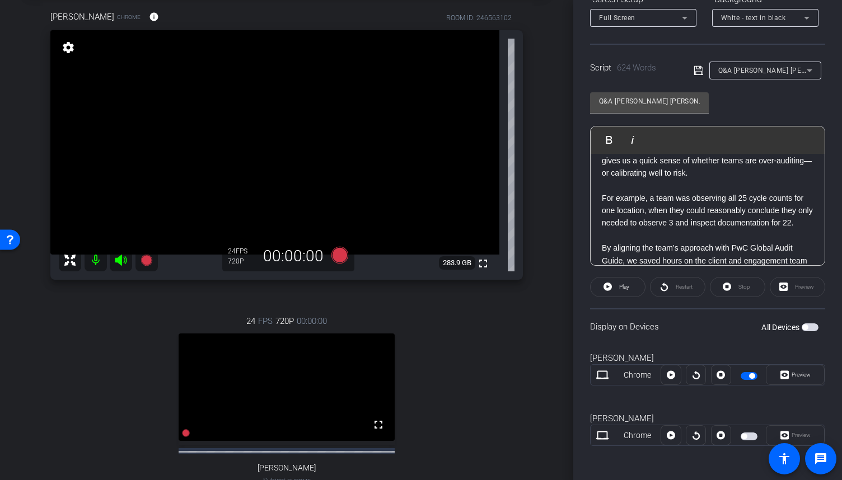
scroll to position [797, 0]
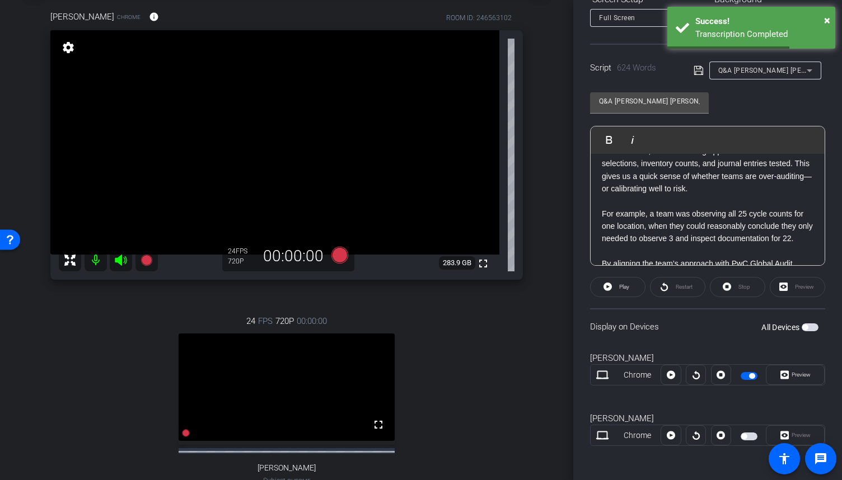
click at [750, 195] on p "· KPIs – Here we capture things like number of confirmations, revenue testing a…" at bounding box center [708, 163] width 212 height 63
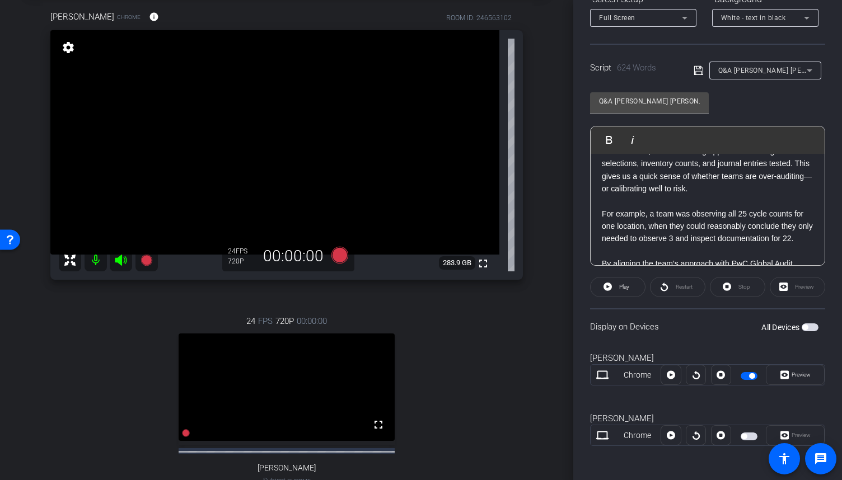
click at [700, 68] on icon at bounding box center [699, 70] width 10 height 13
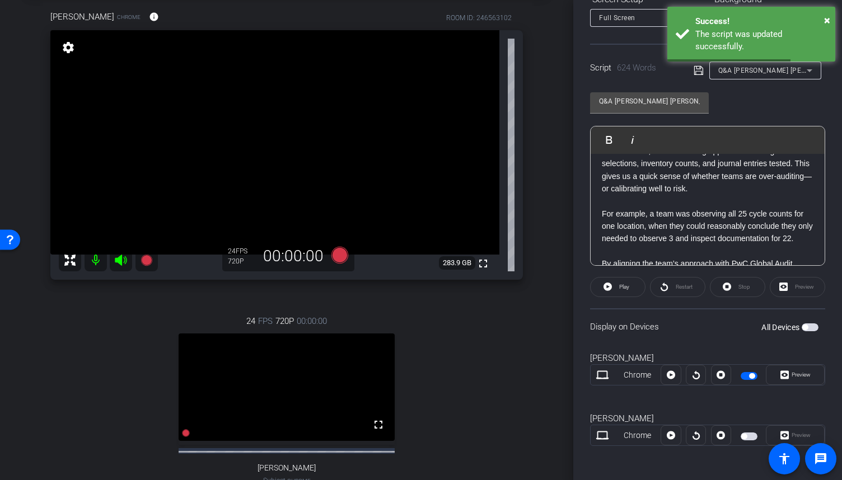
click at [748, 377] on span "button" at bounding box center [749, 376] width 17 height 8
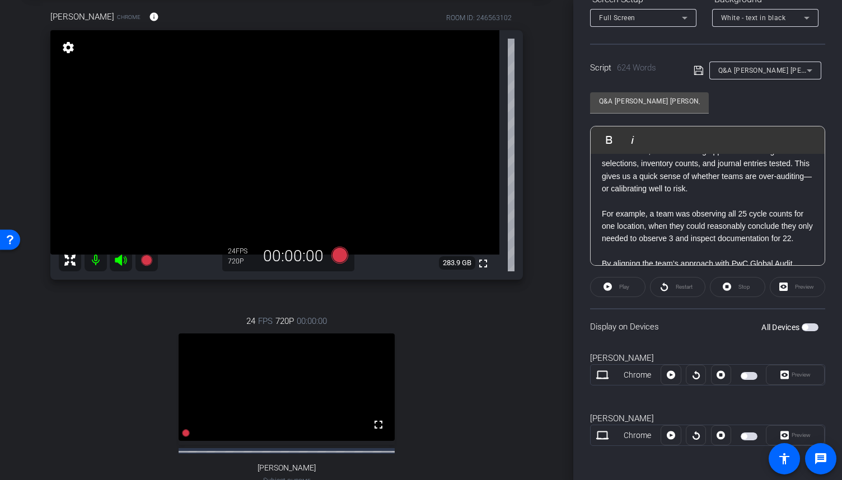
click at [655, 195] on p "· KPIs – Here we capture things like number of confirmations, revenue testing a…" at bounding box center [708, 163] width 212 height 63
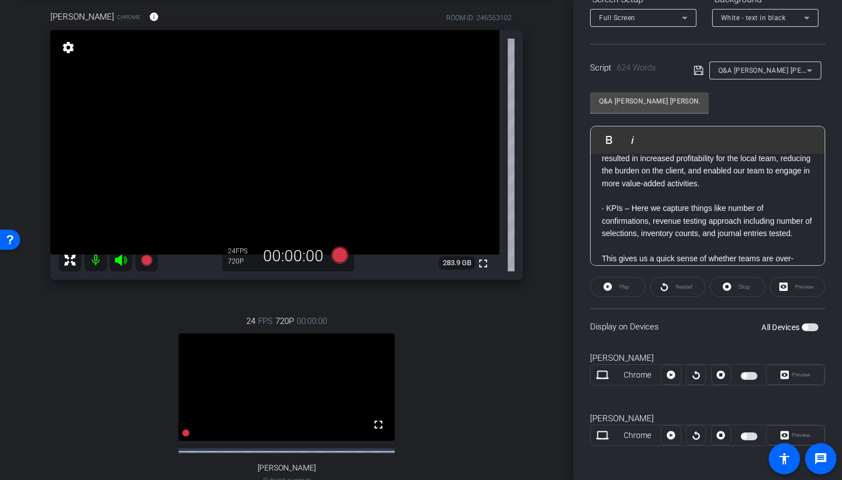
scroll to position [741, 0]
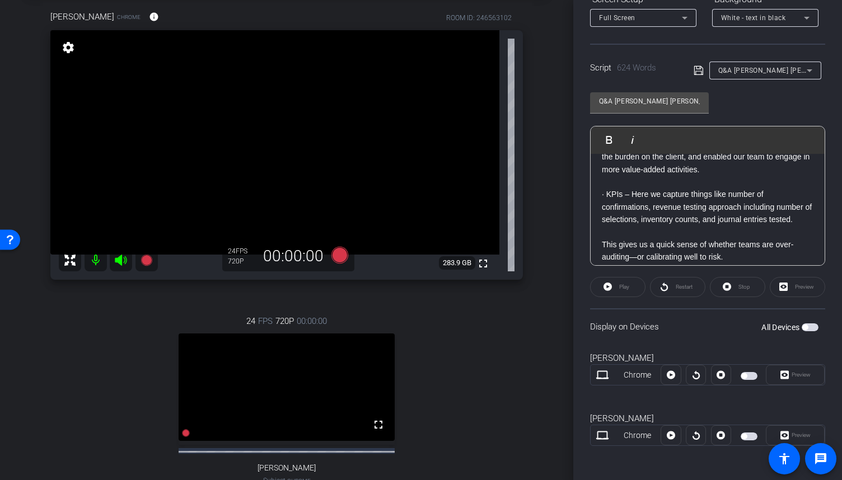
click at [624, 176] on p "By challenging their budget, we cut all quarterly procedures and freed up capac…" at bounding box center [708, 144] width 212 height 63
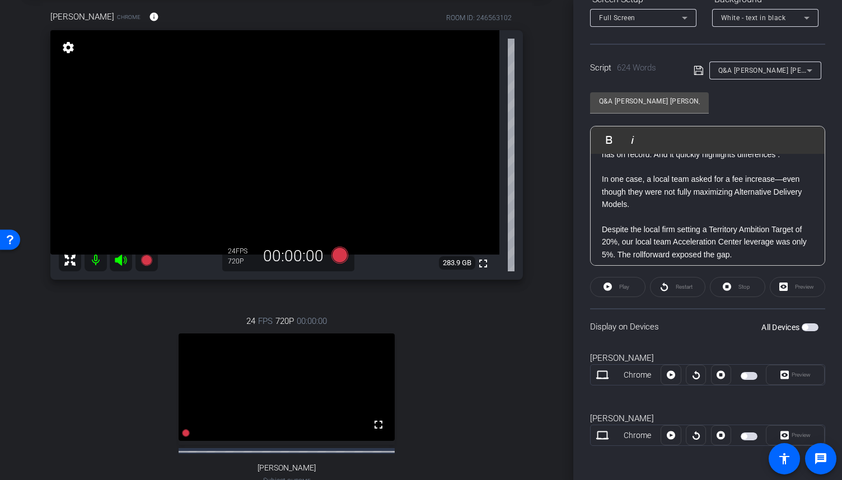
scroll to position [461, 0]
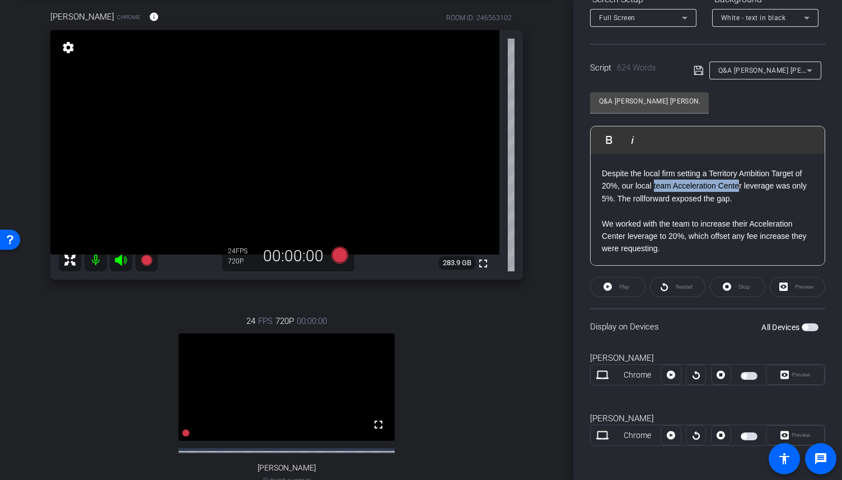
drag, startPoint x: 740, startPoint y: 222, endPoint x: 654, endPoint y: 226, distance: 86.3
click at [654, 205] on p "Despite the local firm setting a Territory Ambition Target of 20%, our local te…" at bounding box center [708, 186] width 212 height 38
click at [728, 205] on p "Despite the local firm setting a Territory Ambition Target of 20%, our local te…" at bounding box center [708, 186] width 212 height 38
drag, startPoint x: 744, startPoint y: 222, endPoint x: 654, endPoint y: 223, distance: 89.6
click at [654, 205] on p "Despite the local firm setting a Territory Ambition Target of 20%, our local te…" at bounding box center [708, 186] width 212 height 38
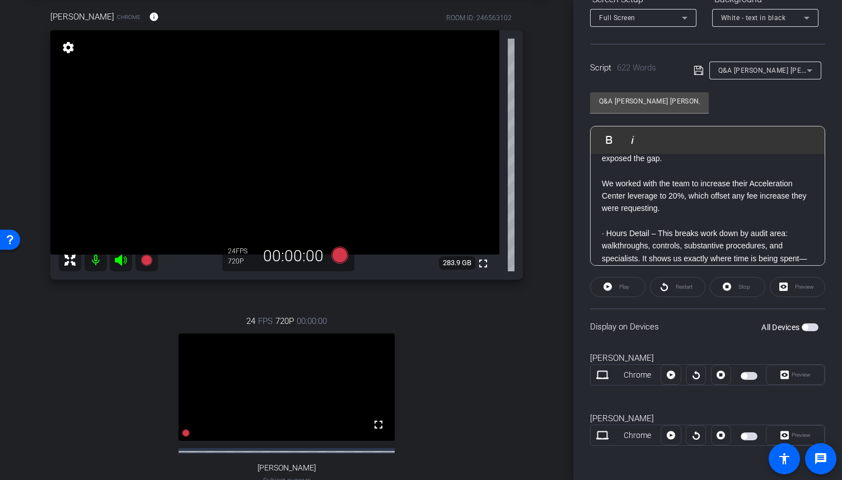
scroll to position [517, 0]
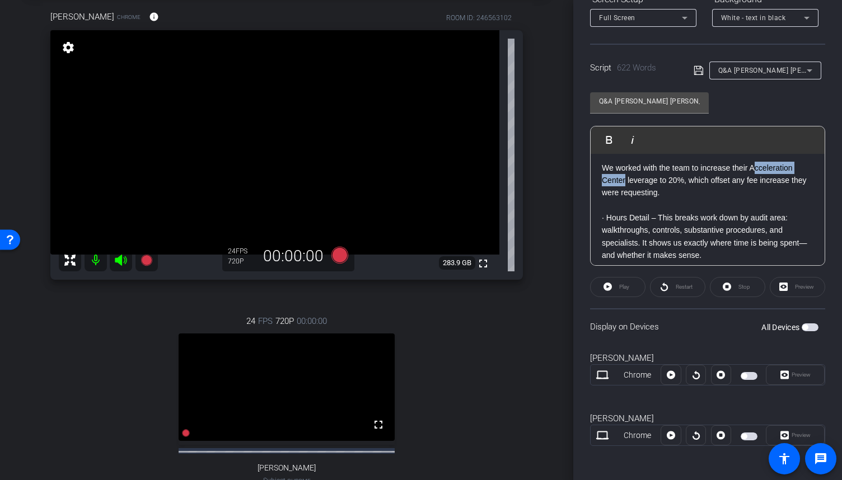
drag, startPoint x: 626, startPoint y: 217, endPoint x: 755, endPoint y: 202, distance: 130.2
click at [755, 199] on p "We worked with the team to increase their Acceleration Center leverage to 20%, …" at bounding box center [708, 181] width 212 height 38
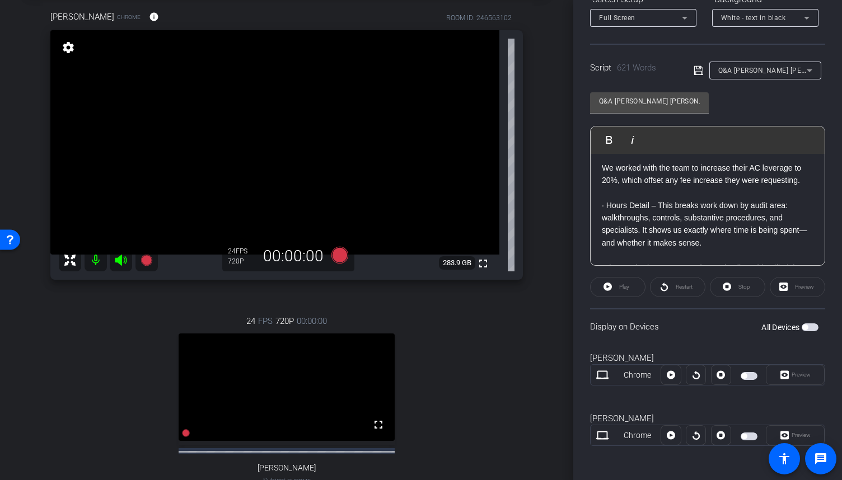
click at [694, 72] on icon at bounding box center [698, 70] width 9 height 9
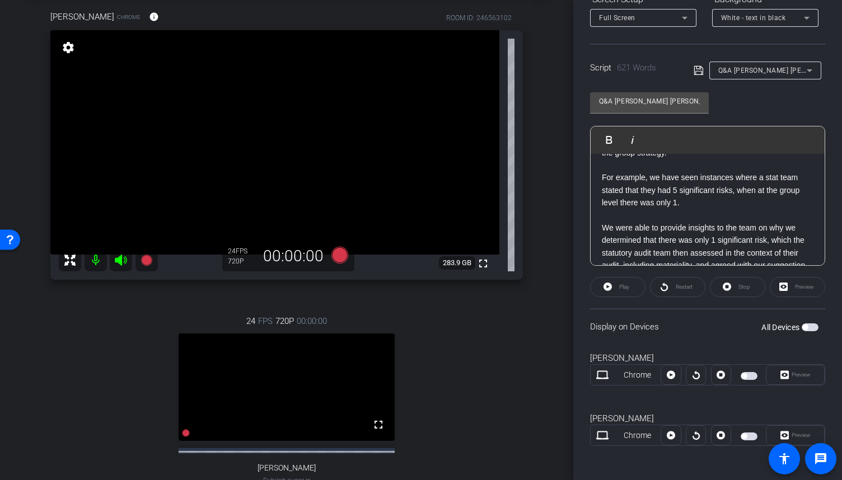
scroll to position [0, 0]
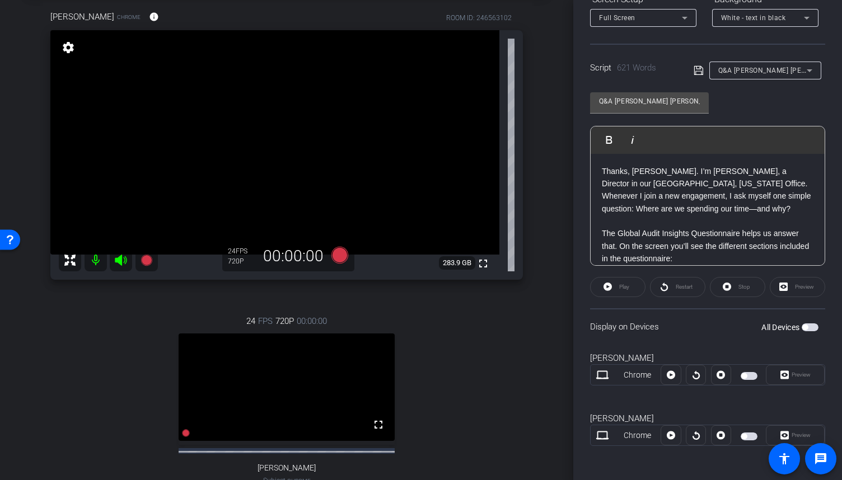
click at [746, 374] on span "button" at bounding box center [749, 376] width 17 height 8
click at [148, 260] on icon at bounding box center [146, 259] width 11 height 11
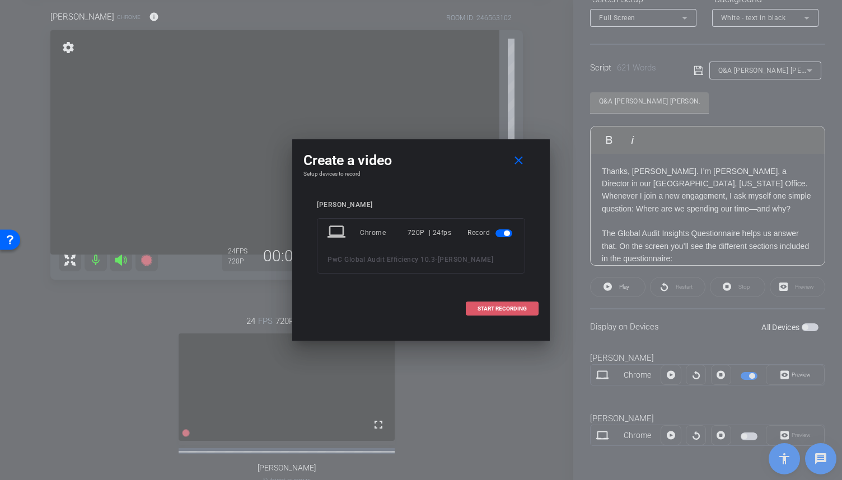
click at [476, 307] on span at bounding box center [502, 309] width 72 height 27
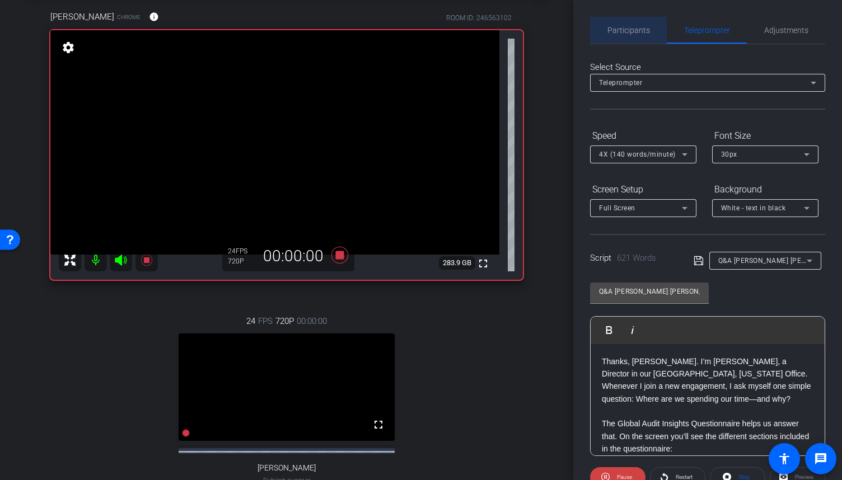
click at [629, 30] on span "Participants" at bounding box center [629, 30] width 43 height 8
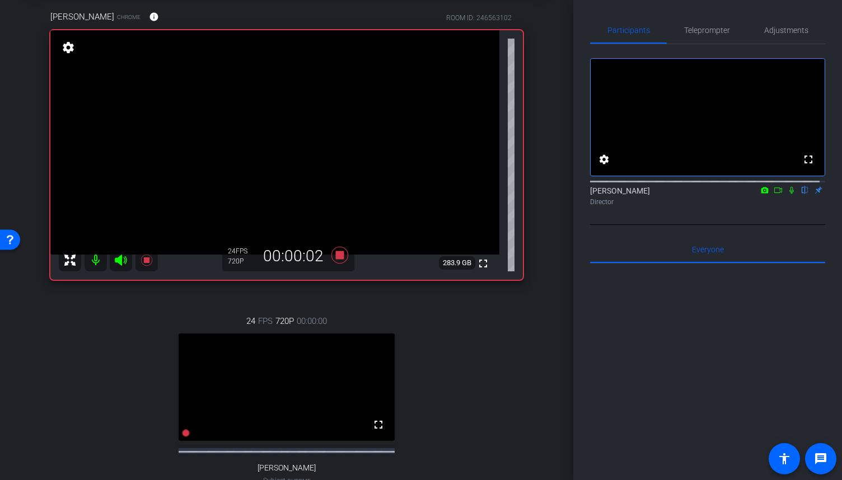
click at [774, 194] on icon at bounding box center [778, 190] width 9 height 8
click at [801, 194] on icon at bounding box center [805, 190] width 9 height 8
click at [717, 30] on span "Teleprompter" at bounding box center [707, 30] width 46 height 8
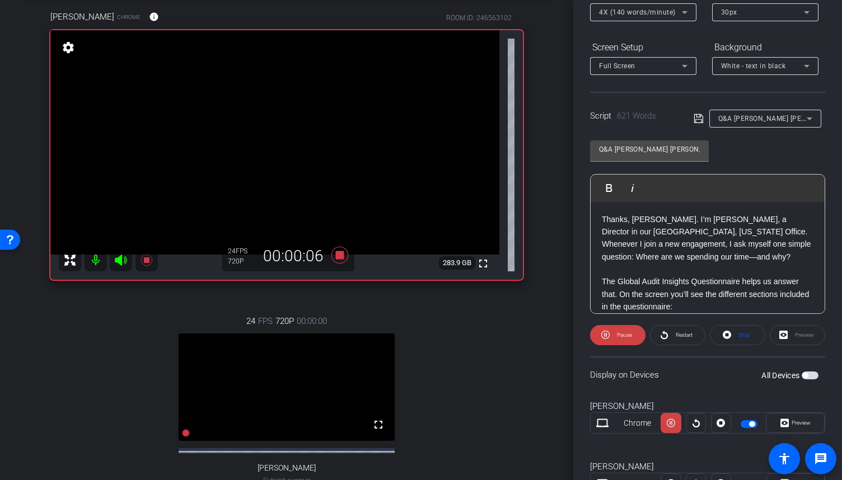
scroll to position [168, 0]
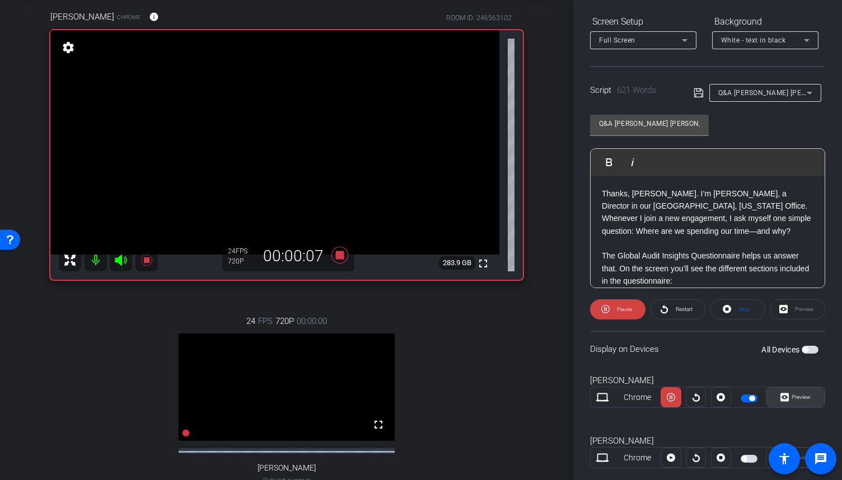
click at [806, 398] on span at bounding box center [796, 397] width 58 height 27
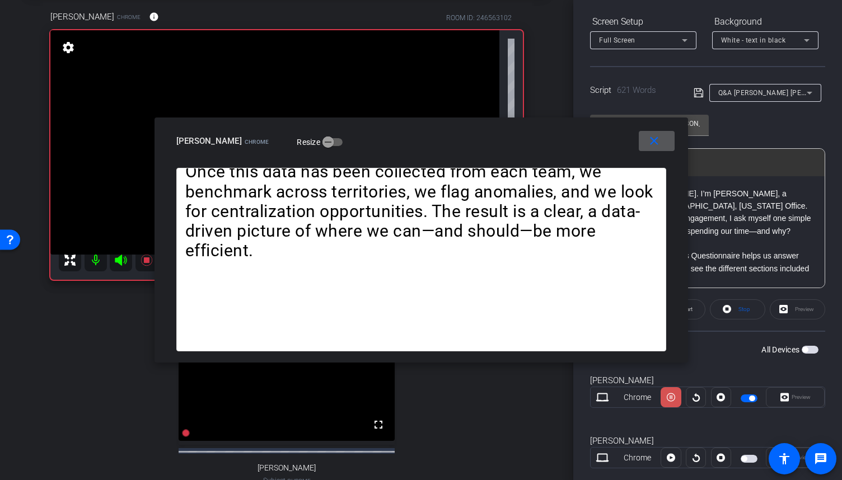
click at [671, 398] on icon at bounding box center [671, 397] width 8 height 17
click at [671, 398] on icon at bounding box center [671, 398] width 8 height 8
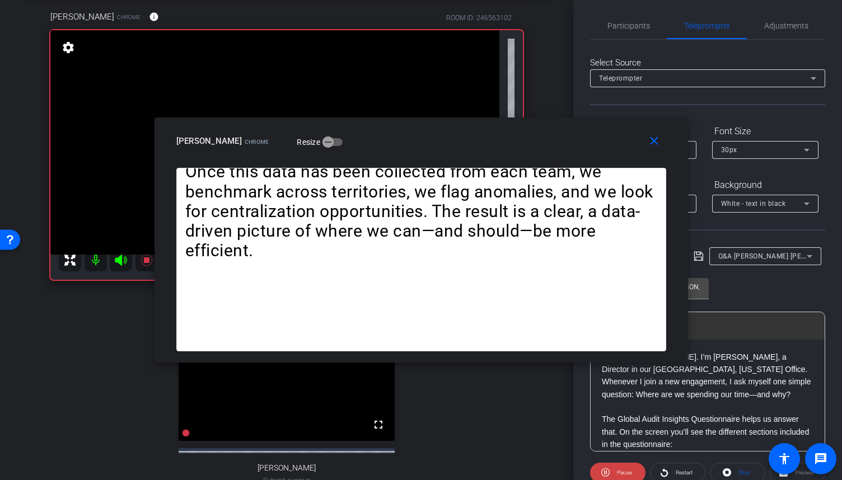
scroll to position [0, 0]
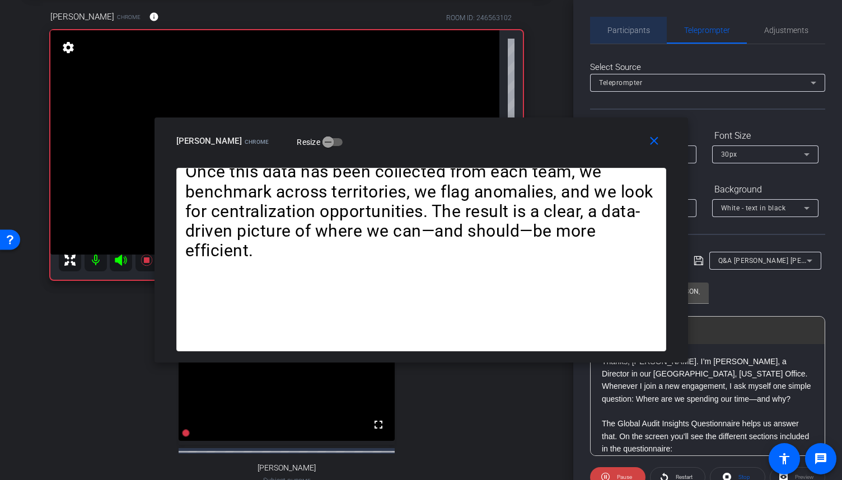
click at [650, 25] on div "Participants" at bounding box center [628, 30] width 77 height 27
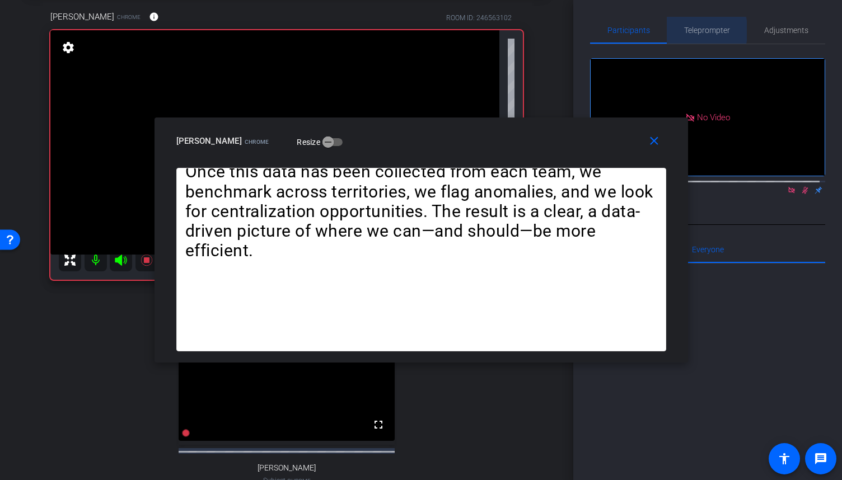
click at [698, 31] on span "Teleprompter" at bounding box center [707, 30] width 46 height 8
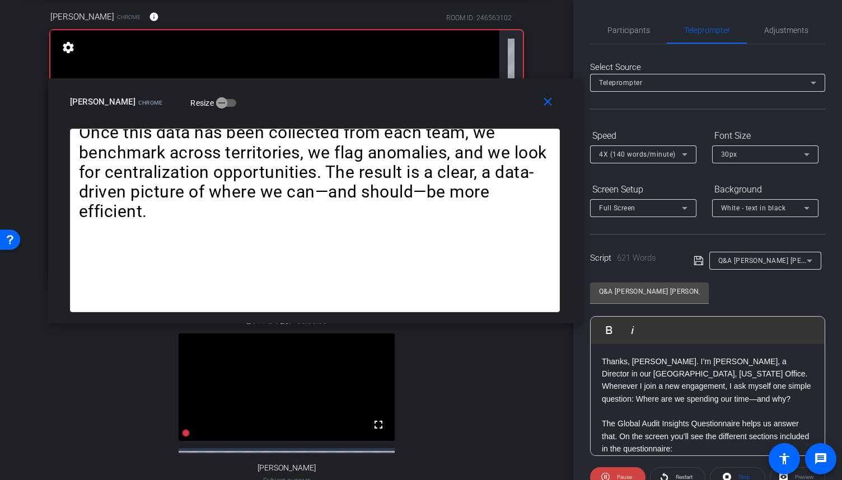
drag, startPoint x: 514, startPoint y: 142, endPoint x: 409, endPoint y: 102, distance: 112.5
click at [409, 102] on div "[PERSON_NAME] Chrome Resize" at bounding box center [319, 102] width 498 height 20
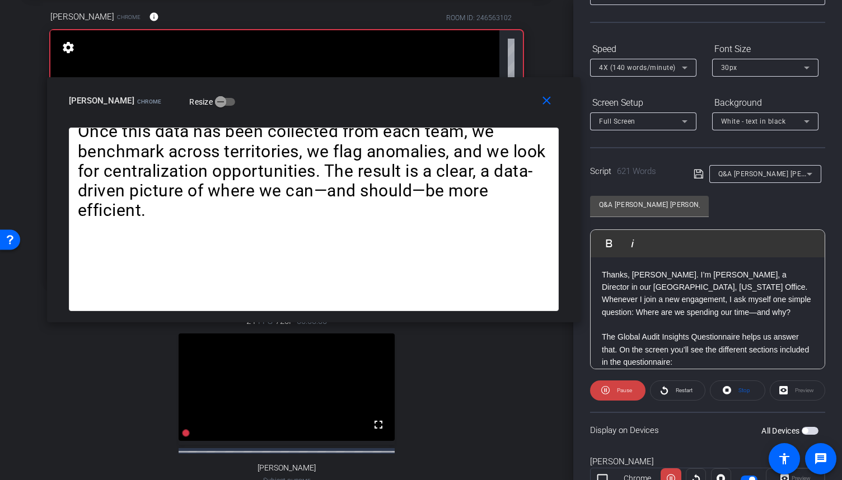
scroll to position [112, 0]
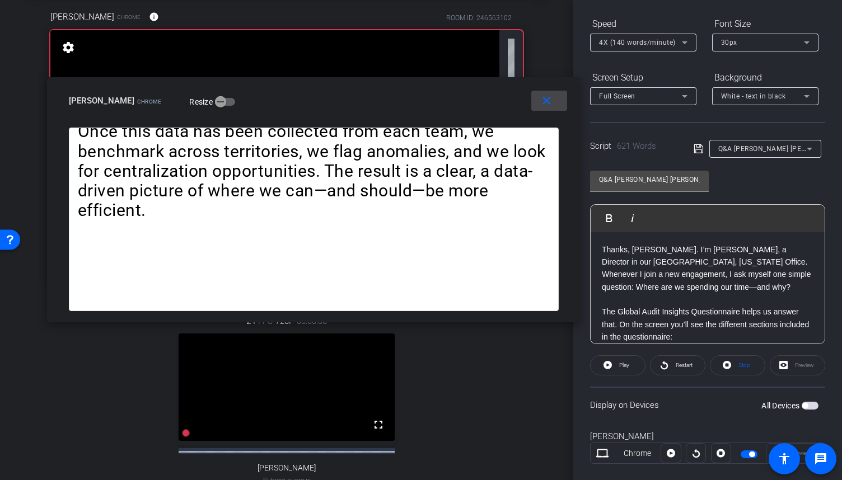
click at [552, 108] on span at bounding box center [549, 100] width 36 height 27
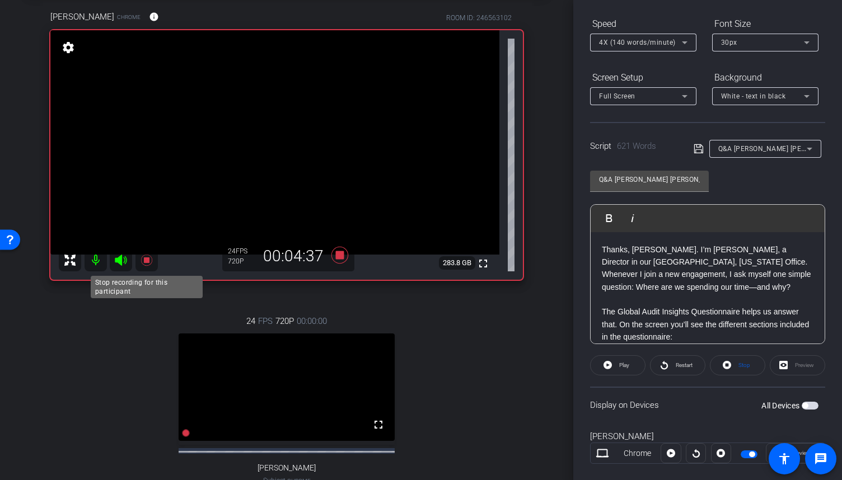
click at [150, 257] on icon at bounding box center [146, 260] width 13 height 13
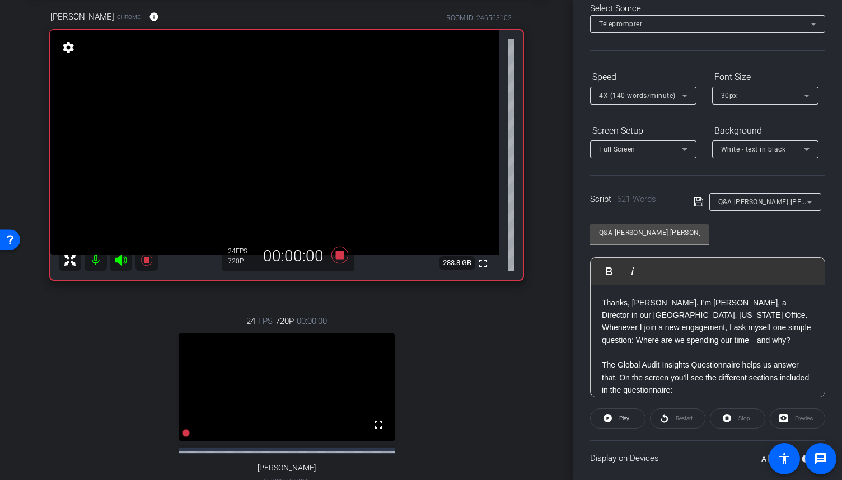
scroll to position [0, 0]
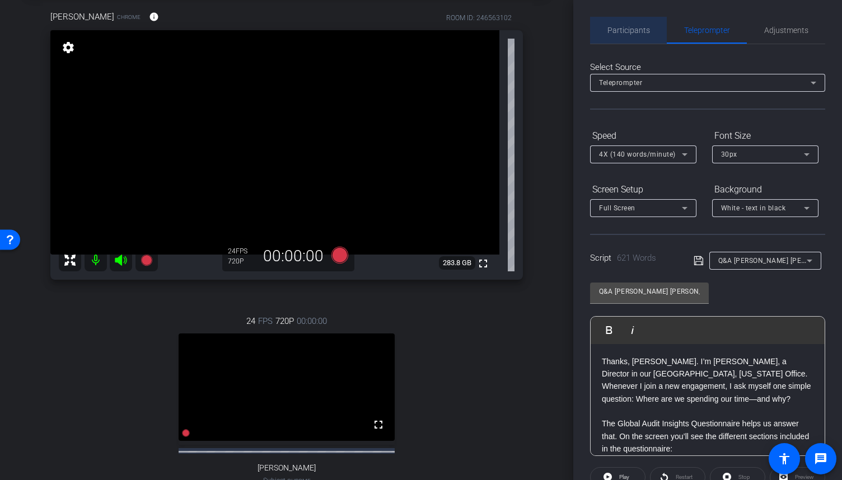
click at [629, 26] on span "Participants" at bounding box center [629, 30] width 43 height 8
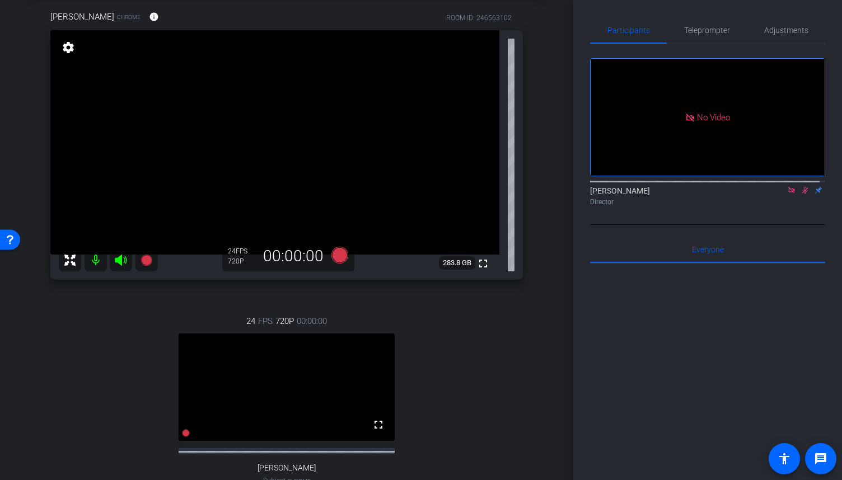
click at [787, 186] on icon at bounding box center [791, 190] width 9 height 8
click at [788, 194] on icon at bounding box center [791, 190] width 9 height 8
click at [711, 30] on span "Teleprompter" at bounding box center [707, 30] width 46 height 8
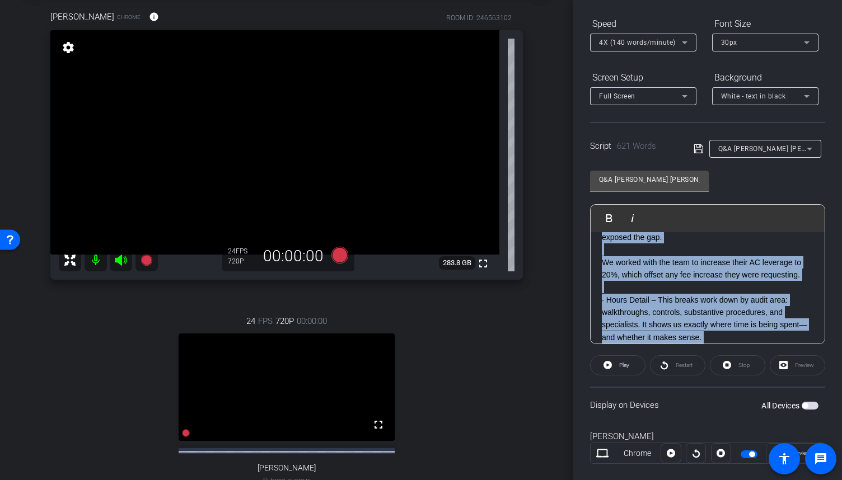
scroll to position [1202, 0]
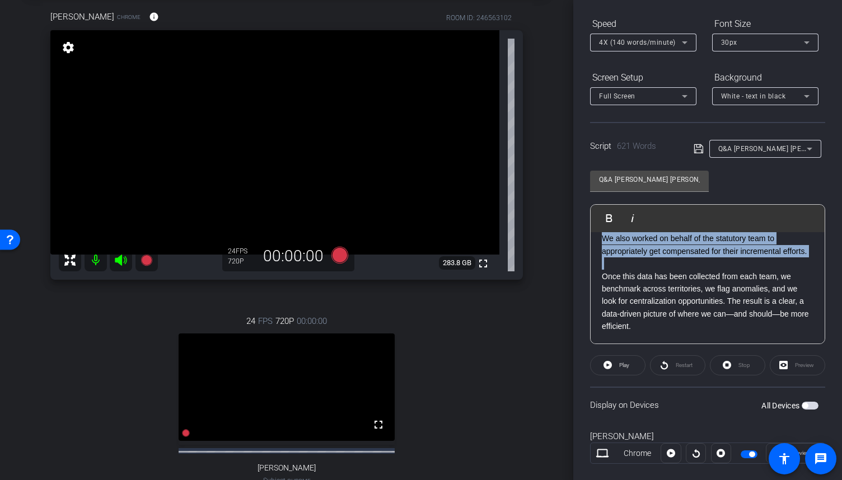
drag, startPoint x: 599, startPoint y: 311, endPoint x: 685, endPoint y: 265, distance: 97.4
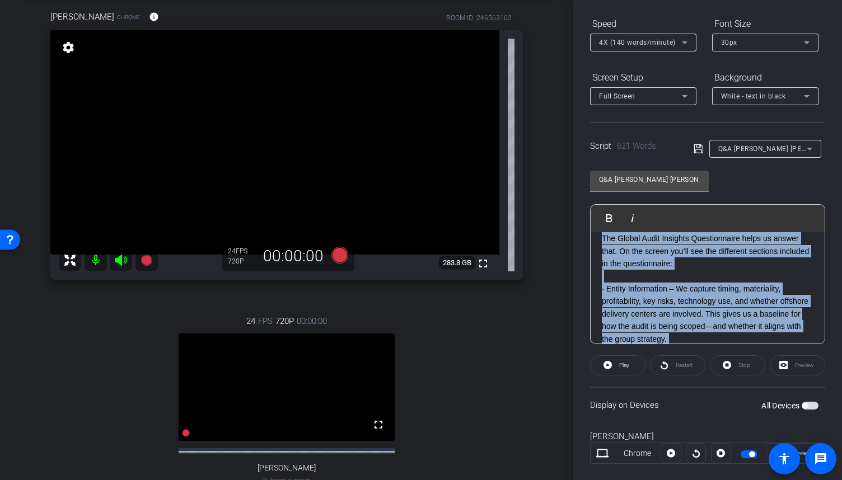
scroll to position [56, 0]
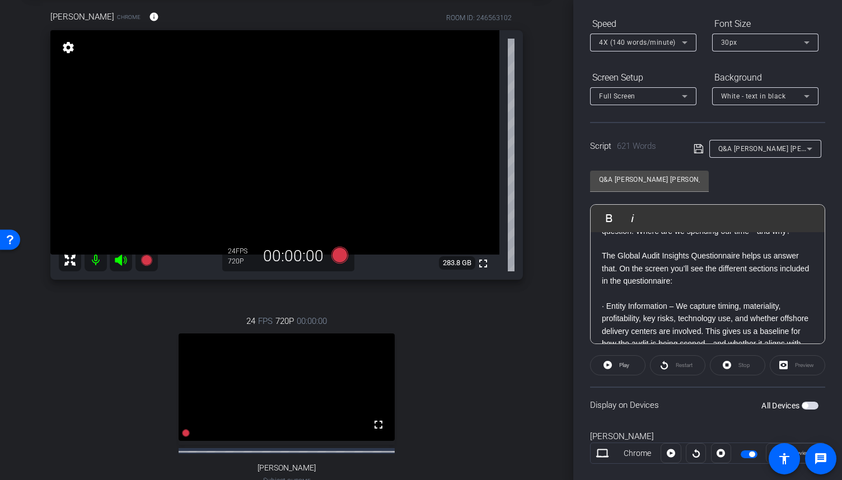
click at [722, 287] on p "The Global Audit Insights Questionnaire helps us answer that. On the screen you…" at bounding box center [708, 269] width 212 height 38
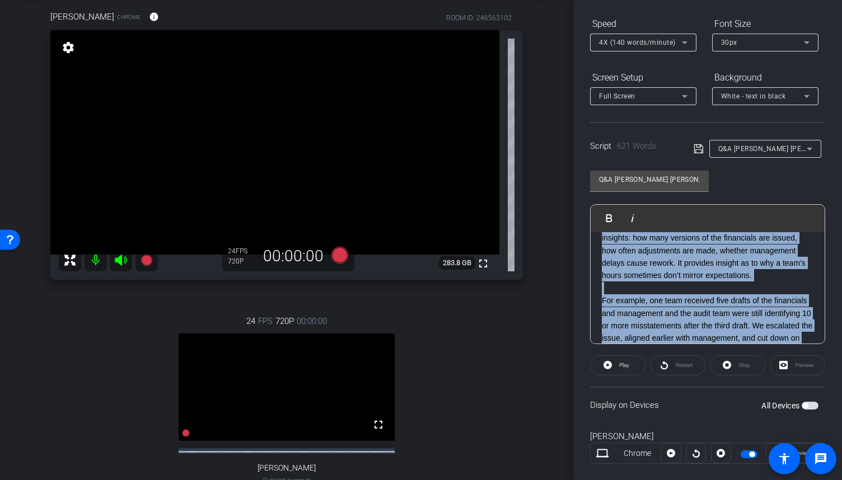
scroll to position [1202, 0]
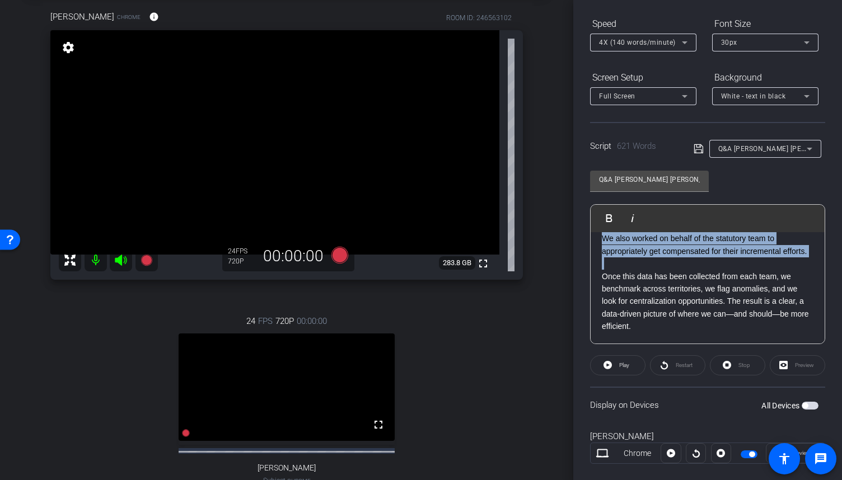
drag, startPoint x: 601, startPoint y: 303, endPoint x: 697, endPoint y: 259, distance: 104.7
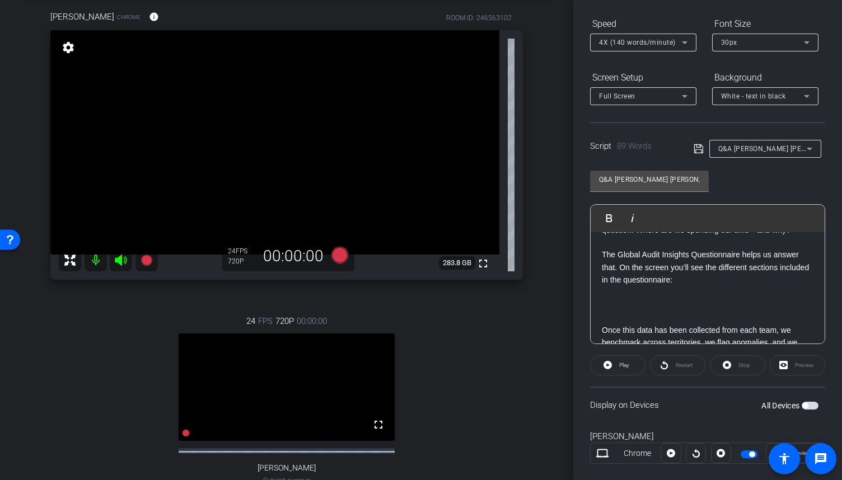
scroll to position [111, 0]
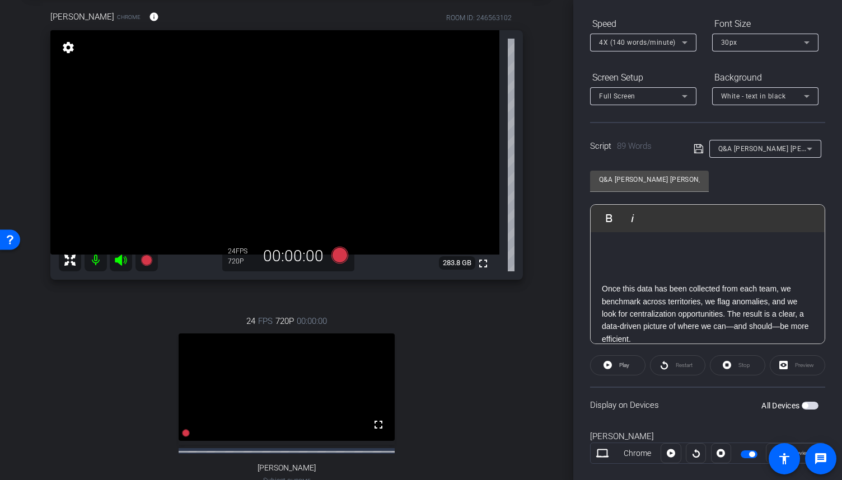
click at [602, 287] on p "Once this data has been collected from each team, we benchmark across territori…" at bounding box center [708, 314] width 212 height 63
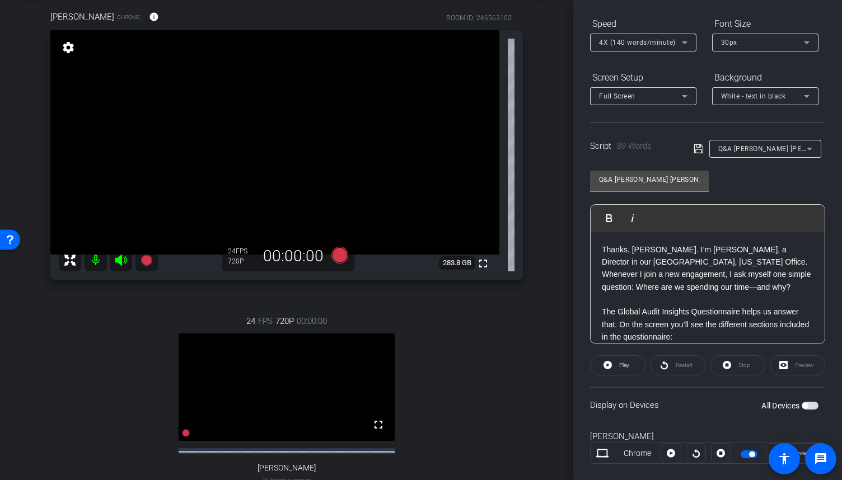
click at [699, 145] on icon at bounding box center [698, 148] width 9 height 9
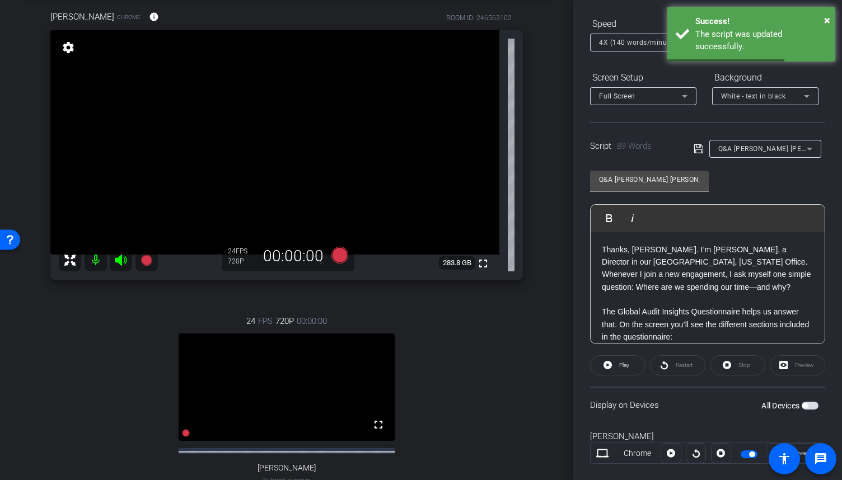
click at [749, 455] on span "button" at bounding box center [752, 455] width 6 height 6
click at [747, 455] on span "button" at bounding box center [749, 455] width 17 height 8
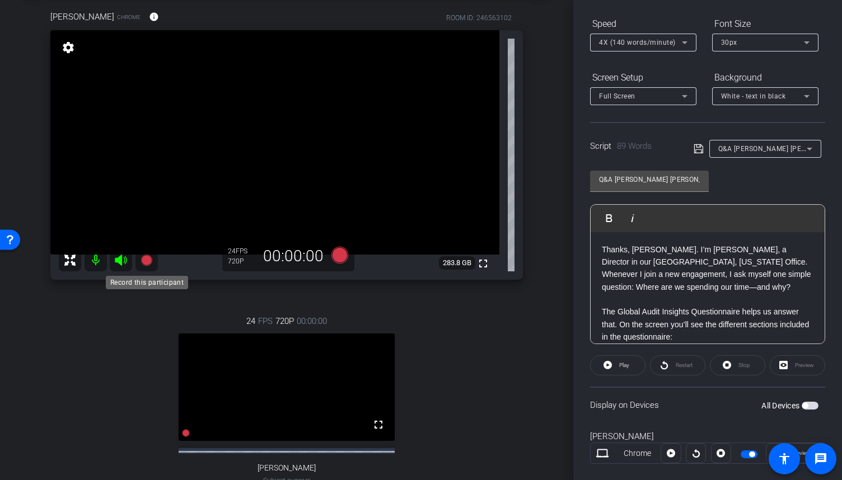
click at [152, 261] on icon at bounding box center [146, 260] width 13 height 13
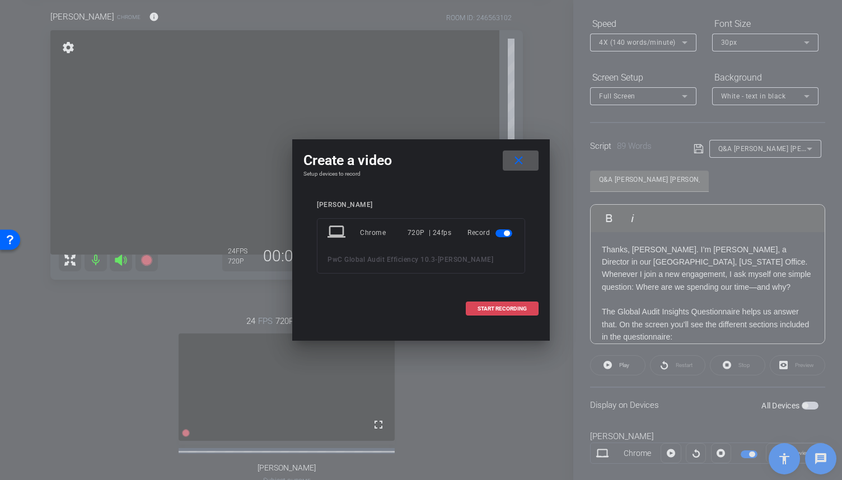
click at [484, 309] on span "START RECORDING" at bounding box center [502, 309] width 49 height 6
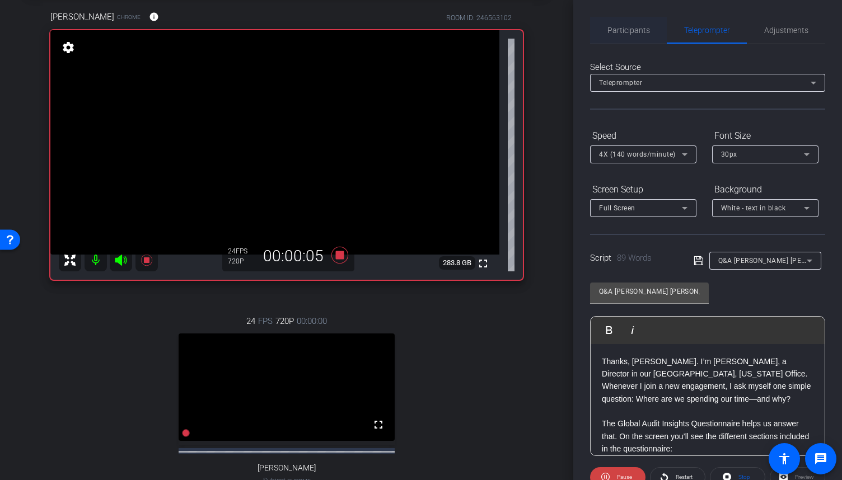
click at [640, 30] on span "Participants" at bounding box center [629, 30] width 43 height 8
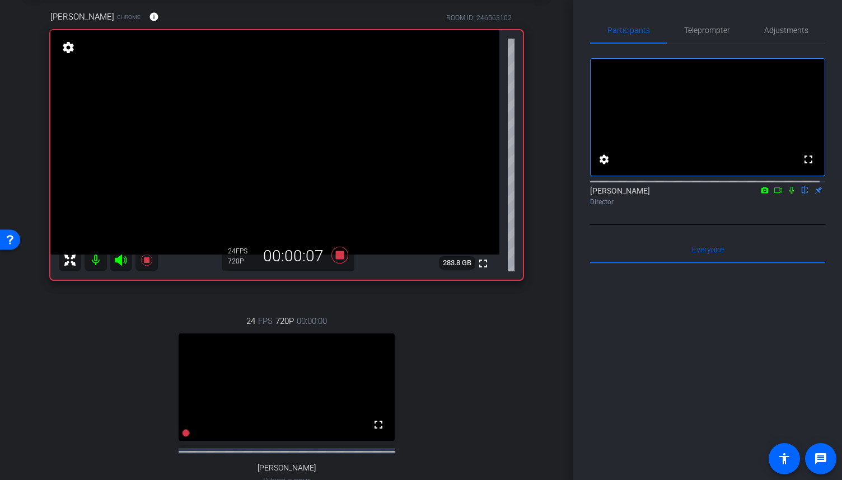
click at [787, 194] on icon at bounding box center [791, 190] width 9 height 8
click at [776, 193] on icon at bounding box center [778, 191] width 8 height 6
click at [712, 35] on span "Teleprompter" at bounding box center [707, 30] width 46 height 27
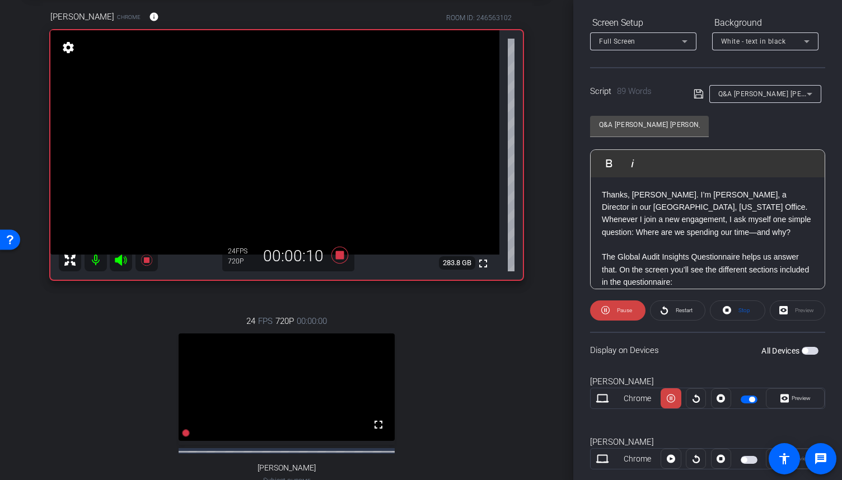
scroll to position [168, 0]
click at [792, 396] on span "Preview" at bounding box center [801, 397] width 19 height 6
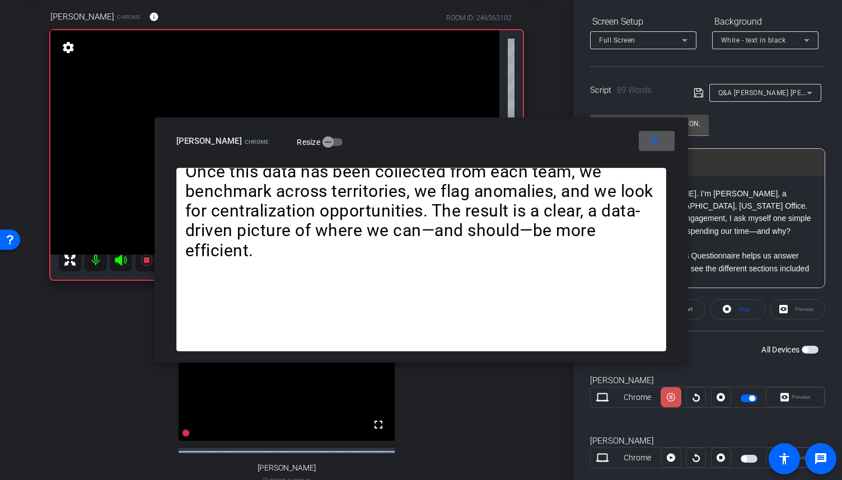
click at [669, 390] on icon at bounding box center [671, 397] width 8 height 17
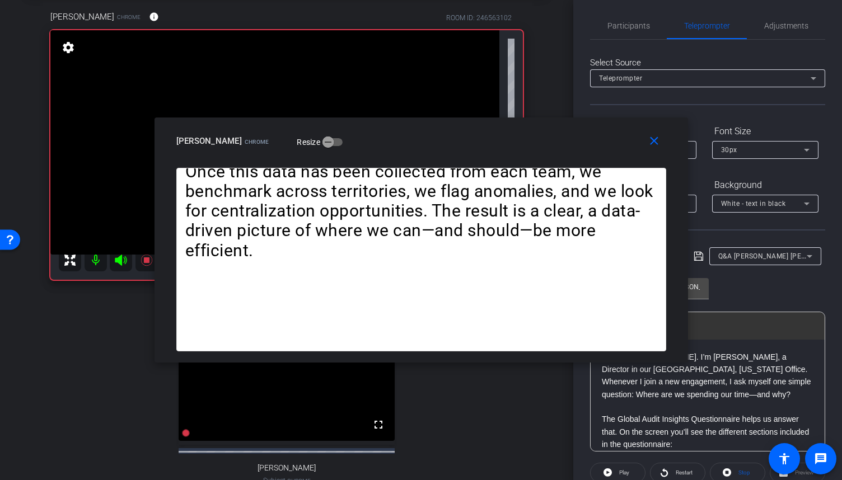
scroll to position [0, 0]
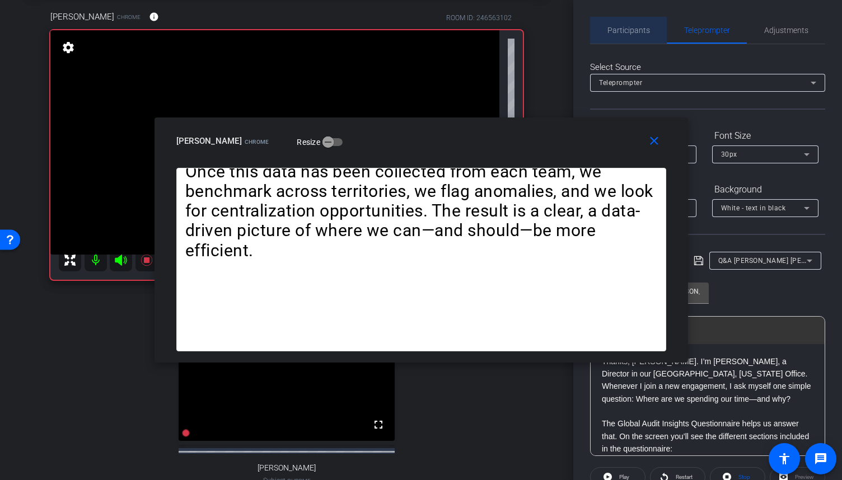
click at [648, 30] on div "Participants" at bounding box center [628, 30] width 77 height 27
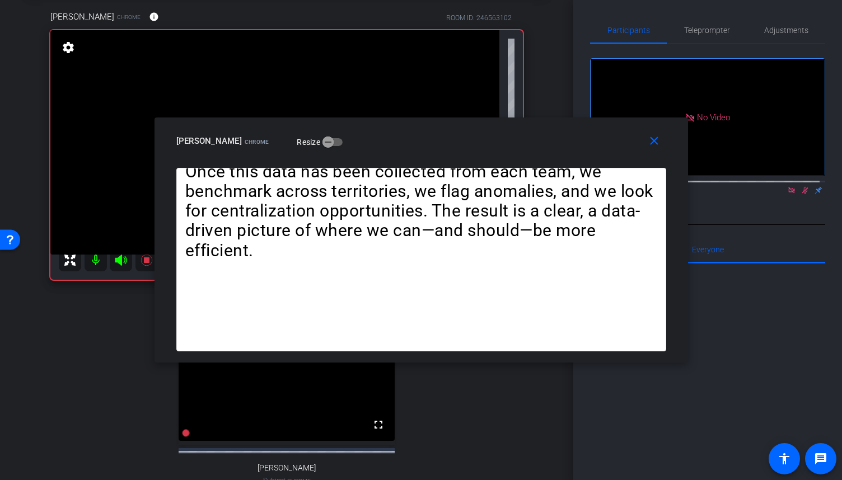
click at [801, 186] on icon at bounding box center [805, 190] width 9 height 8
click at [802, 187] on icon at bounding box center [805, 190] width 6 height 7
click at [801, 186] on icon at bounding box center [805, 190] width 9 height 8
click at [660, 143] on mat-icon "close" at bounding box center [654, 141] width 14 height 14
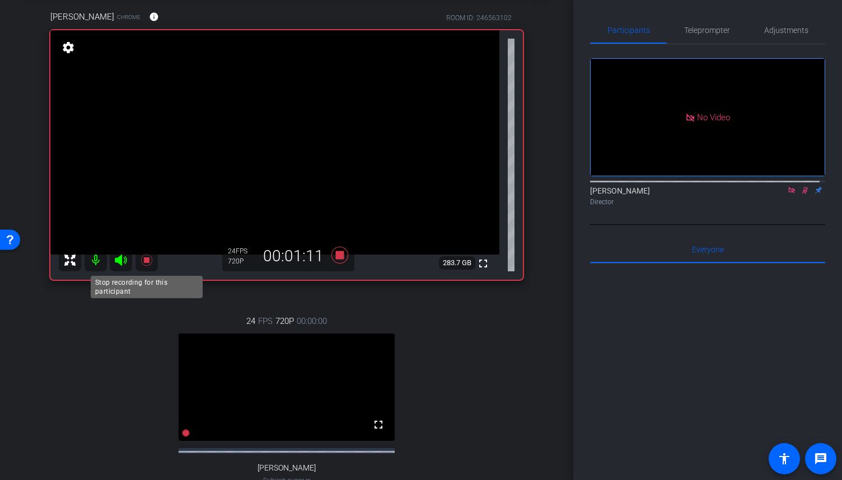
click at [146, 256] on icon at bounding box center [146, 260] width 13 height 13
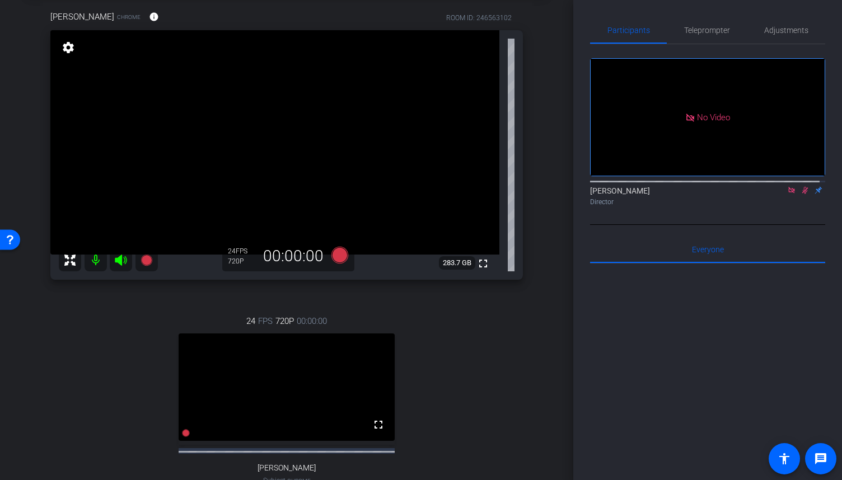
click at [799, 185] on mat-icon at bounding box center [805, 190] width 13 height 10
click at [791, 185] on mat-icon at bounding box center [791, 190] width 13 height 10
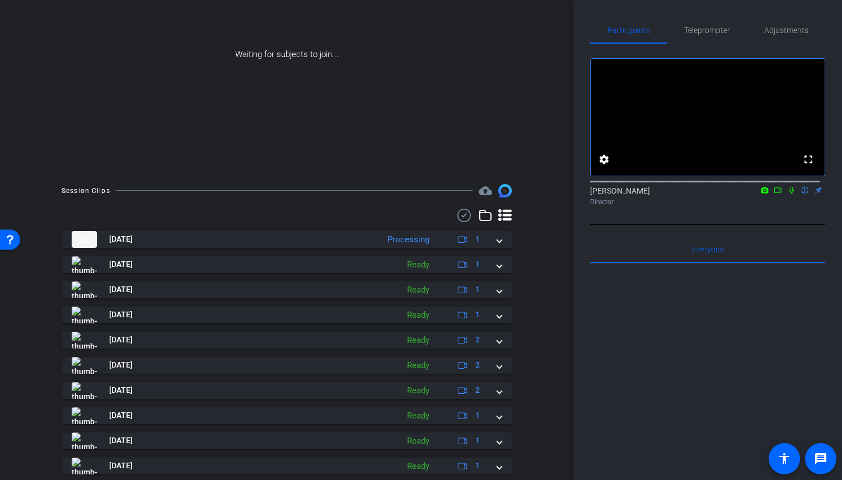
scroll to position [50, 0]
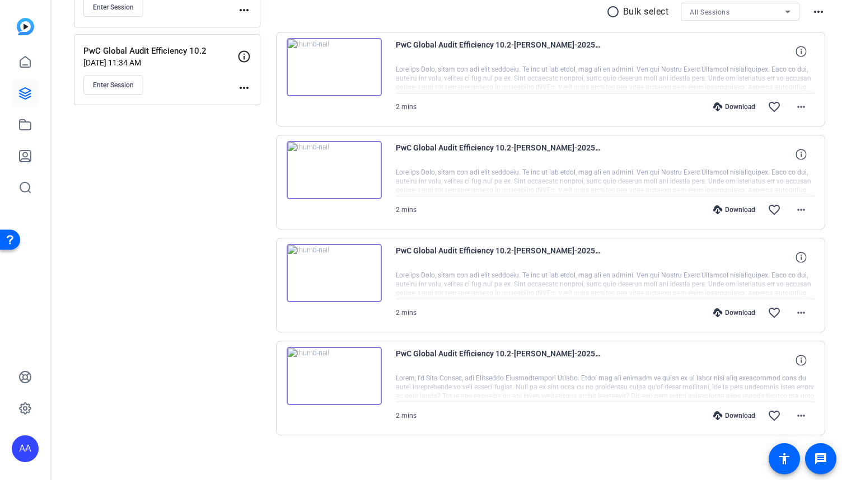
scroll to position [217, 0]
